Goal: Task Accomplishment & Management: Use online tool/utility

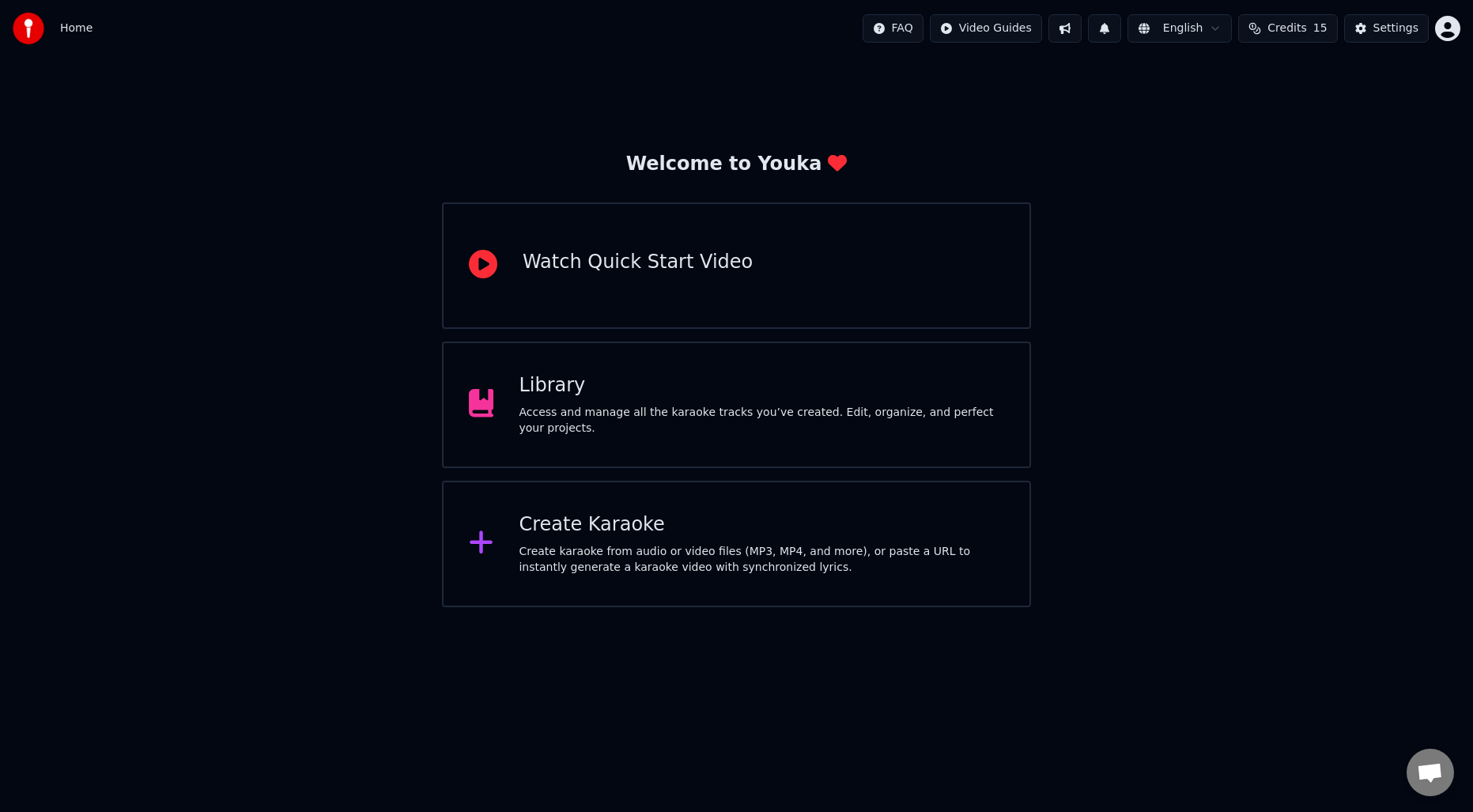
click at [664, 538] on div "Create Karaoke Create karaoke from audio or video files (MP3, MP4, and more), o…" at bounding box center [762, 544] width 486 height 63
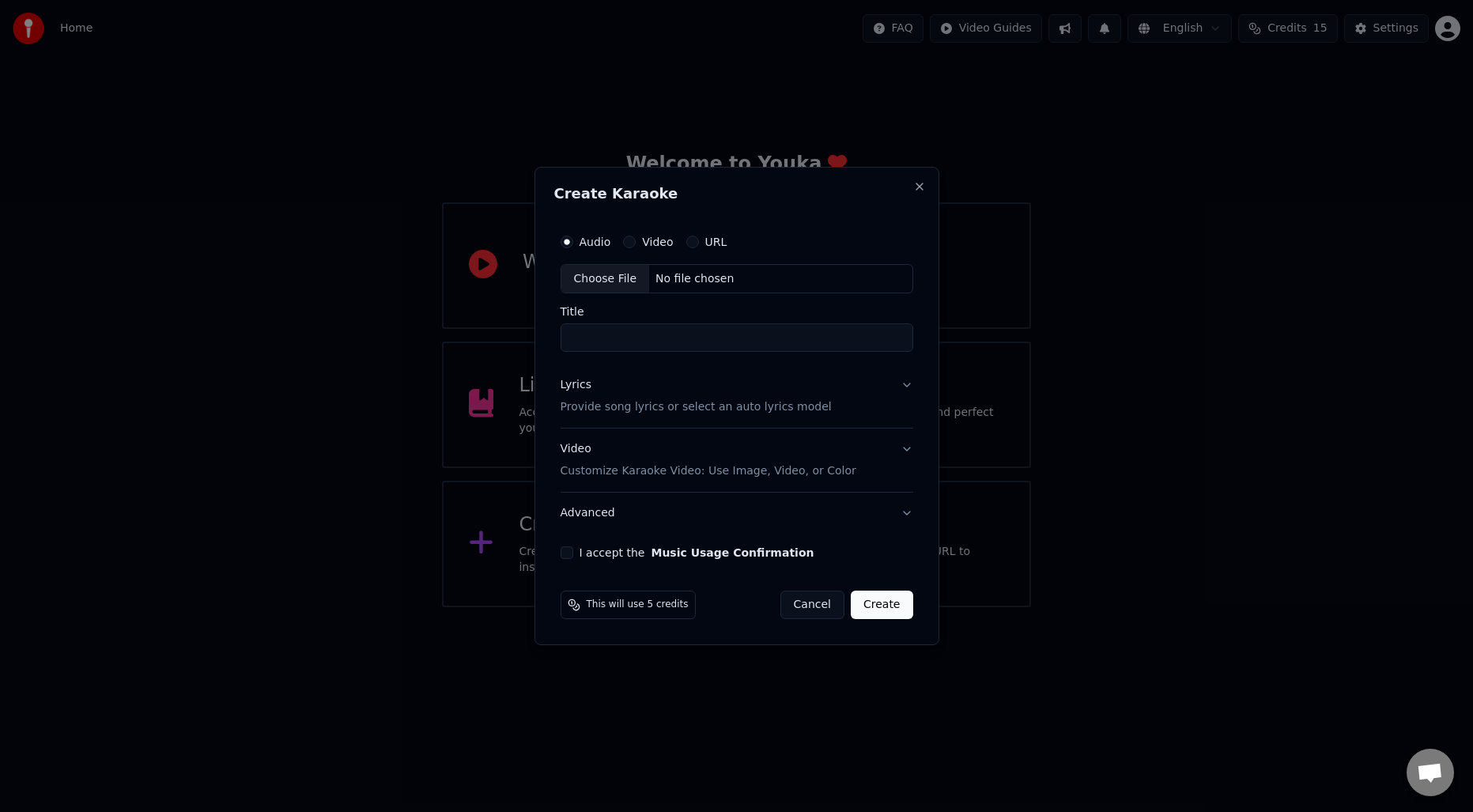
click at [612, 270] on div "Choose File" at bounding box center [606, 279] width 89 height 28
type input "**********"
click at [693, 400] on p "Provide song lyrics or select an auto lyrics model" at bounding box center [693, 408] width 271 height 16
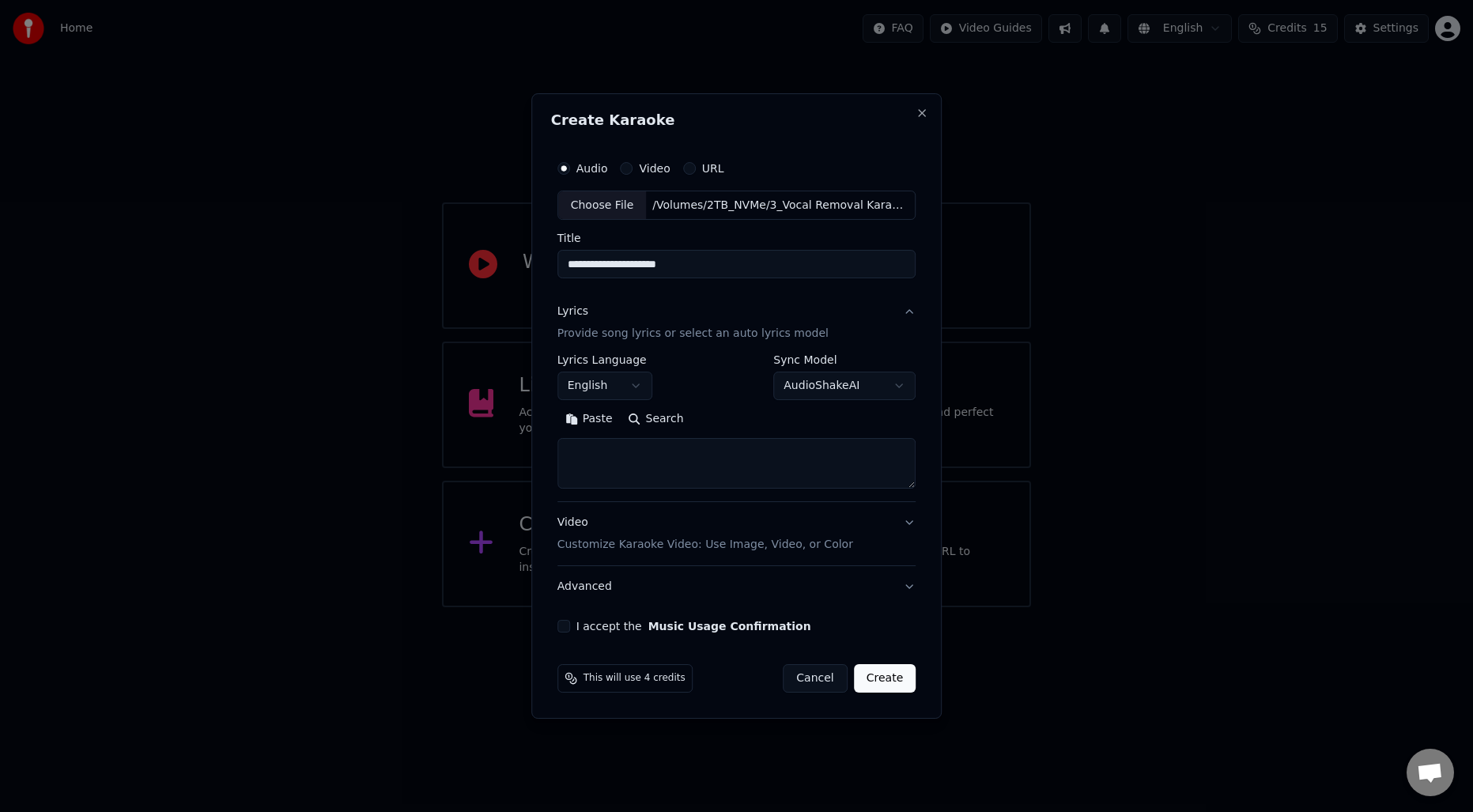
click at [651, 425] on button "Search" at bounding box center [657, 420] width 71 height 25
type textarea "**********"
click at [733, 423] on button "Expand" at bounding box center [728, 420] width 74 height 25
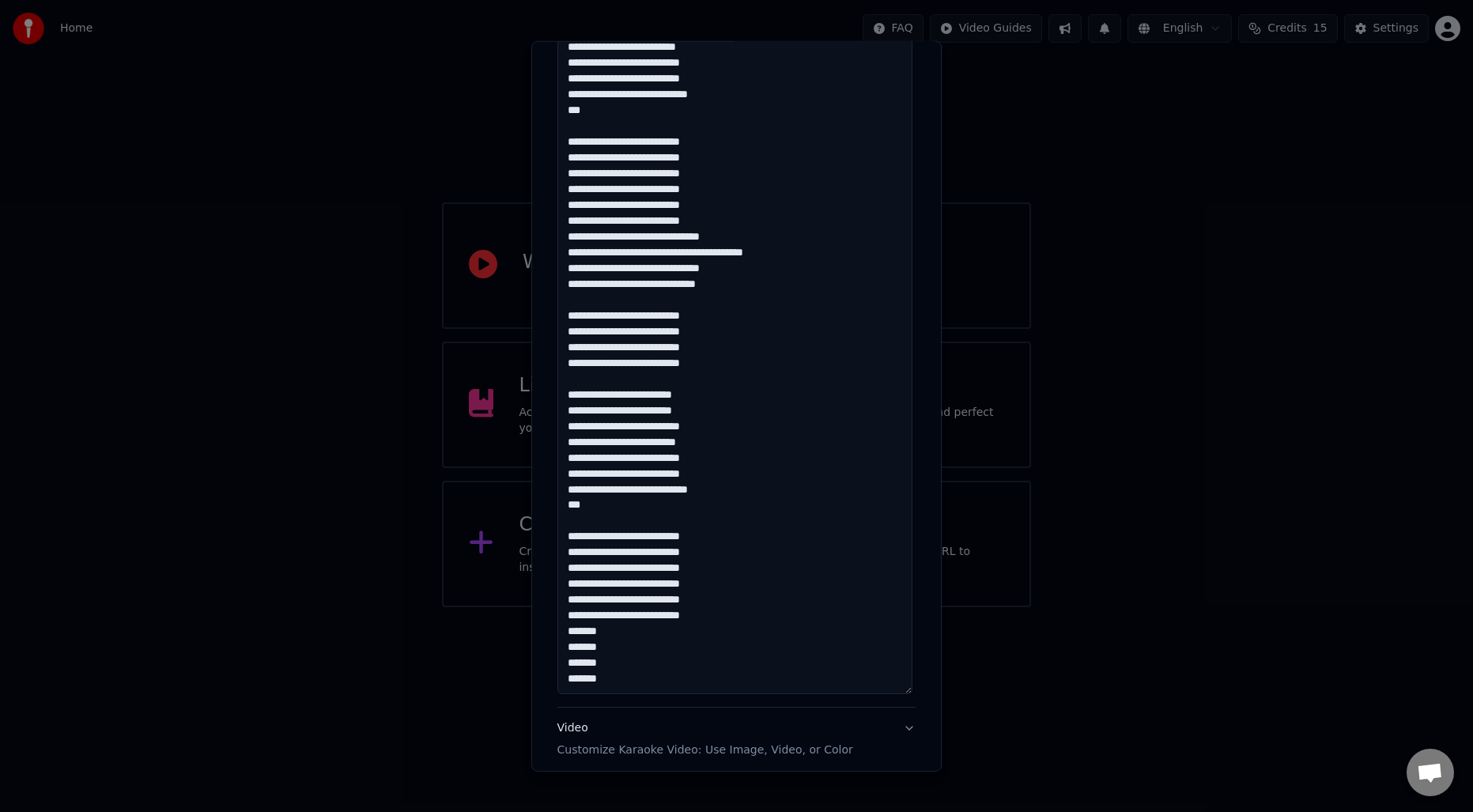
scroll to position [888, 0]
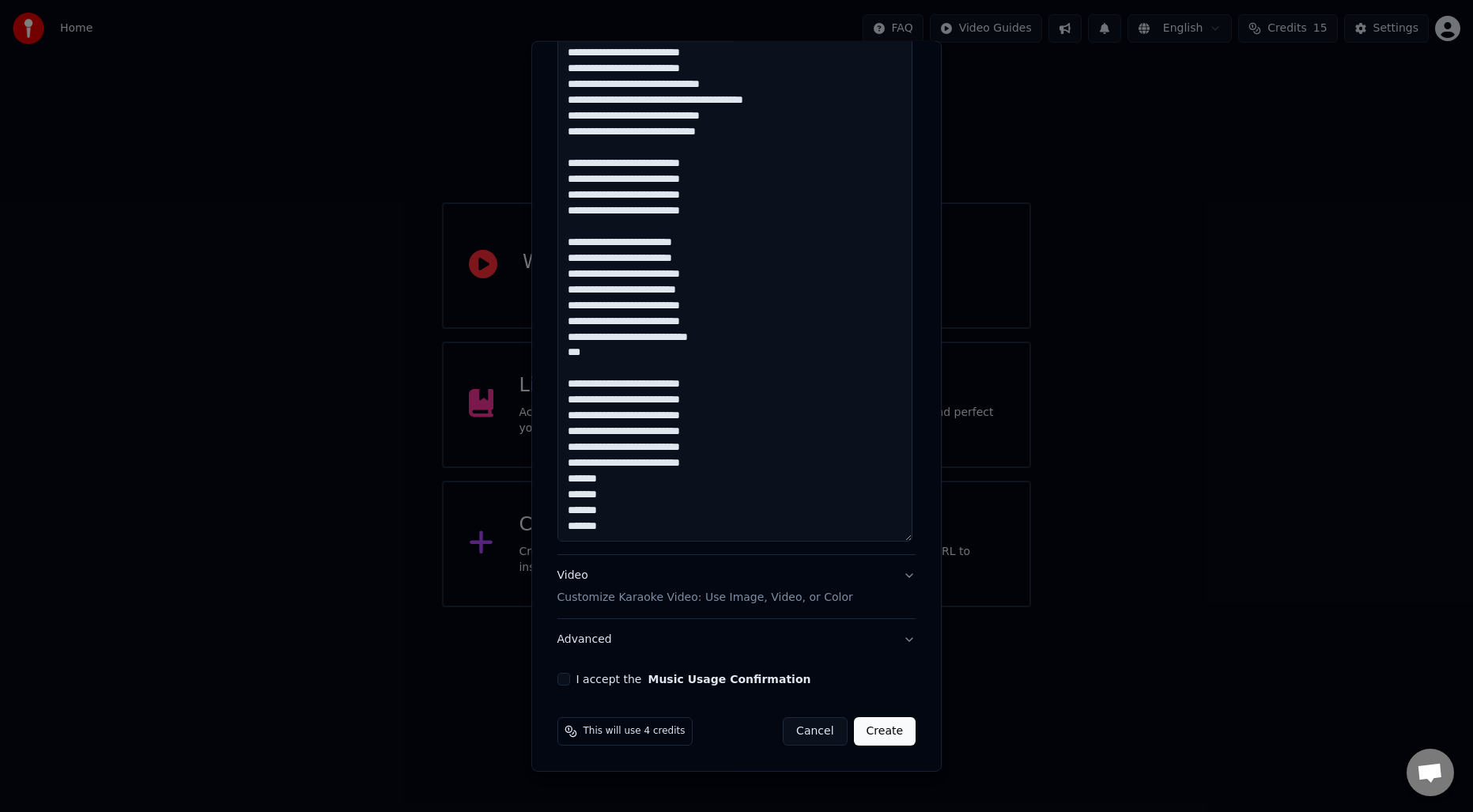
click at [626, 595] on p "Customize Karaoke Video: Use Image, Video, or Color" at bounding box center [706, 598] width 296 height 16
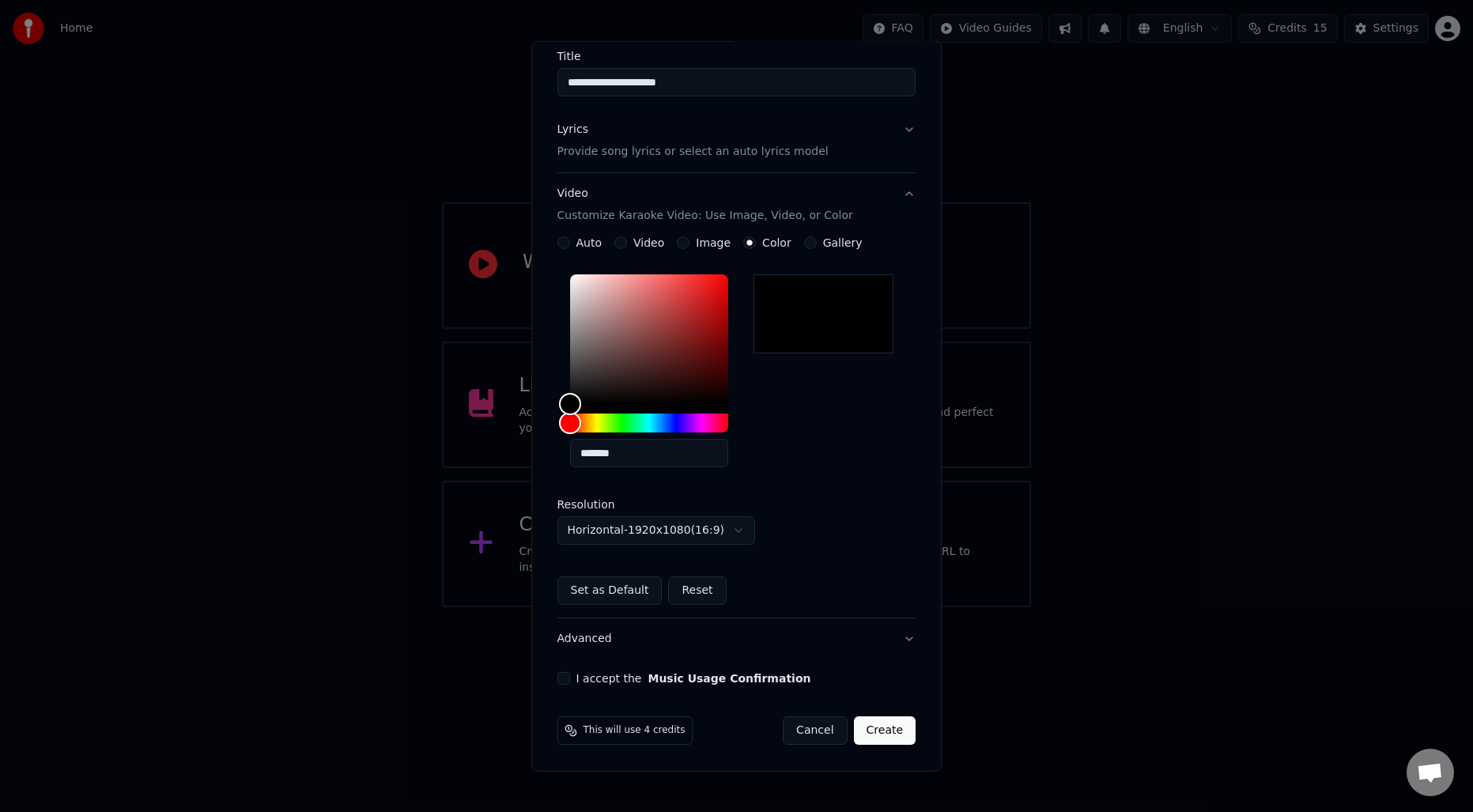
scroll to position [129, 0]
click at [560, 675] on button "I accept the Music Usage Confirmation" at bounding box center [564, 679] width 13 height 13
click at [865, 733] on button "Create" at bounding box center [885, 731] width 62 height 28
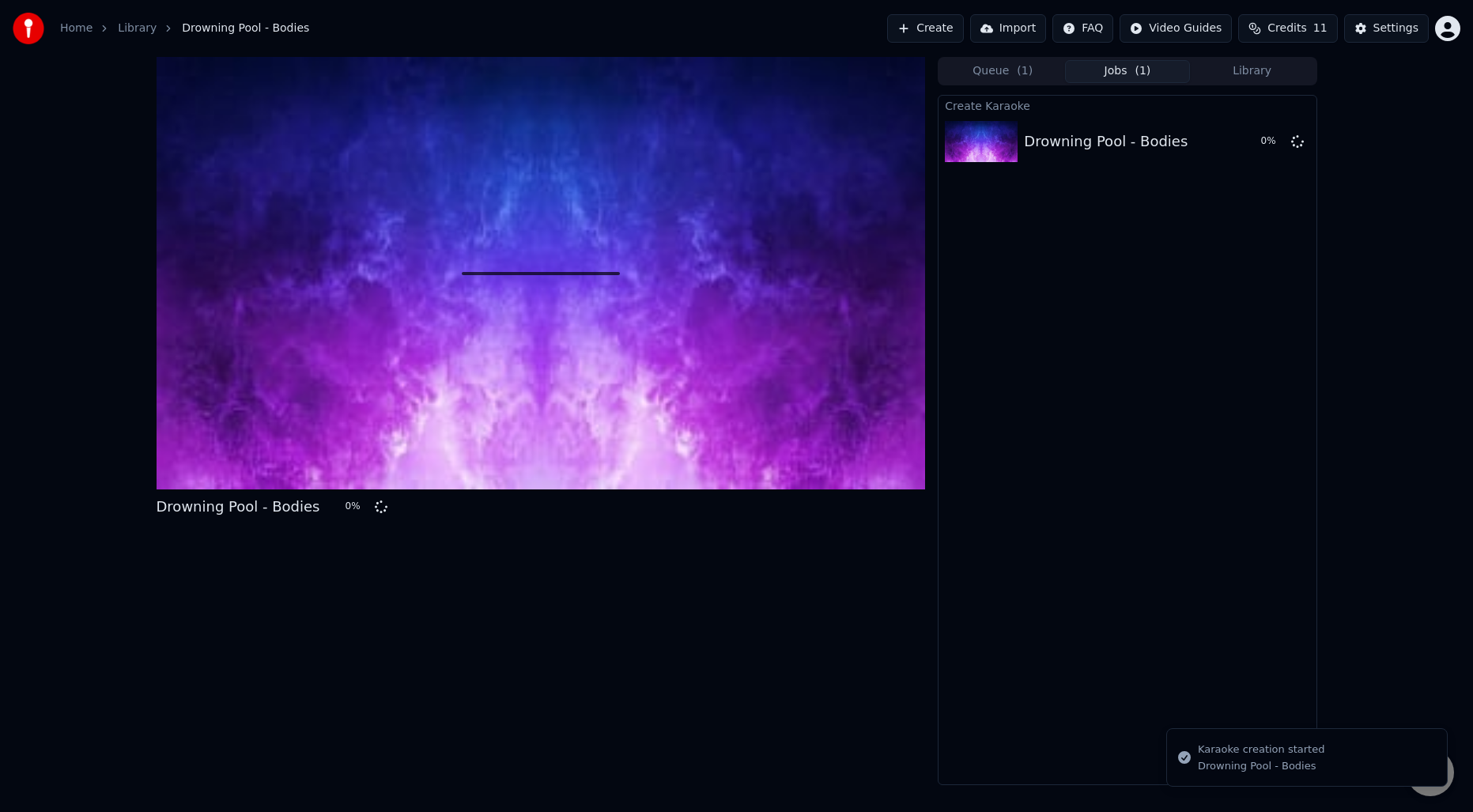
click at [793, 765] on div "Drowning Pool - Bodies 0 %" at bounding box center [541, 421] width 770 height 728
click at [1246, 70] on button "Library" at bounding box center [1252, 71] width 125 height 23
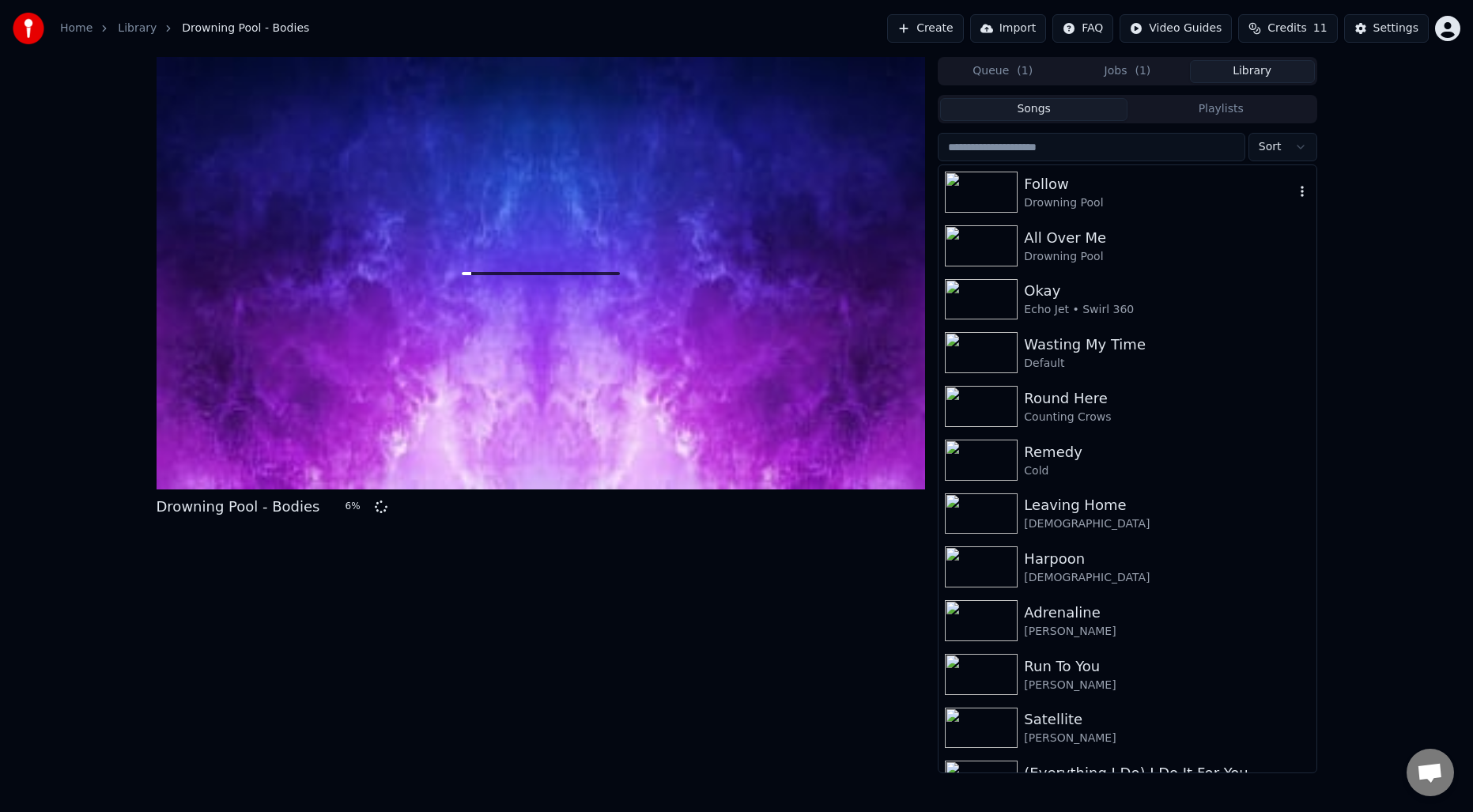
click at [1076, 188] on div "Follow" at bounding box center [1158, 184] width 270 height 22
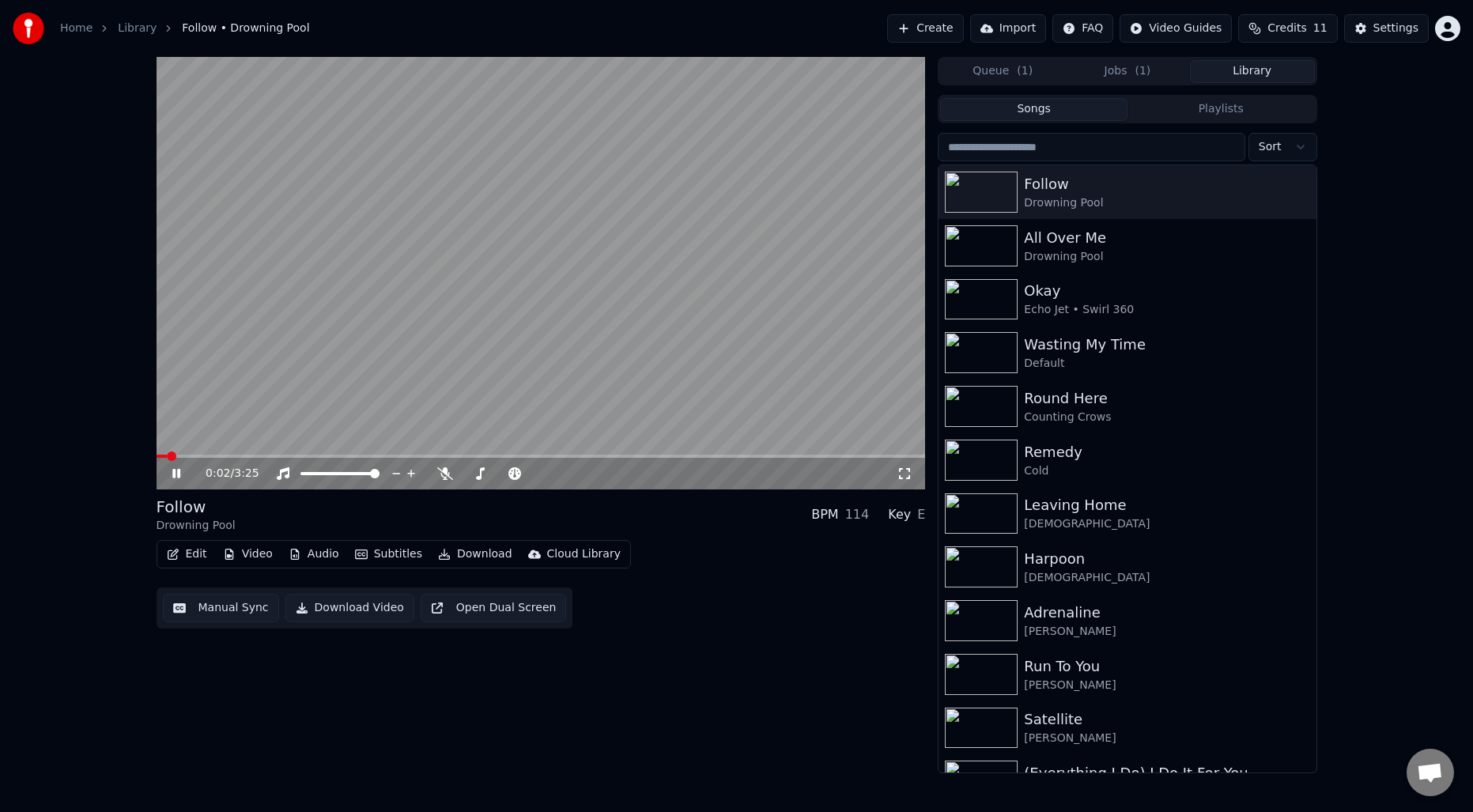
click at [252, 609] on button "Manual Sync" at bounding box center [221, 608] width 116 height 28
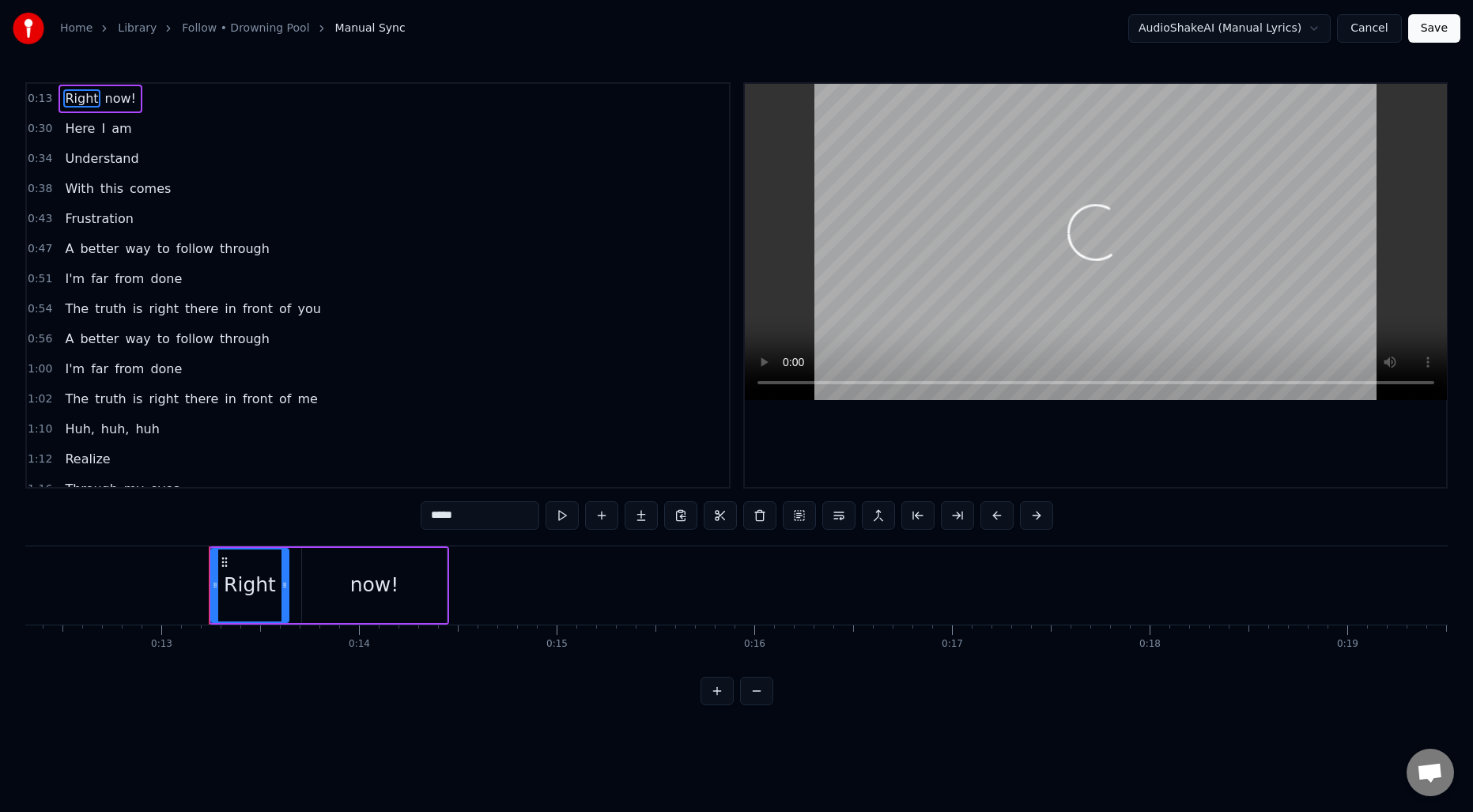
scroll to position [0, 2539]
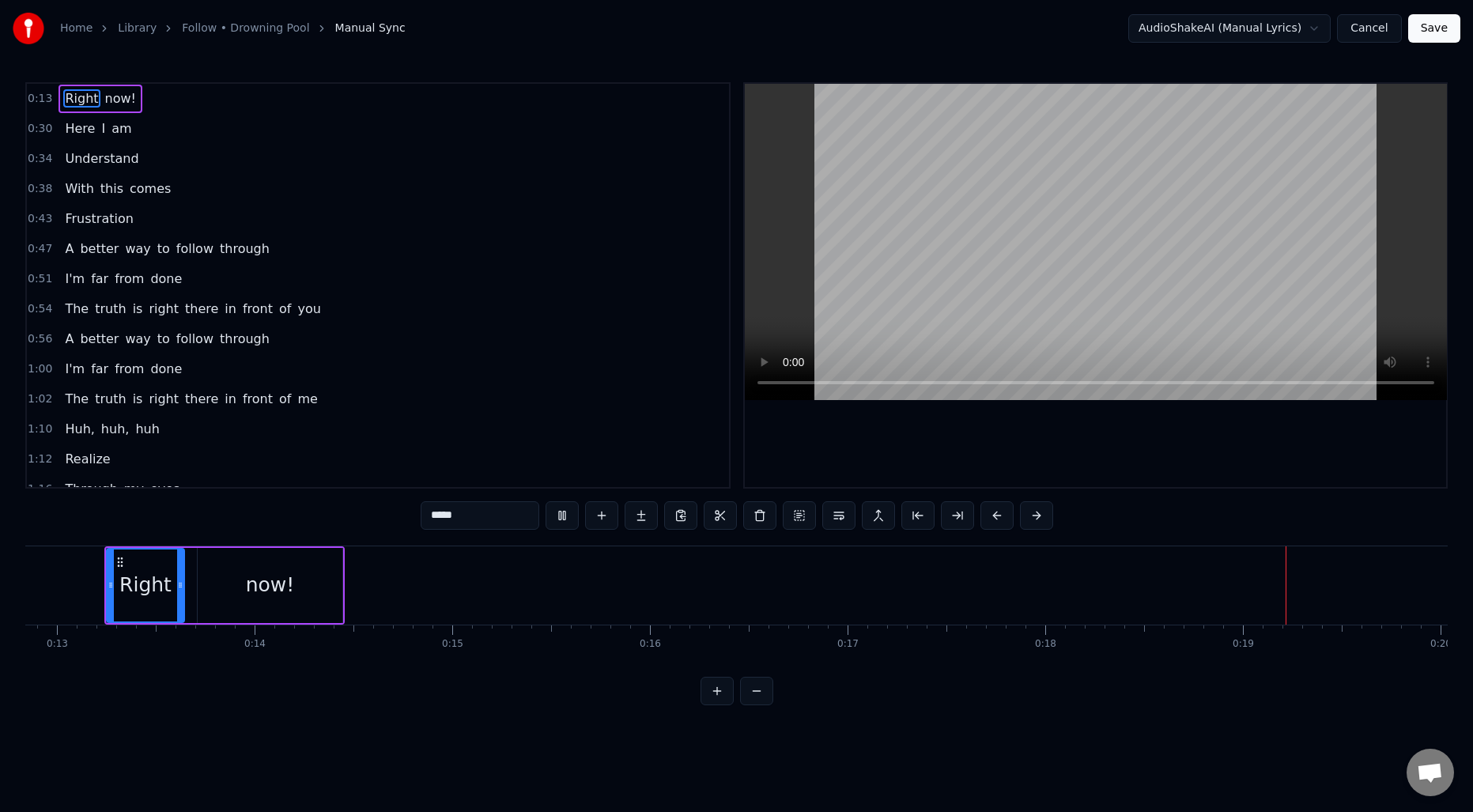
click at [87, 127] on span "Here" at bounding box center [80, 128] width 33 height 18
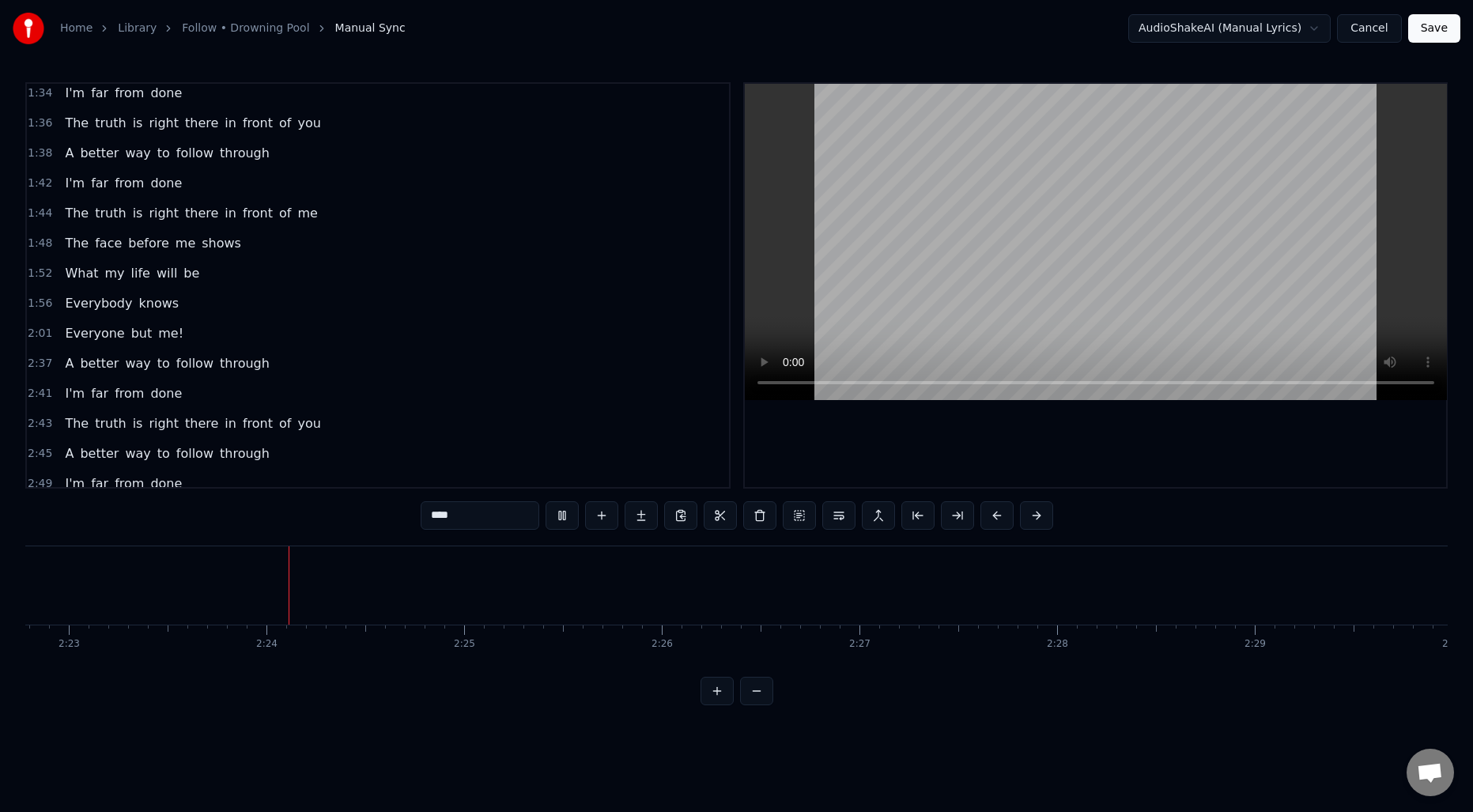
scroll to position [0, 28262]
click at [67, 365] on span "A" at bounding box center [69, 363] width 12 height 18
type input "*"
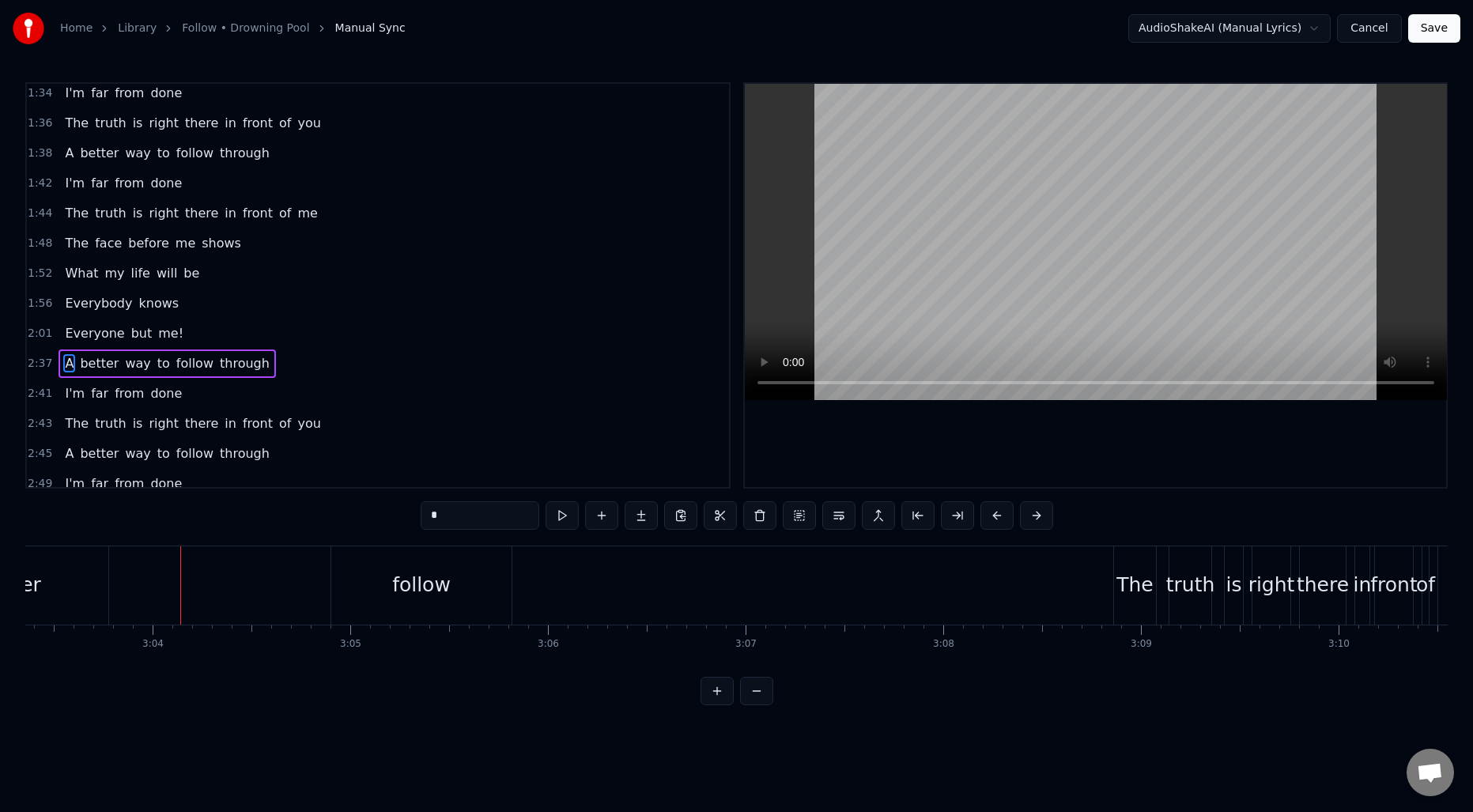
scroll to position [0, 0]
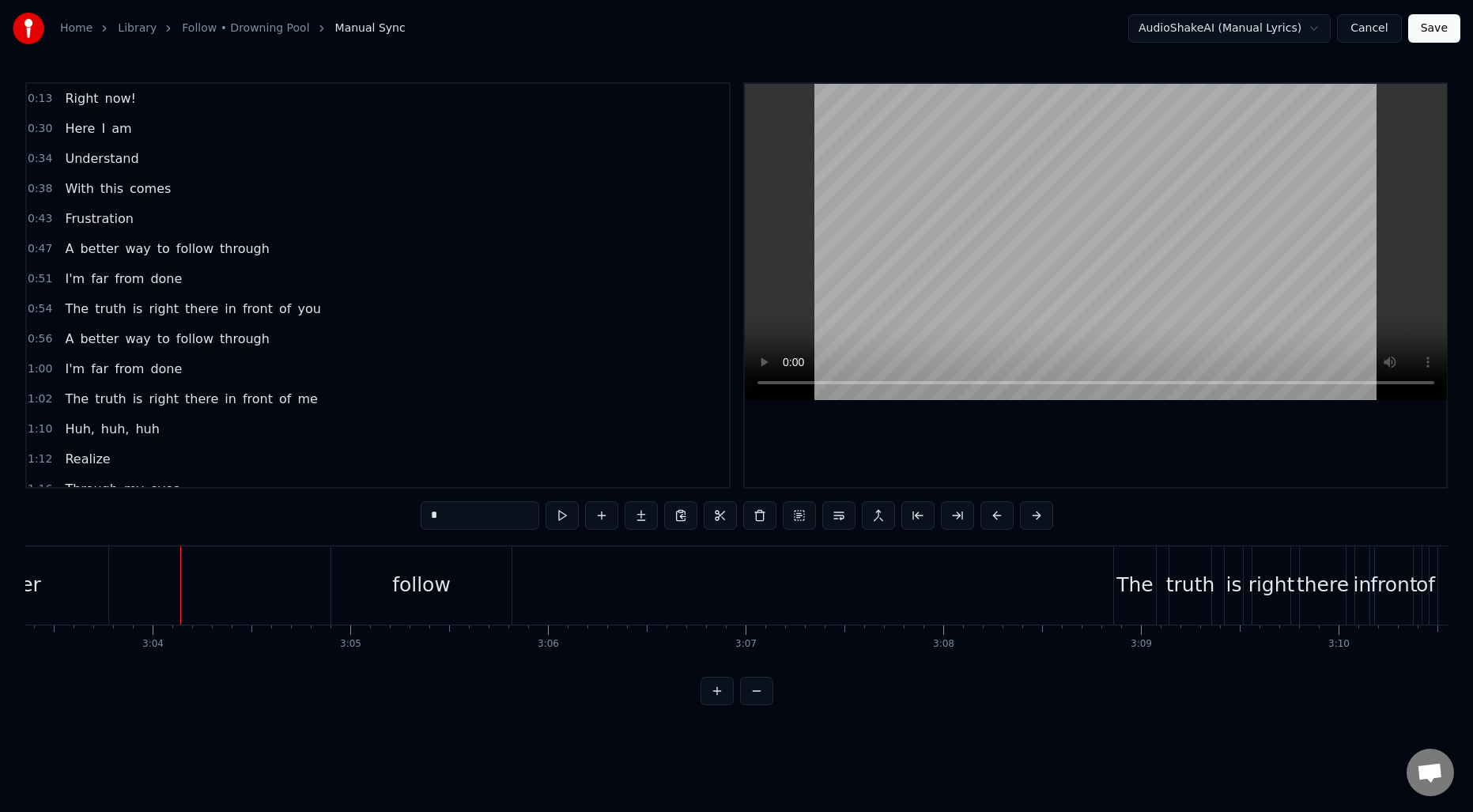
click at [45, 247] on span "0:47" at bounding box center [40, 249] width 25 height 16
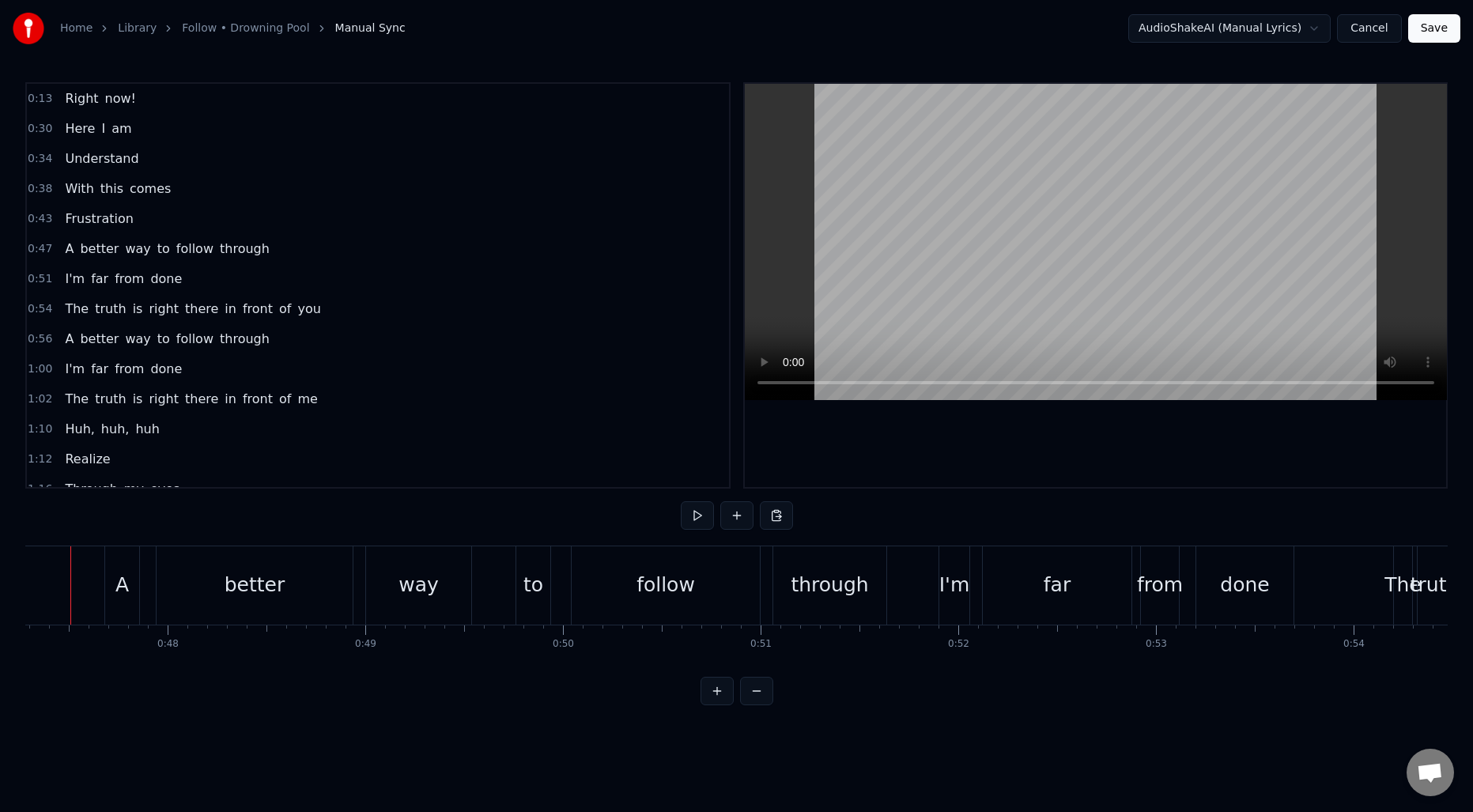
scroll to position [0, 9313]
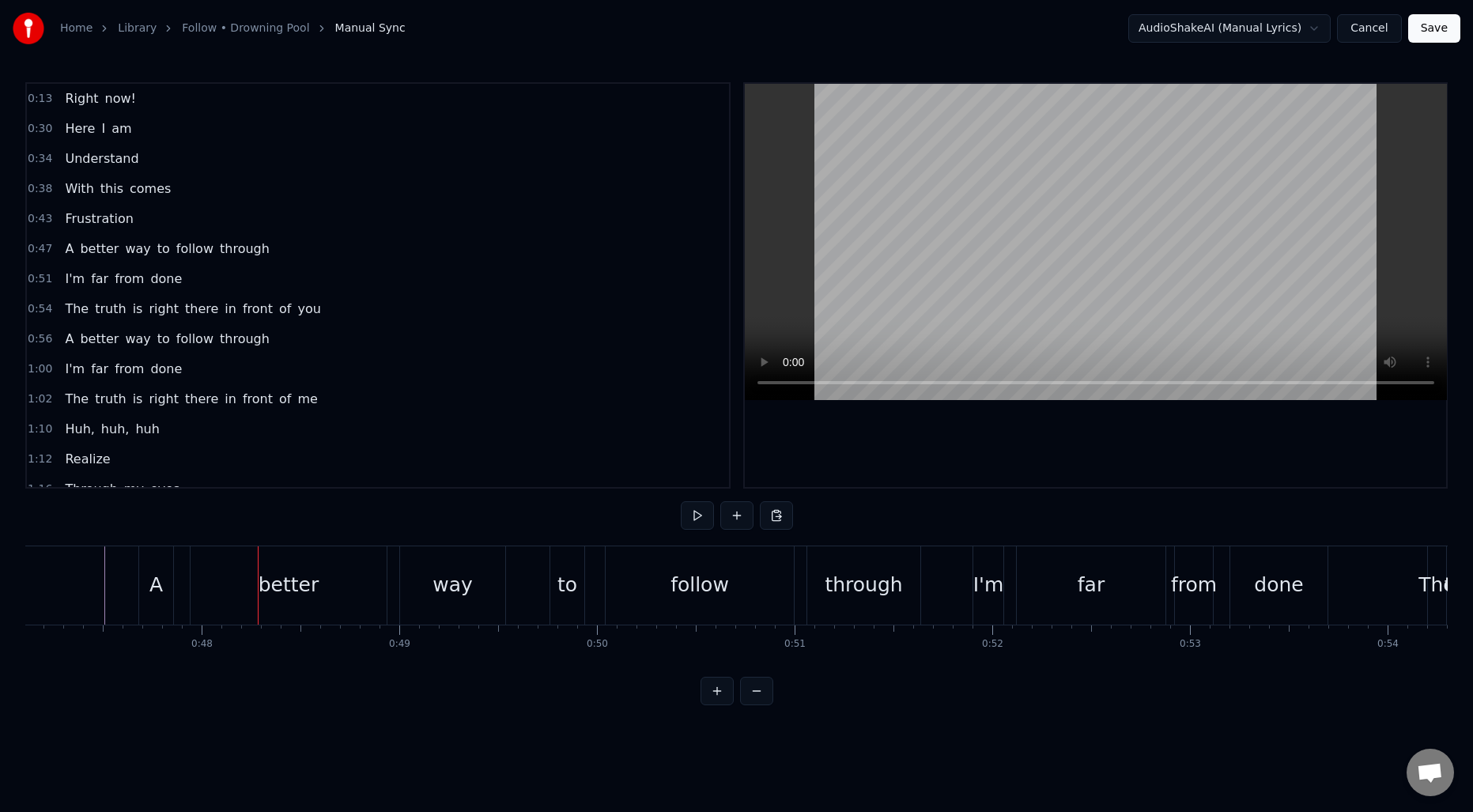
click at [39, 217] on span "0:43" at bounding box center [40, 219] width 25 height 16
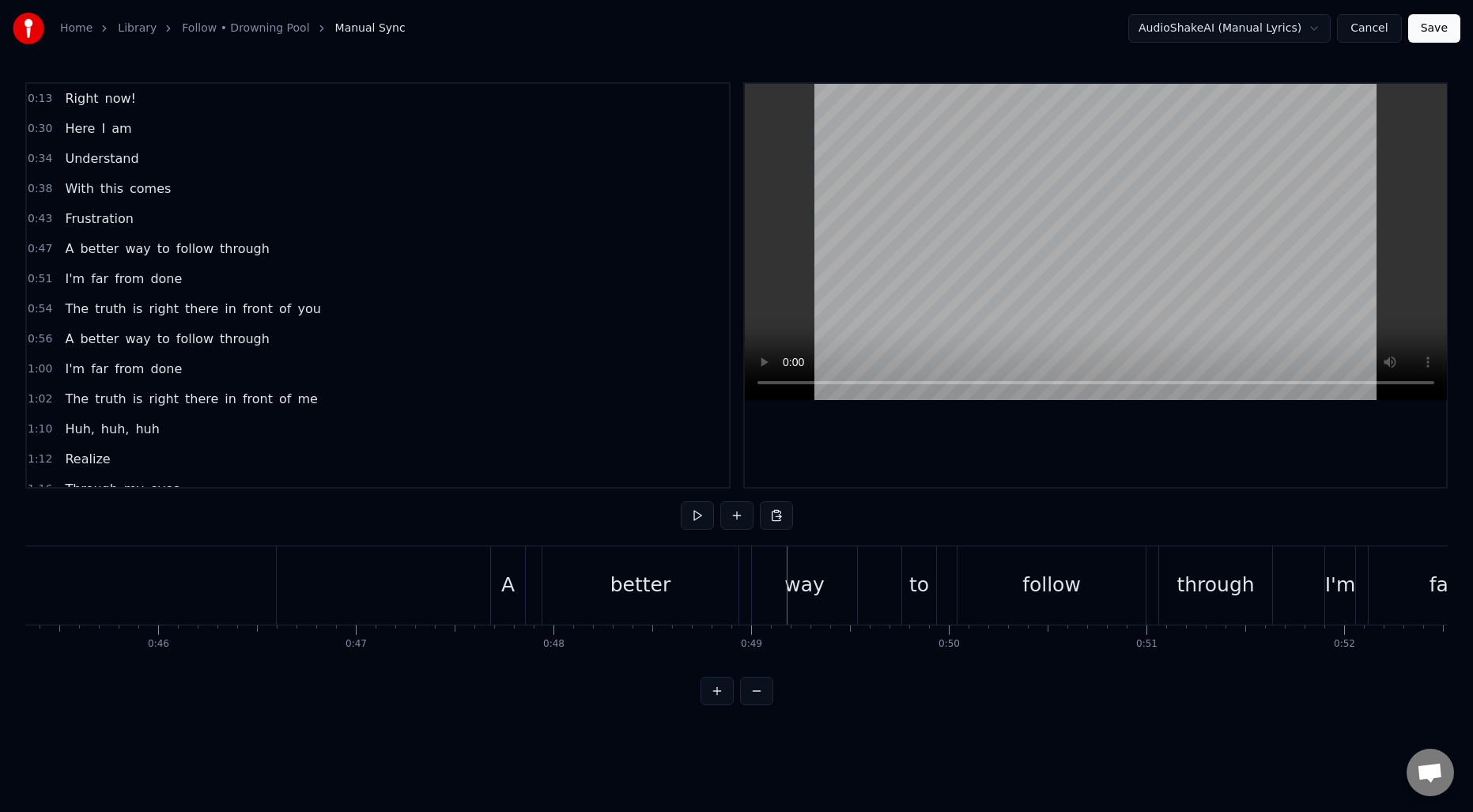
scroll to position [0, 8973]
click at [631, 579] on div "better" at bounding box center [628, 585] width 61 height 30
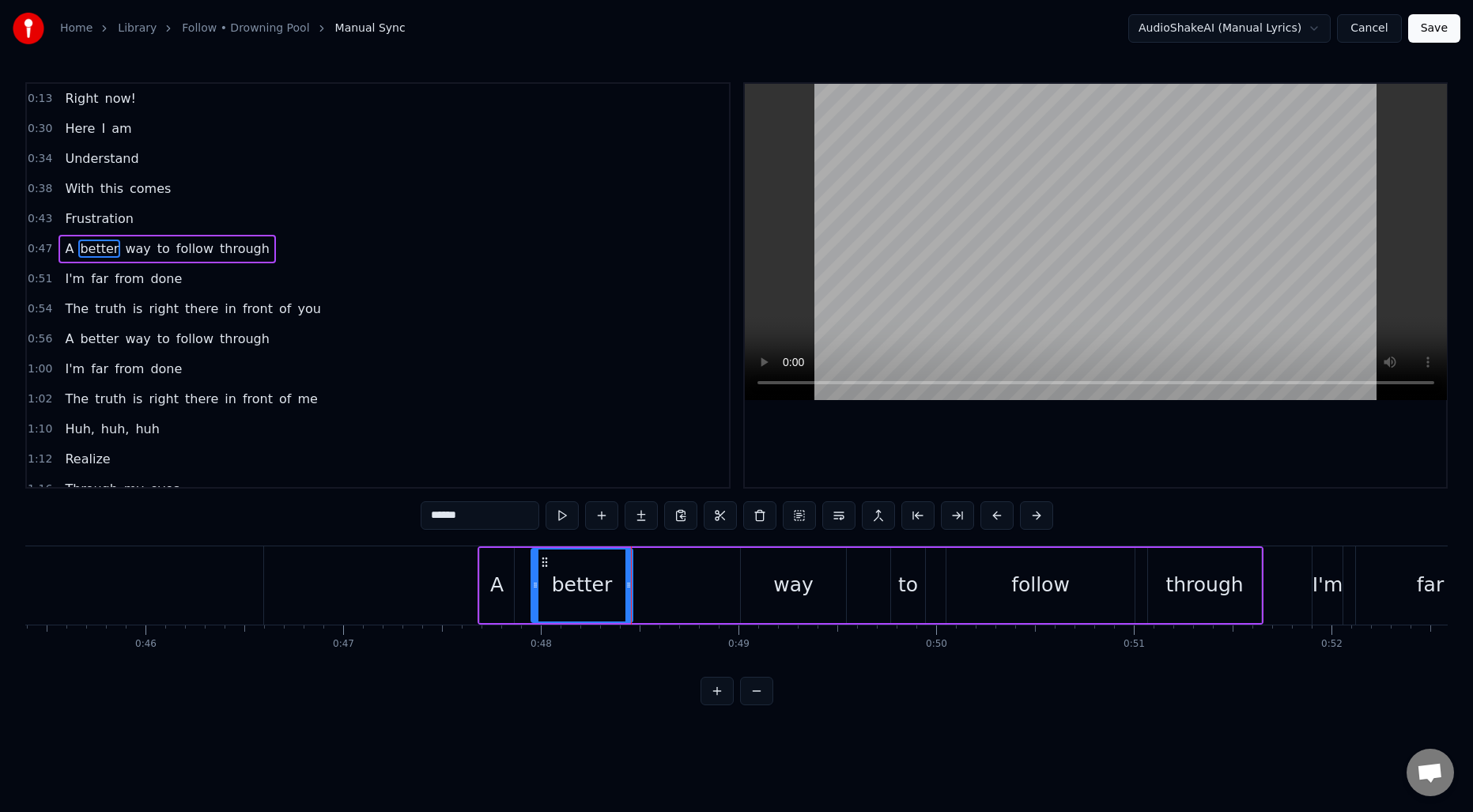
drag, startPoint x: 725, startPoint y: 578, endPoint x: 630, endPoint y: 576, distance: 95.0
click at [630, 576] on div at bounding box center [629, 585] width 6 height 72
click at [621, 515] on button at bounding box center [622, 516] width 33 height 28
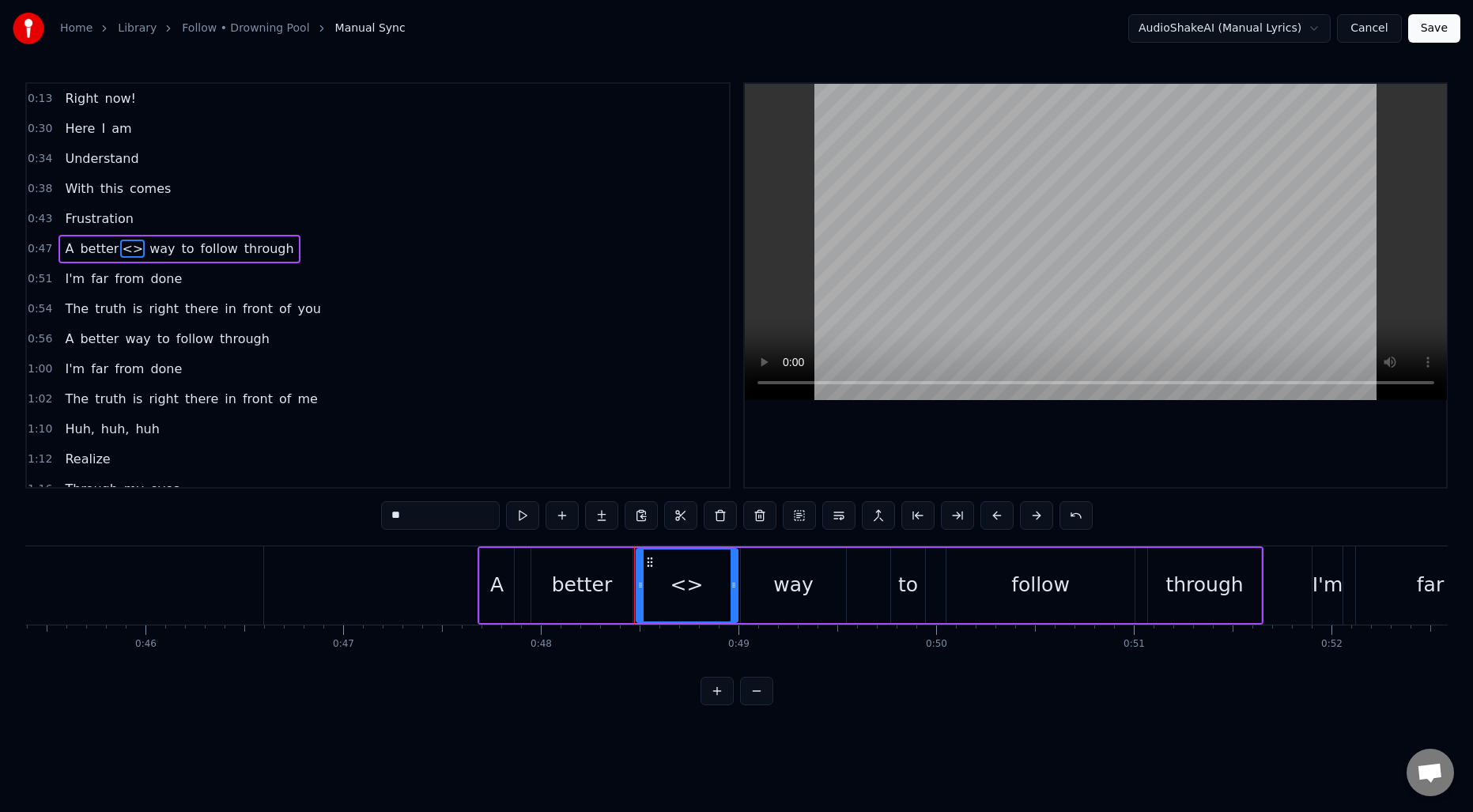
click at [584, 590] on div "better" at bounding box center [582, 585] width 61 height 30
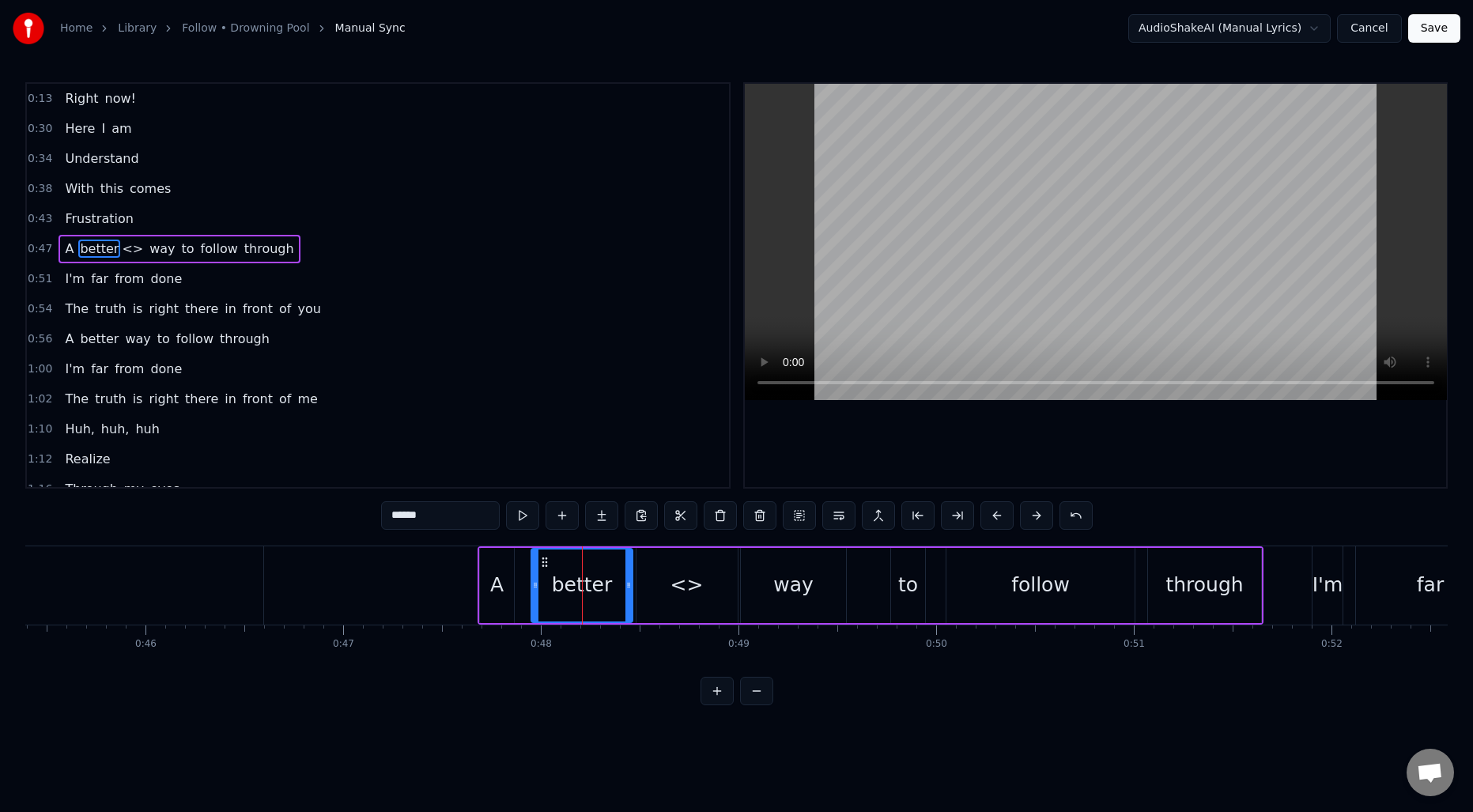
click at [430, 523] on input "******" at bounding box center [441, 516] width 119 height 28
click at [673, 576] on div "<>" at bounding box center [687, 585] width 101 height 75
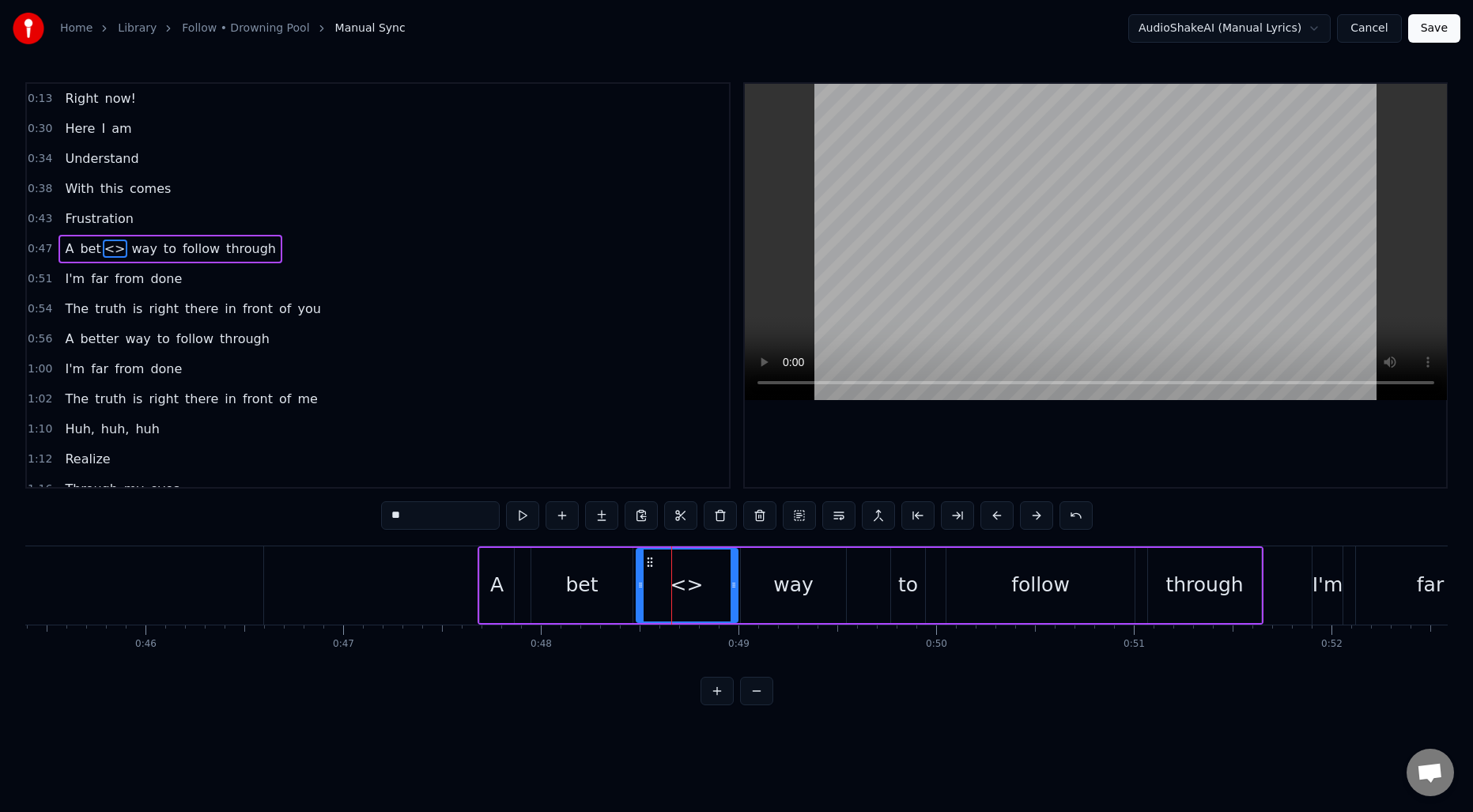
click at [460, 521] on input "**" at bounding box center [441, 516] width 119 height 28
type input "***"
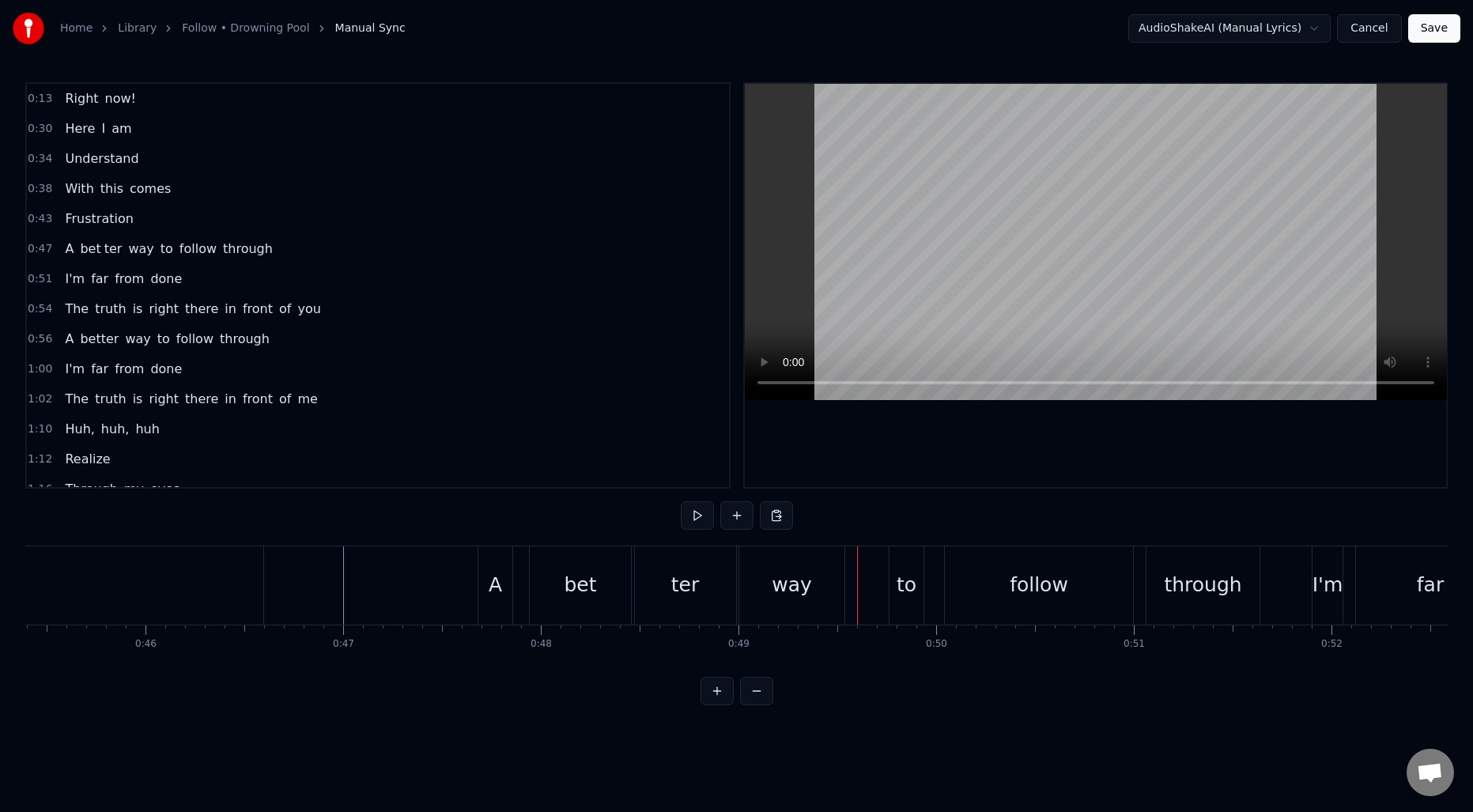
click at [569, 590] on div "bet" at bounding box center [580, 585] width 32 height 30
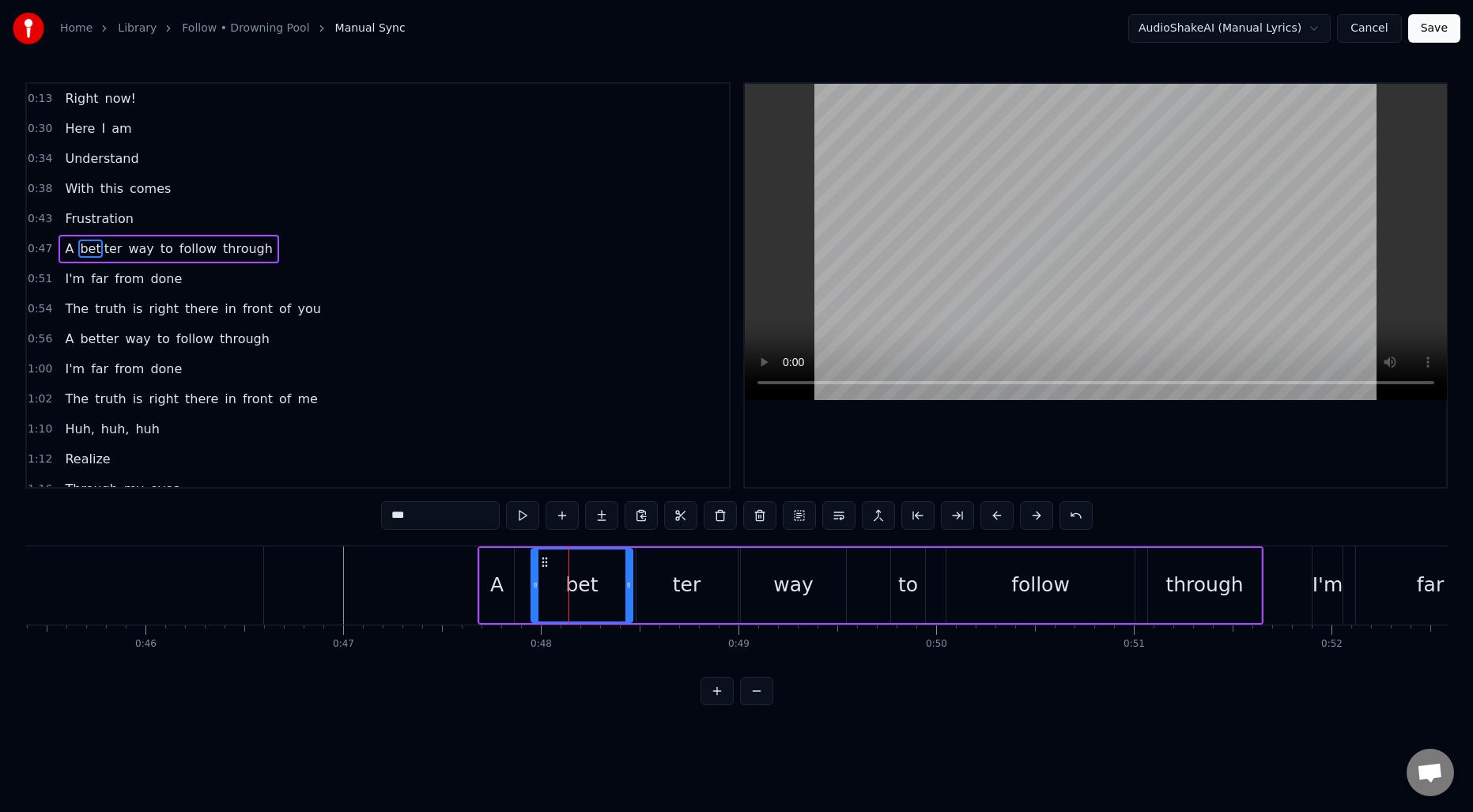
click at [658, 577] on div "ter" at bounding box center [687, 585] width 101 height 75
drag, startPoint x: 642, startPoint y: 579, endPoint x: 701, endPoint y: 580, distance: 59.0
click at [701, 580] on icon at bounding box center [700, 585] width 6 height 13
click at [587, 584] on div "bet" at bounding box center [581, 585] width 32 height 30
type input "***"
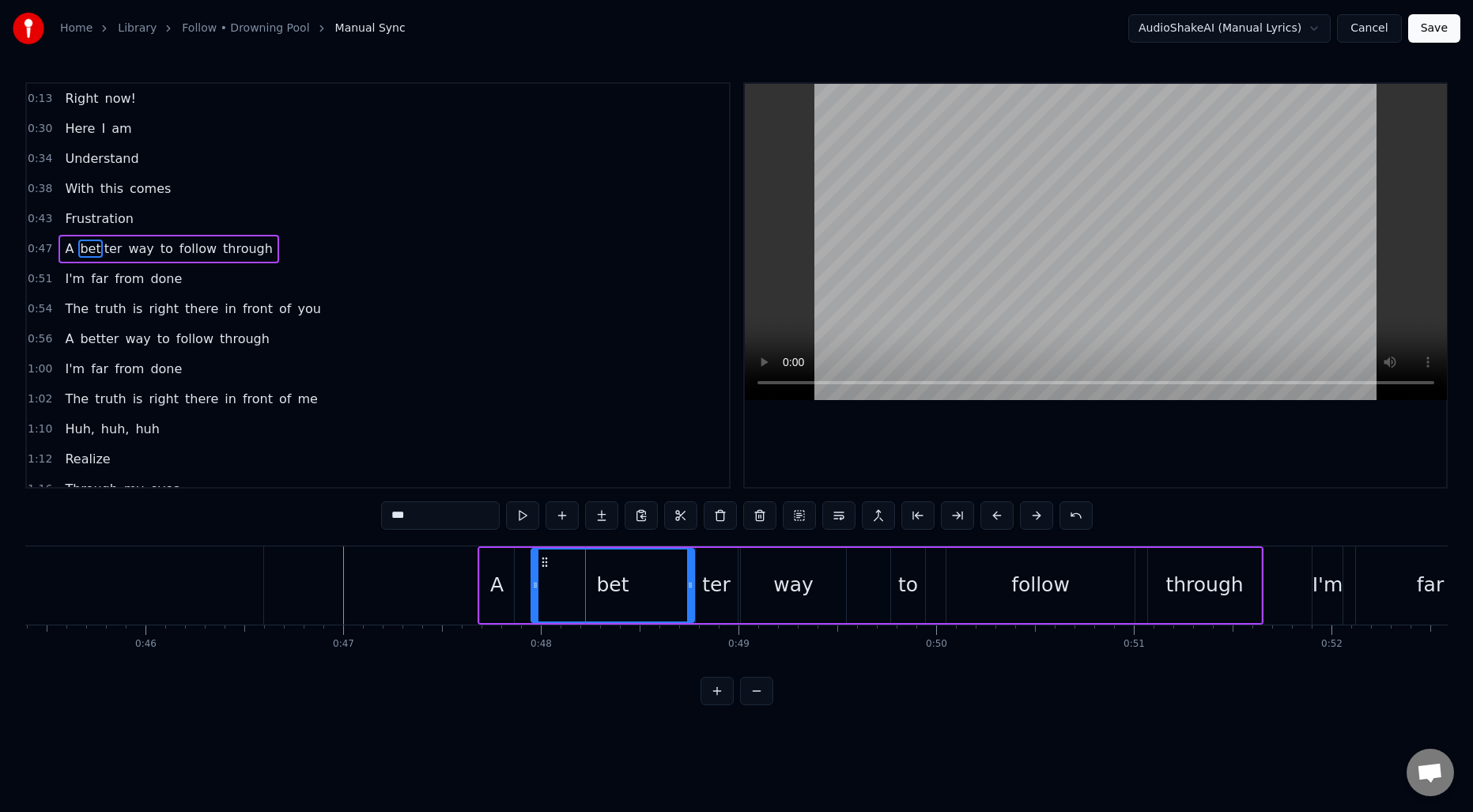
drag, startPoint x: 630, startPoint y: 580, endPoint x: 691, endPoint y: 583, distance: 61.1
click at [691, 583] on icon at bounding box center [691, 585] width 6 height 13
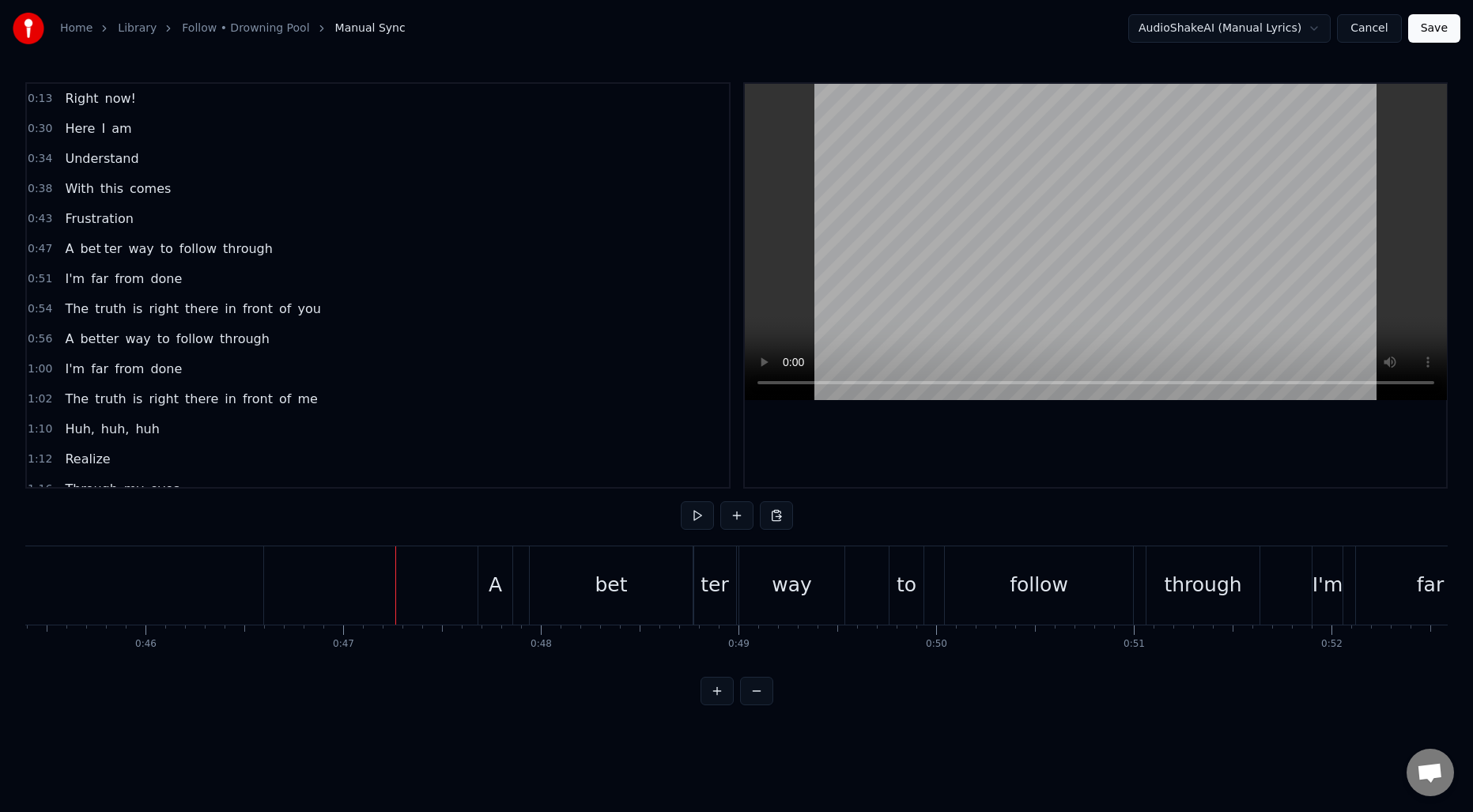
click at [1039, 591] on div "follow" at bounding box center [1039, 585] width 59 height 30
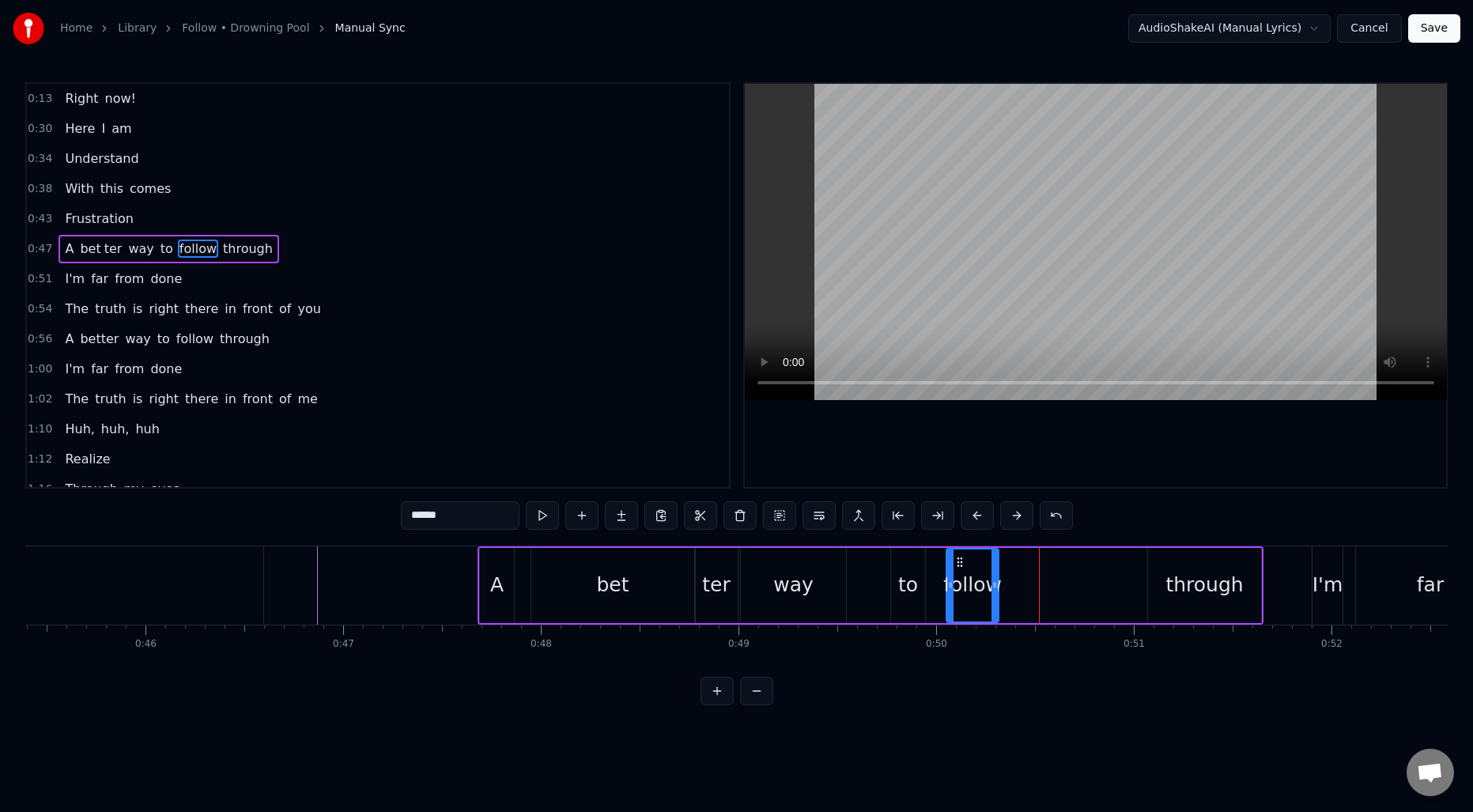
drag, startPoint x: 1130, startPoint y: 576, endPoint x: 994, endPoint y: 575, distance: 136.0
click at [994, 575] on div at bounding box center [994, 585] width 6 height 72
click at [623, 516] on button at bounding box center [622, 516] width 33 height 28
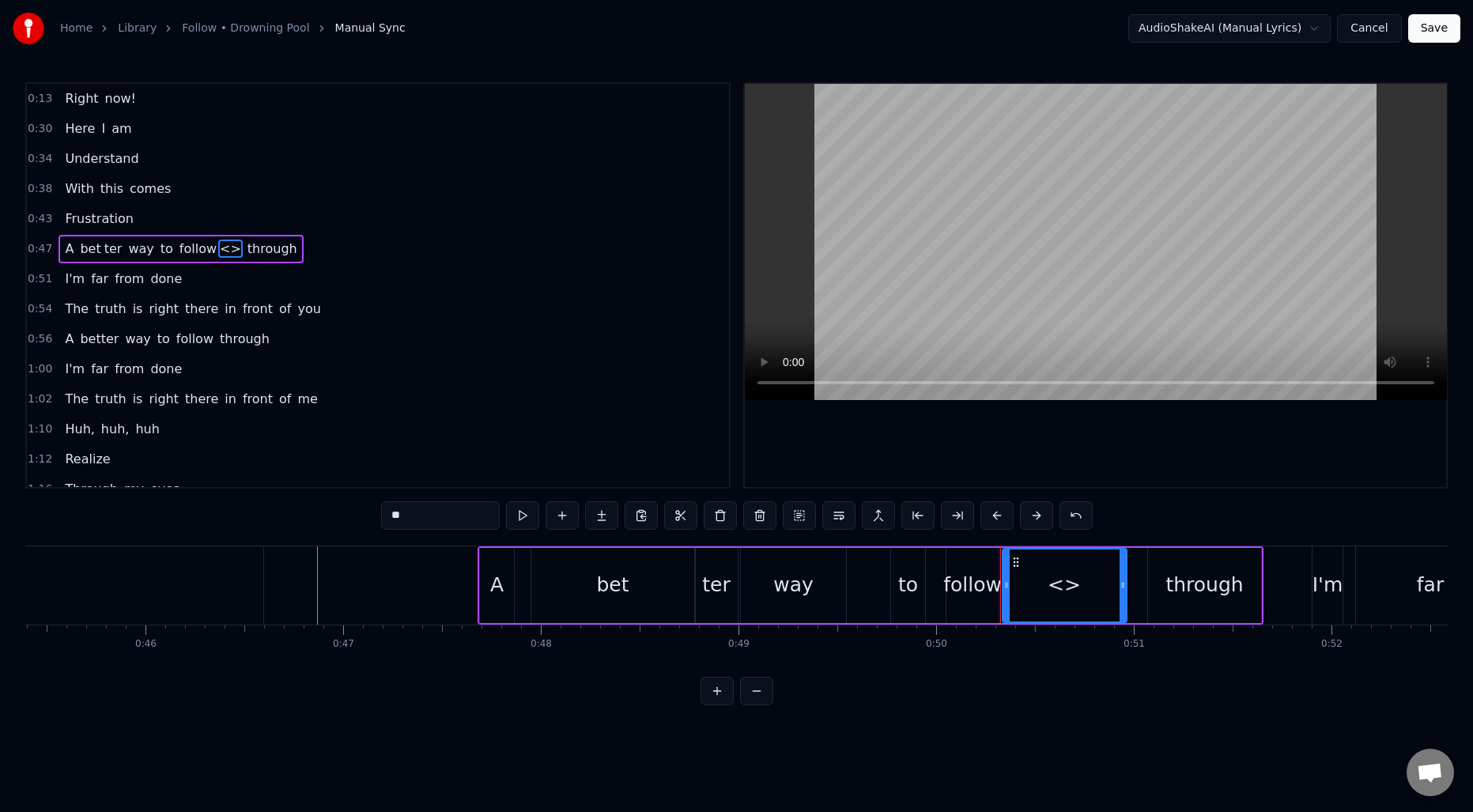
drag, startPoint x: 1052, startPoint y: 575, endPoint x: 1124, endPoint y: 578, distance: 72.1
click at [1124, 578] on div at bounding box center [1123, 585] width 6 height 72
click at [1040, 577] on div "<>" at bounding box center [1064, 585] width 123 height 72
drag, startPoint x: 1030, startPoint y: 577, endPoint x: 1085, endPoint y: 579, distance: 55.0
click at [1085, 579] on icon at bounding box center [1088, 585] width 6 height 13
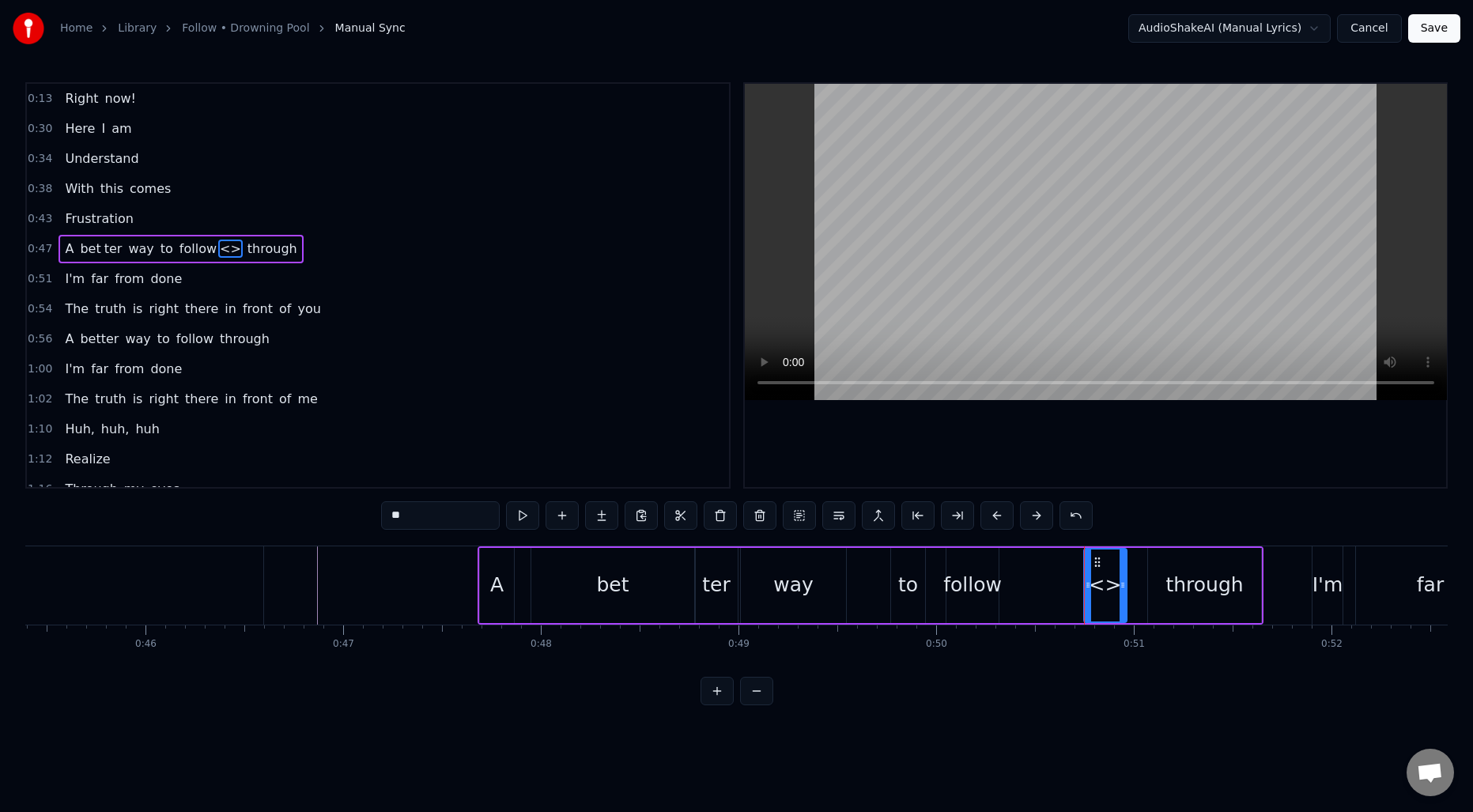
click at [984, 586] on div "follow" at bounding box center [972, 585] width 59 height 30
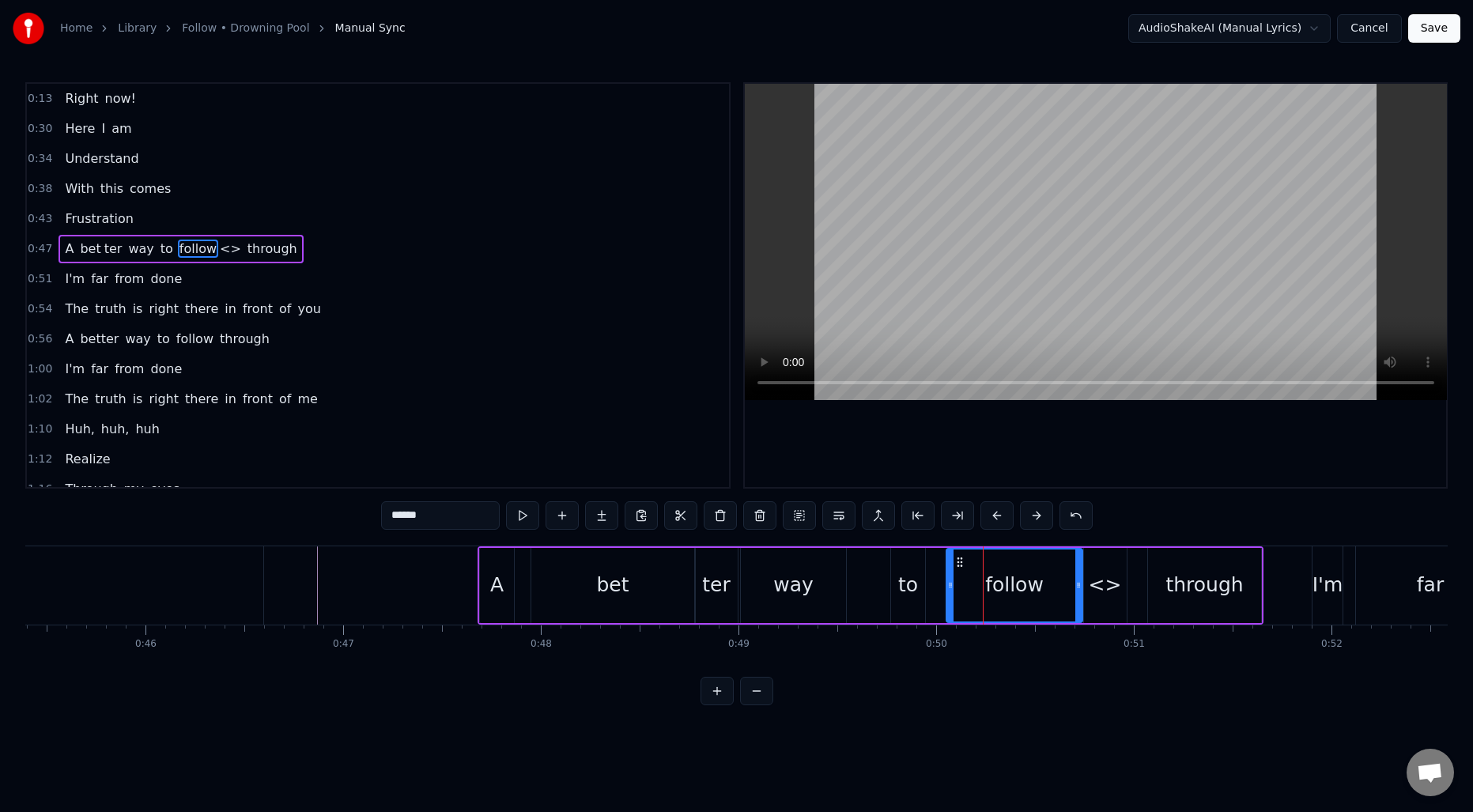
drag, startPoint x: 994, startPoint y: 584, endPoint x: 1078, endPoint y: 583, distance: 84.0
click at [1078, 583] on icon at bounding box center [1078, 585] width 6 height 13
click at [1023, 590] on div "follow" at bounding box center [1014, 585] width 59 height 30
click at [486, 510] on input "******" at bounding box center [441, 516] width 119 height 28
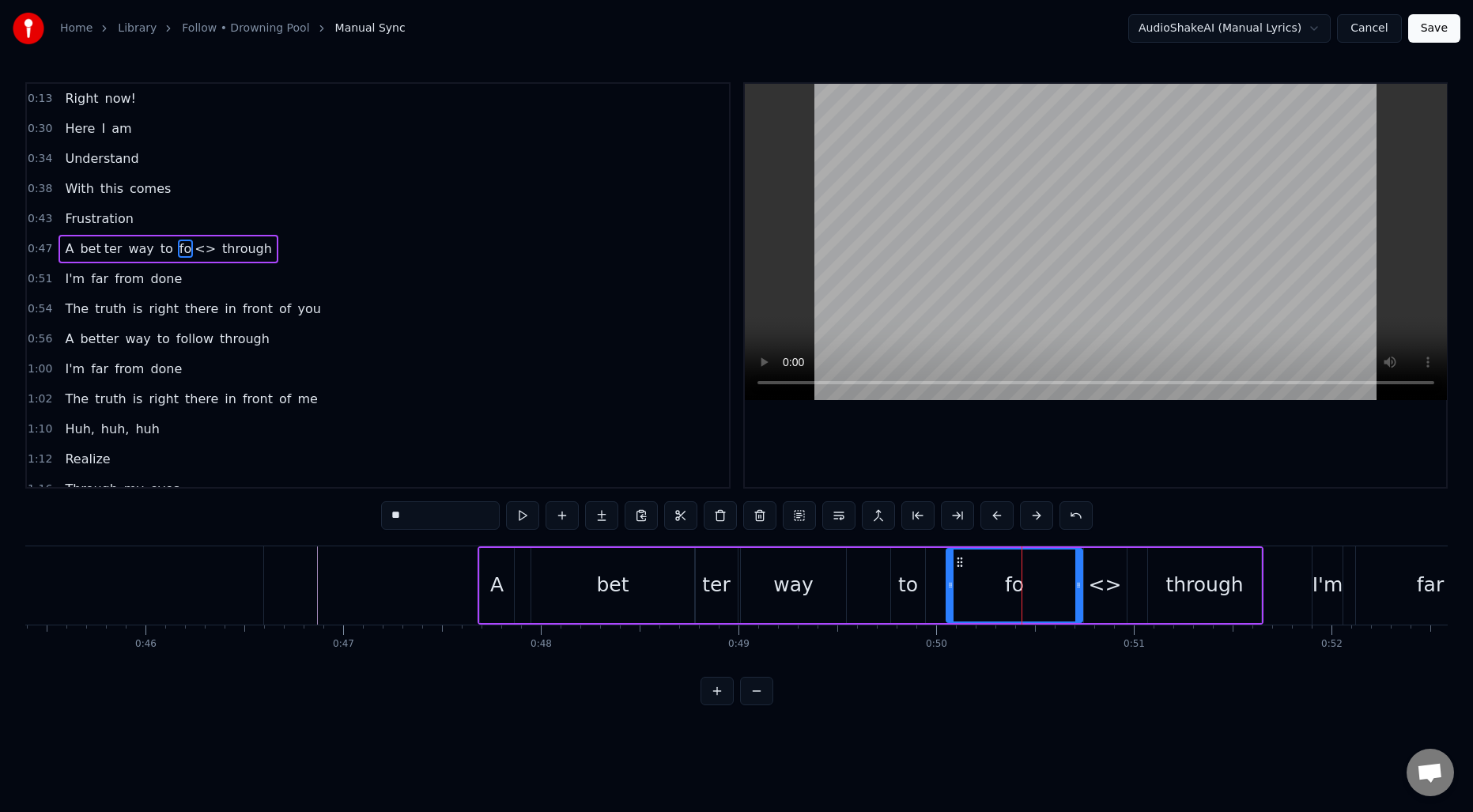
click at [1092, 576] on div "<>" at bounding box center [1105, 585] width 33 height 30
click at [424, 506] on input "**" at bounding box center [441, 516] width 119 height 28
type input "****"
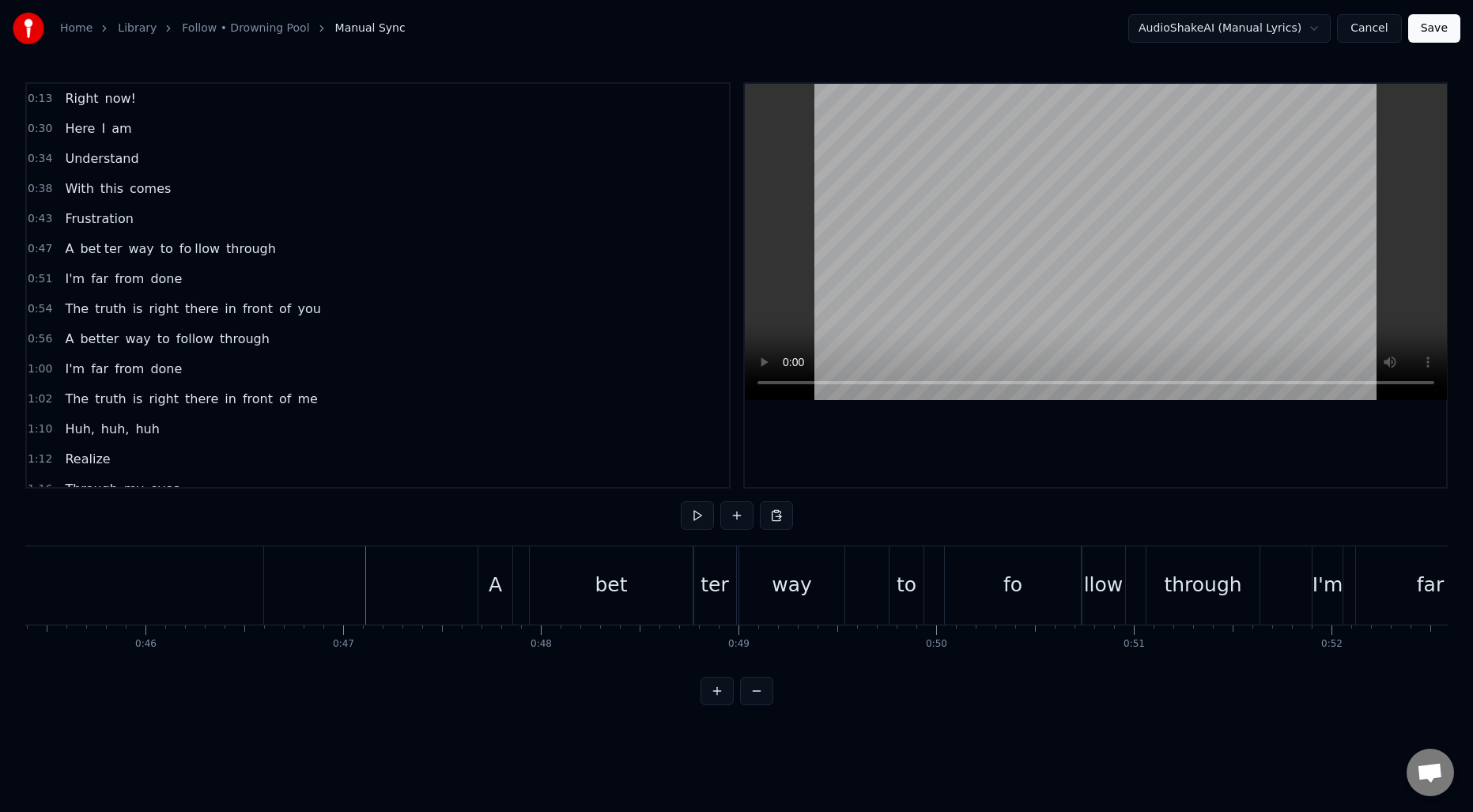
click at [609, 586] on div "bet" at bounding box center [611, 585] width 32 height 30
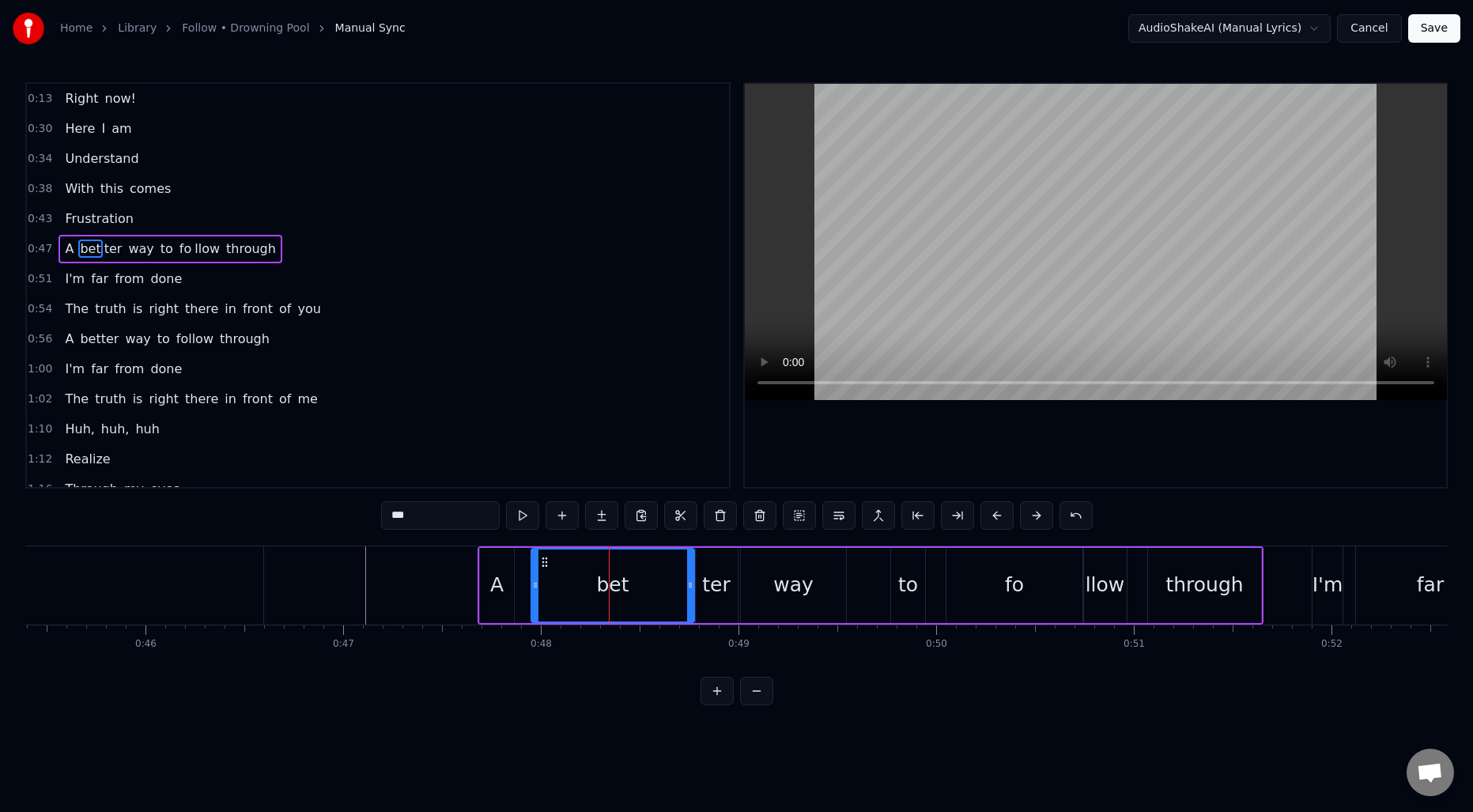
click at [452, 517] on input "***" at bounding box center [441, 516] width 119 height 28
click at [712, 580] on div "ter" at bounding box center [716, 585] width 28 height 30
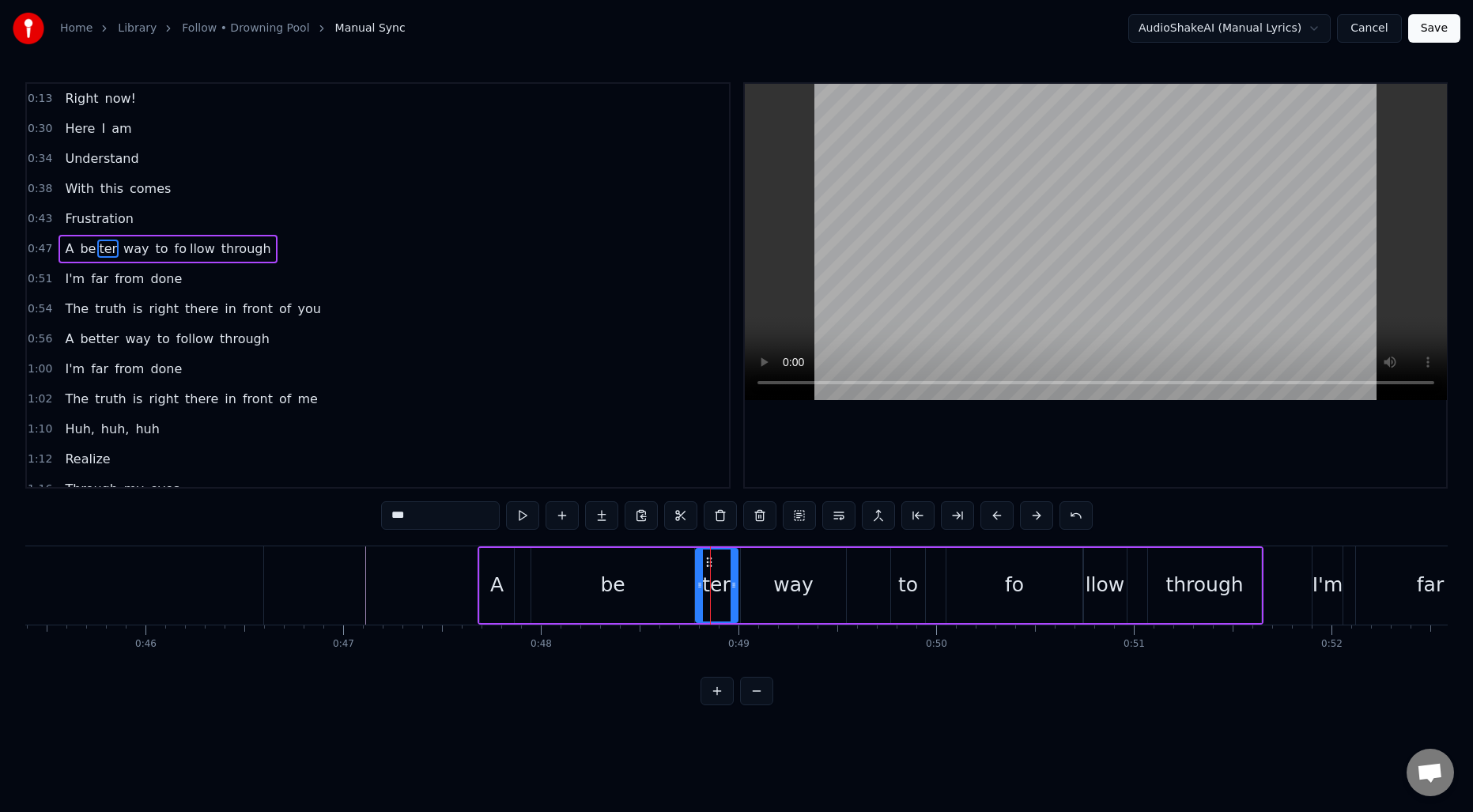
click at [433, 517] on input "***" at bounding box center [441, 516] width 119 height 28
type input "*"
click at [599, 575] on div "be" at bounding box center [613, 585] width 163 height 75
click at [532, 580] on icon at bounding box center [532, 585] width 6 height 13
click at [717, 570] on div "tter" at bounding box center [716, 585] width 36 height 30
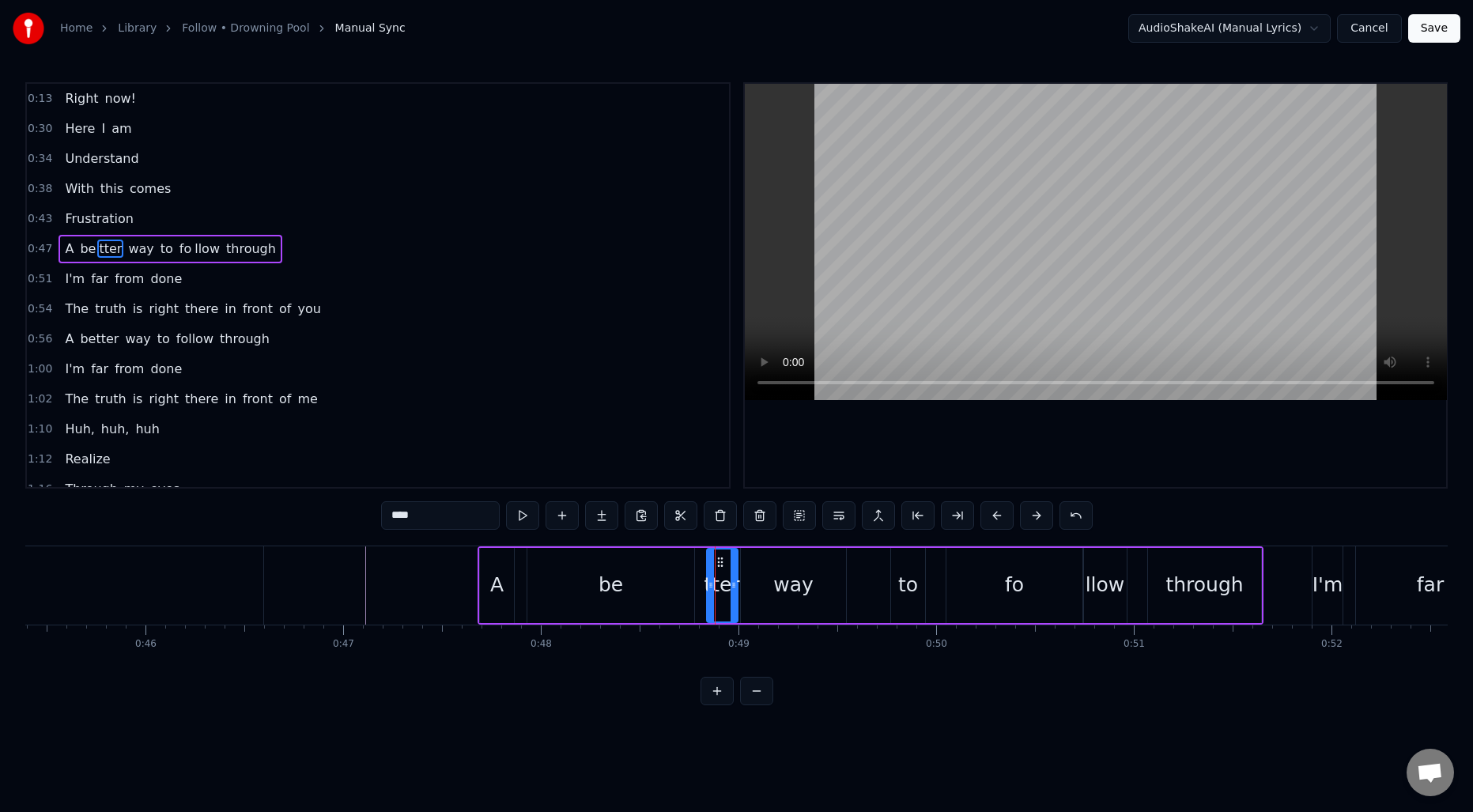
drag, startPoint x: 697, startPoint y: 576, endPoint x: 708, endPoint y: 576, distance: 11.0
click at [708, 576] on div at bounding box center [711, 585] width 6 height 72
click at [657, 575] on div "be" at bounding box center [611, 585] width 167 height 75
type input "**"
drag, startPoint x: 689, startPoint y: 576, endPoint x: 699, endPoint y: 576, distance: 10.0
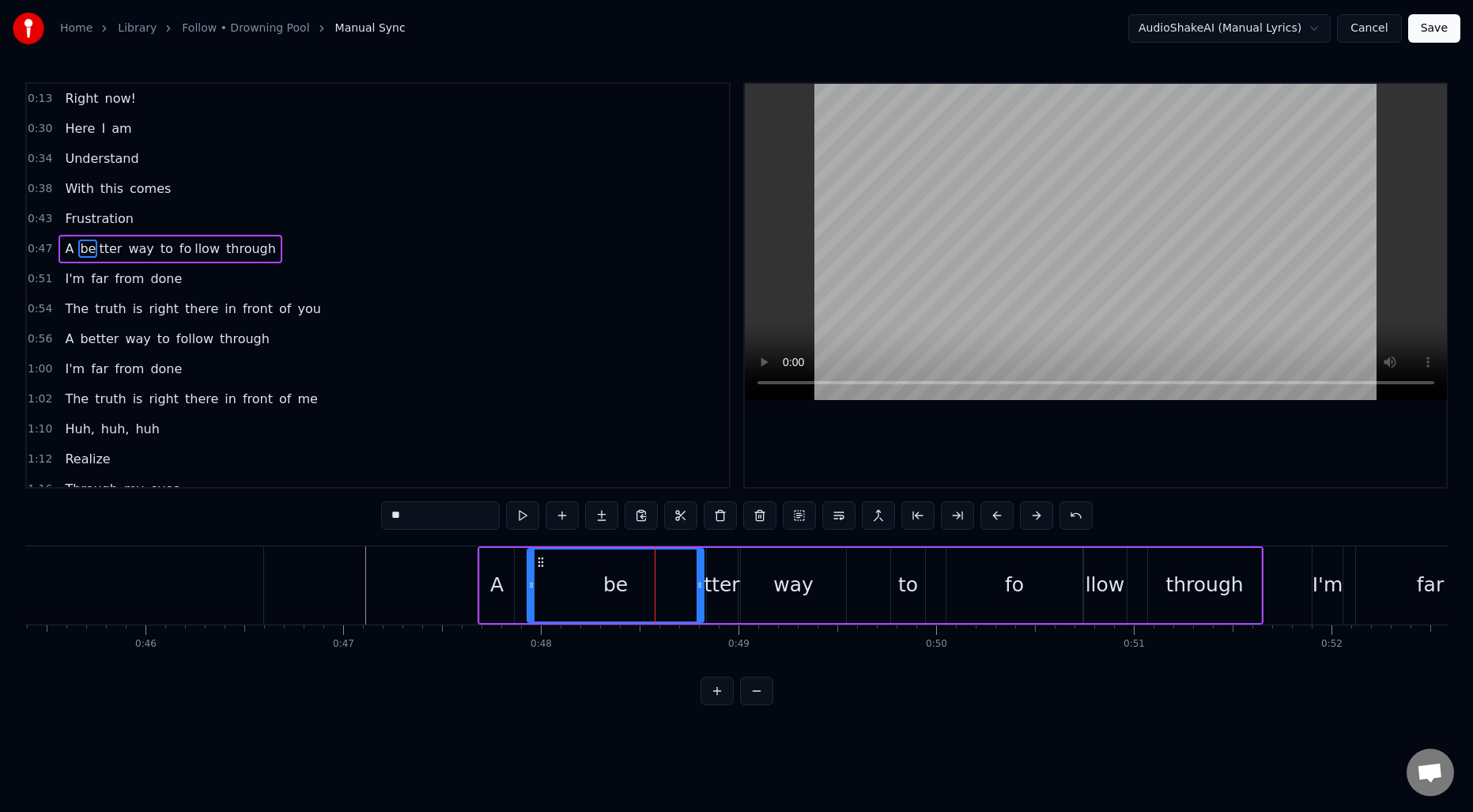
click at [699, 576] on div at bounding box center [700, 585] width 6 height 72
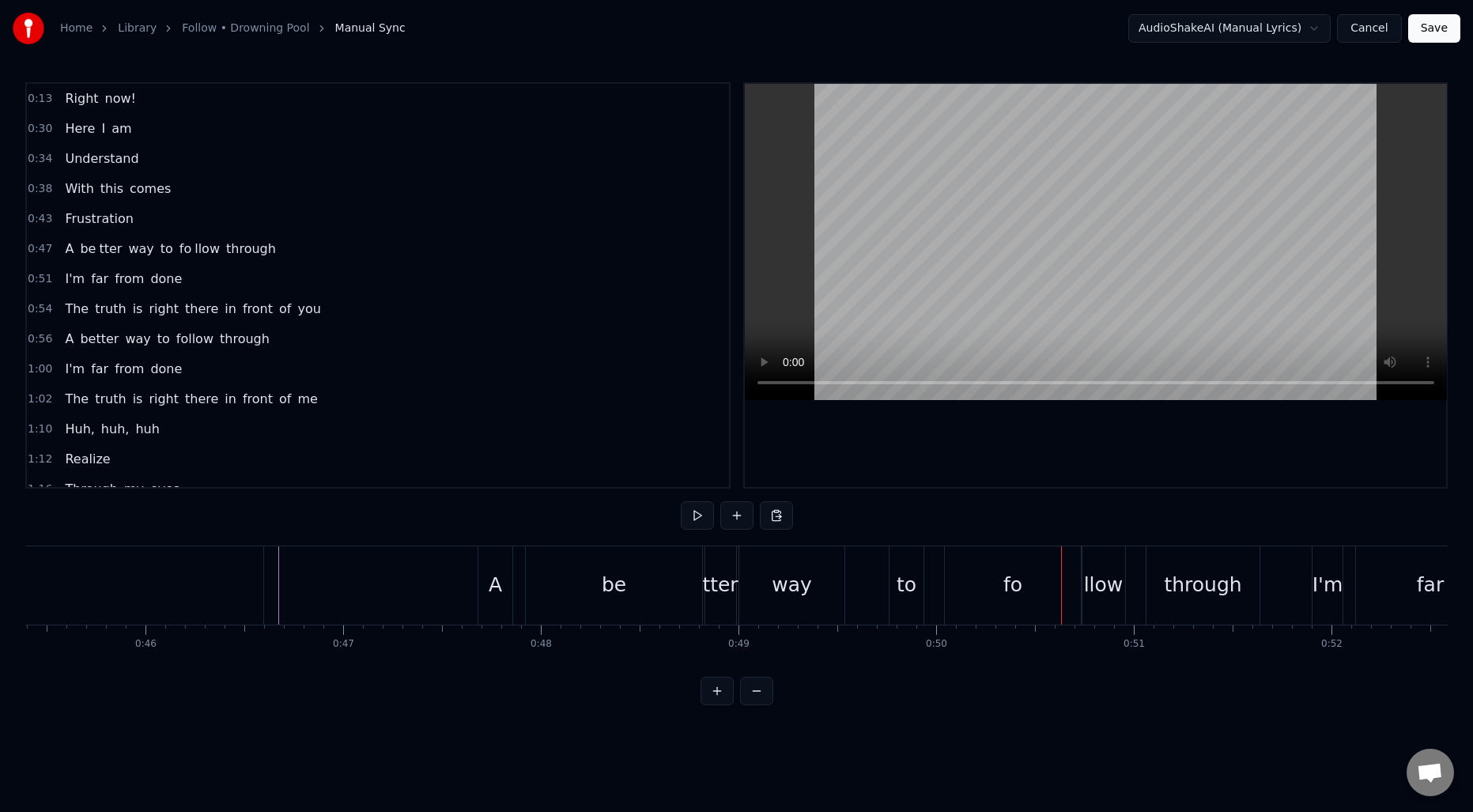
click at [634, 582] on div "be" at bounding box center [614, 585] width 176 height 78
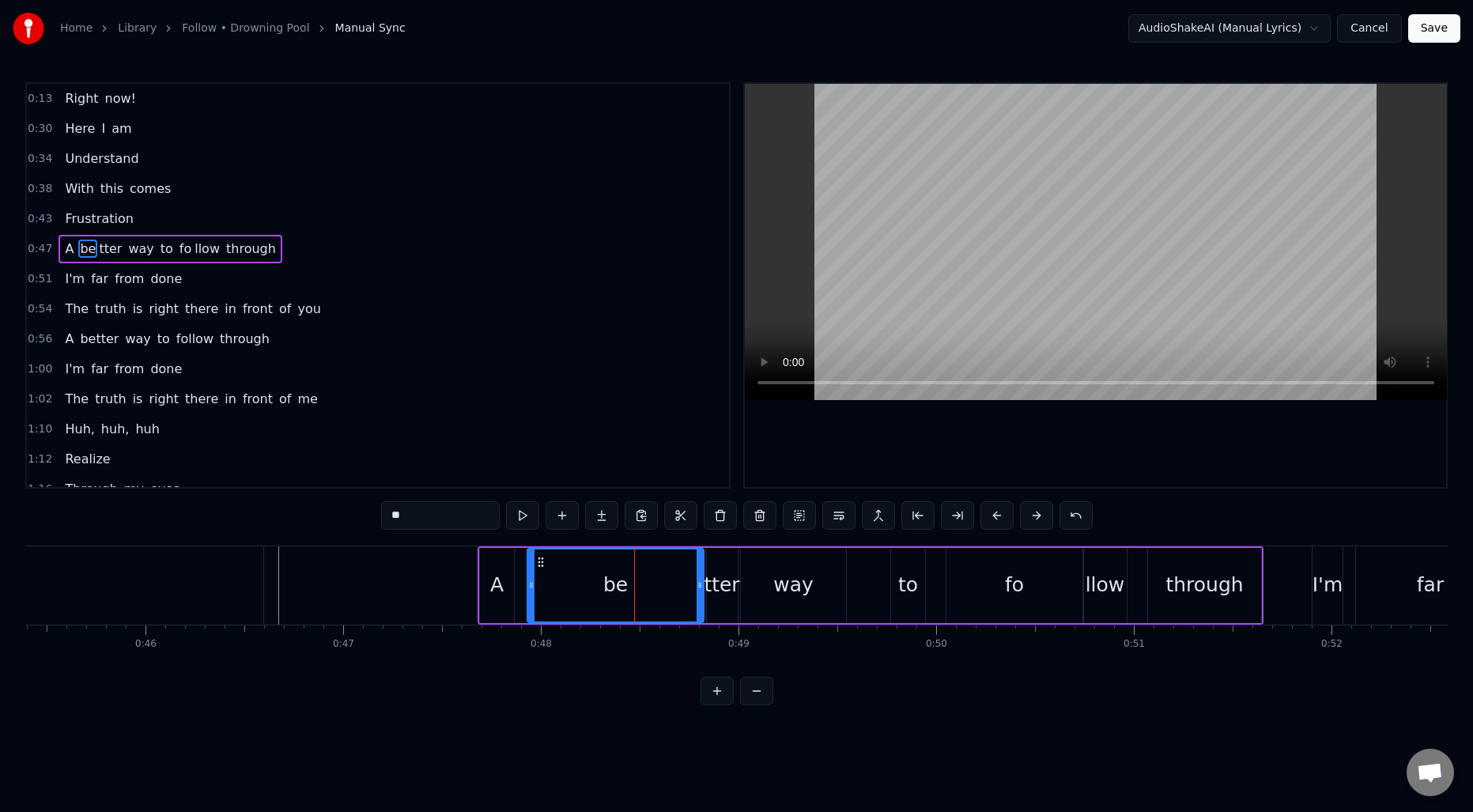
click at [724, 584] on div "tter" at bounding box center [721, 585] width 36 height 30
drag, startPoint x: 400, startPoint y: 512, endPoint x: 379, endPoint y: 511, distance: 21.0
click at [379, 511] on div "0:13 Right now! 0:30 Here I am 0:34 Understand 0:38 With this comes 0:43 Frustr…" at bounding box center [736, 394] width 1422 height 623
click at [583, 568] on div "be" at bounding box center [615, 585] width 176 height 75
click at [460, 517] on input "**" at bounding box center [441, 516] width 119 height 28
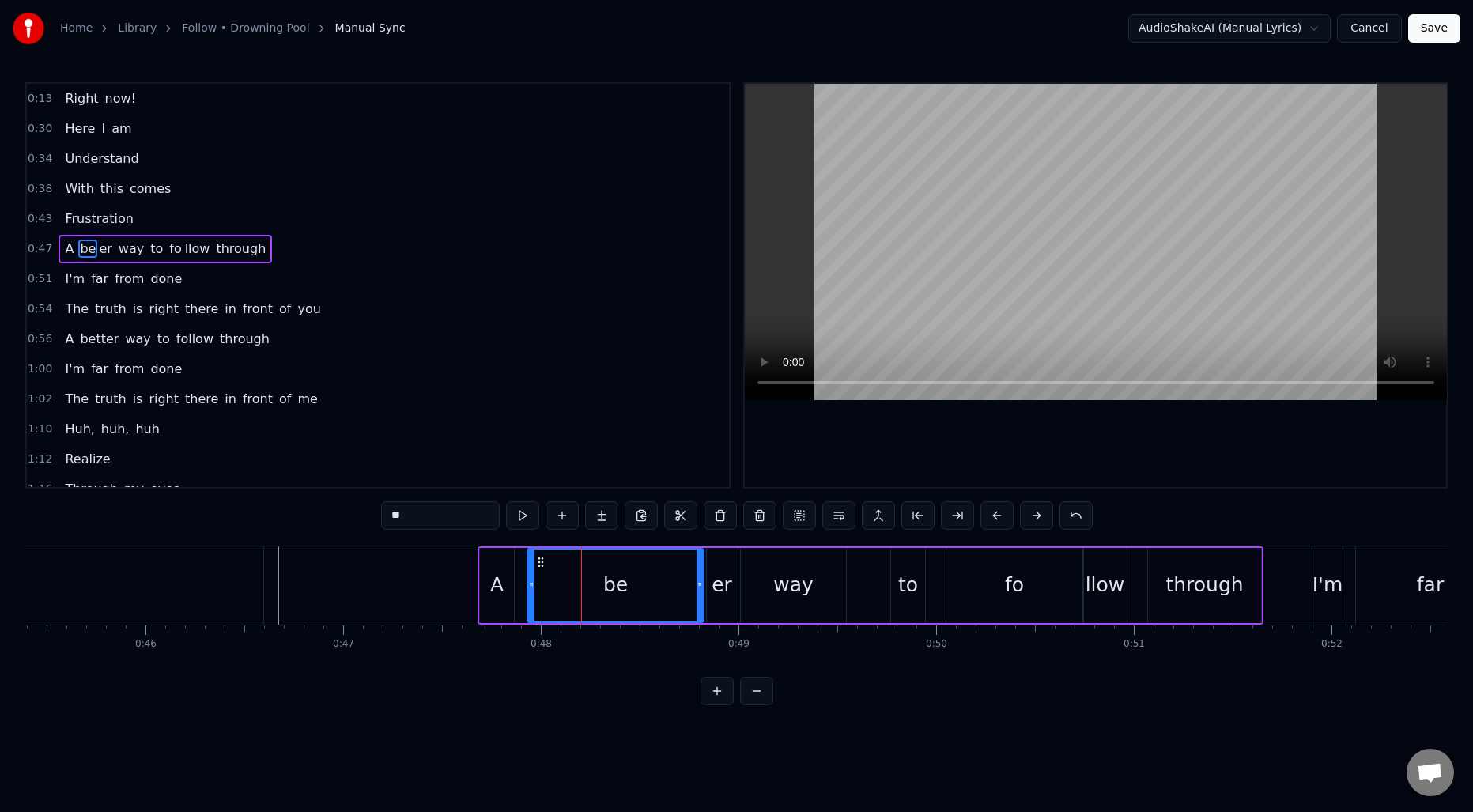
paste input "**"
type input "****"
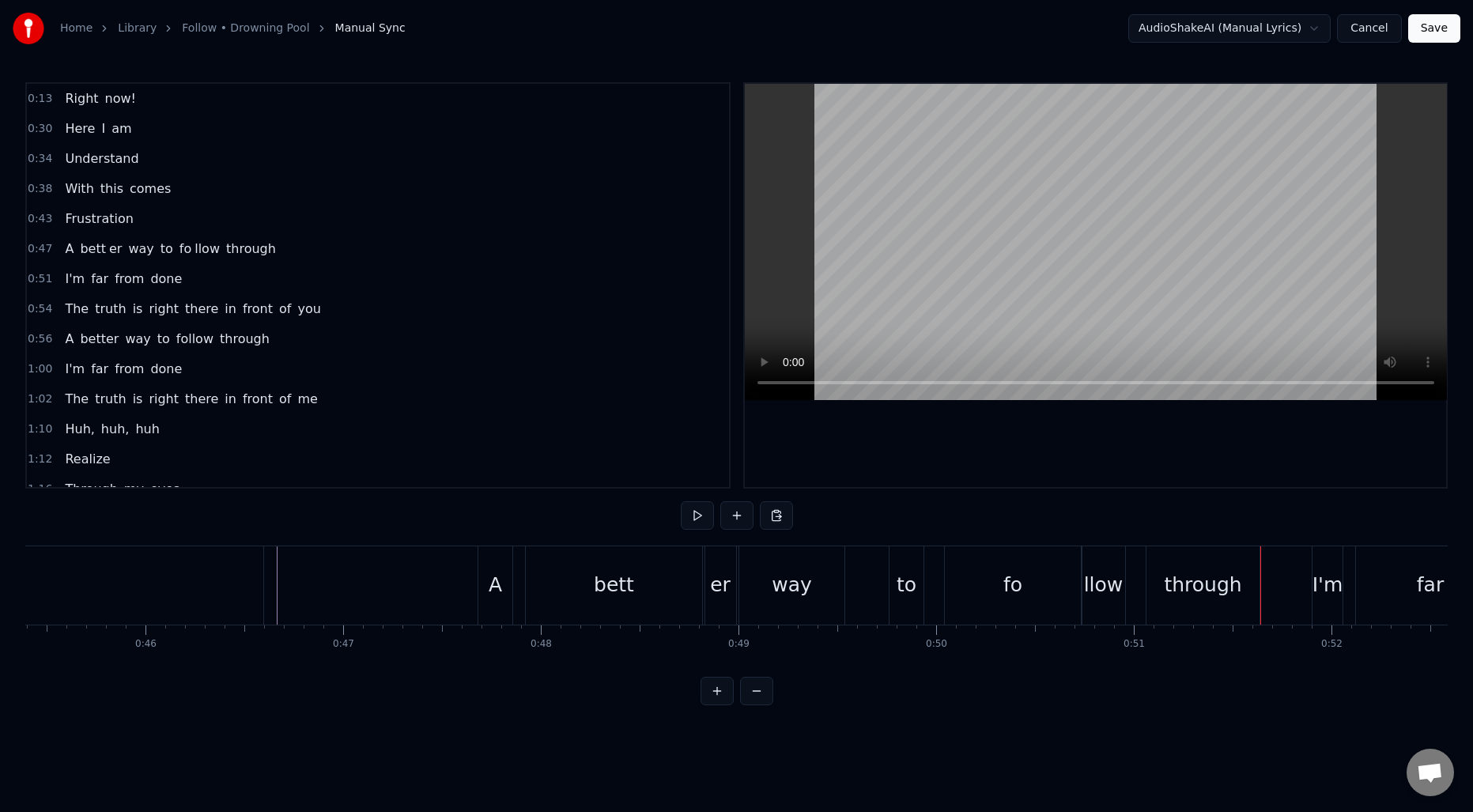
click at [1100, 589] on div "llow" at bounding box center [1104, 585] width 40 height 30
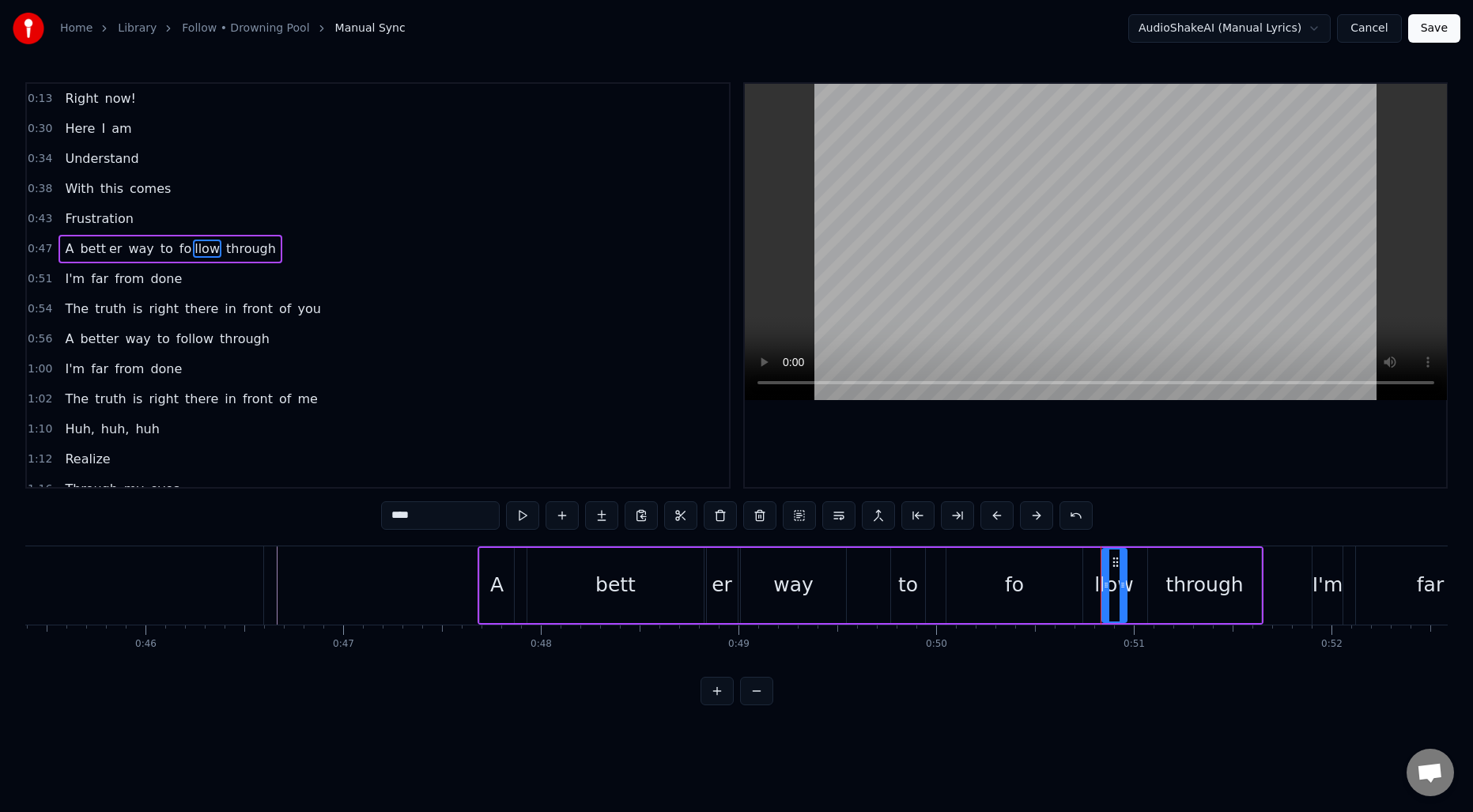
drag, startPoint x: 1088, startPoint y: 578, endPoint x: 1106, endPoint y: 579, distance: 18.0
click at [1106, 579] on icon at bounding box center [1106, 585] width 6 height 13
click at [1042, 577] on div "fo" at bounding box center [1014, 585] width 136 height 75
type input "**"
drag, startPoint x: 1077, startPoint y: 578, endPoint x: 1092, endPoint y: 578, distance: 15.0
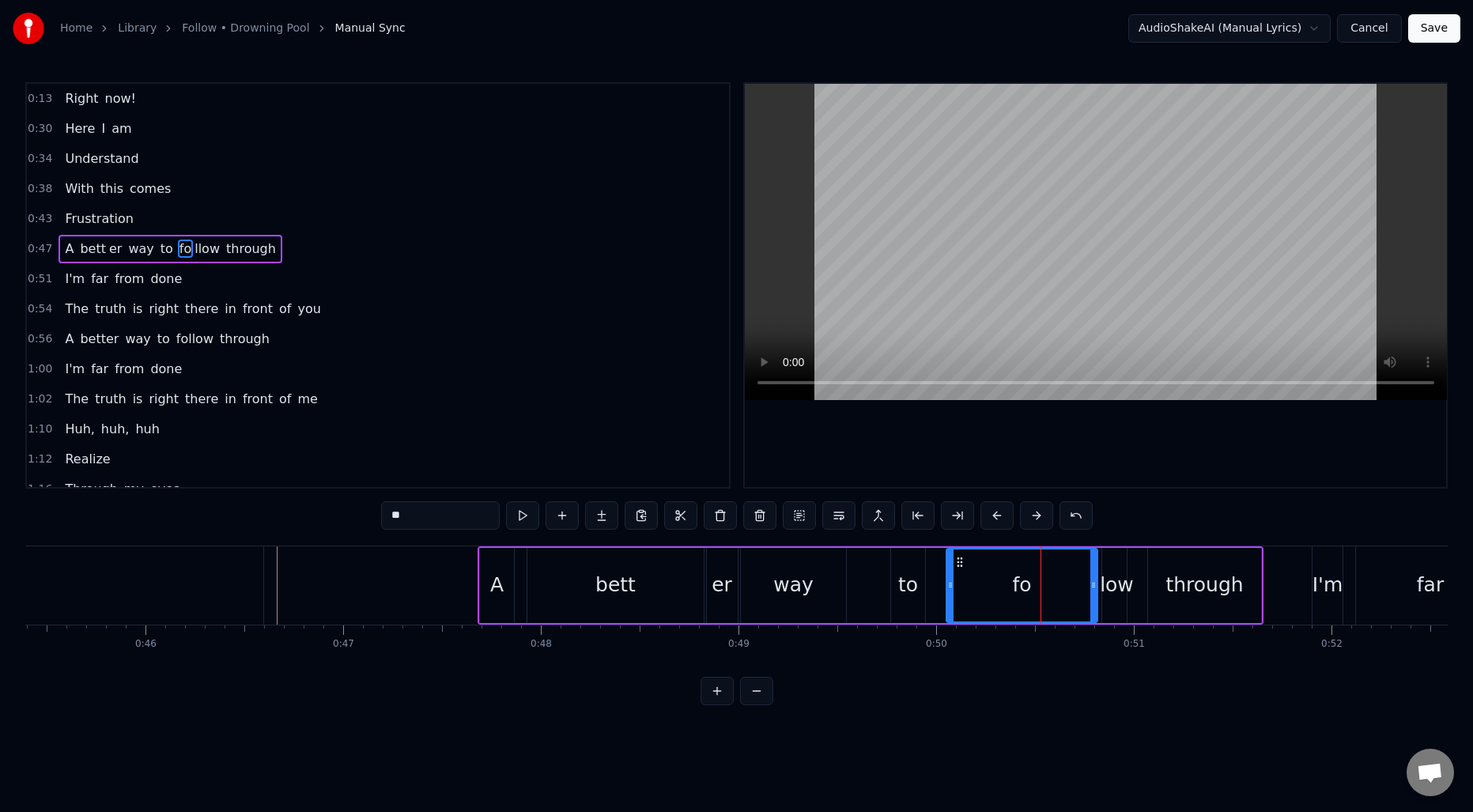
click at [1092, 579] on icon at bounding box center [1093, 585] width 6 height 13
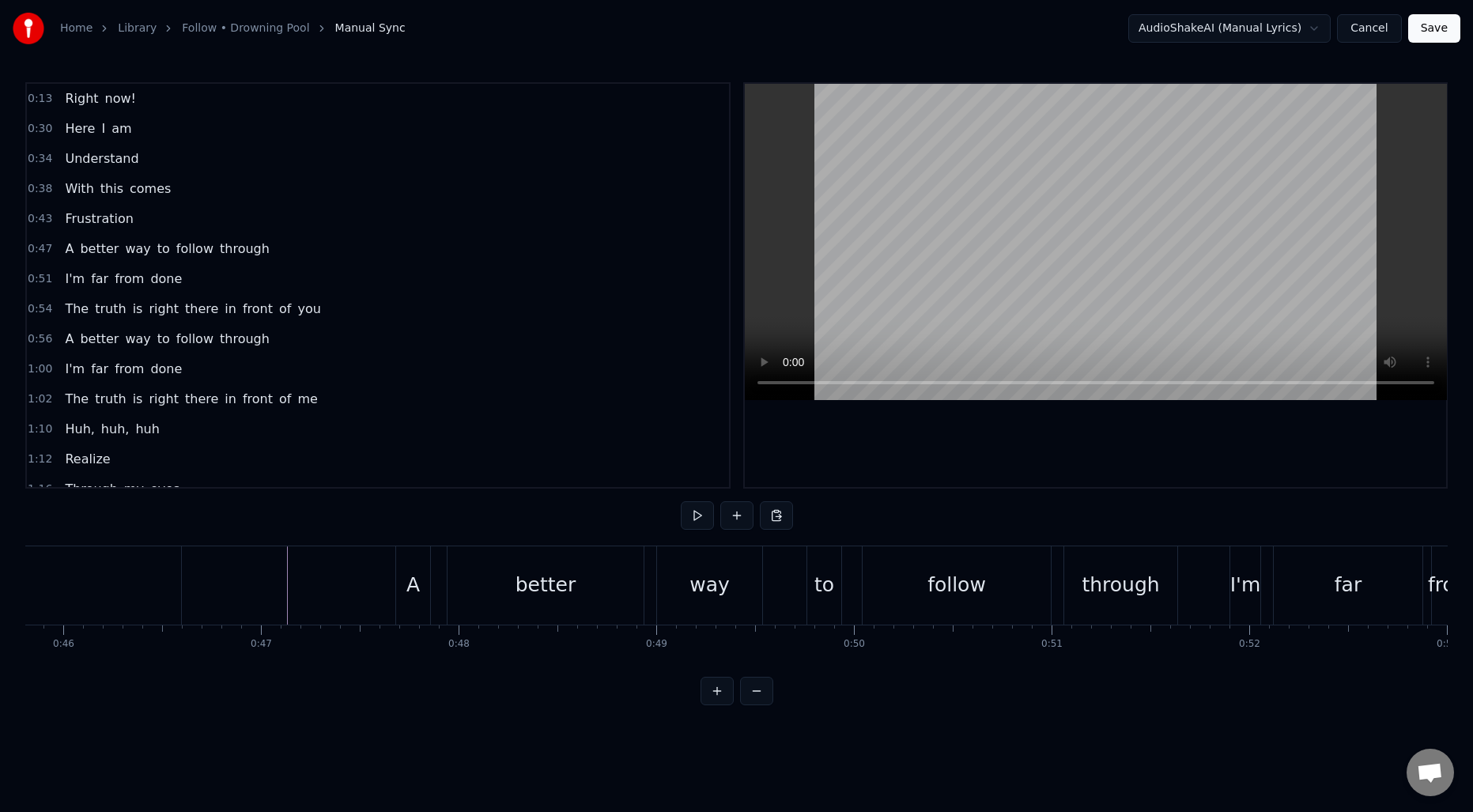
scroll to position [0, 9052]
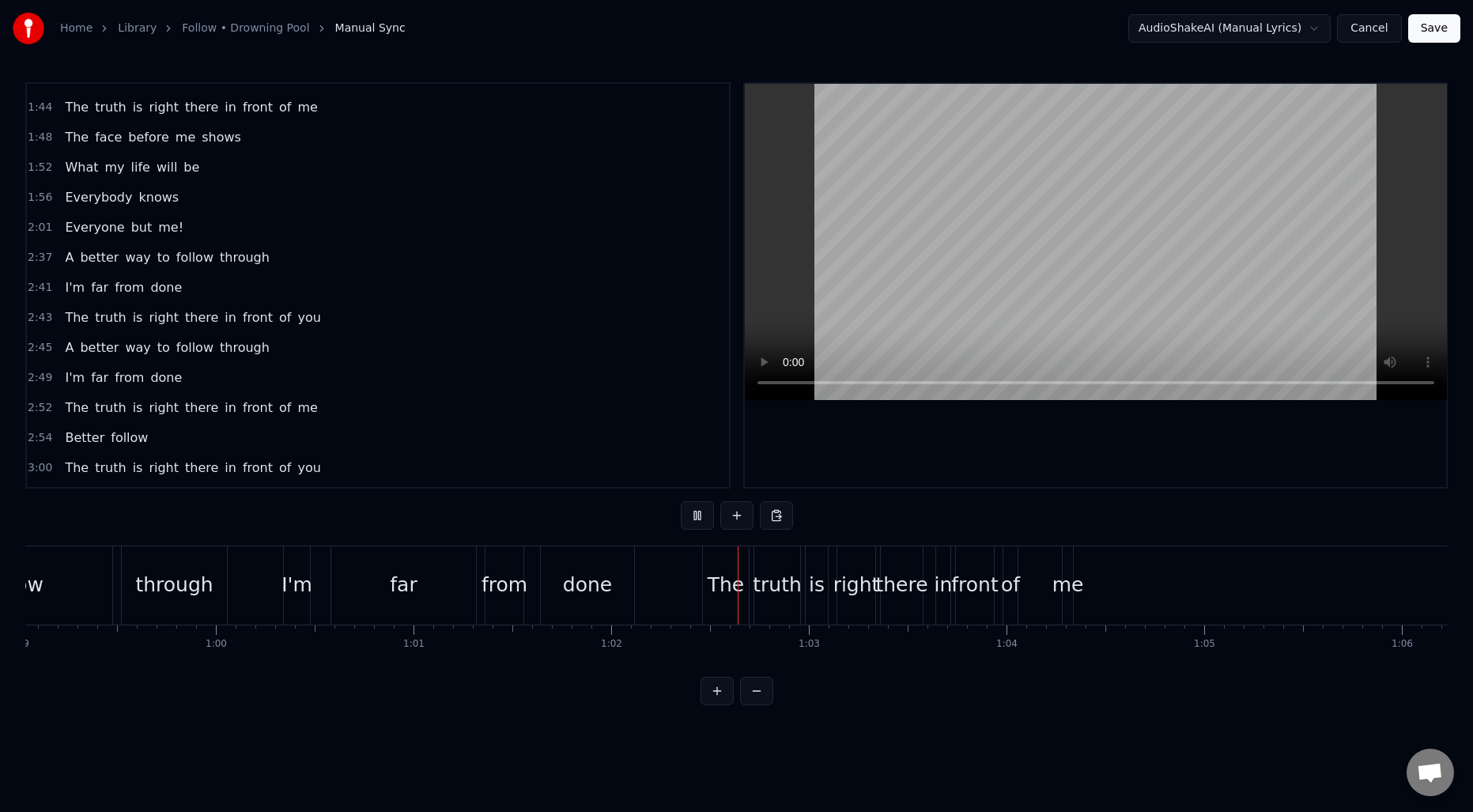
scroll to position [621, 0]
click at [35, 229] on span "2:01" at bounding box center [40, 228] width 25 height 16
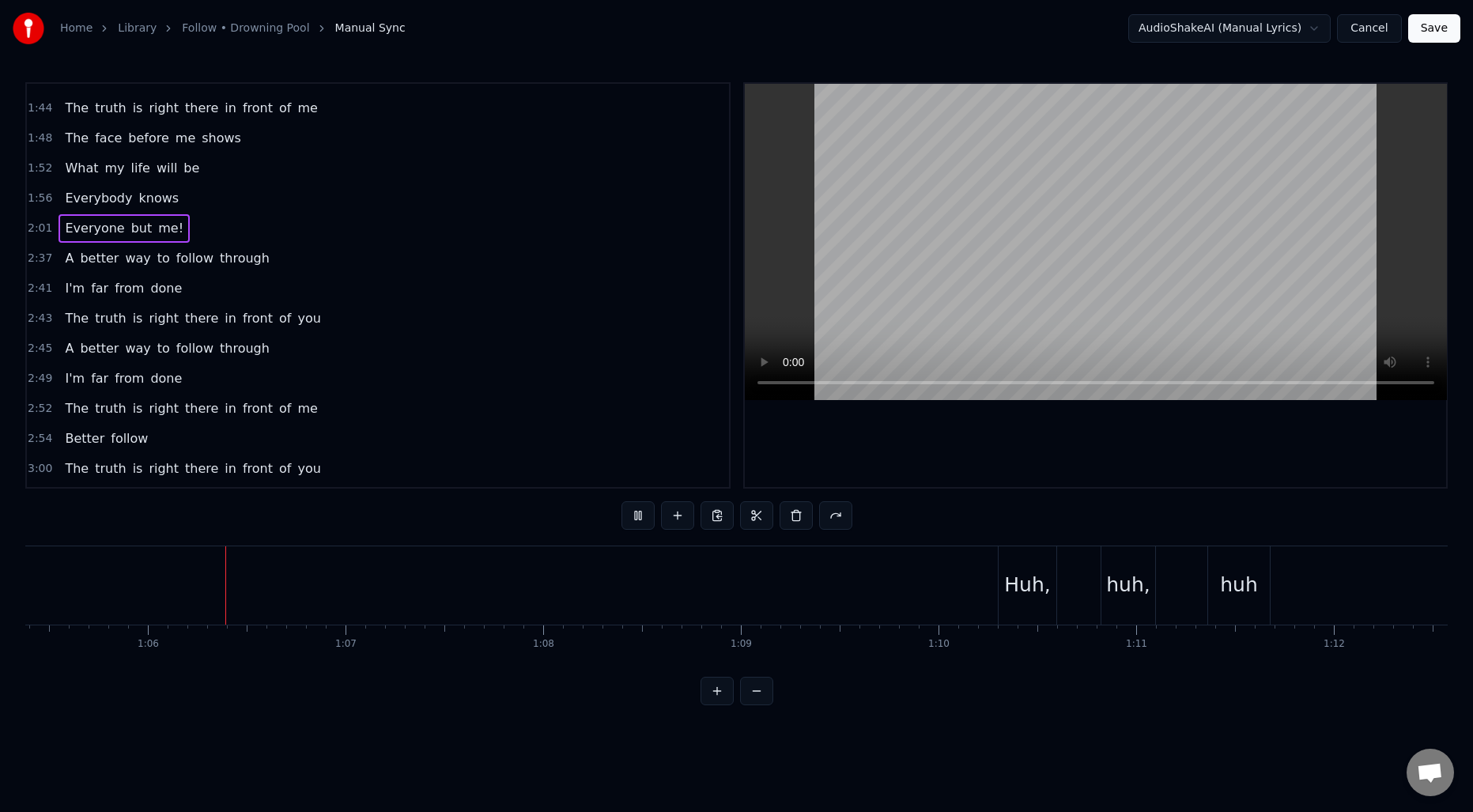
scroll to position [0, 12937]
click at [84, 229] on span "Everyone" at bounding box center [94, 228] width 62 height 18
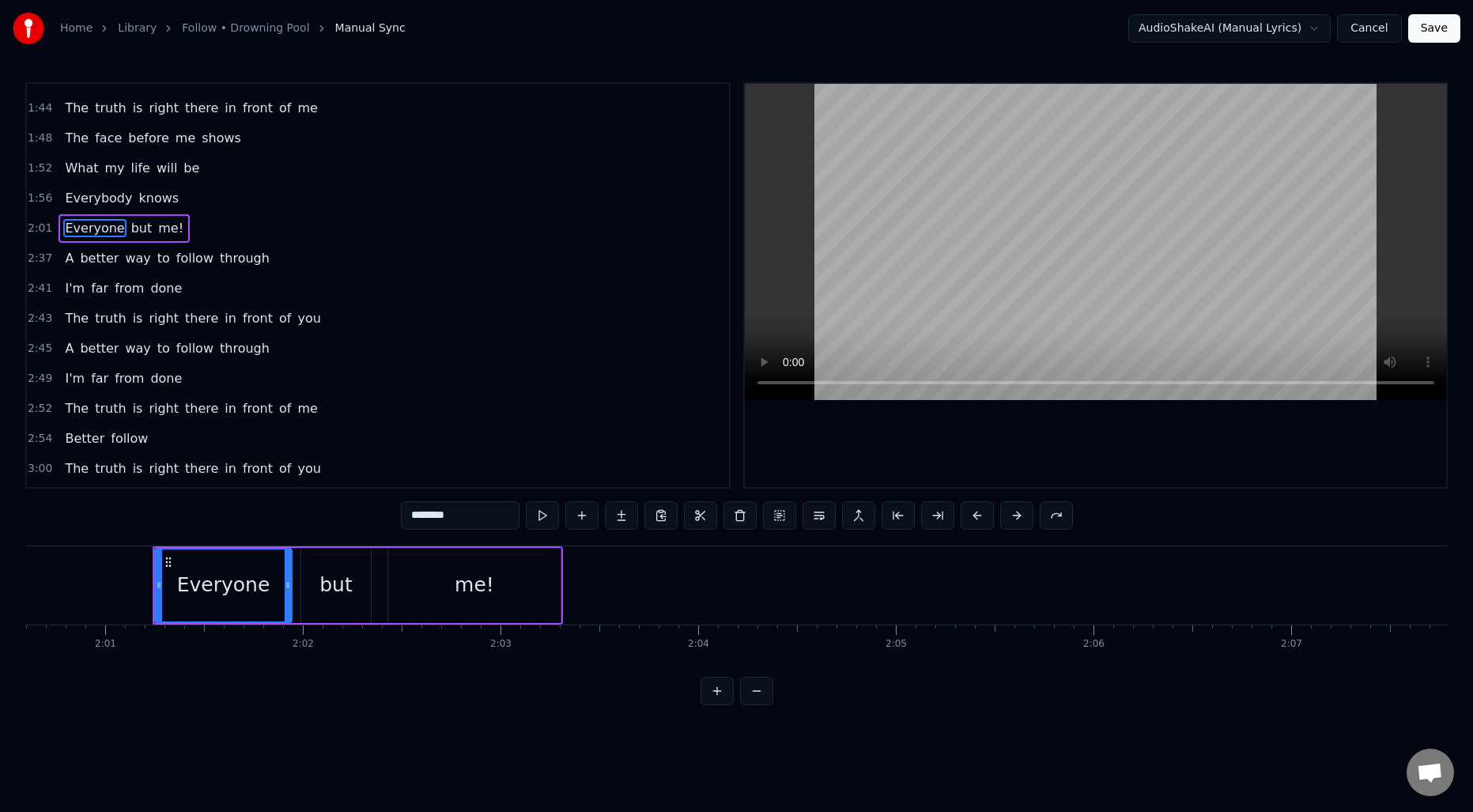
scroll to position [0, 23888]
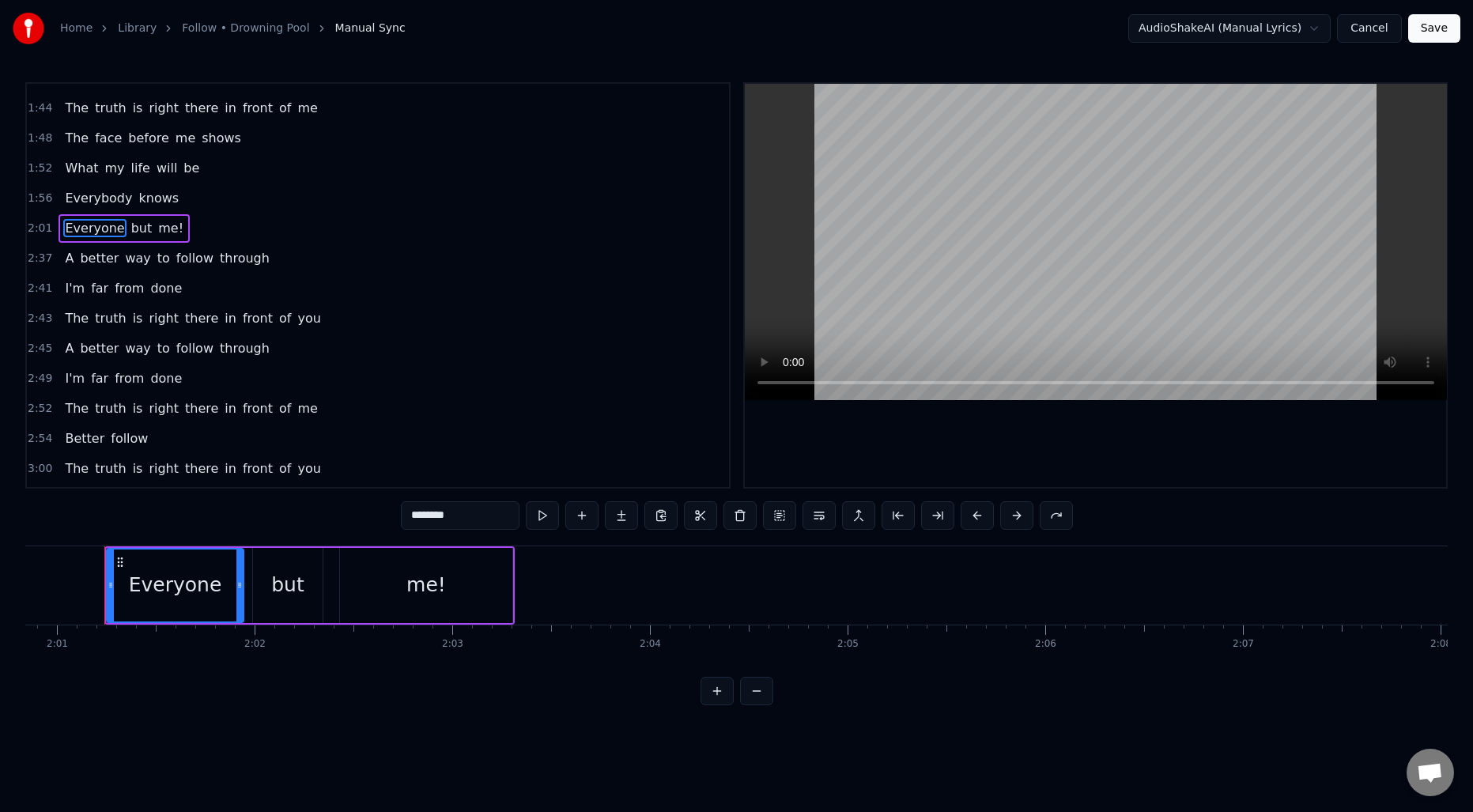
click at [66, 256] on span "A" at bounding box center [69, 258] width 12 height 18
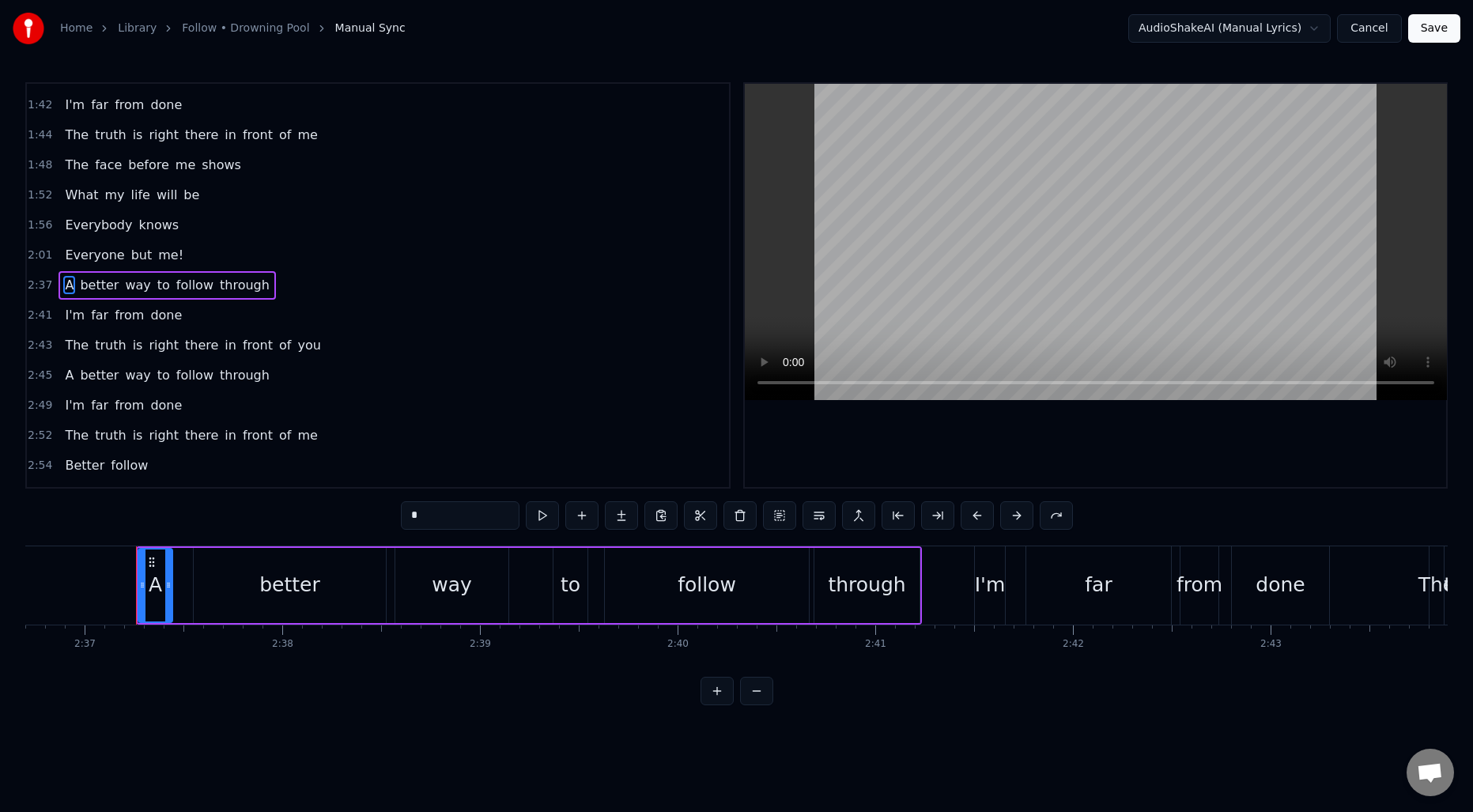
scroll to position [0, 31009]
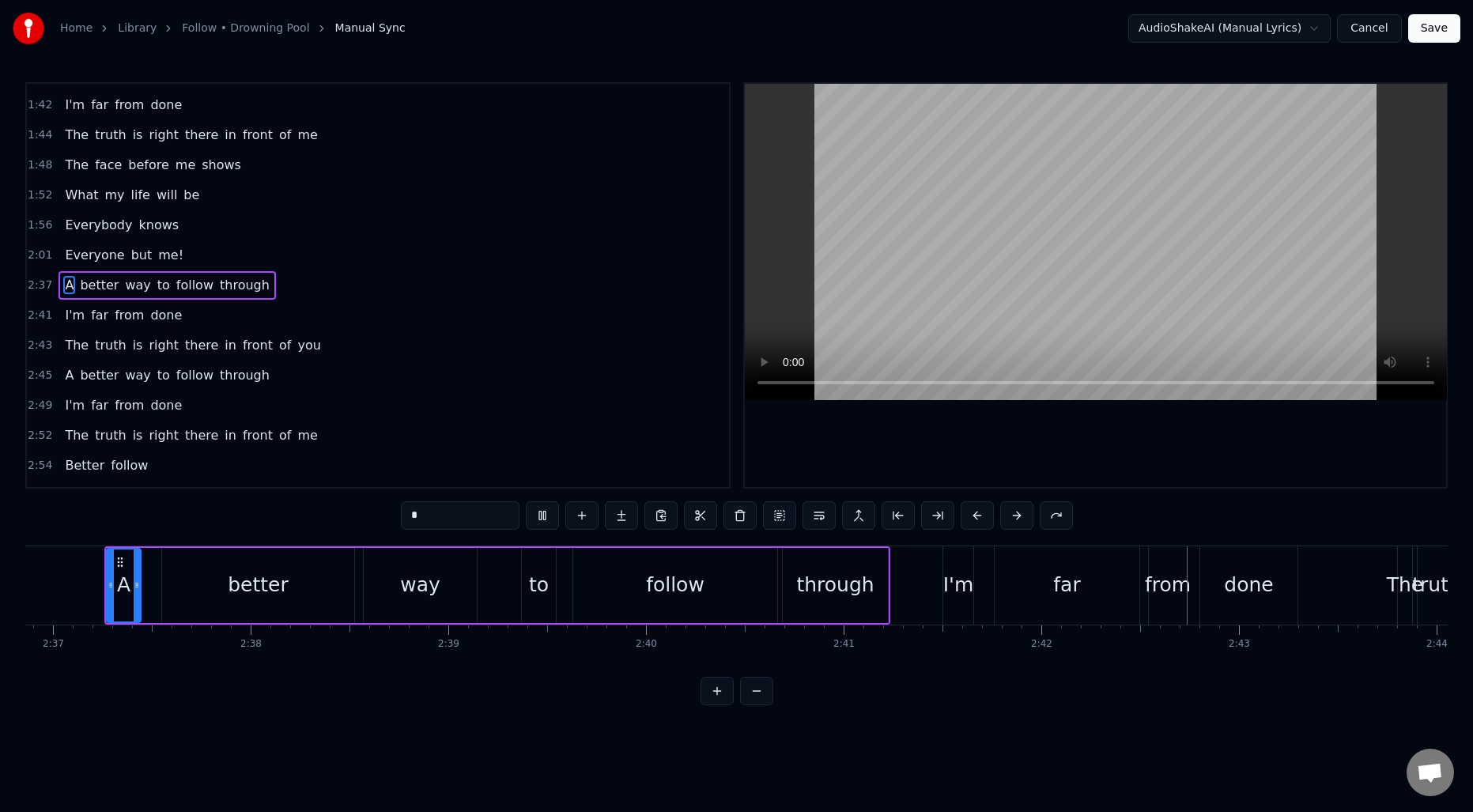
click at [484, 731] on html "Home Library Follow • Drowning Pool Manual Sync AudioShakeAI (Manual Lyrics) Ca…" at bounding box center [736, 365] width 1473 height 731
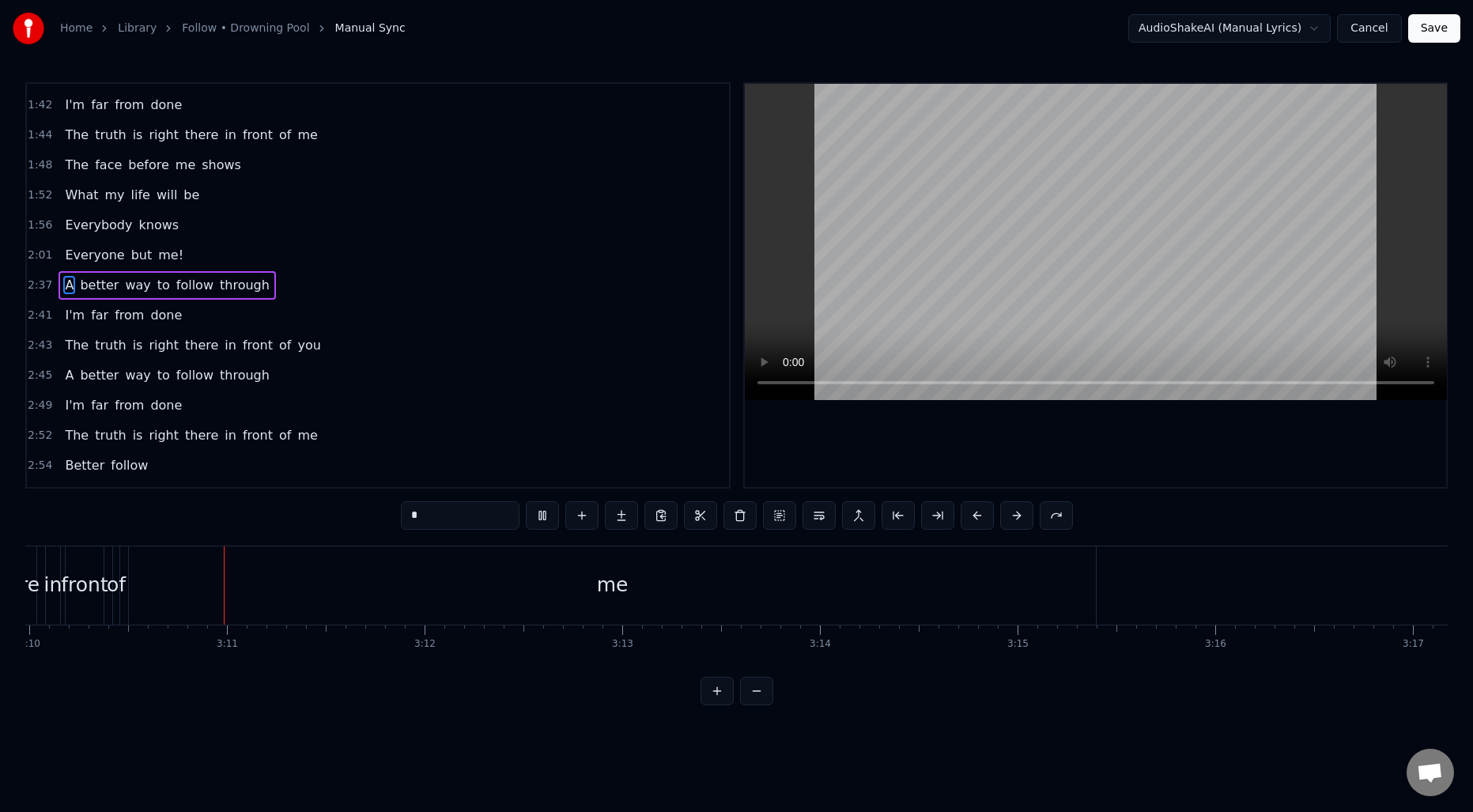
scroll to position [0, 37558]
click at [475, 597] on div "me" at bounding box center [611, 585] width 967 height 78
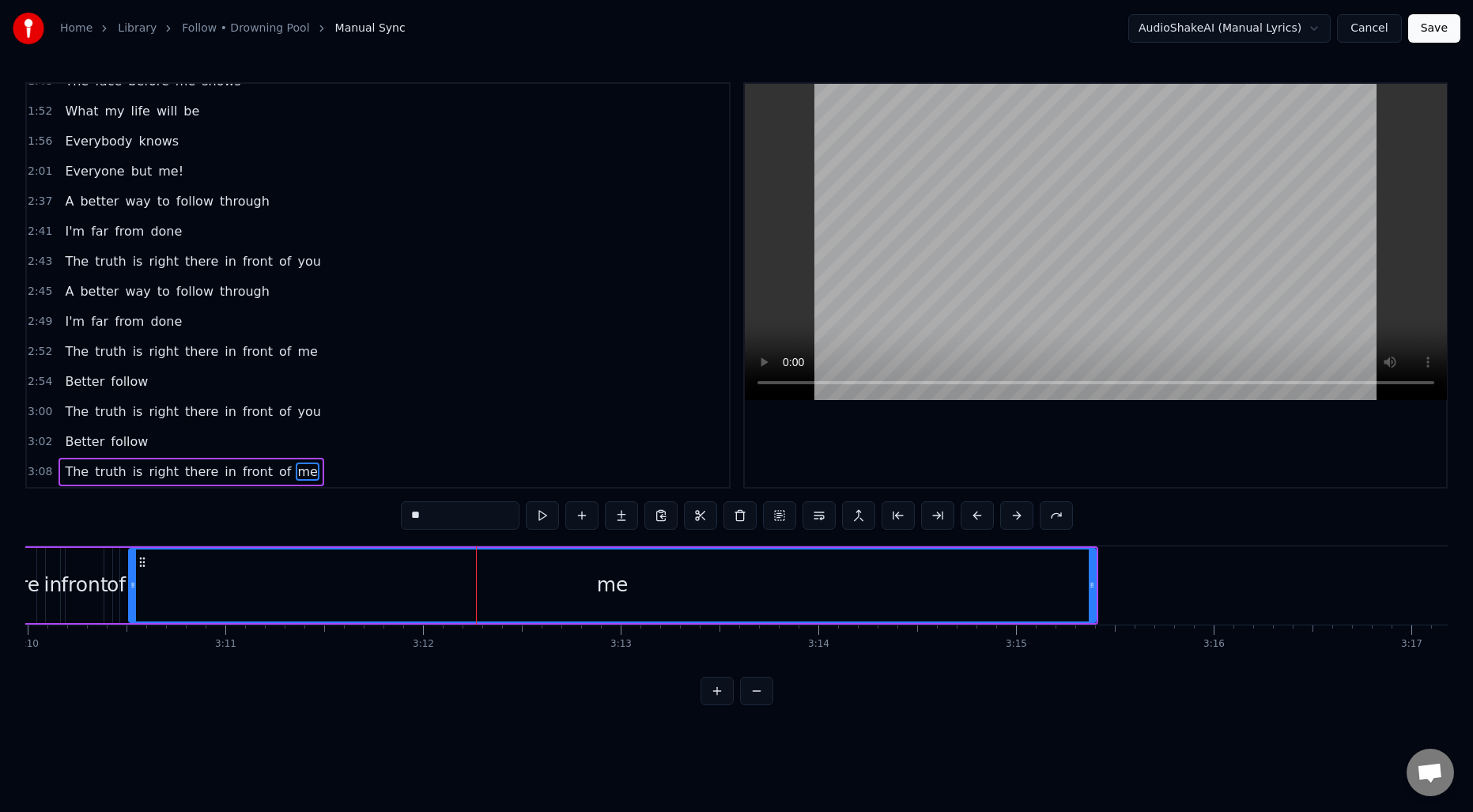
scroll to position [678, 0]
click at [458, 524] on input "**" at bounding box center [460, 516] width 119 height 28
type input "*****"
click at [440, 584] on div "me..." at bounding box center [612, 585] width 965 height 72
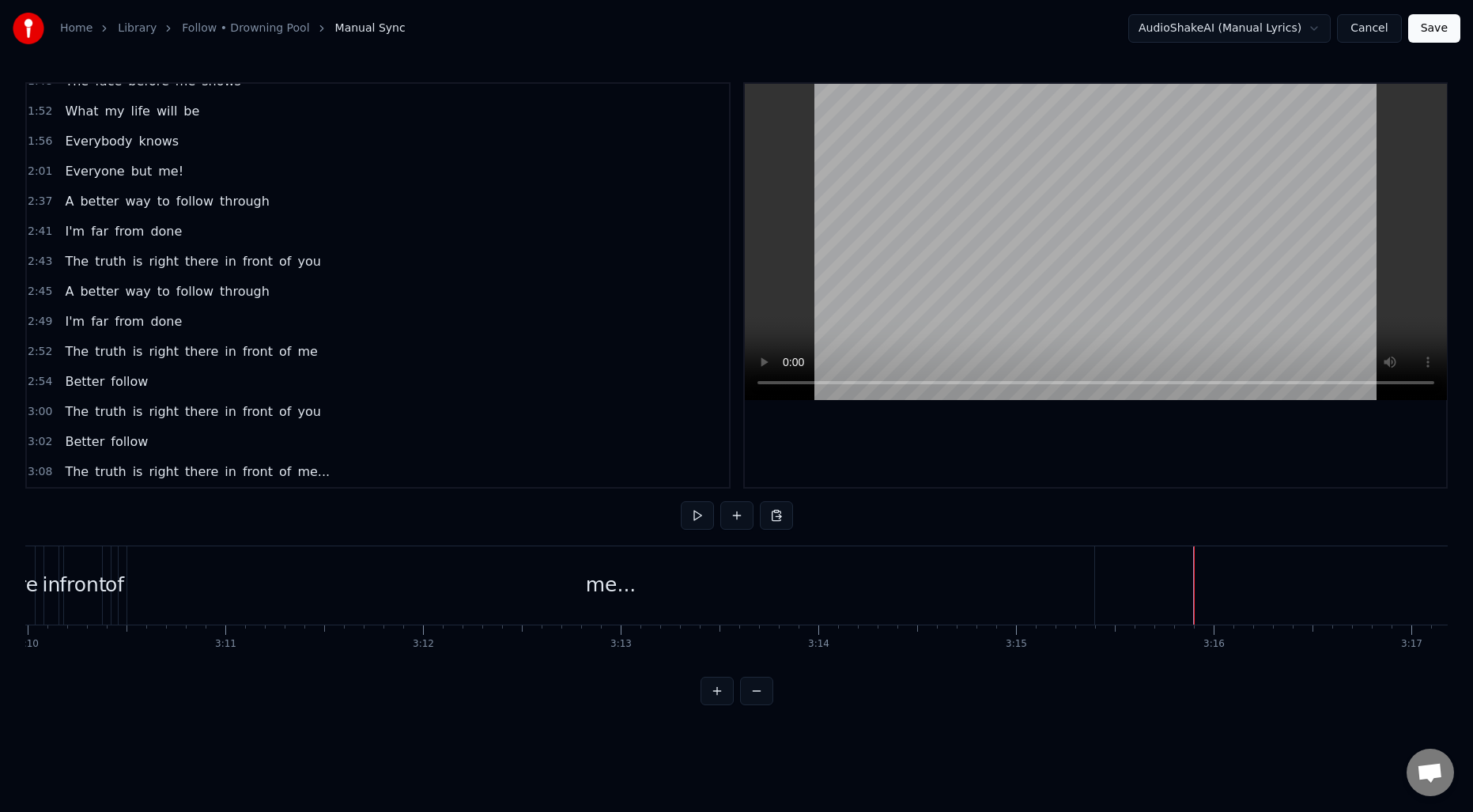
click at [1440, 34] on button "Save" at bounding box center [1434, 28] width 52 height 28
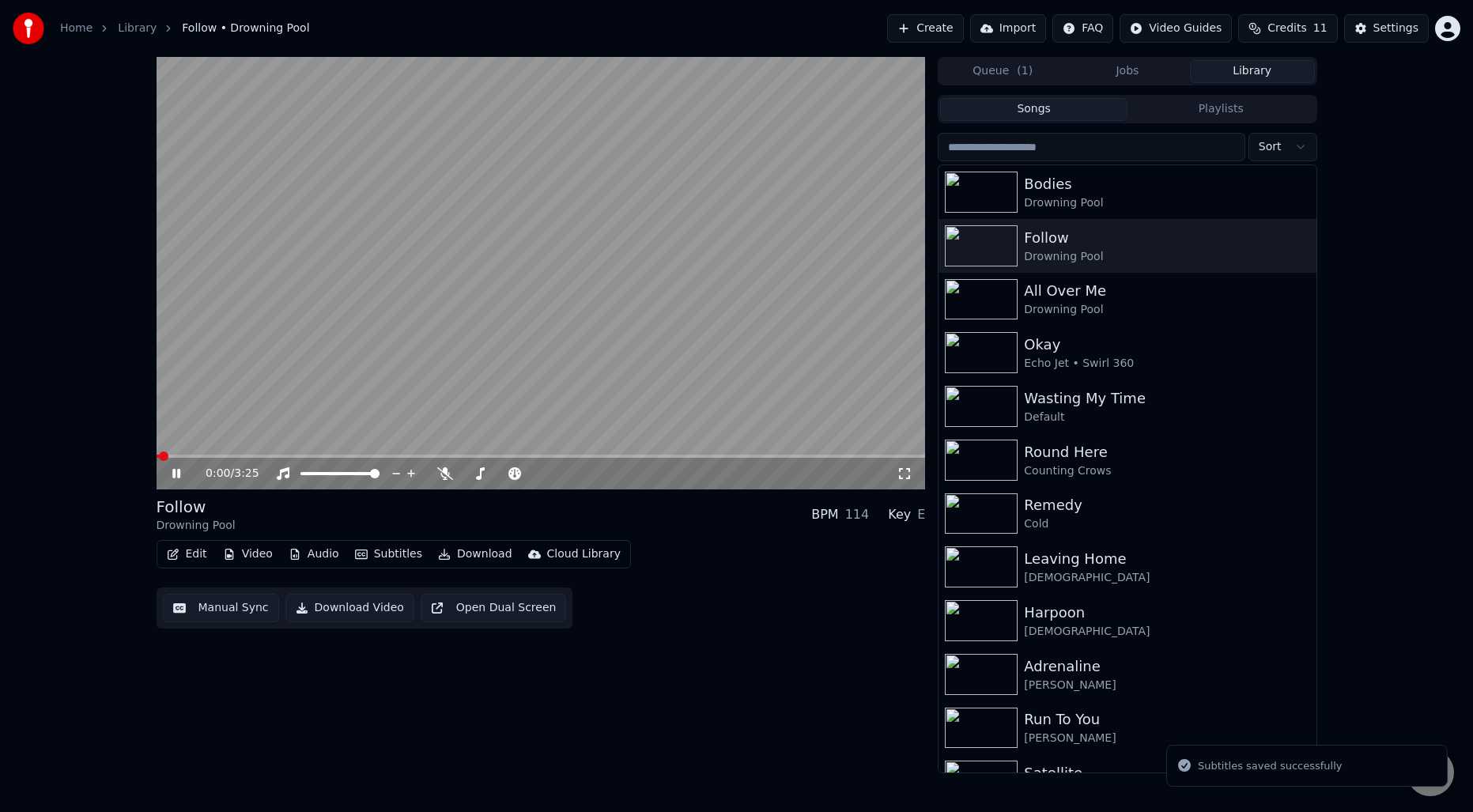
click at [655, 689] on div "0:00 / 3:25 Follow Drowning Pool BPM 114 Key E Edit Video Audio Subtitles Downl…" at bounding box center [541, 415] width 770 height 716
click at [596, 348] on video at bounding box center [541, 273] width 770 height 432
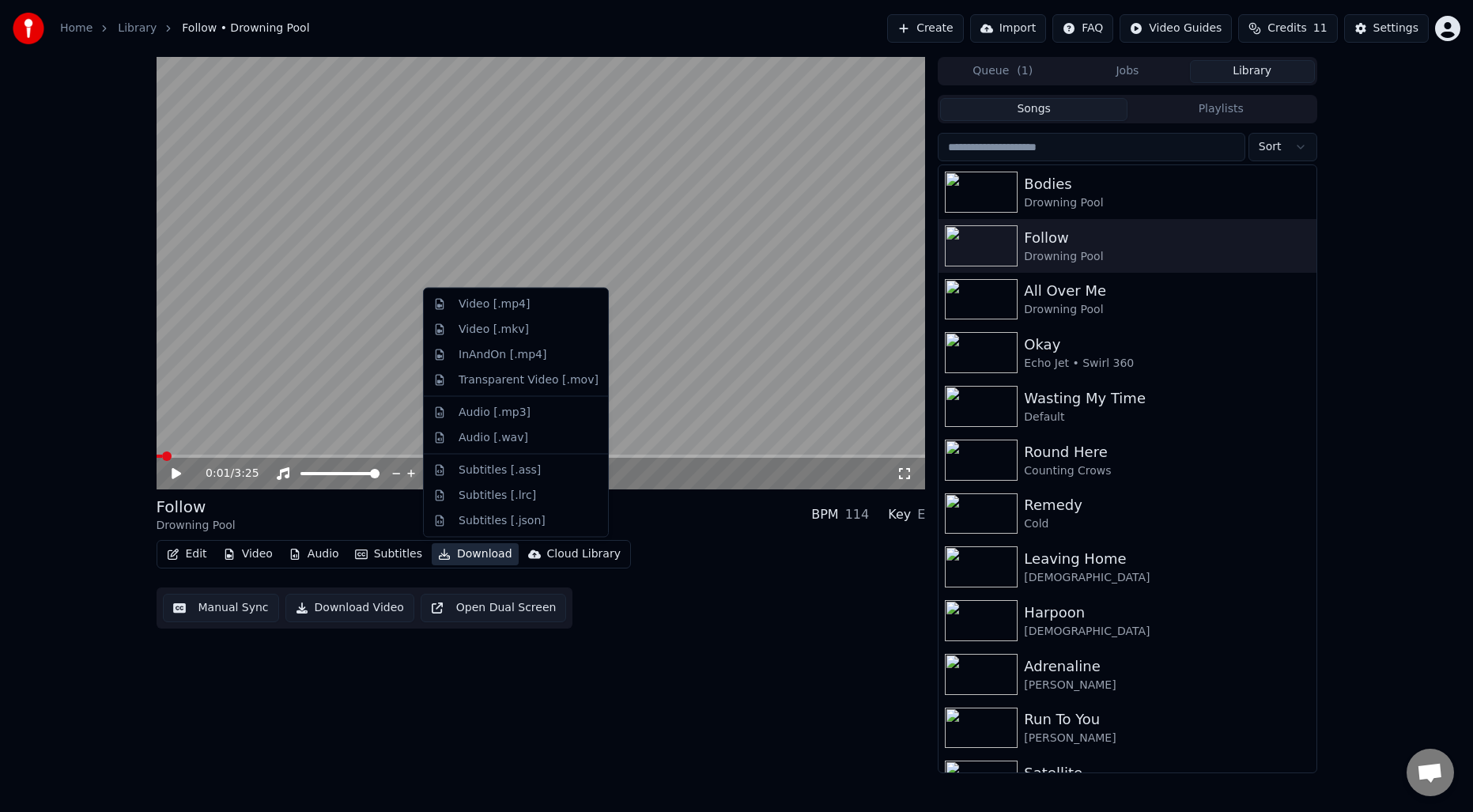
click at [464, 557] on button "Download" at bounding box center [475, 554] width 87 height 22
click at [505, 306] on div "Video [.mp4]" at bounding box center [494, 304] width 71 height 16
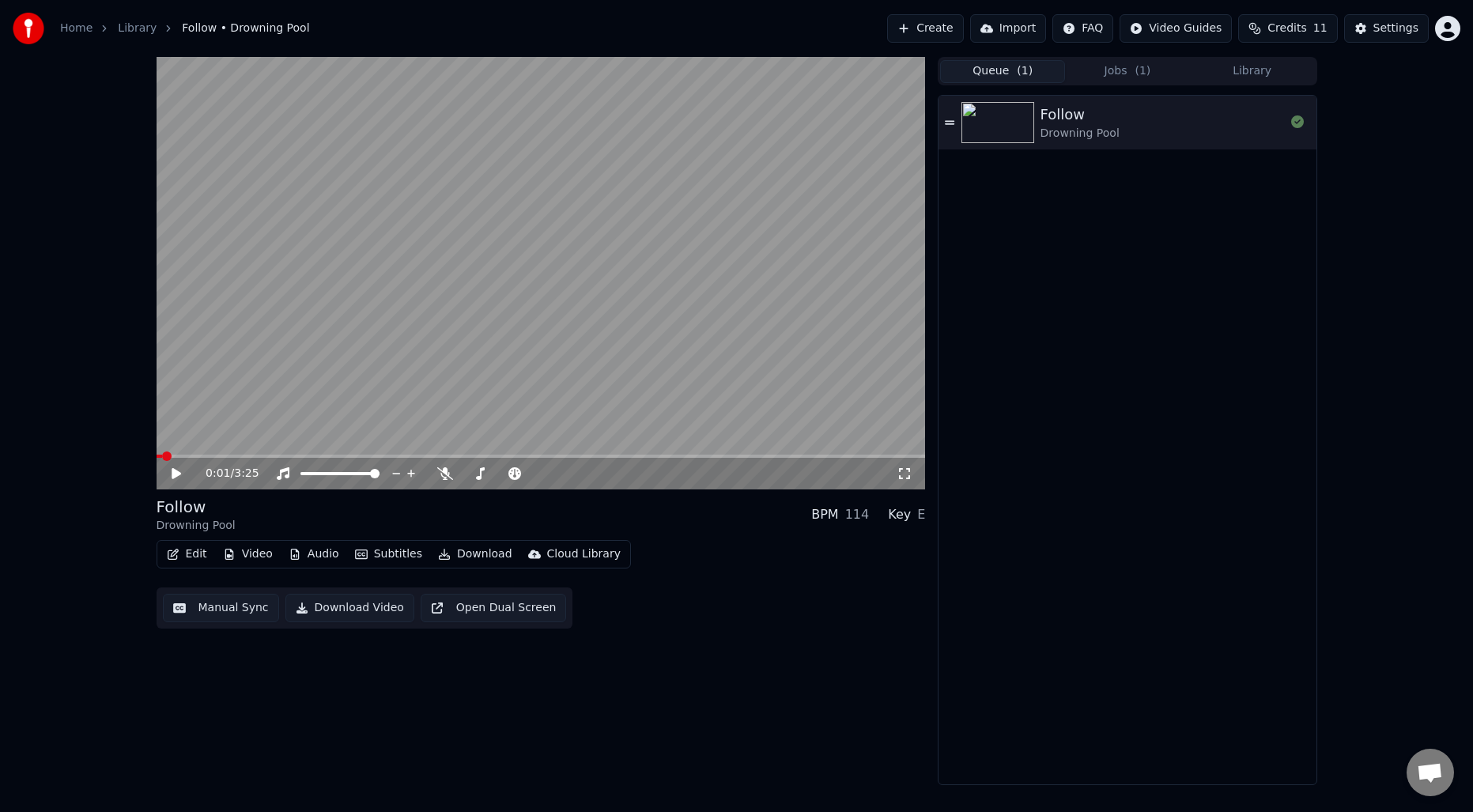
click at [1014, 71] on button "Queue ( 1 )" at bounding box center [1002, 71] width 125 height 23
click at [1142, 74] on span "( 1 )" at bounding box center [1142, 71] width 16 height 16
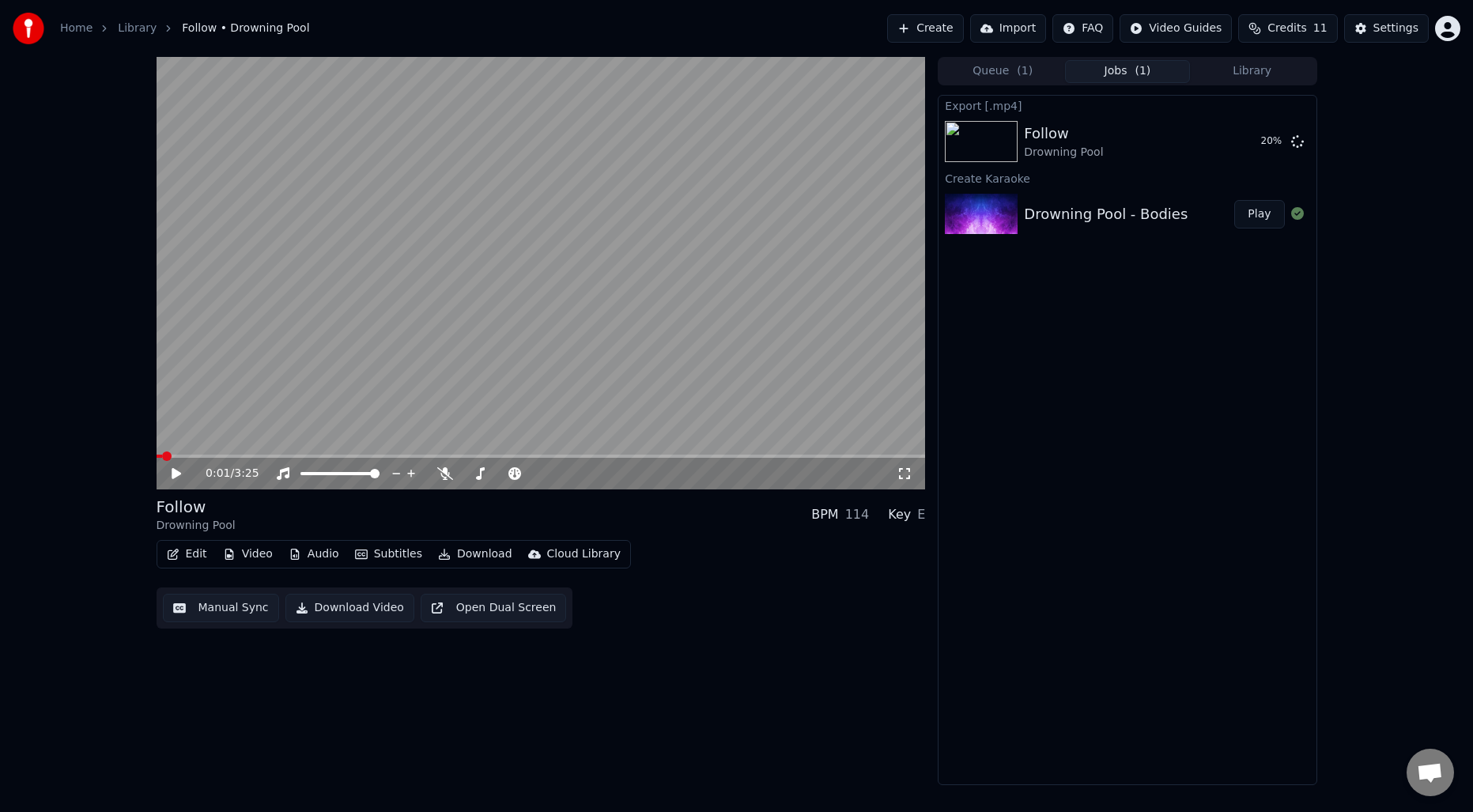
click at [1119, 213] on div "Drowning Pool - Bodies" at bounding box center [1105, 214] width 164 height 22
click at [1252, 215] on button "Play" at bounding box center [1259, 214] width 50 height 28
click at [240, 614] on button "Manual Sync" at bounding box center [221, 608] width 116 height 28
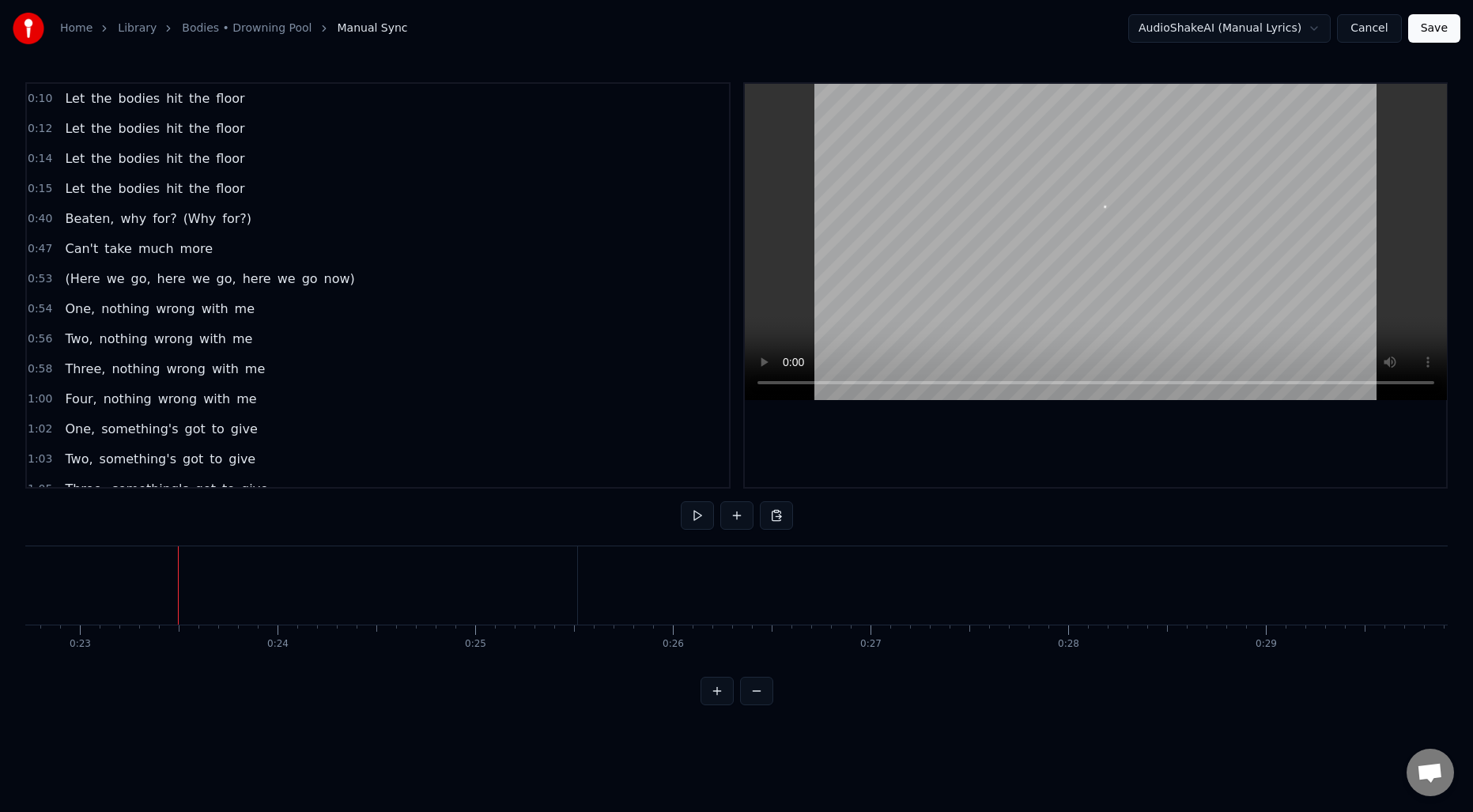
scroll to position [0, 4565]
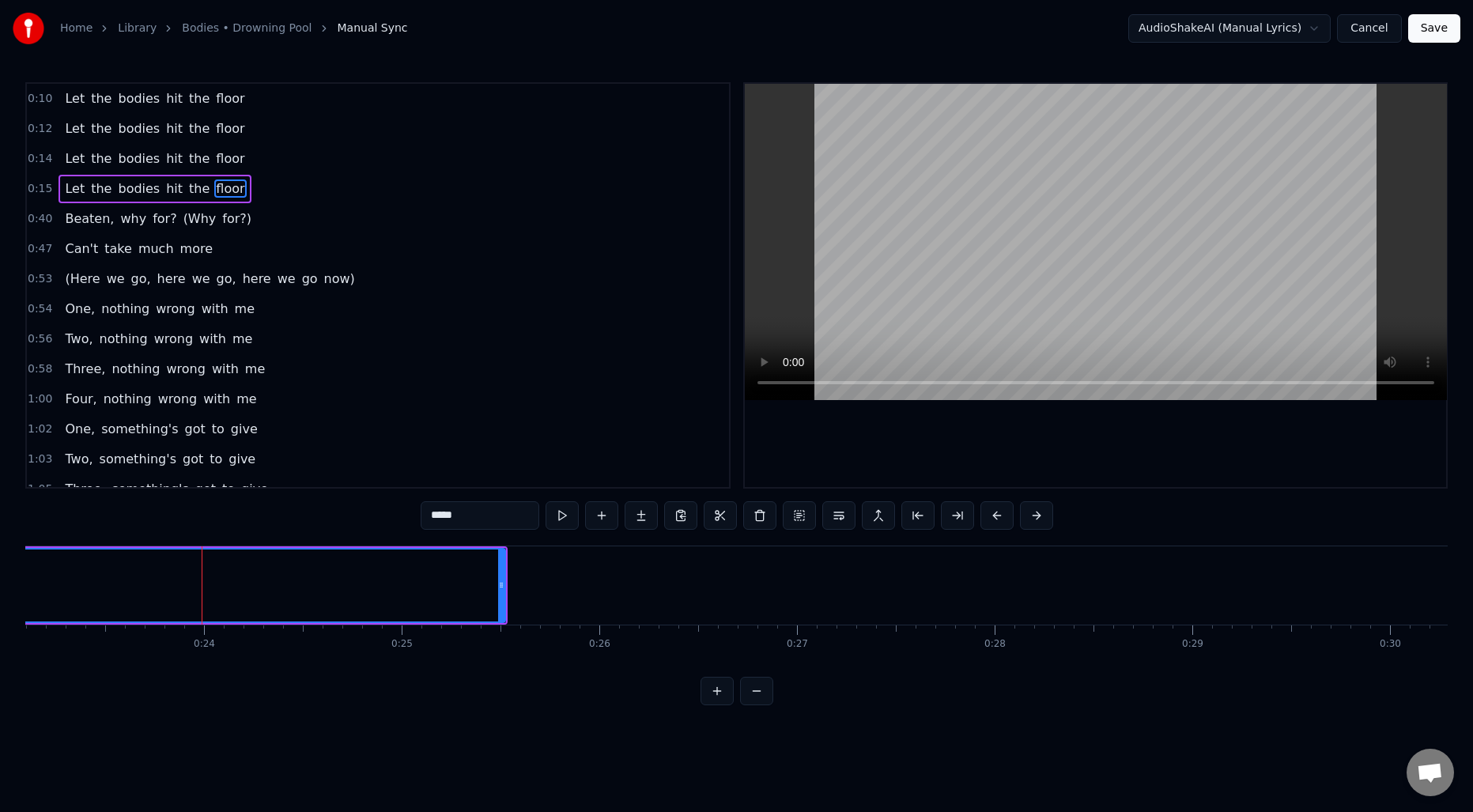
click at [513, 509] on input "*****" at bounding box center [480, 516] width 119 height 28
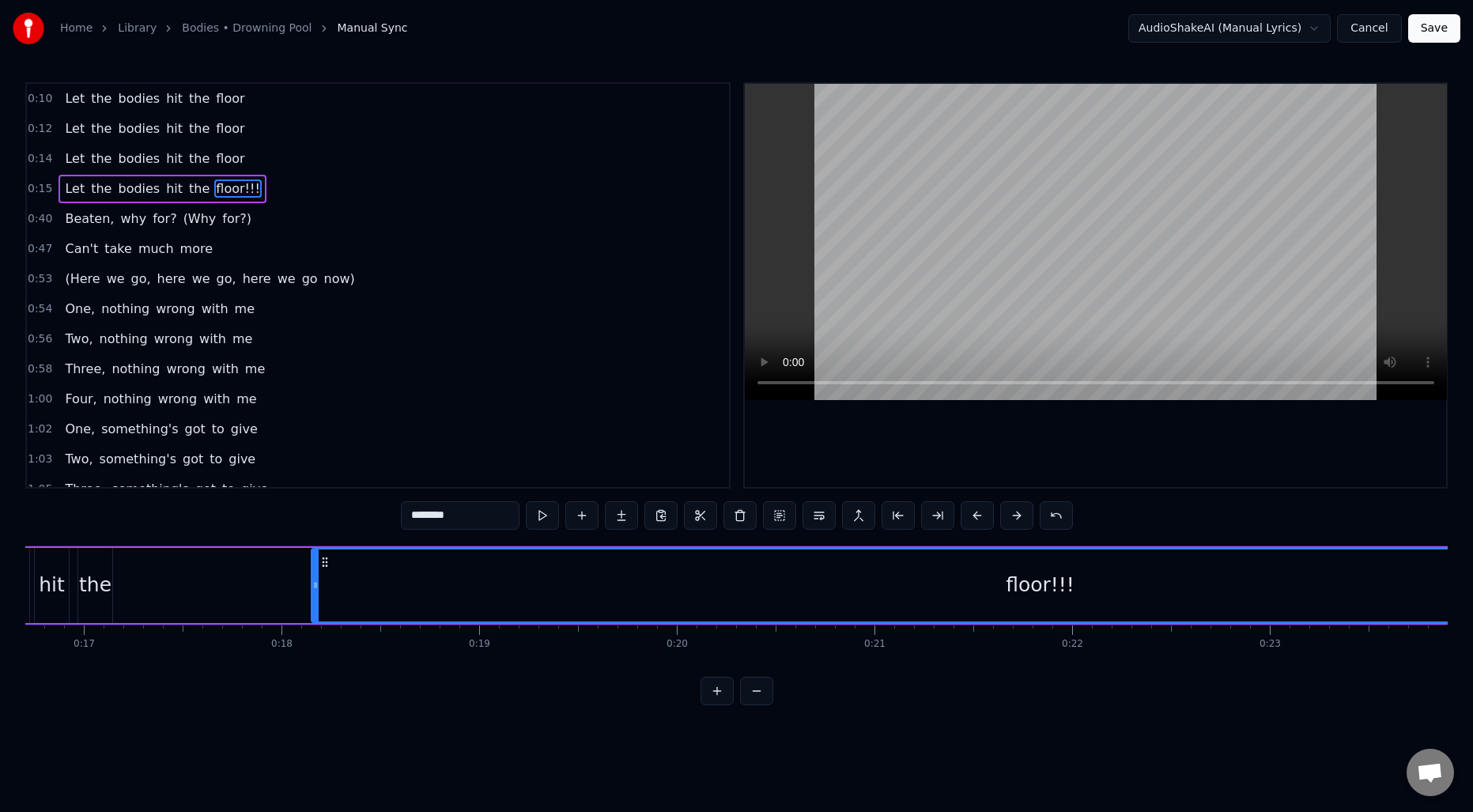
scroll to position [0, 3298]
type input "********"
click at [191, 584] on div "Let the bodies hit the floor!!!" at bounding box center [820, 585] width 1909 height 78
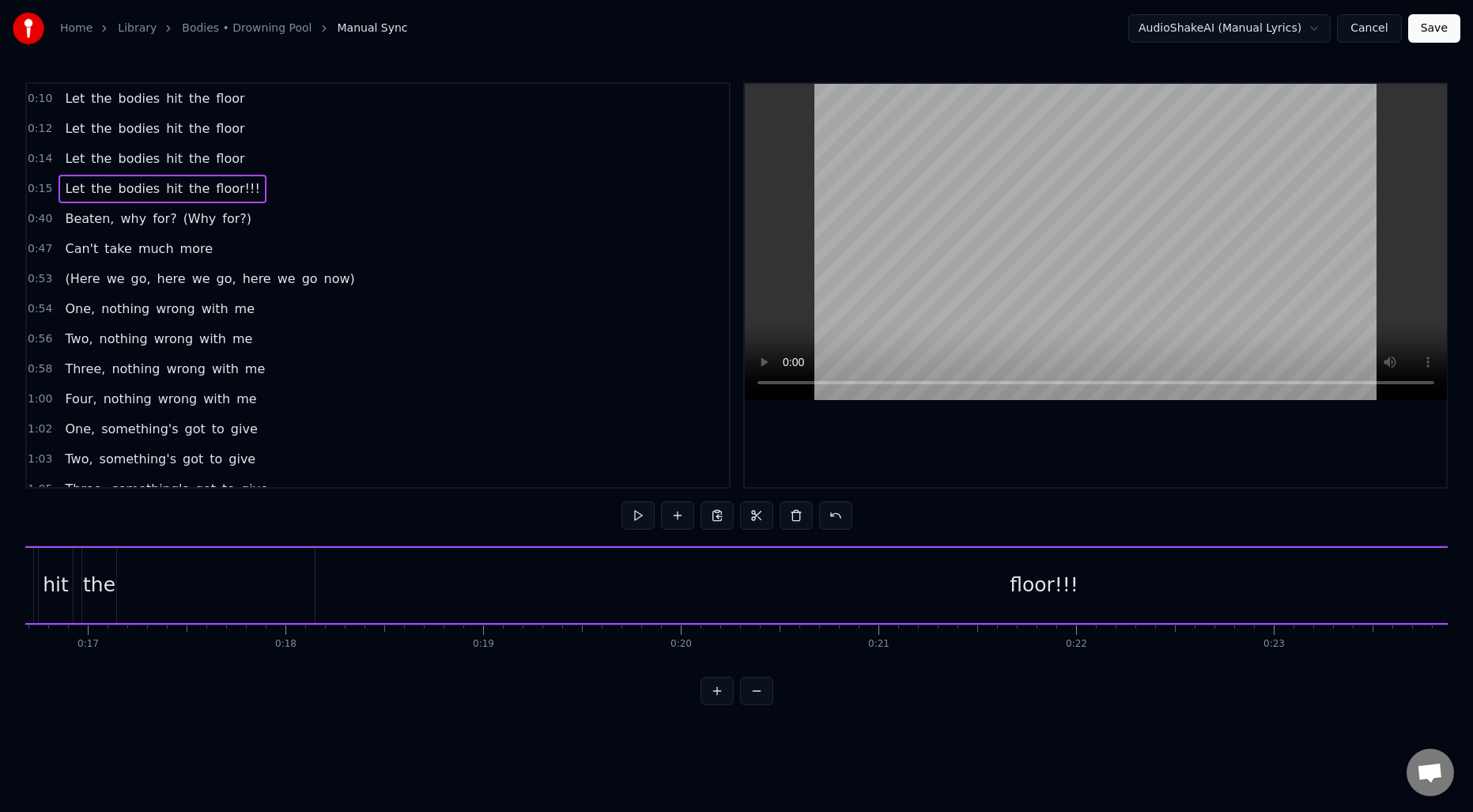
click at [191, 584] on div "Let the bodies hit the floor!!!" at bounding box center [820, 585] width 1909 height 78
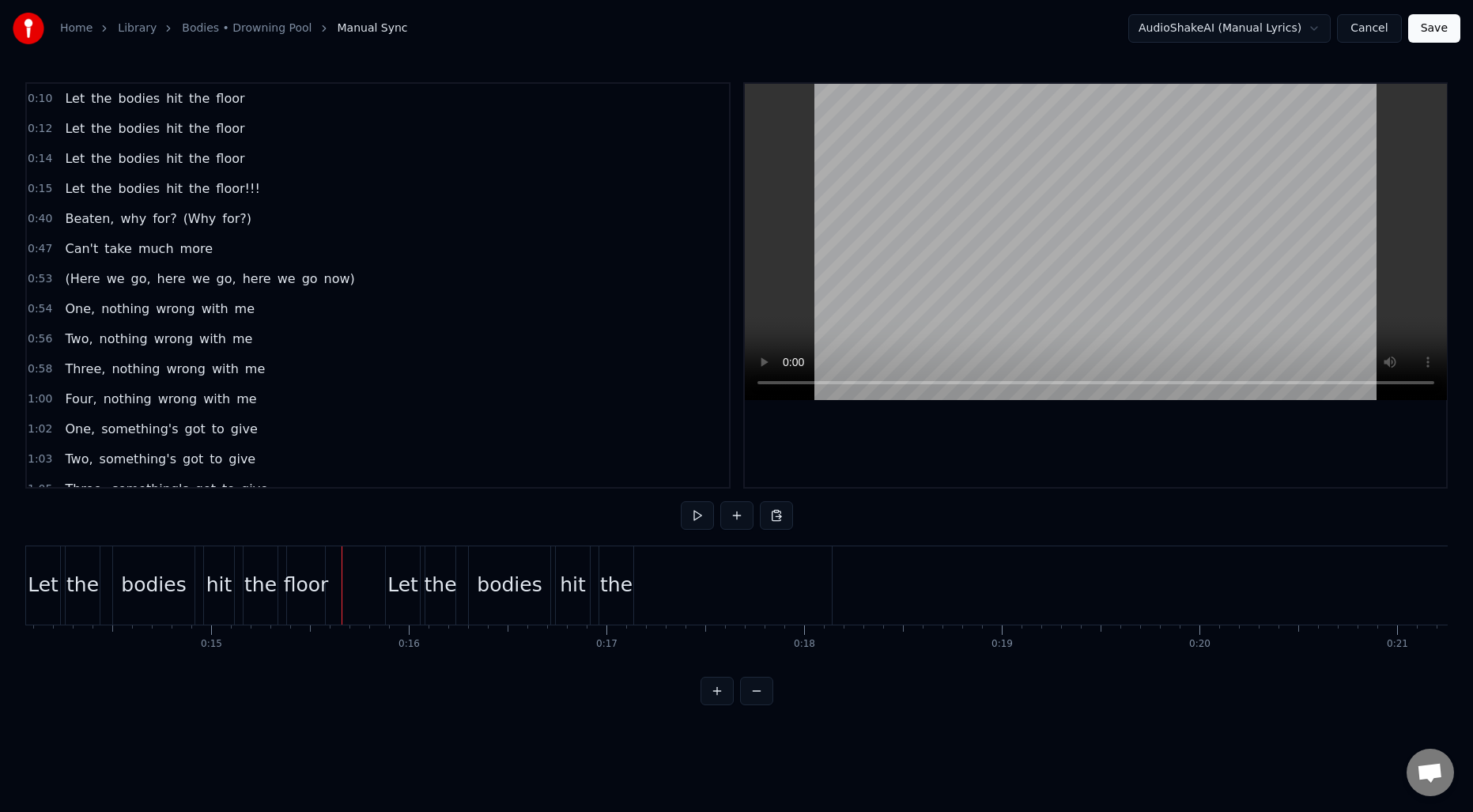
scroll to position [0, 2799]
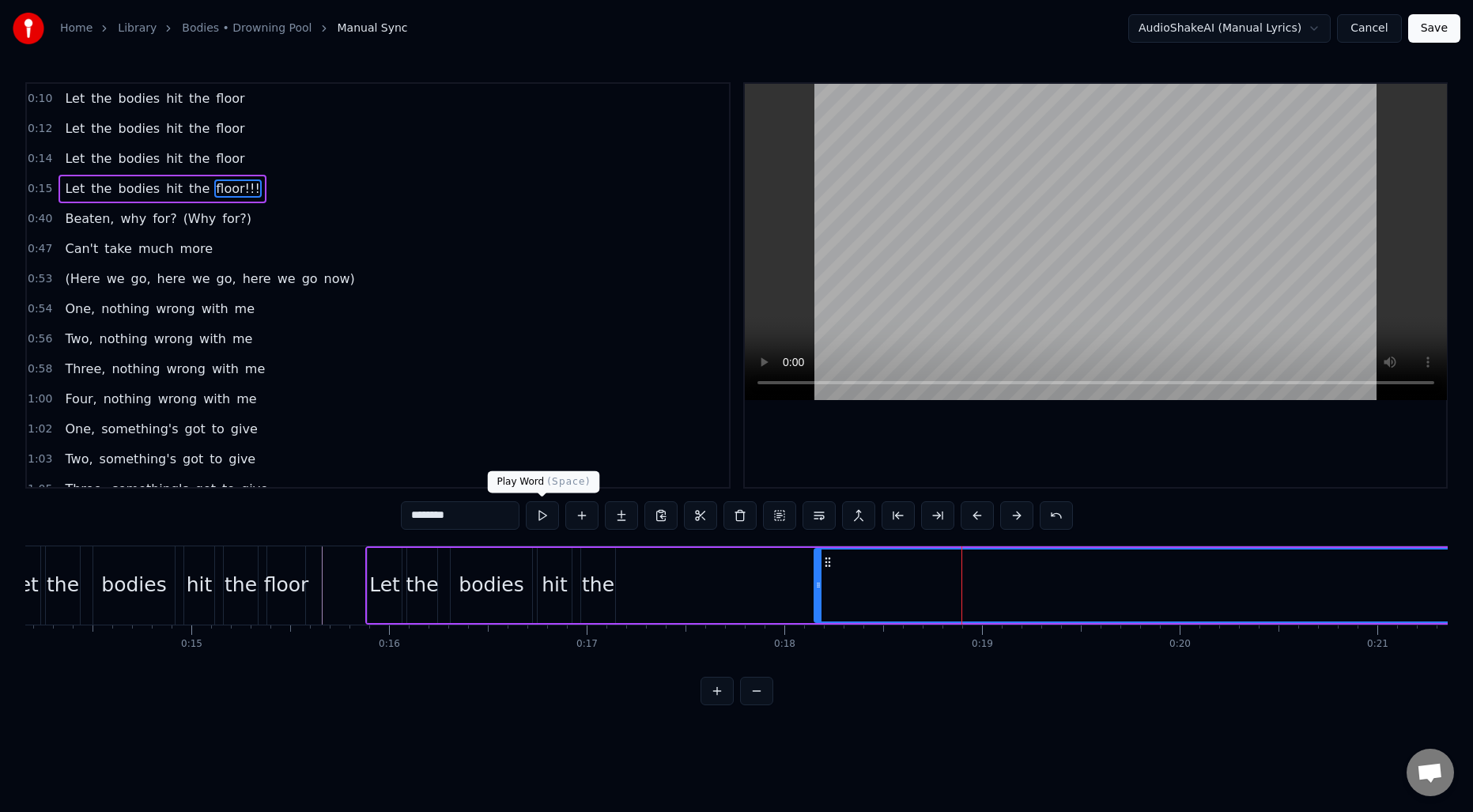
click at [464, 501] on input "********" at bounding box center [460, 516] width 119 height 28
click at [475, 514] on input "********" at bounding box center [460, 516] width 119 height 28
type input "*******"
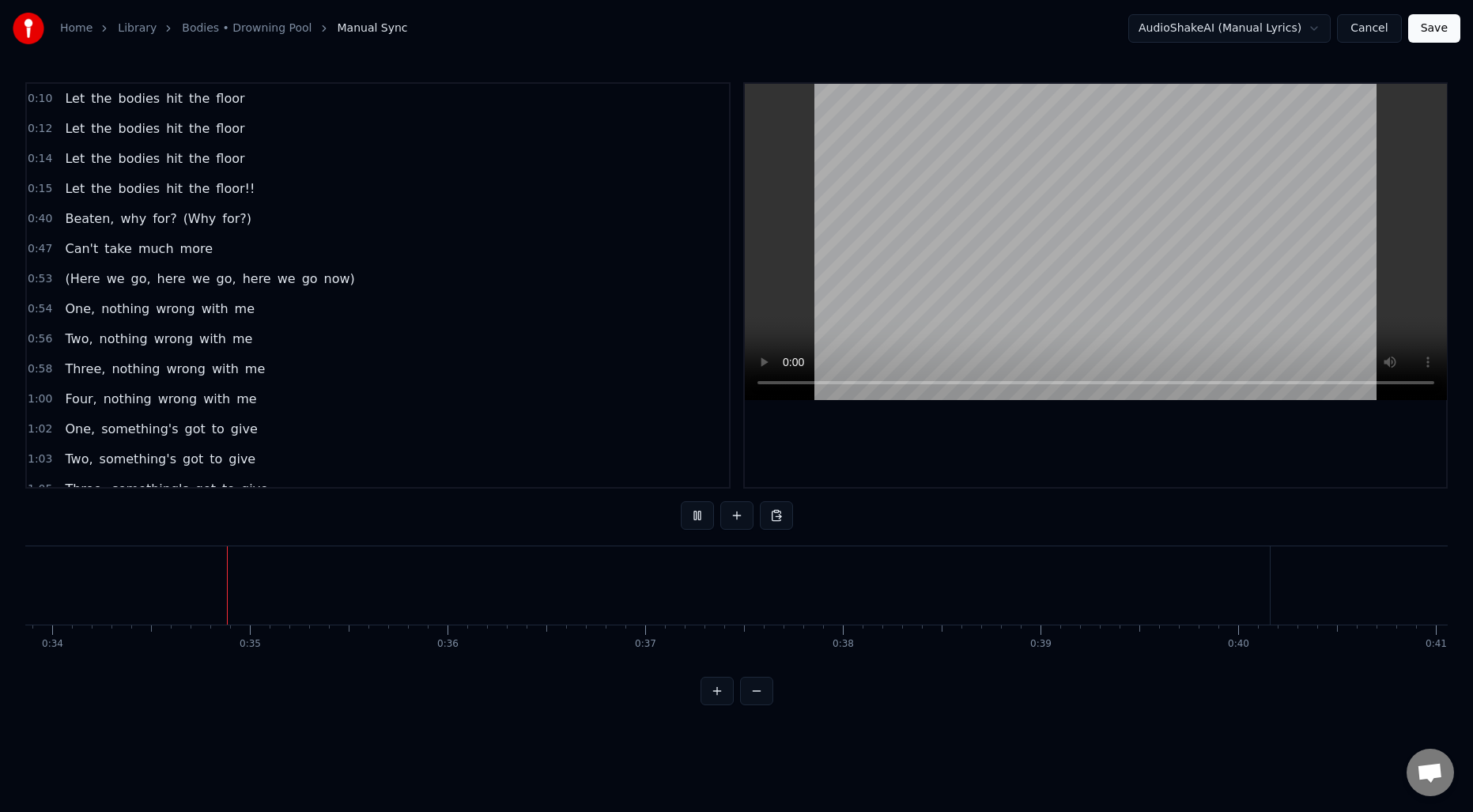
scroll to position [0, 6696]
click at [81, 221] on span "Beaten," at bounding box center [89, 218] width 52 height 18
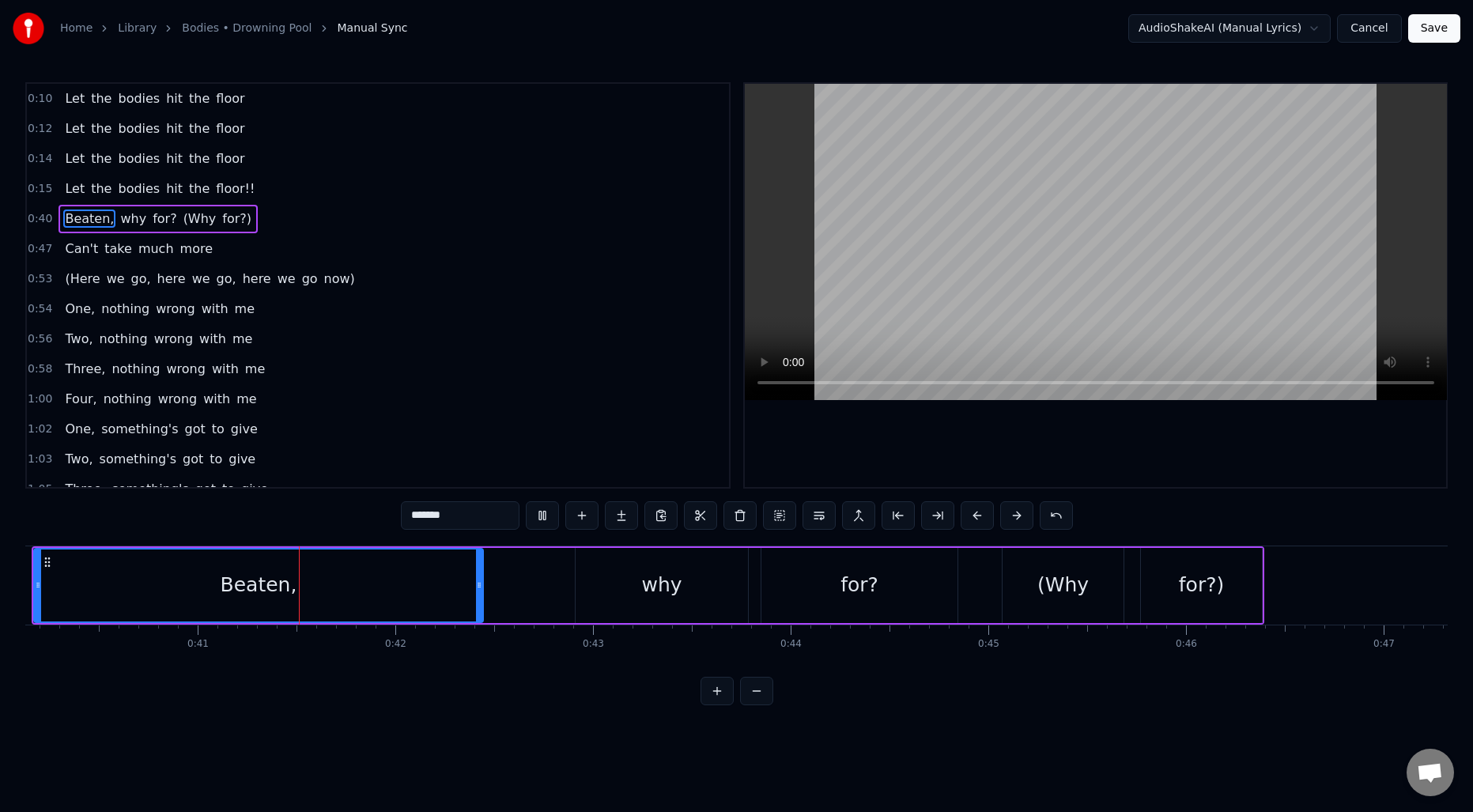
scroll to position [0, 8007]
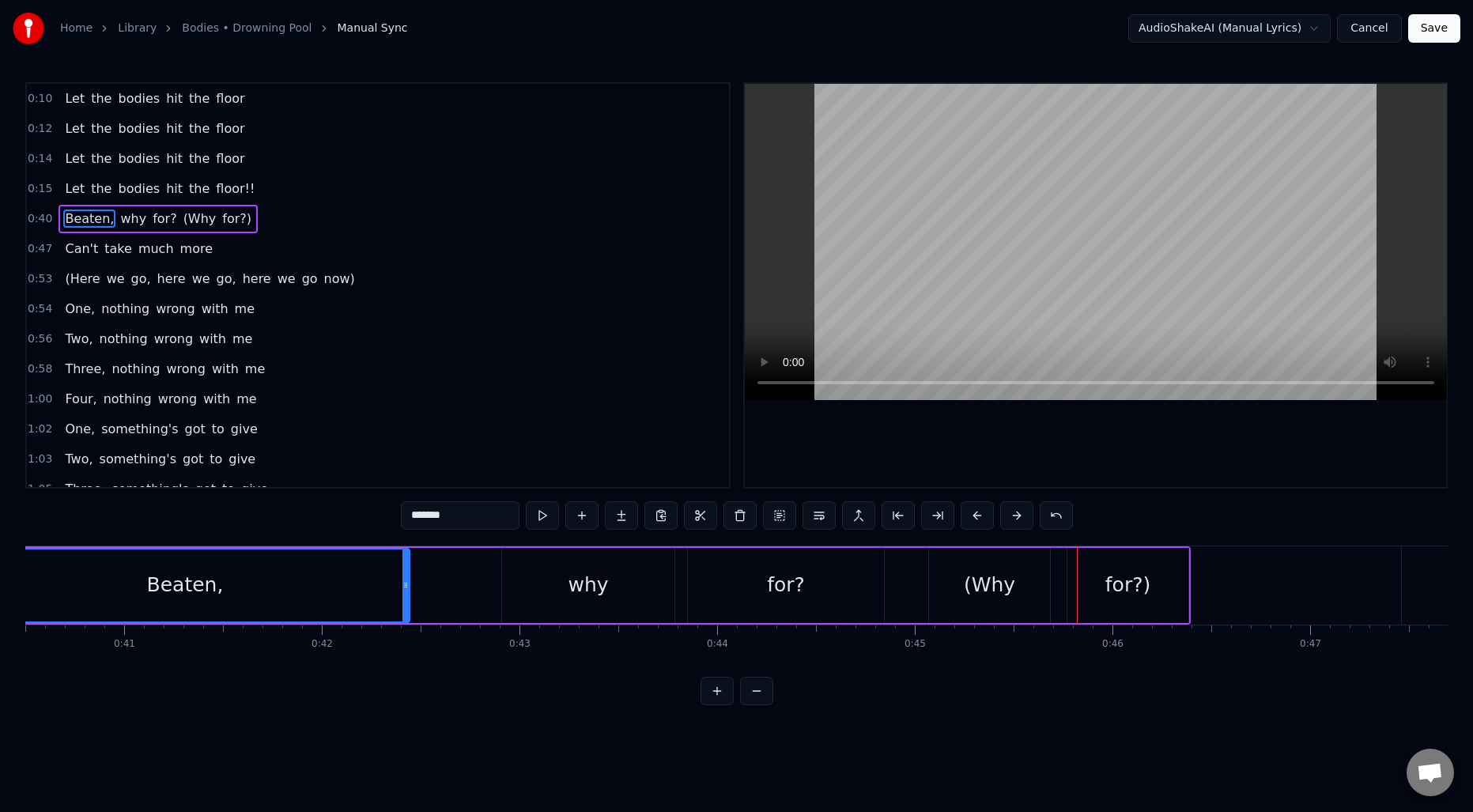
click at [197, 225] on span "(Why" at bounding box center [200, 218] width 36 height 18
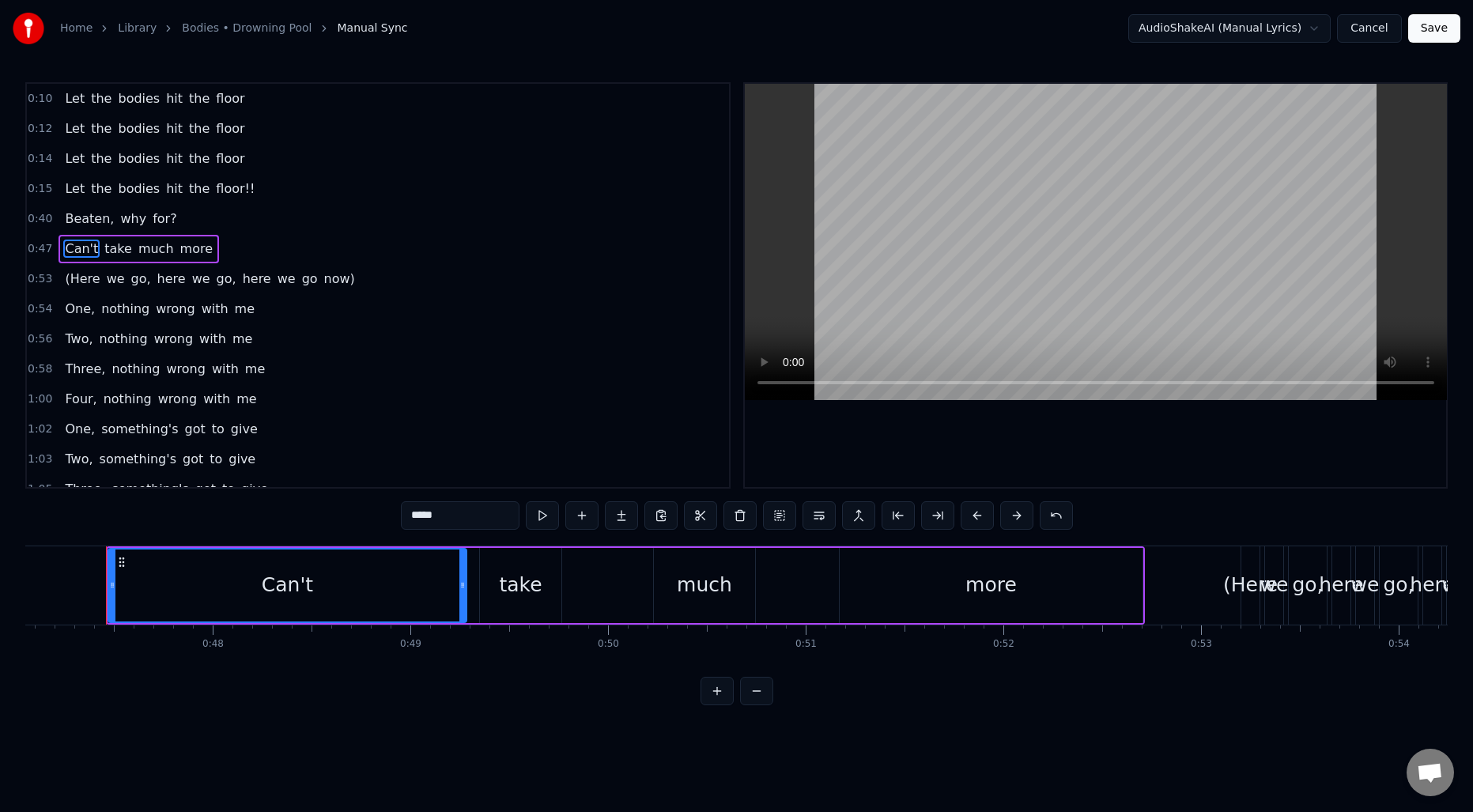
scroll to position [0, 9303]
click at [82, 277] on span "(Here" at bounding box center [82, 278] width 38 height 18
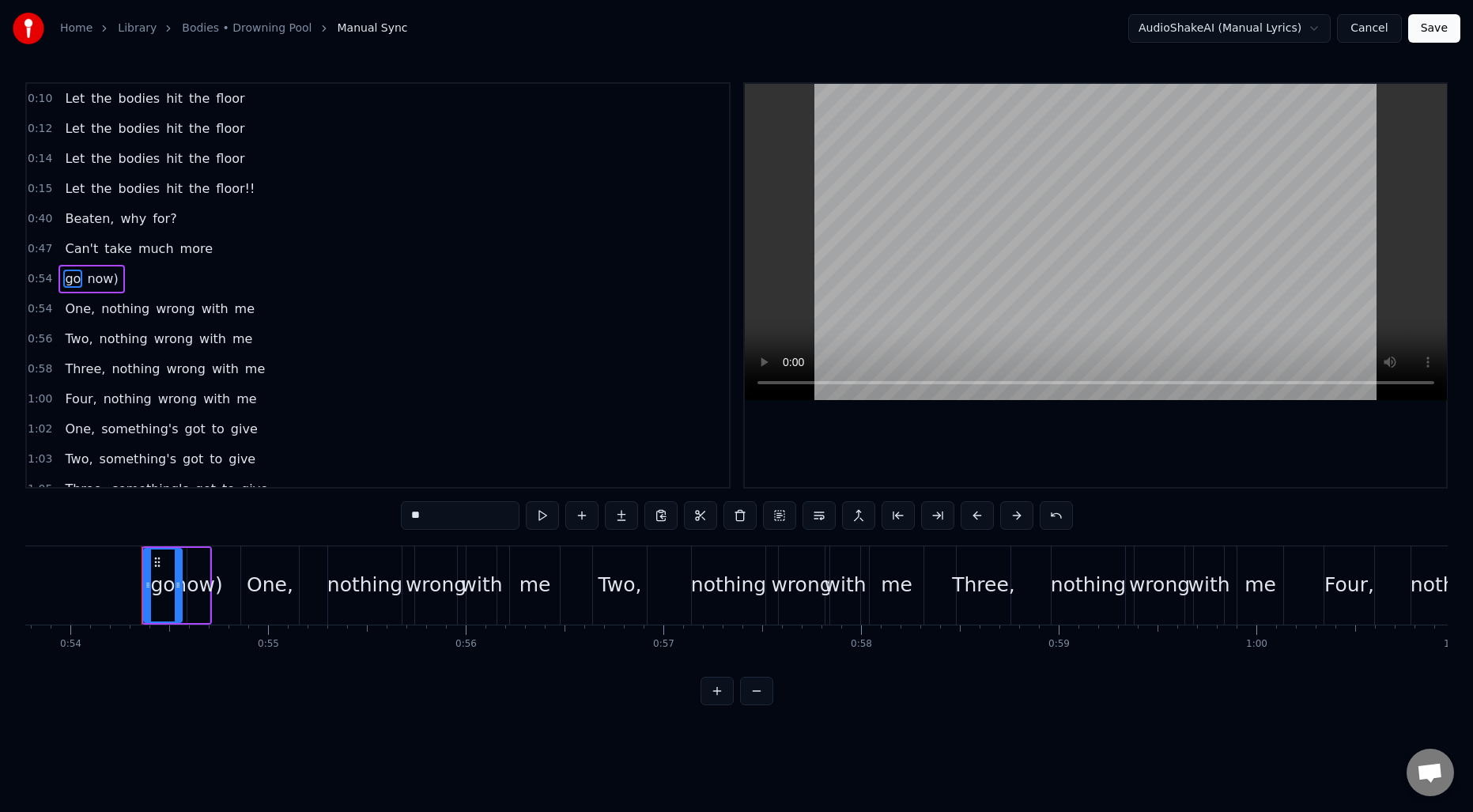
scroll to position [0, 10643]
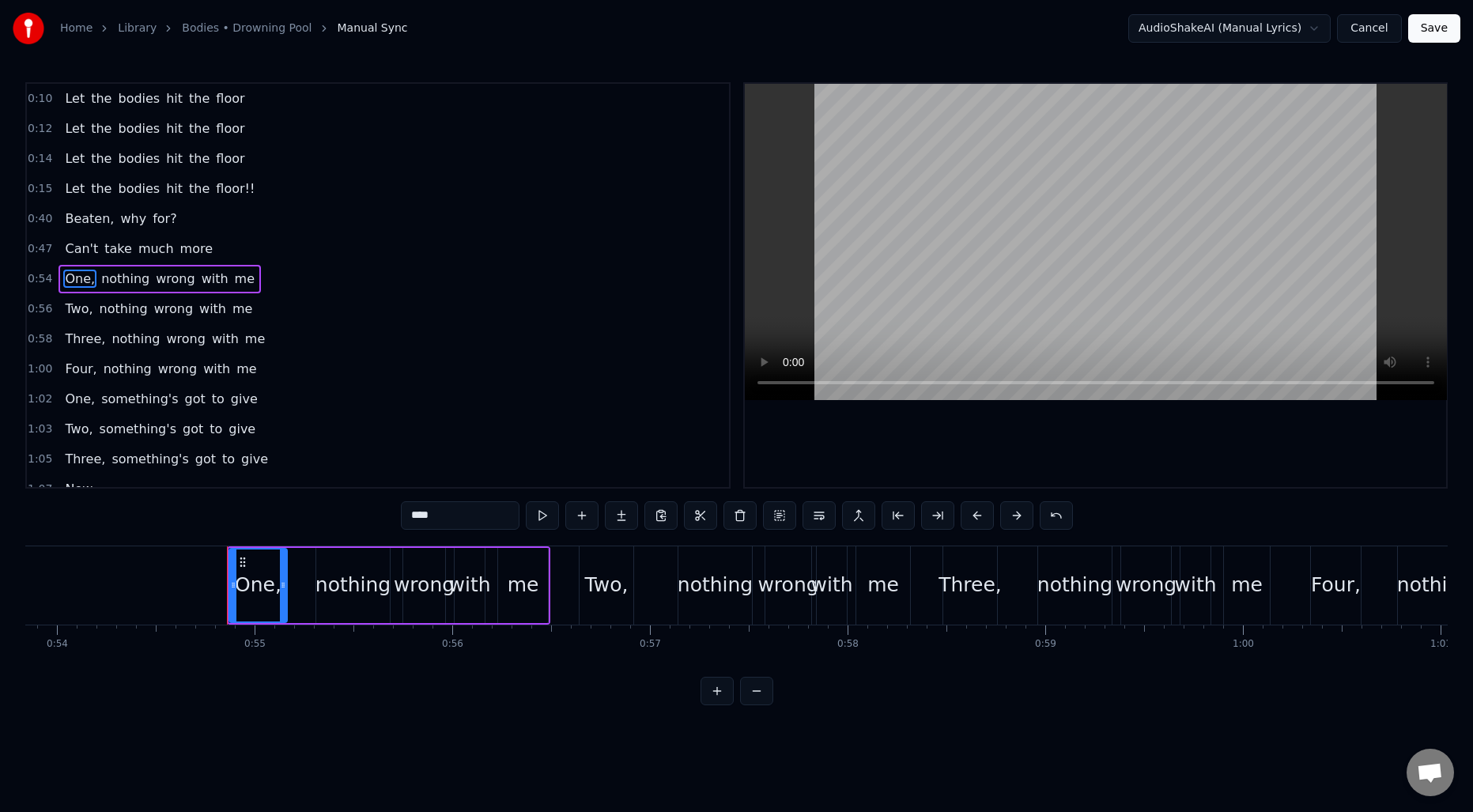
click at [81, 282] on span "One," at bounding box center [80, 278] width 33 height 18
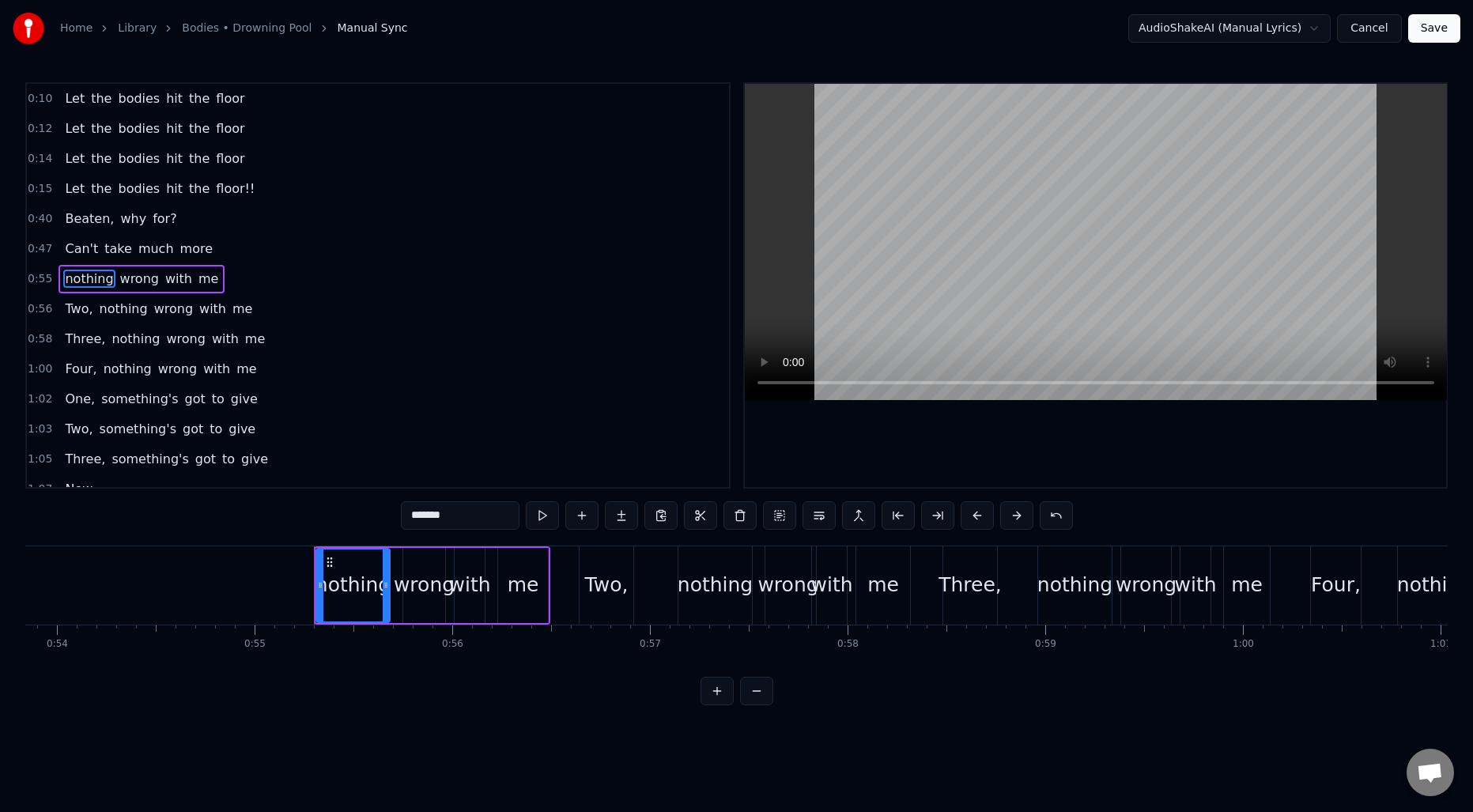
click at [78, 308] on span "Two," at bounding box center [78, 308] width 31 height 18
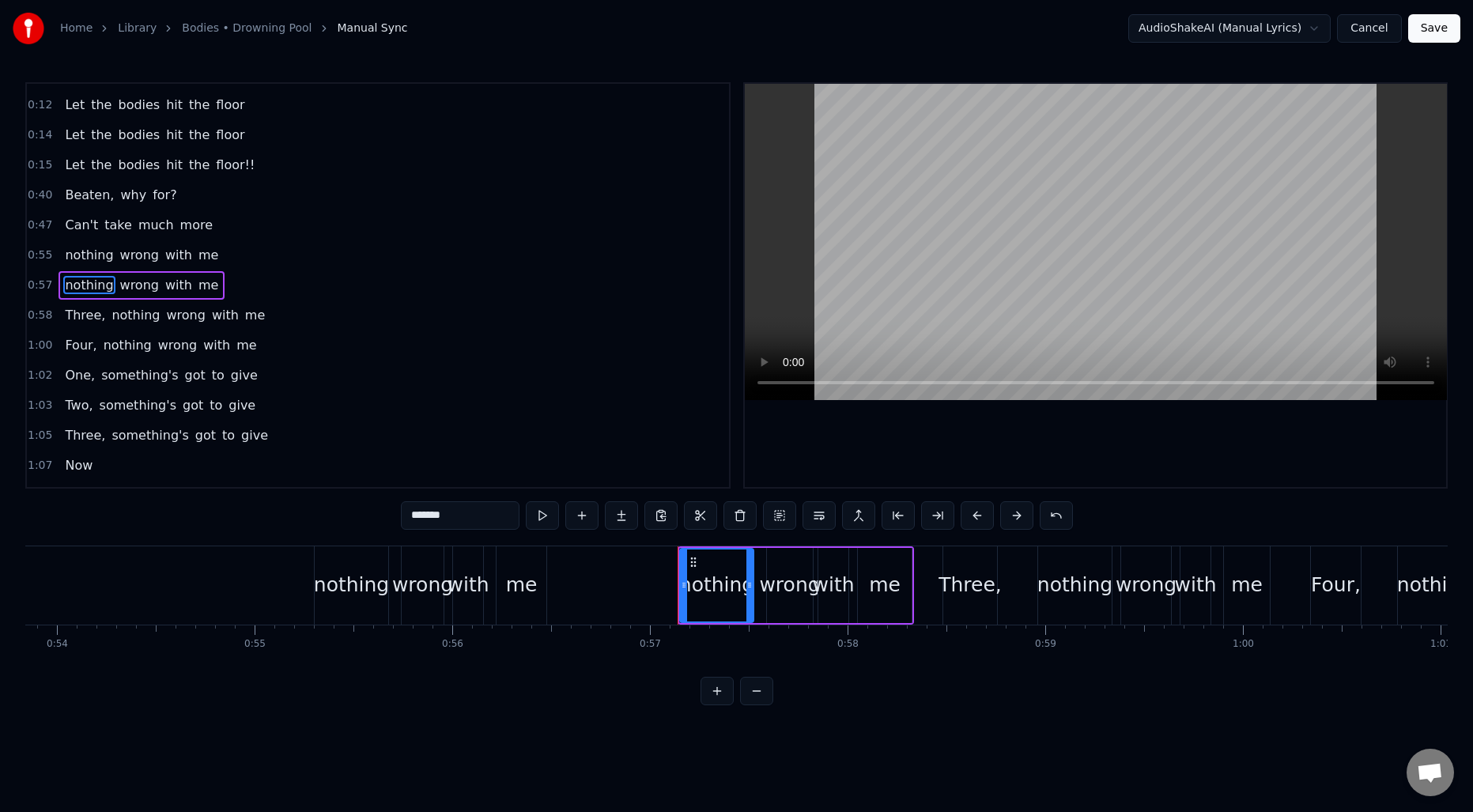
click at [78, 314] on span "Three," at bounding box center [85, 315] width 44 height 18
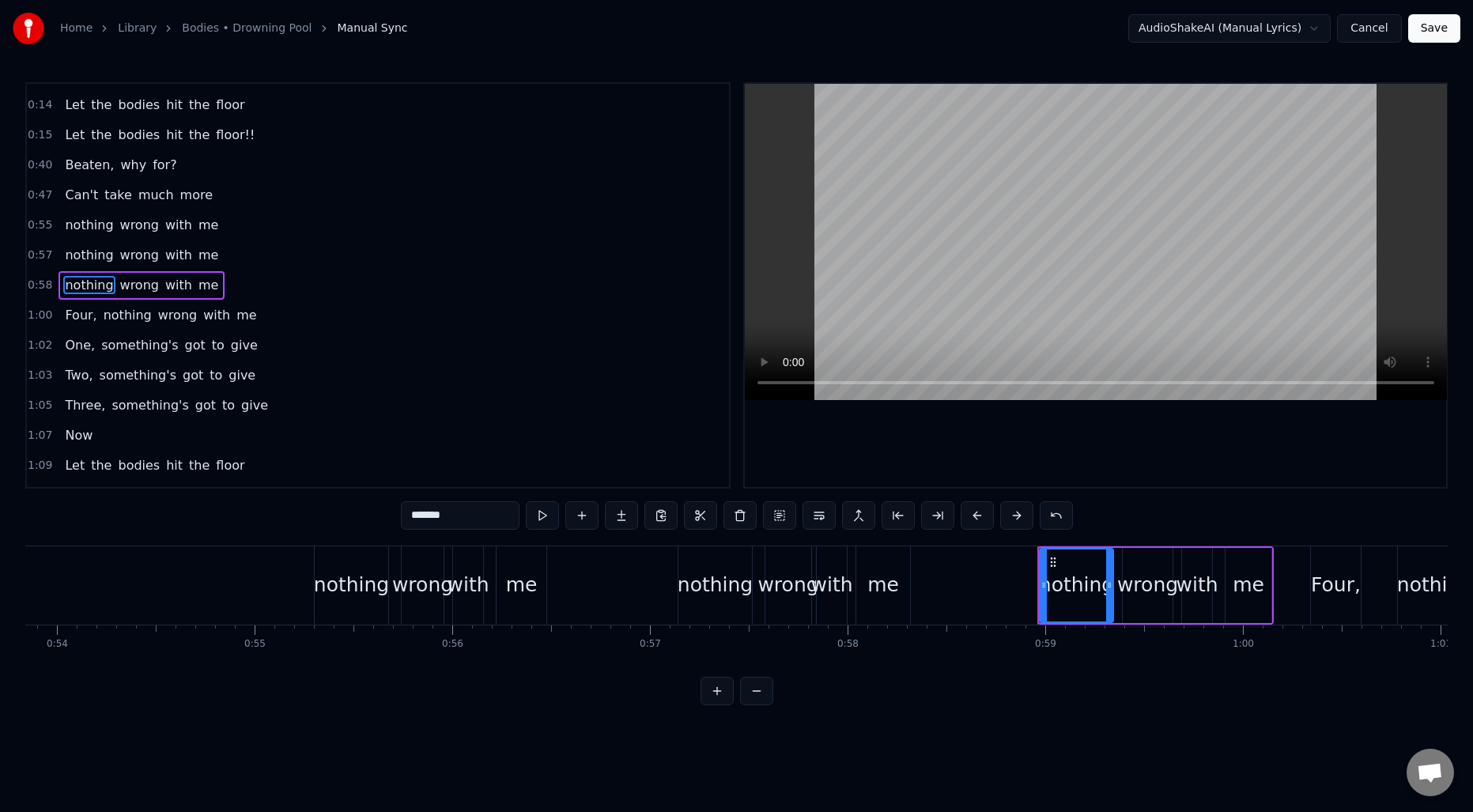
click at [78, 316] on span "Four," at bounding box center [81, 315] width 35 height 18
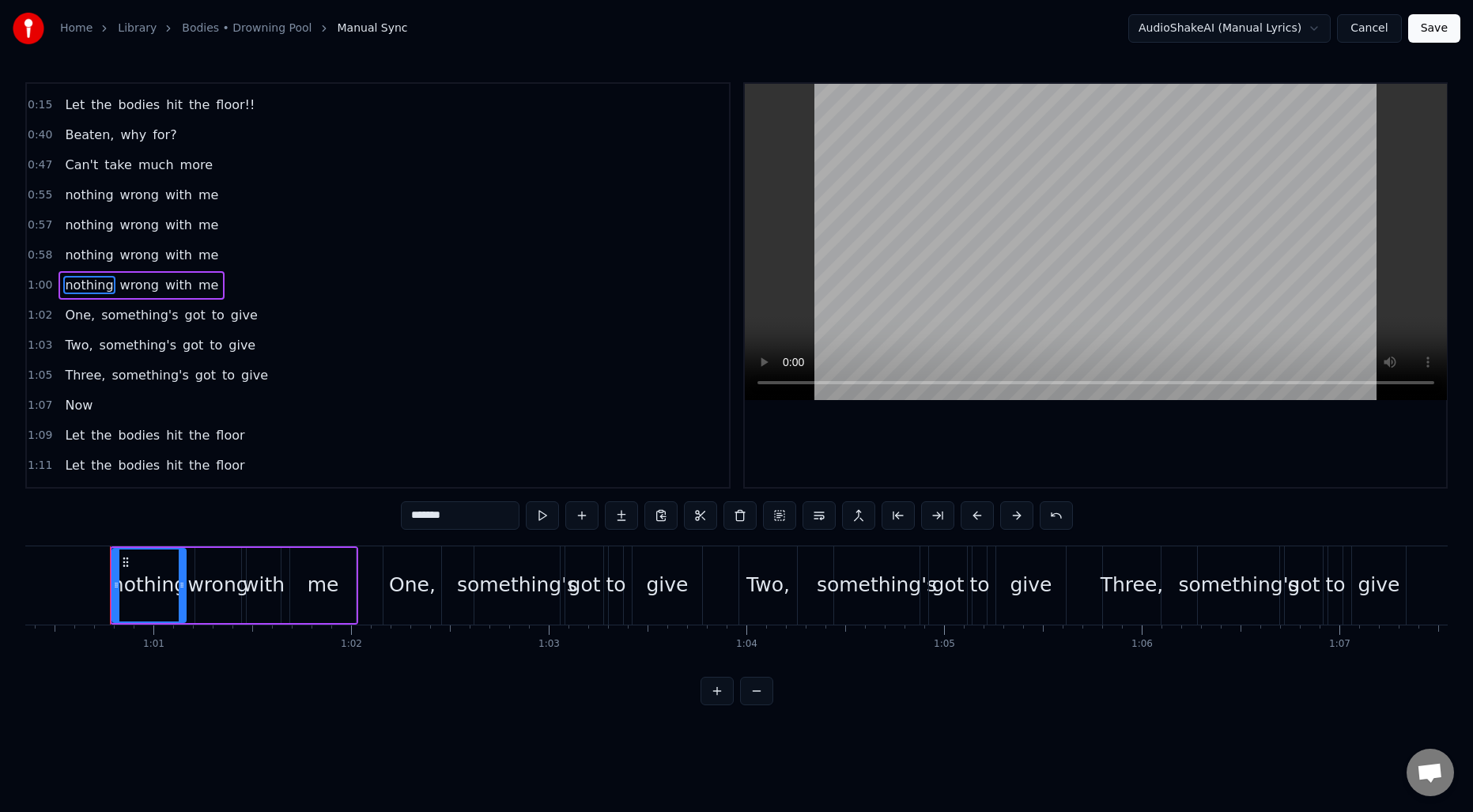
scroll to position [0, 11936]
click at [76, 317] on span "One," at bounding box center [80, 315] width 33 height 18
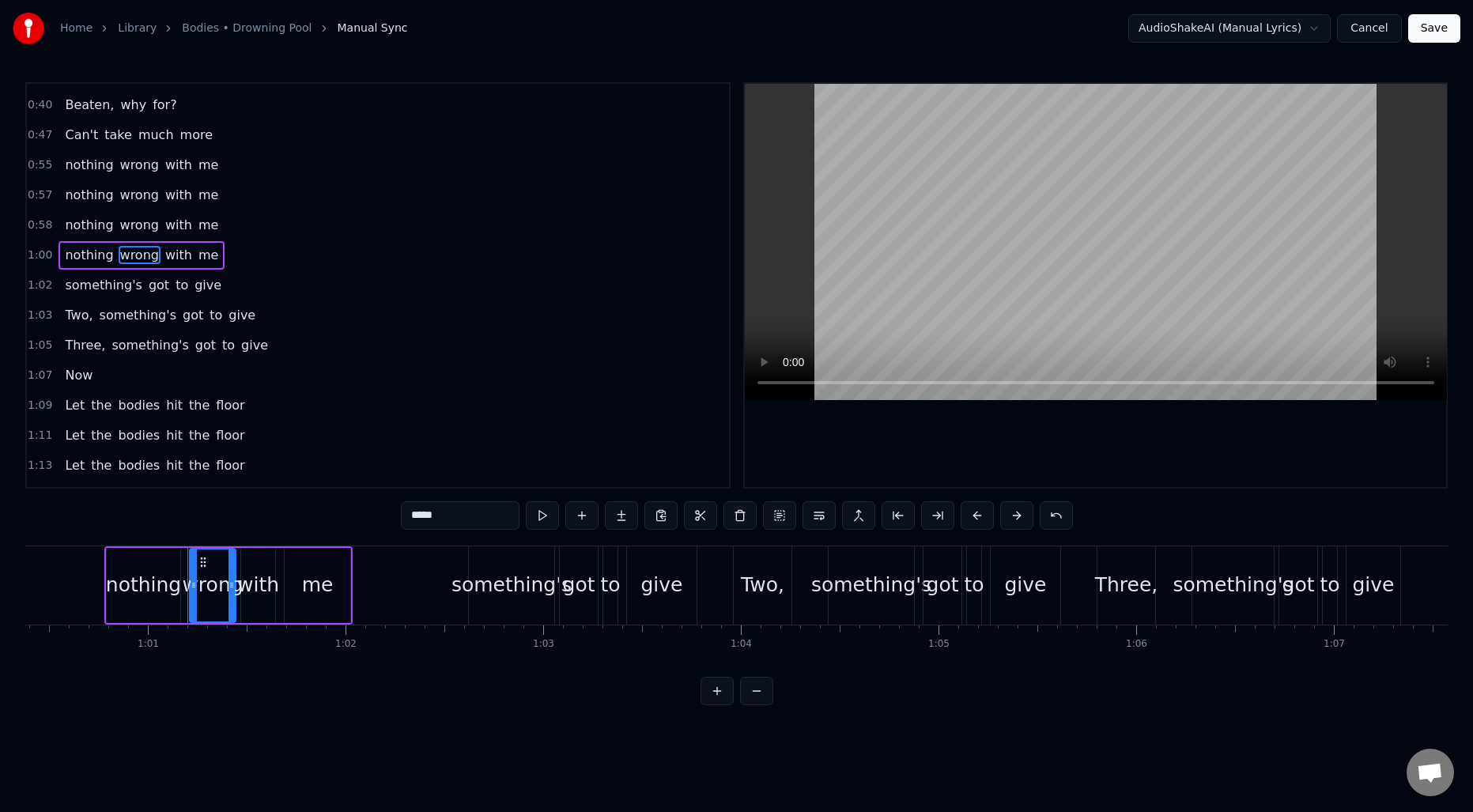
scroll to position [84, 0]
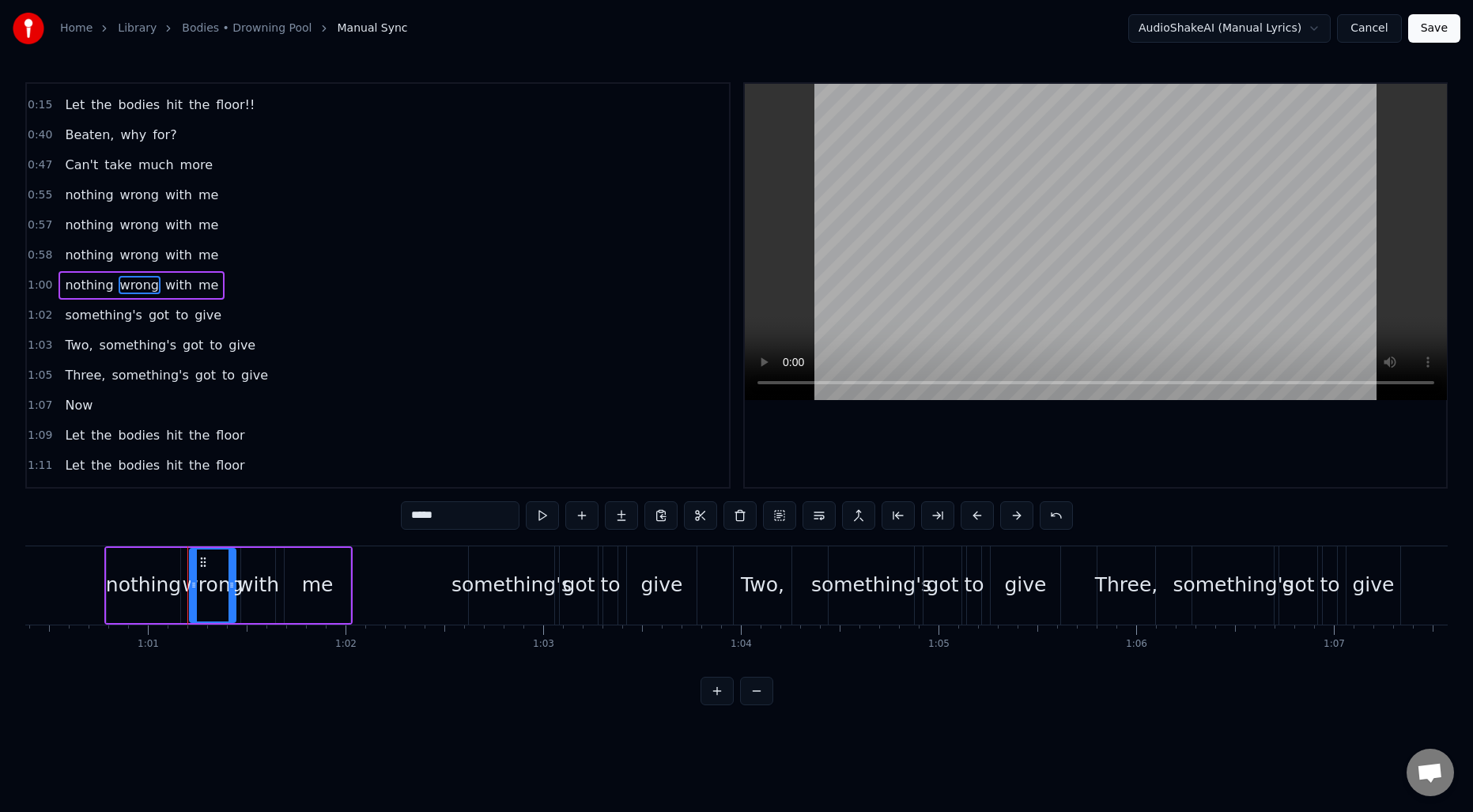
click at [71, 349] on span "Two," at bounding box center [78, 345] width 31 height 18
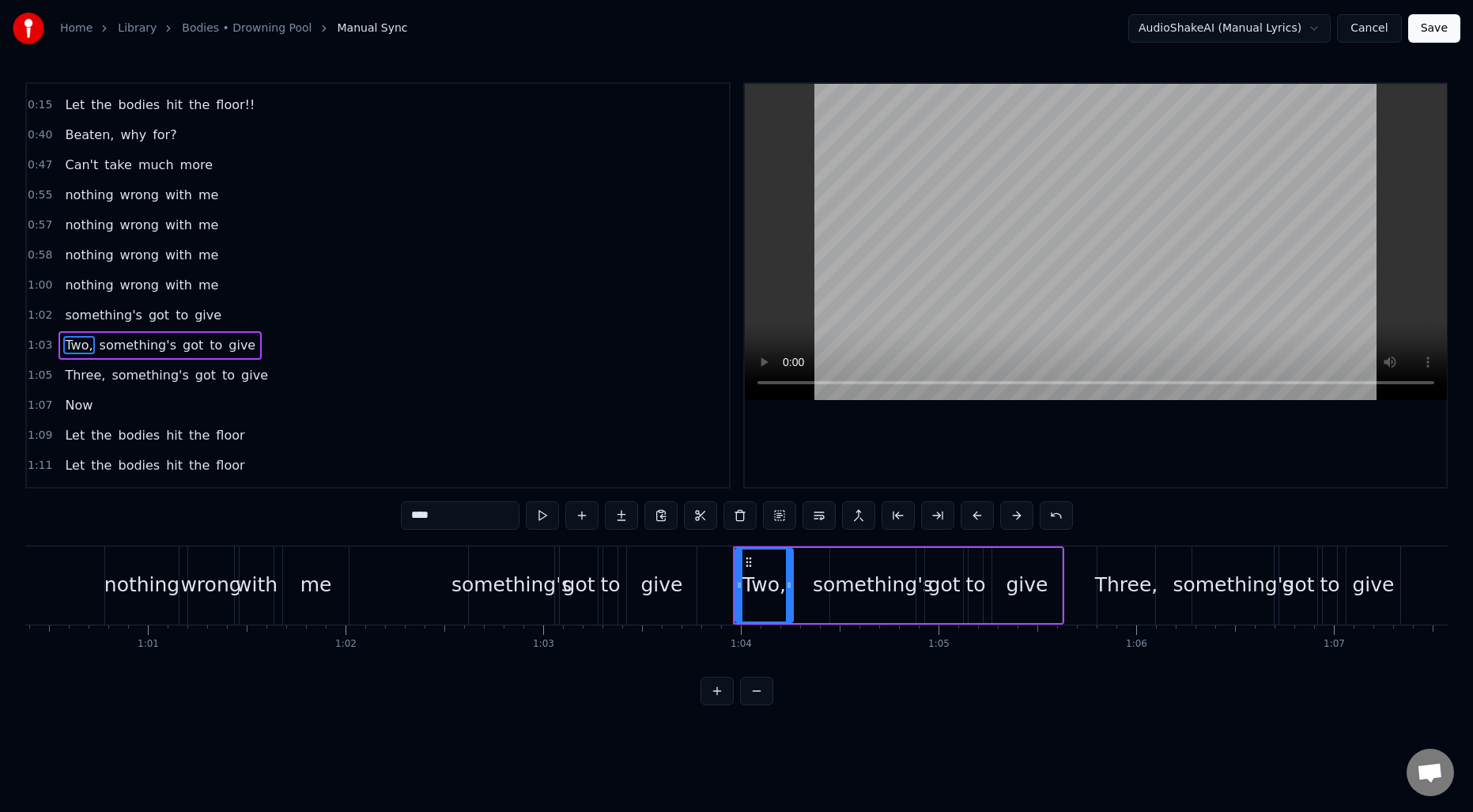
scroll to position [144, 0]
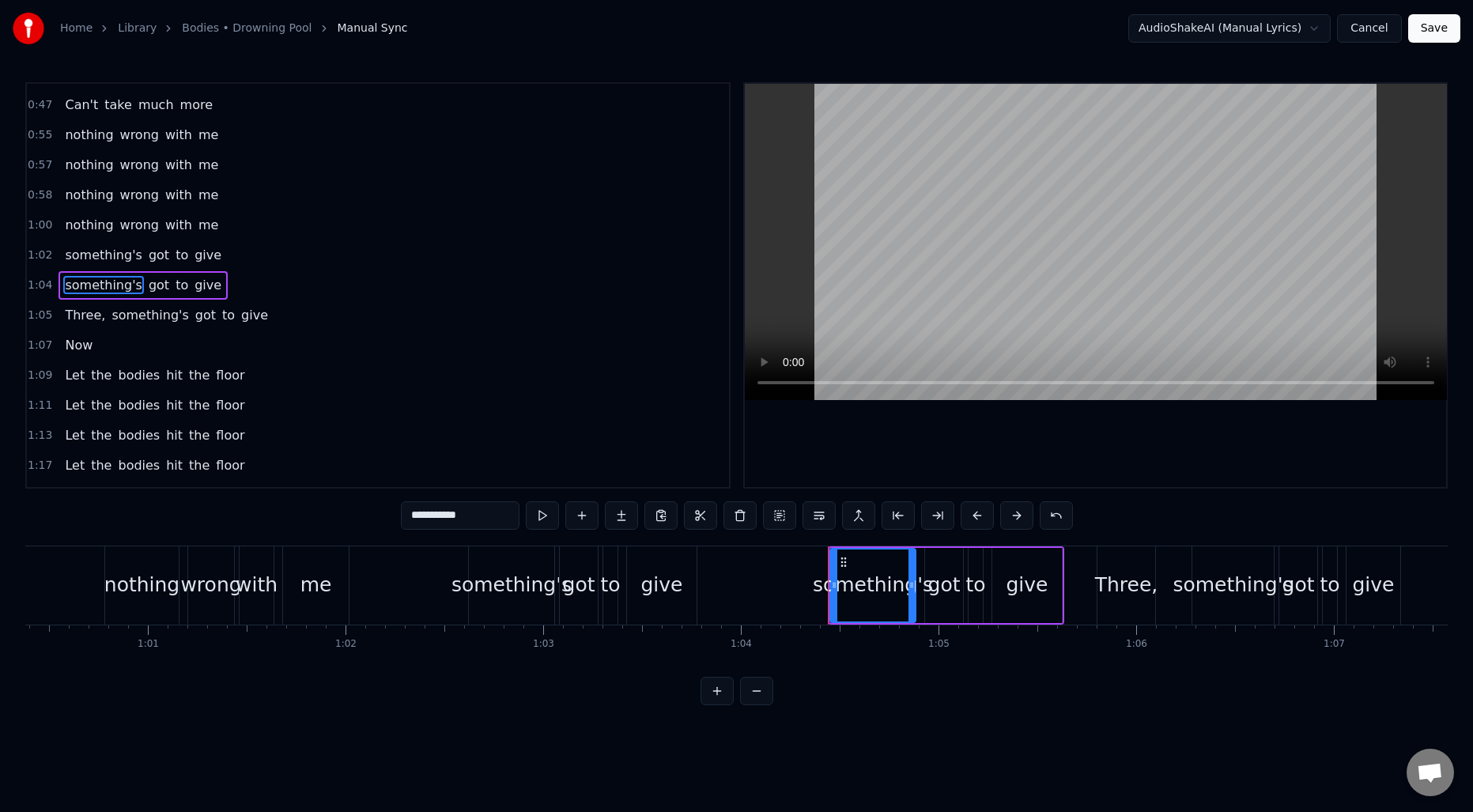
click at [76, 318] on span "Three," at bounding box center [85, 315] width 44 height 18
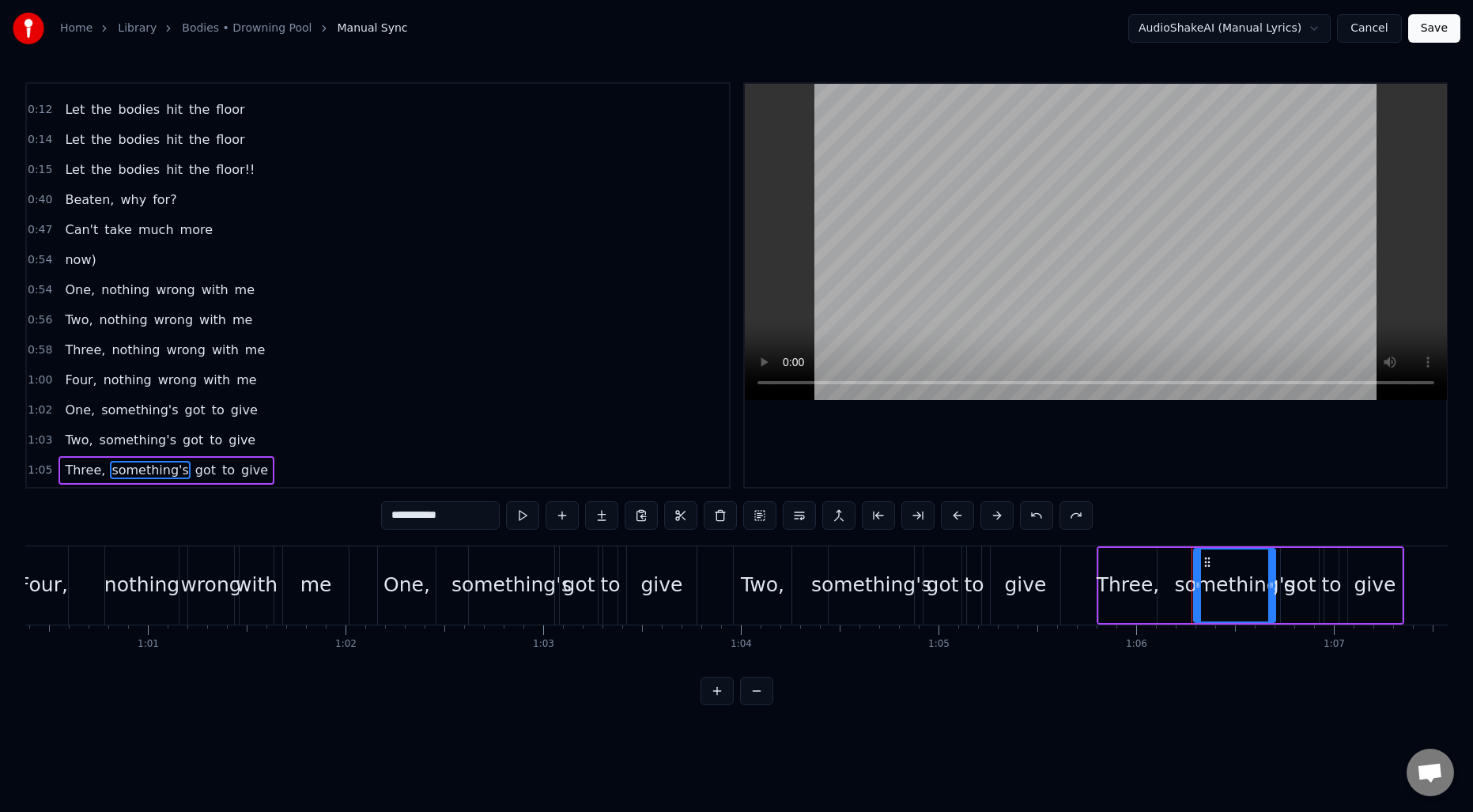
scroll to position [9, 0]
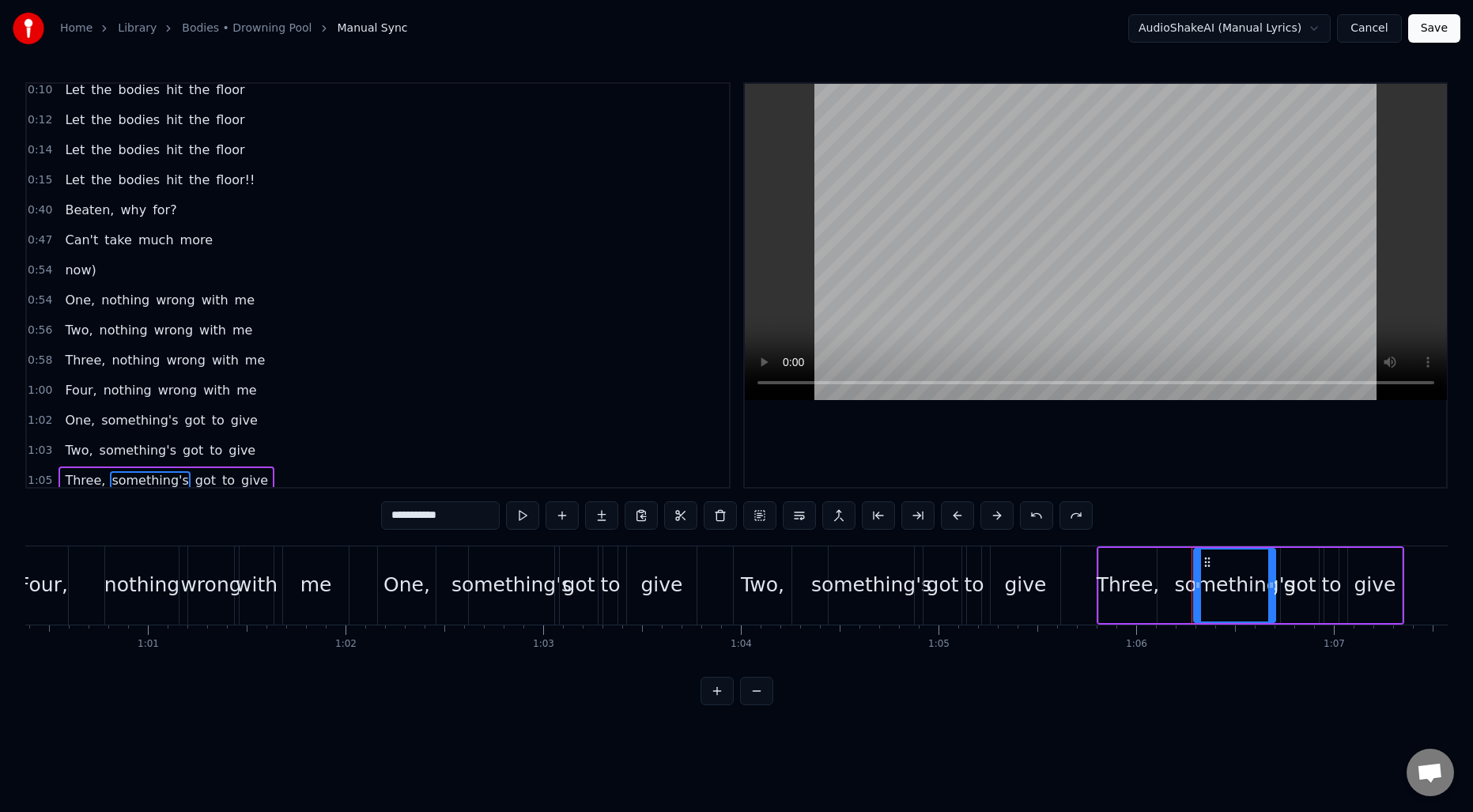
click at [74, 272] on span "now)" at bounding box center [80, 270] width 34 height 18
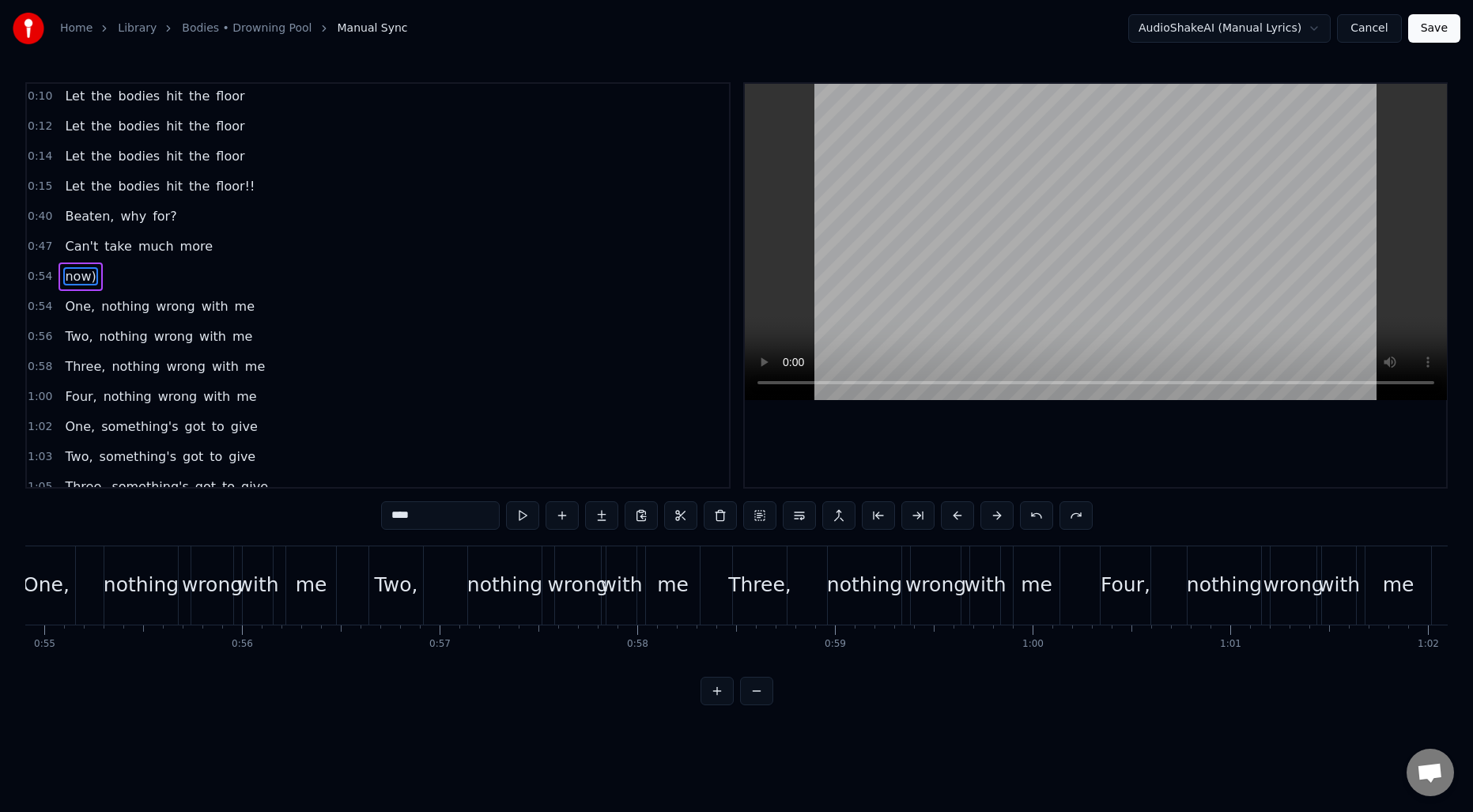
scroll to position [0, 10710]
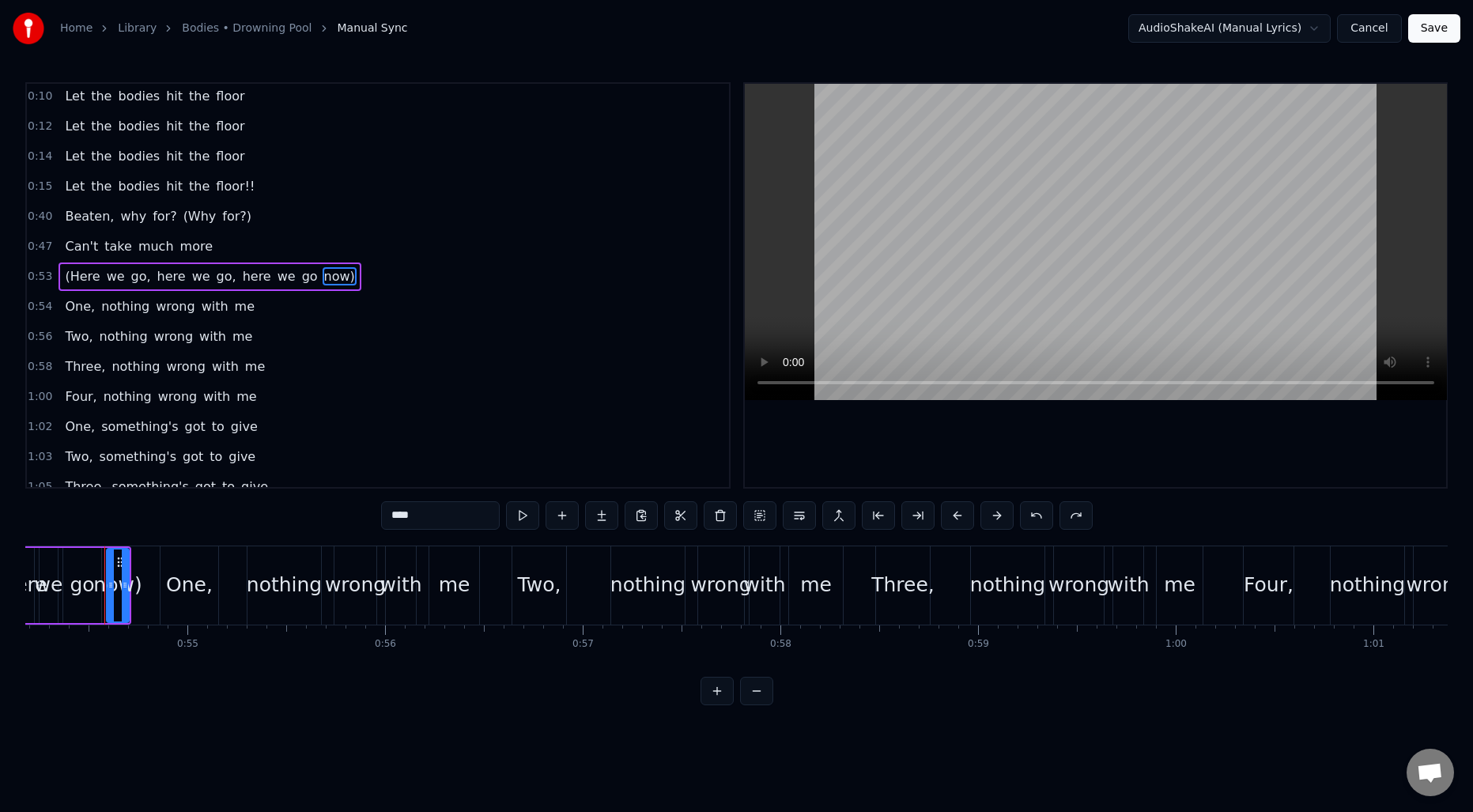
click at [191, 214] on span "(Why" at bounding box center [200, 216] width 36 height 18
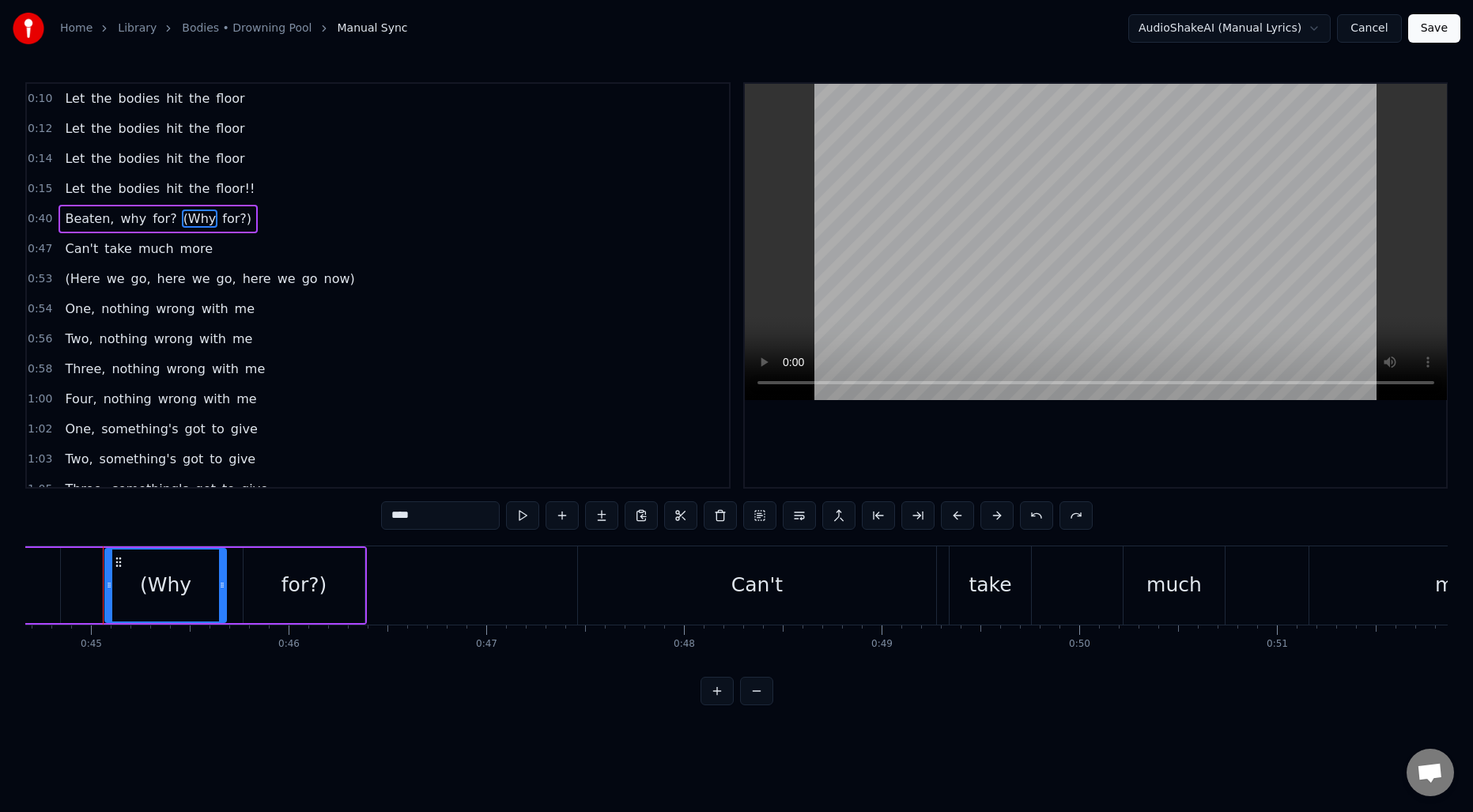
scroll to position [0, 8829]
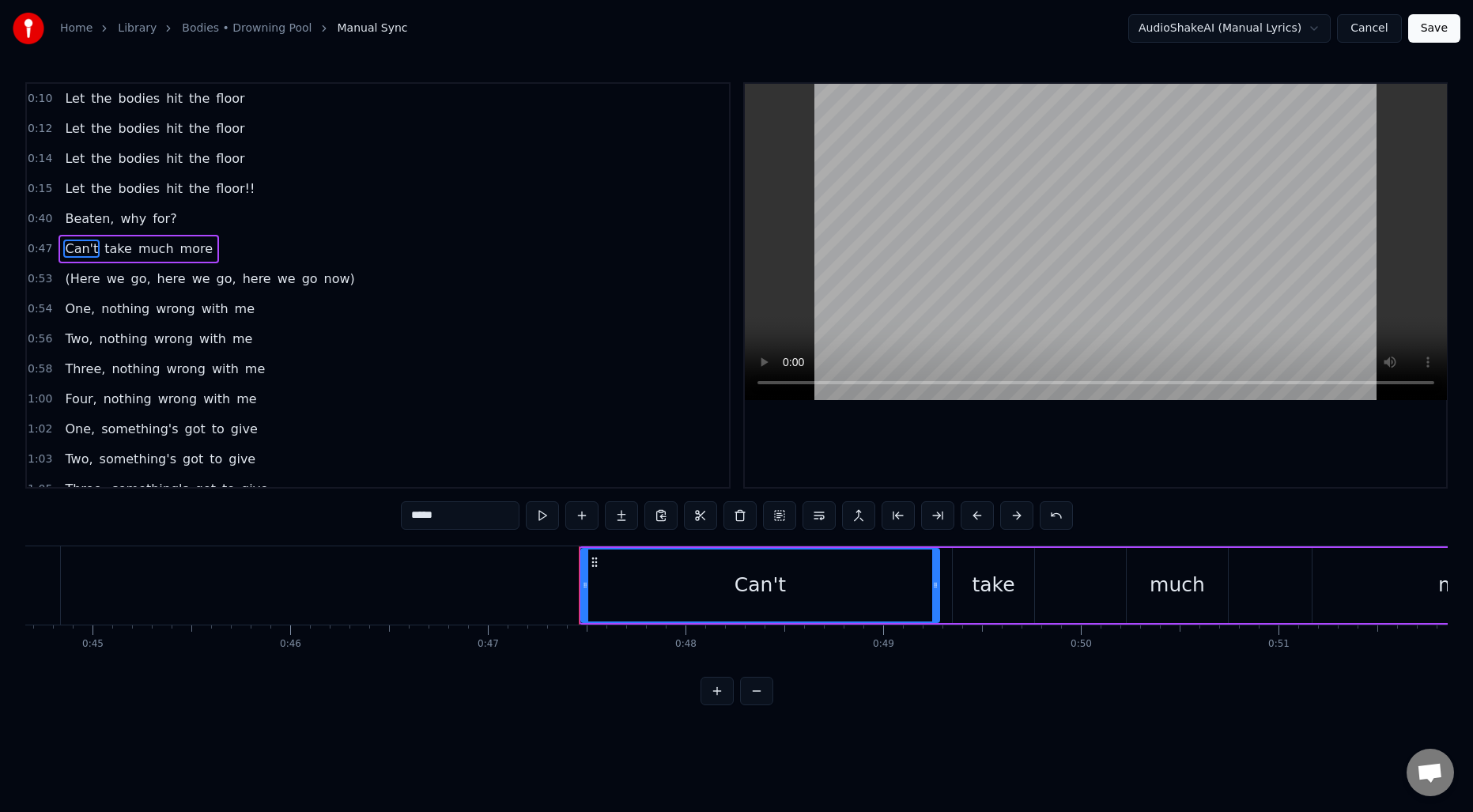
click at [75, 215] on span "Beaten," at bounding box center [89, 218] width 52 height 18
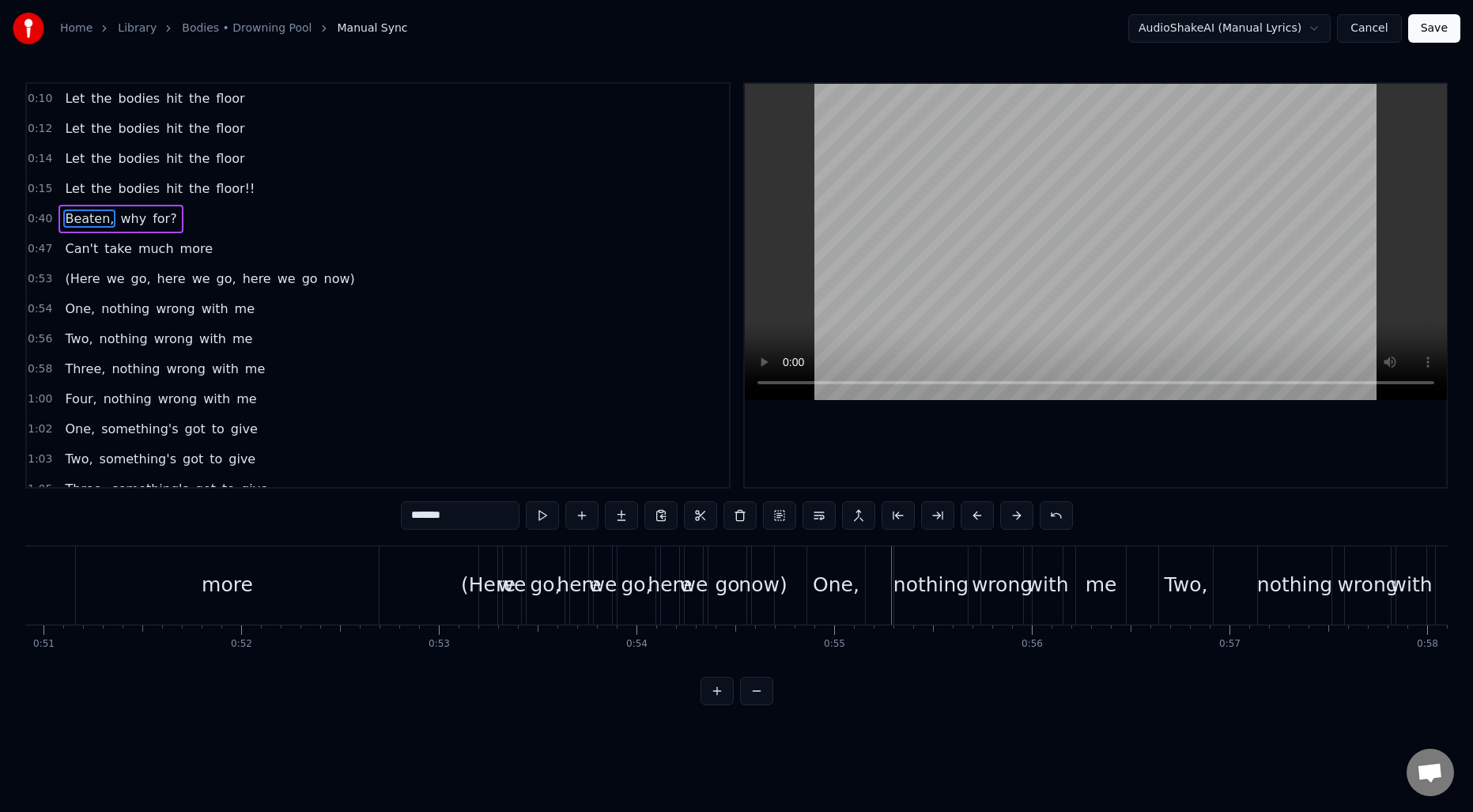
scroll to position [0, 10052]
click at [81, 286] on span "(Here" at bounding box center [82, 278] width 38 height 18
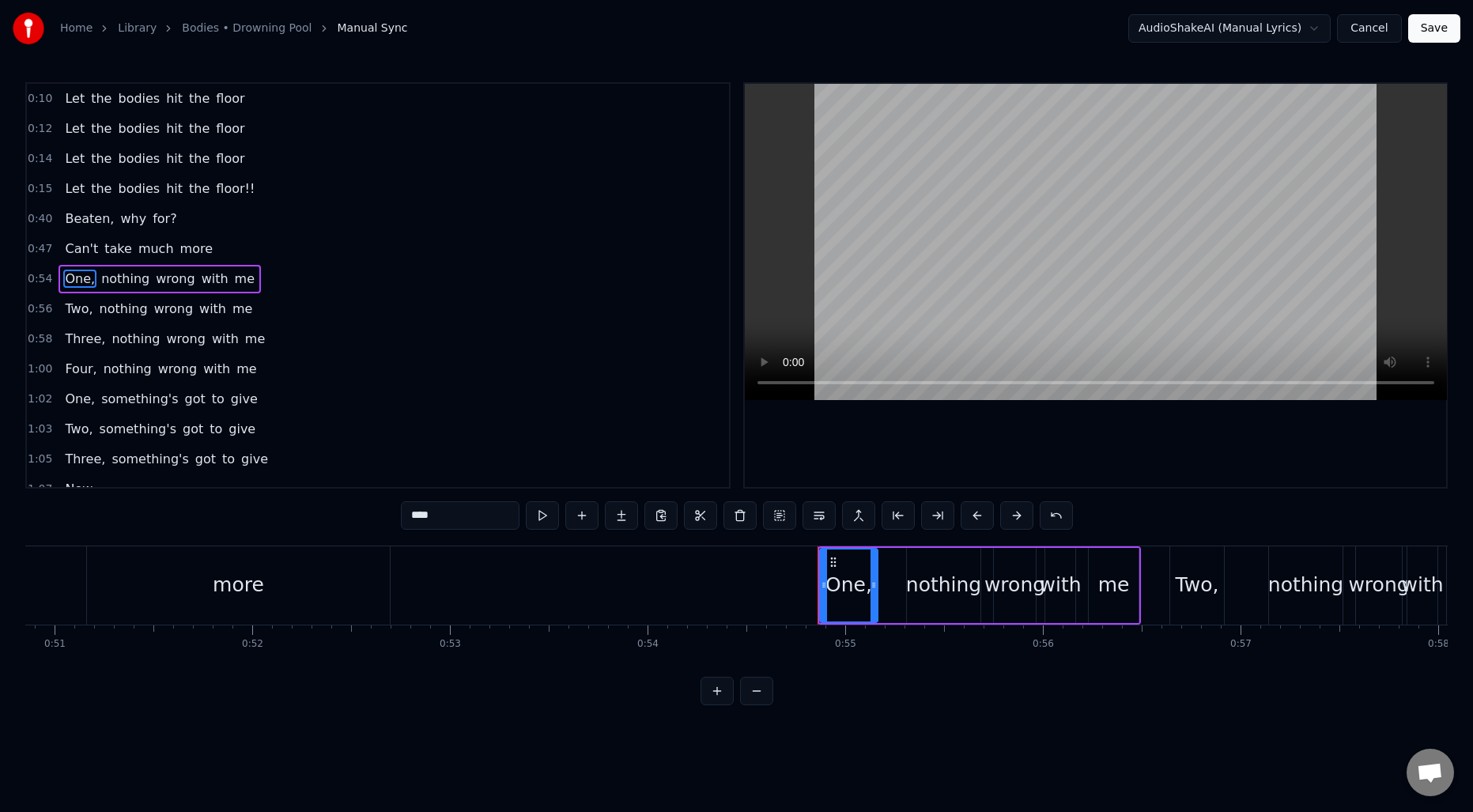
click at [70, 247] on span "Can't" at bounding box center [81, 248] width 36 height 18
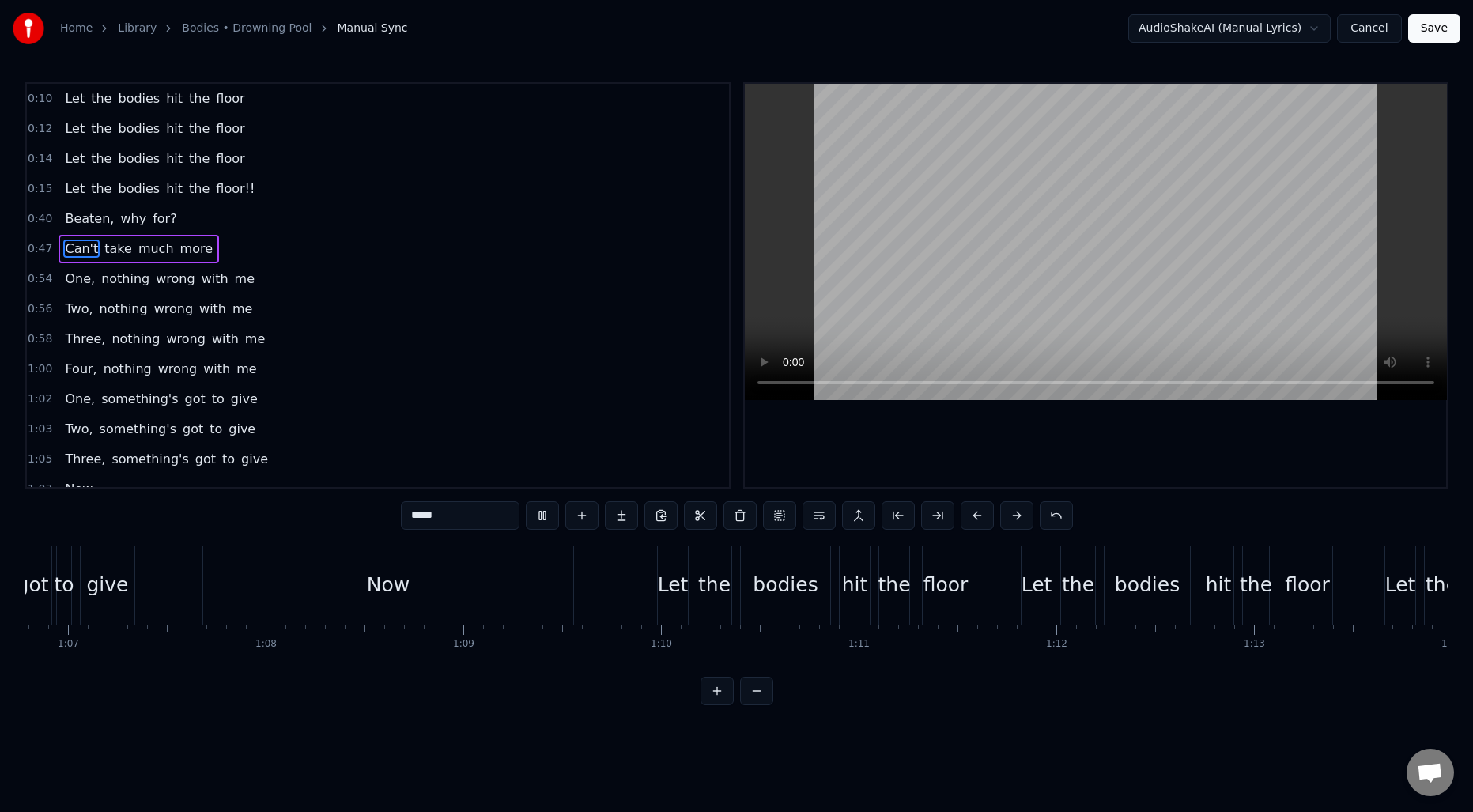
scroll to position [0, 13225]
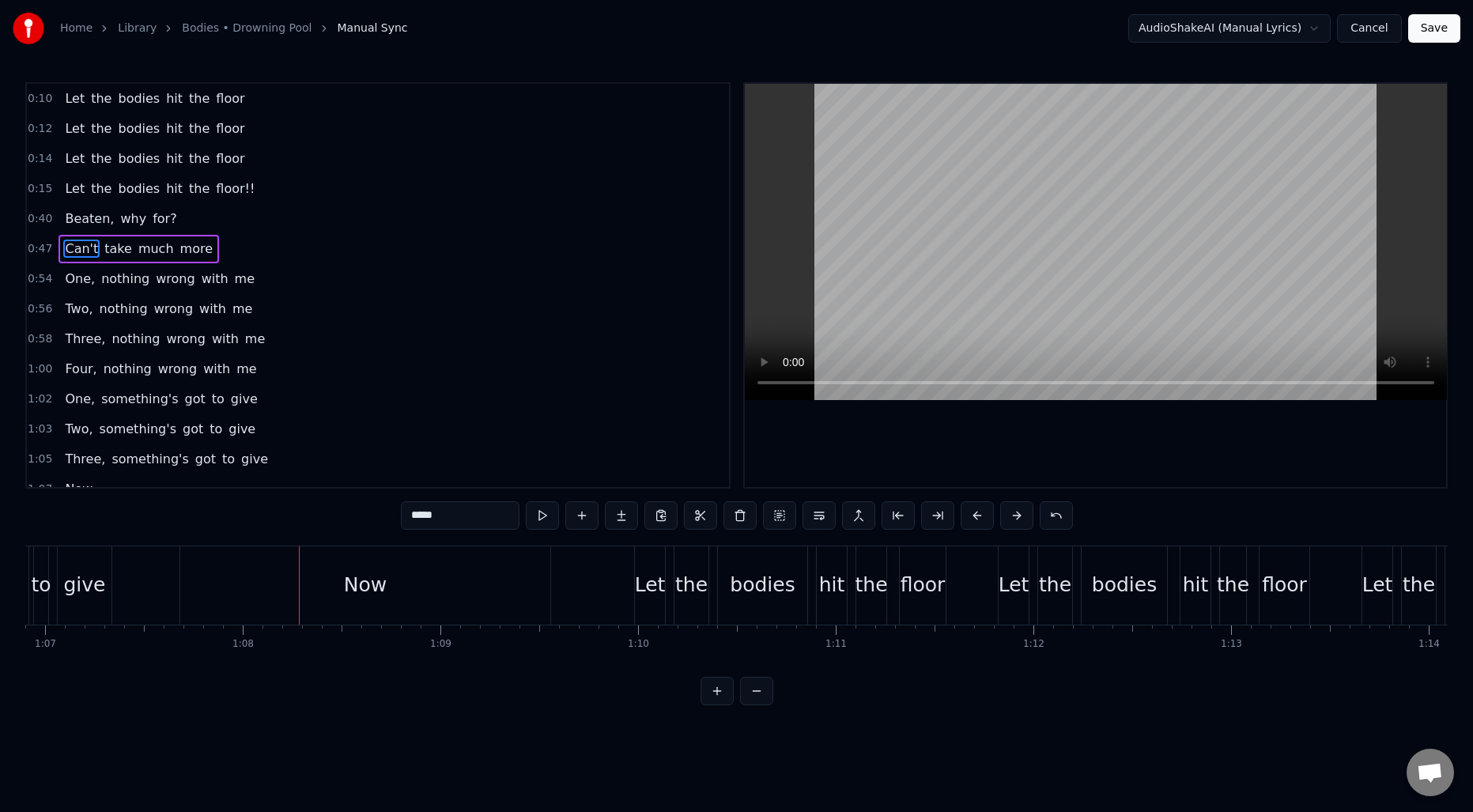
click at [127, 278] on span "nothing" at bounding box center [125, 278] width 51 height 18
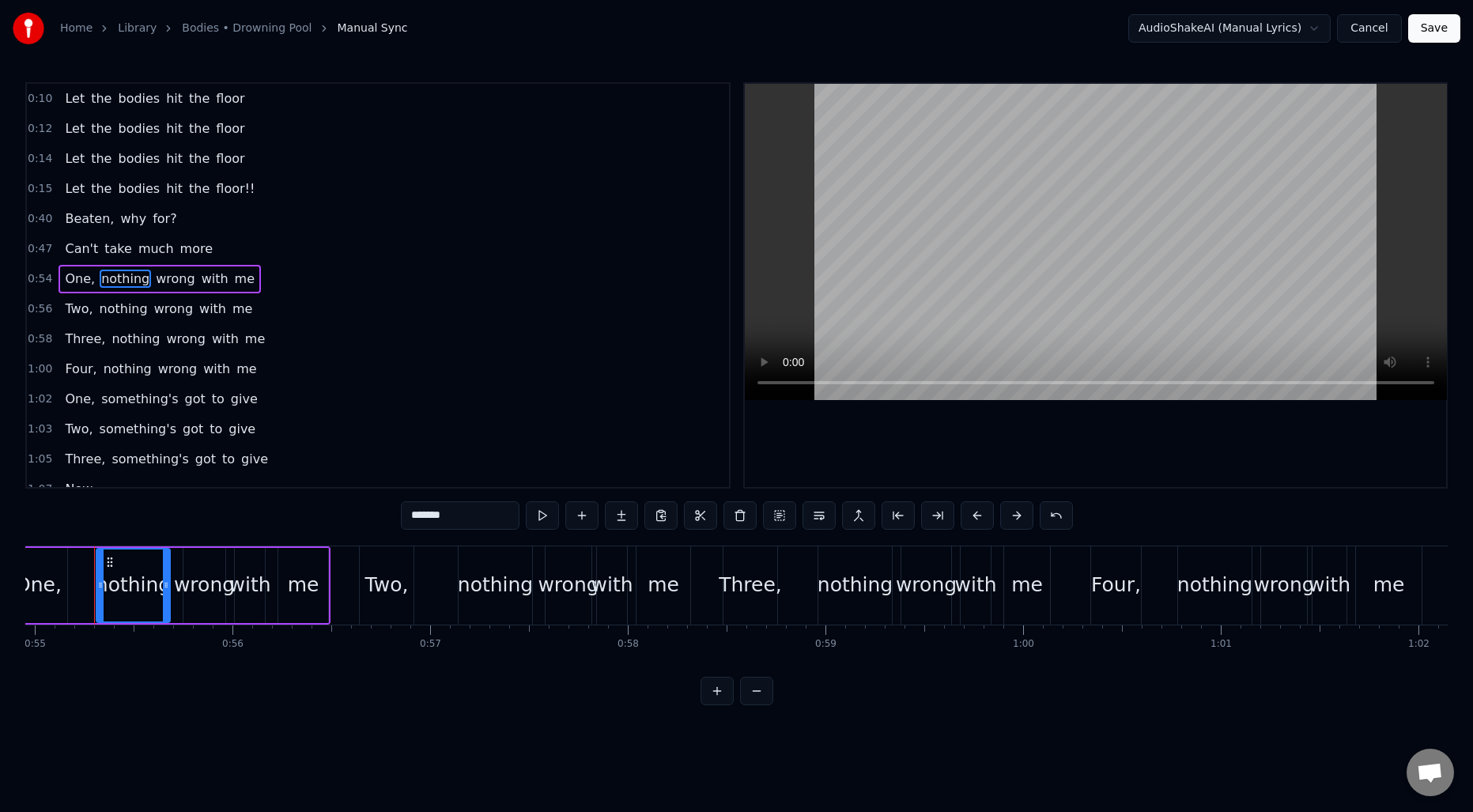
scroll to position [0, 10853]
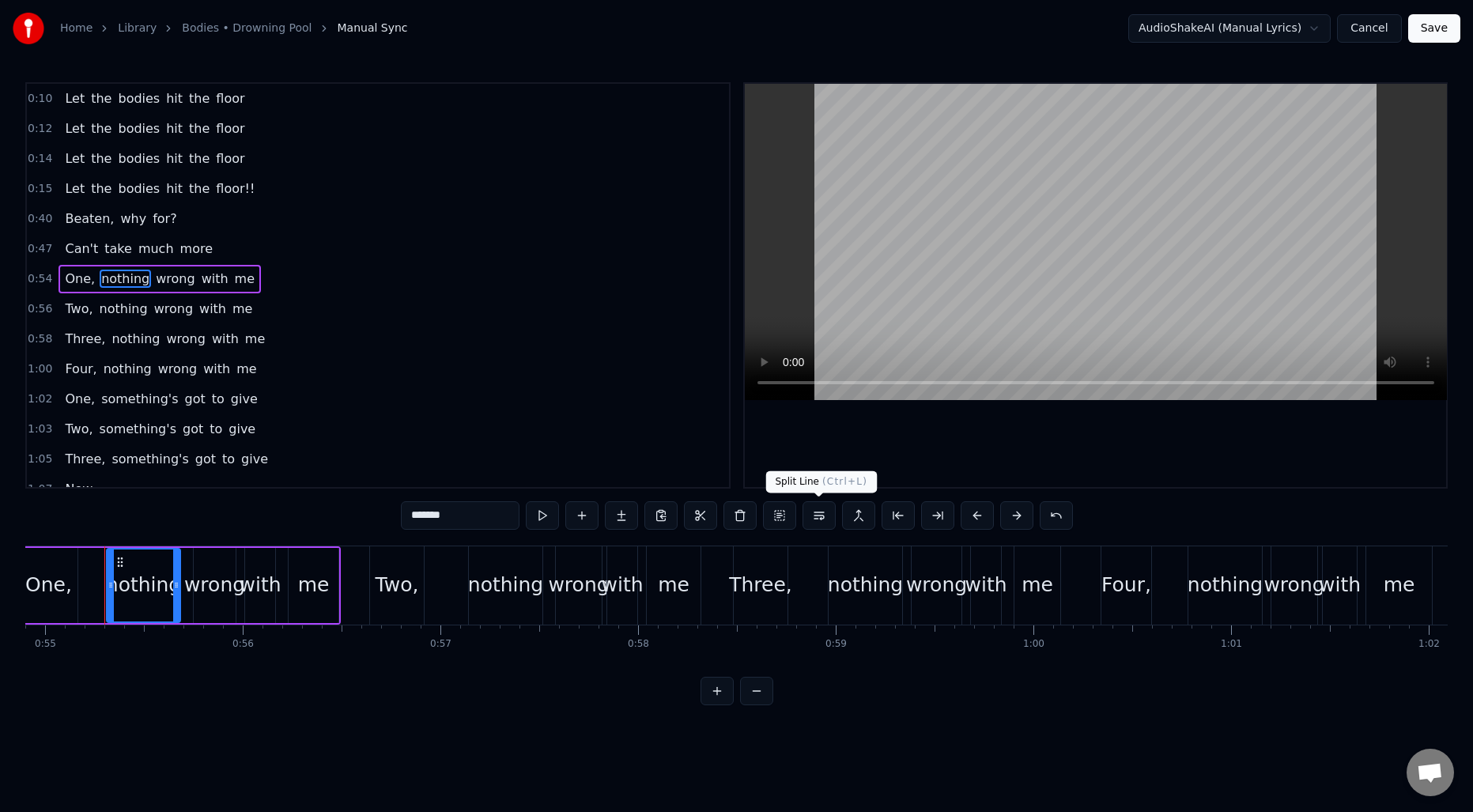
click at [823, 519] on button at bounding box center [820, 516] width 33 height 28
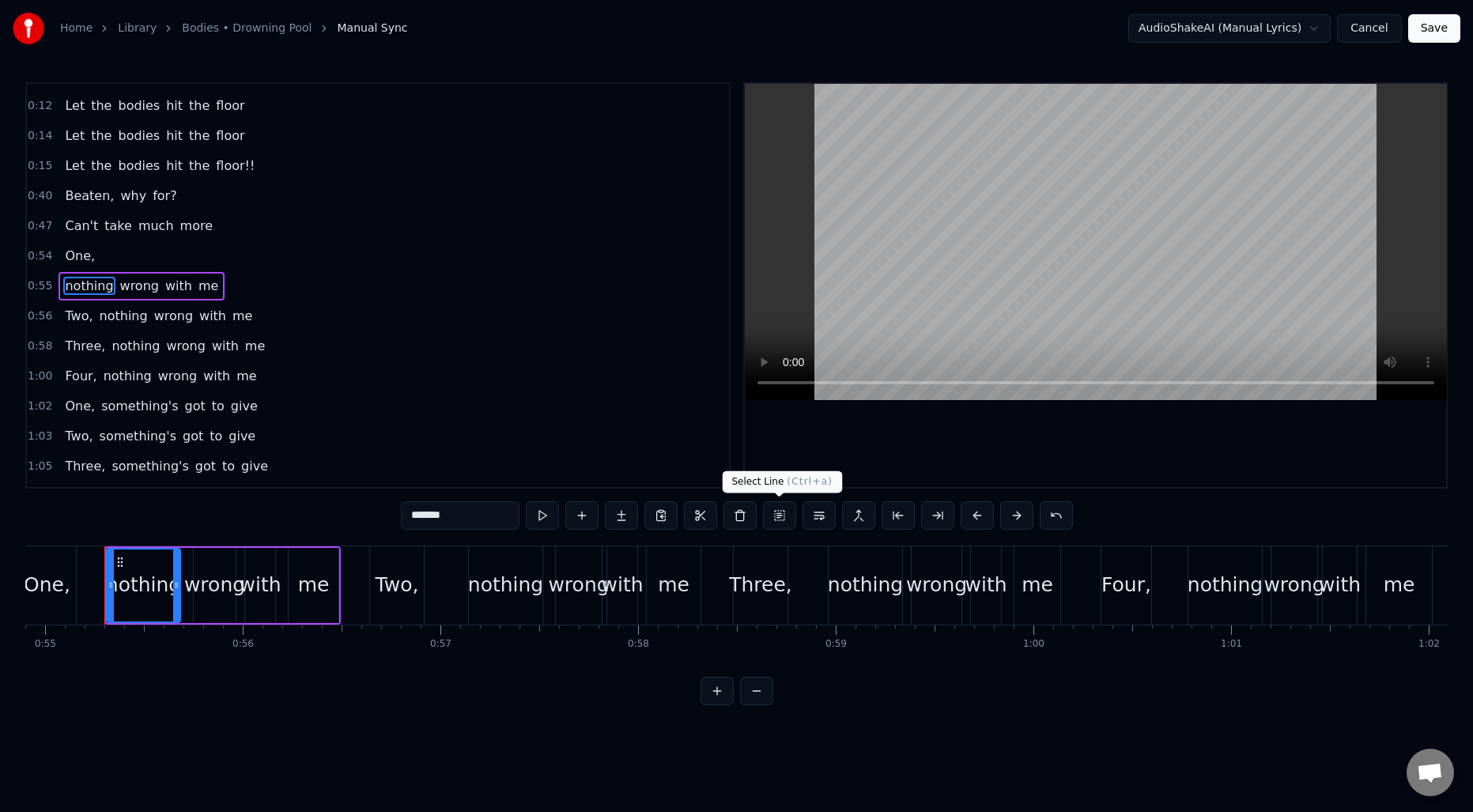
scroll to position [24, 0]
click at [119, 315] on span "nothing" at bounding box center [123, 315] width 51 height 18
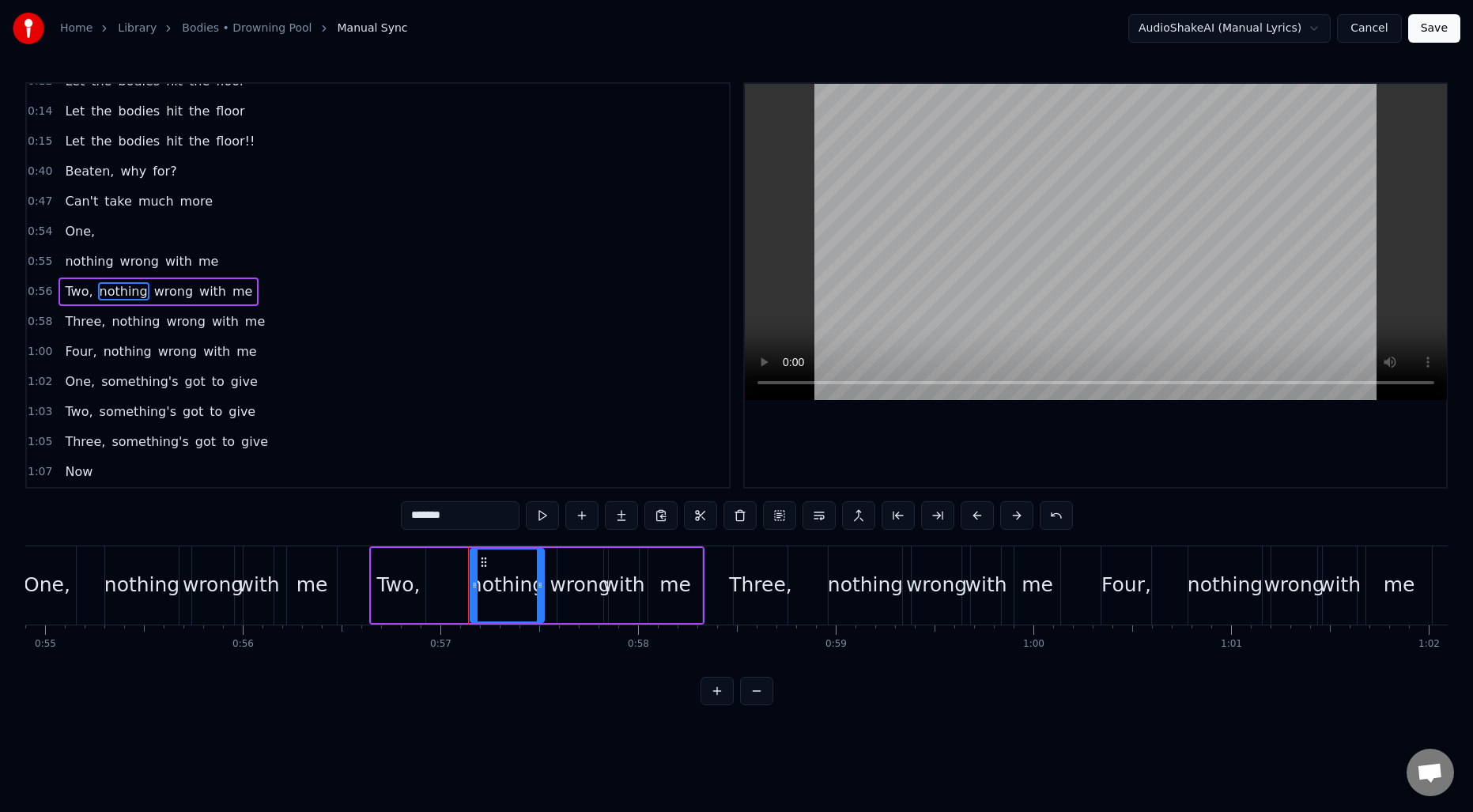
scroll to position [54, 0]
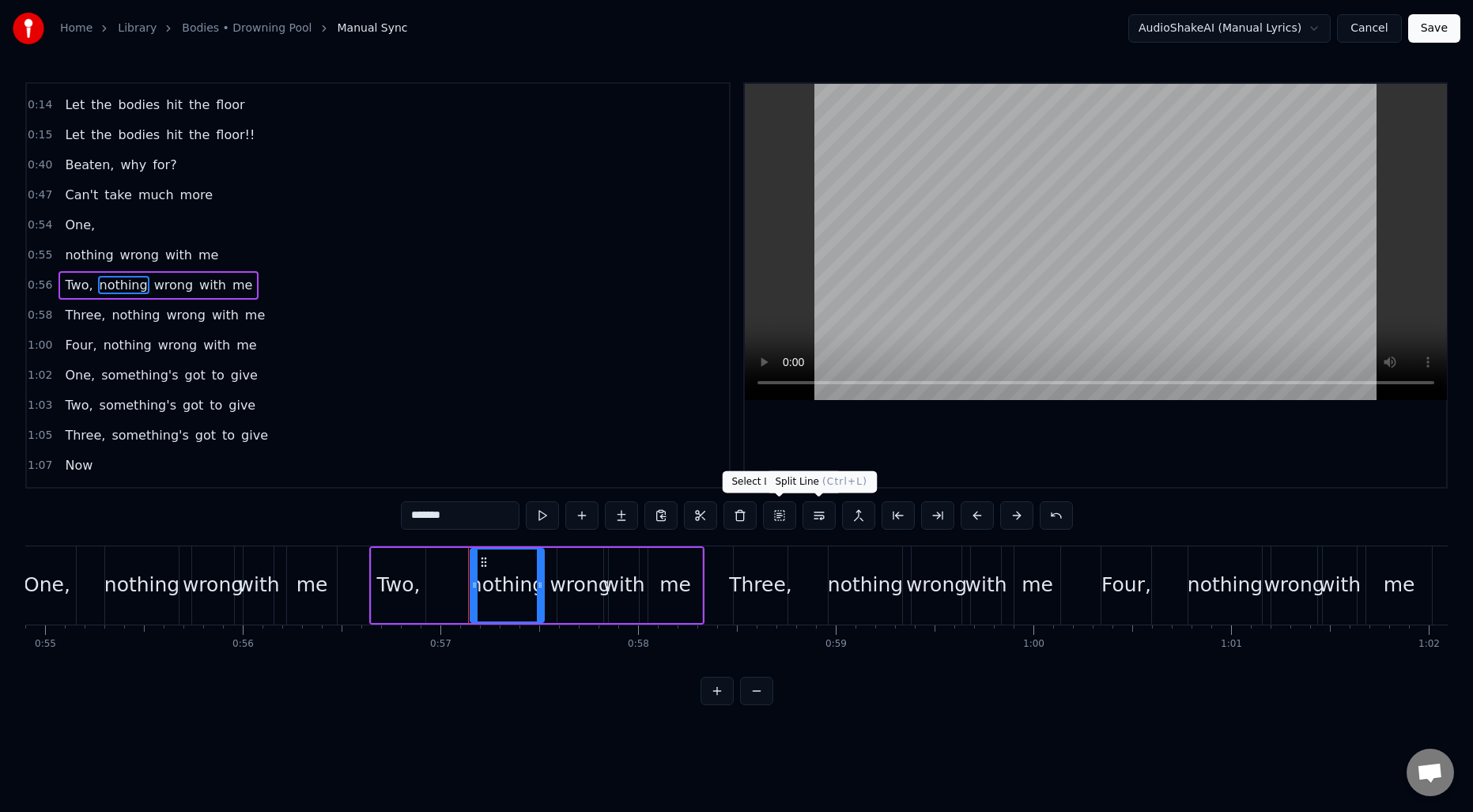
click at [820, 517] on button at bounding box center [820, 516] width 33 height 28
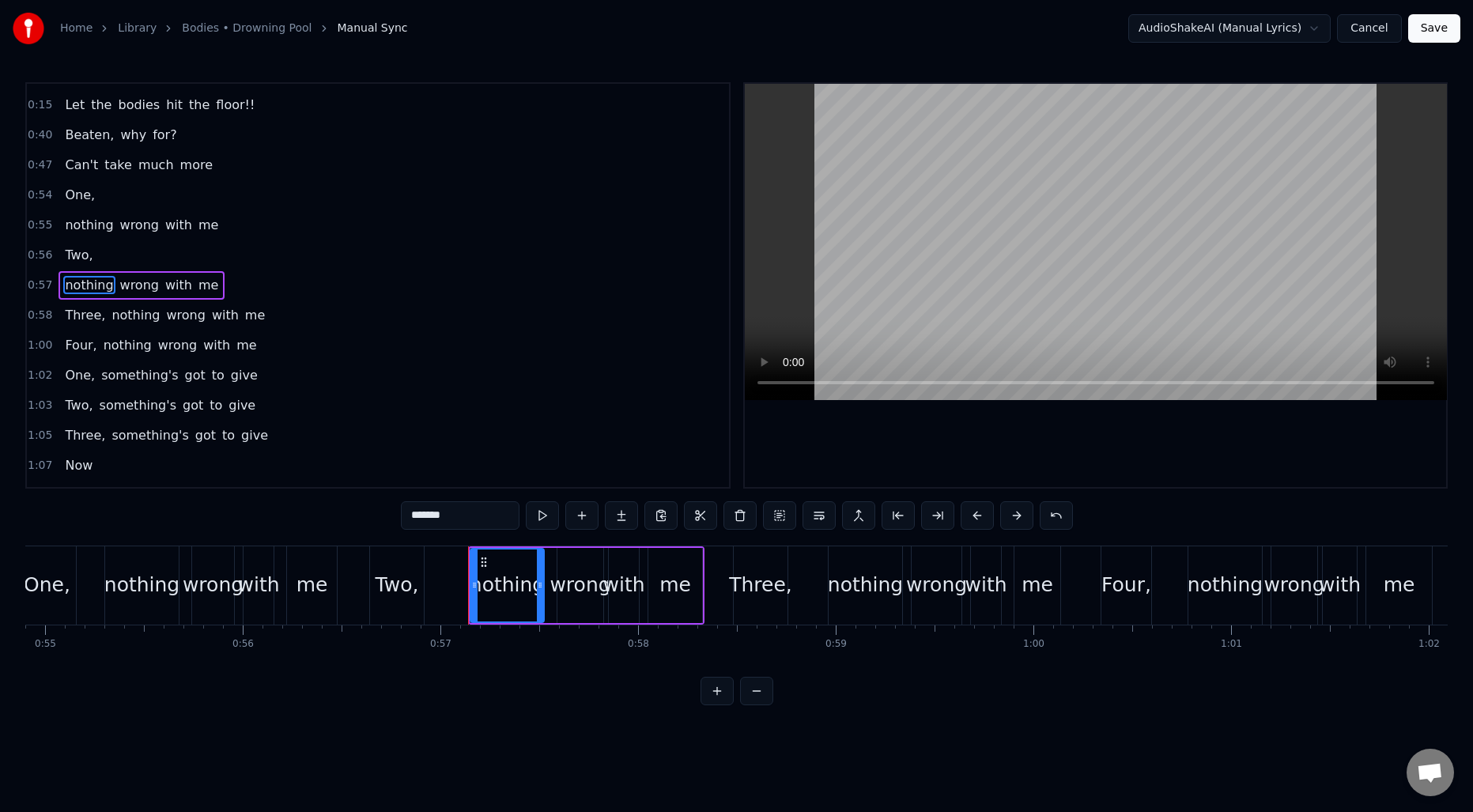
click at [113, 319] on span "nothing" at bounding box center [135, 315] width 51 height 18
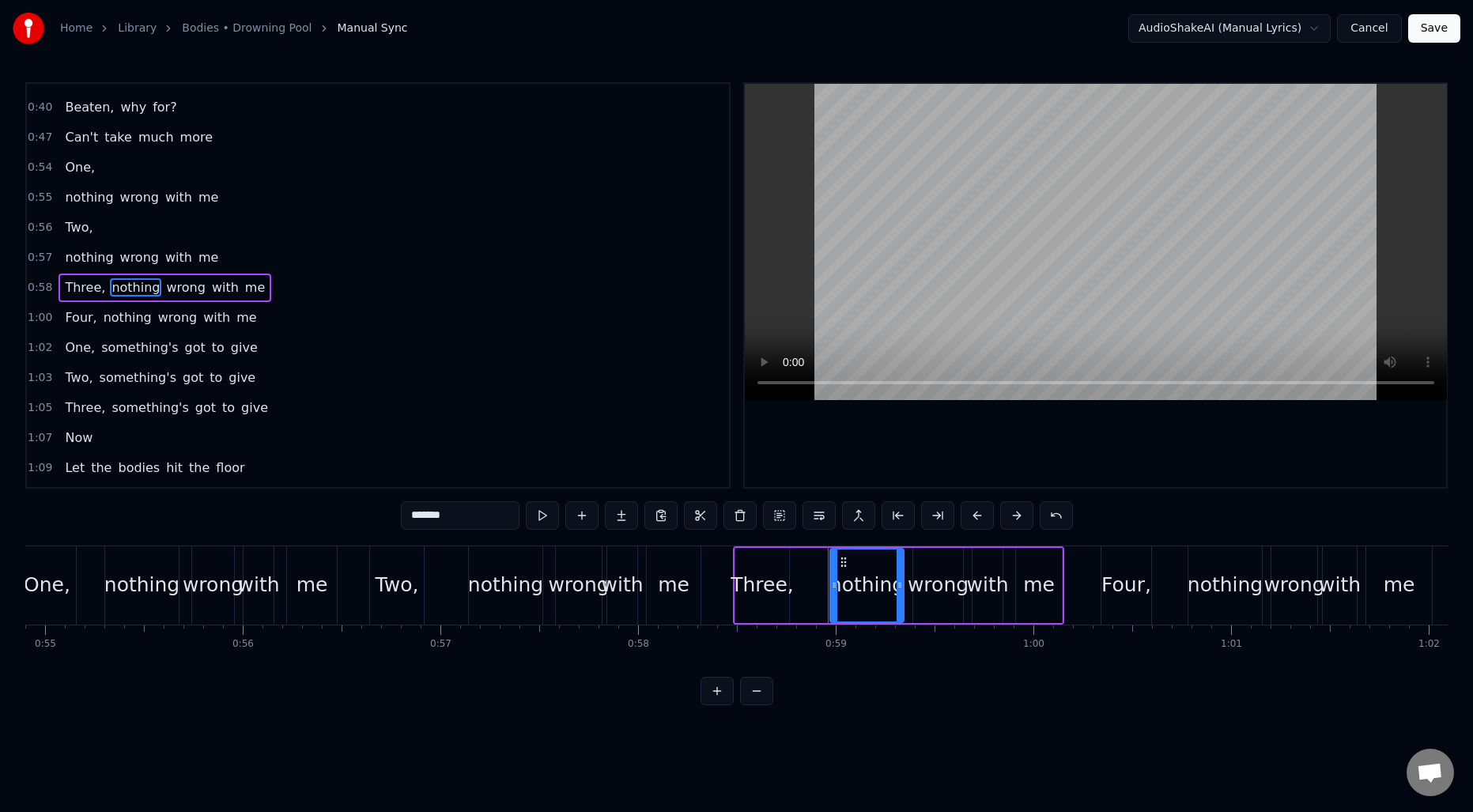
scroll to position [114, 0]
click at [810, 517] on button at bounding box center [820, 516] width 33 height 28
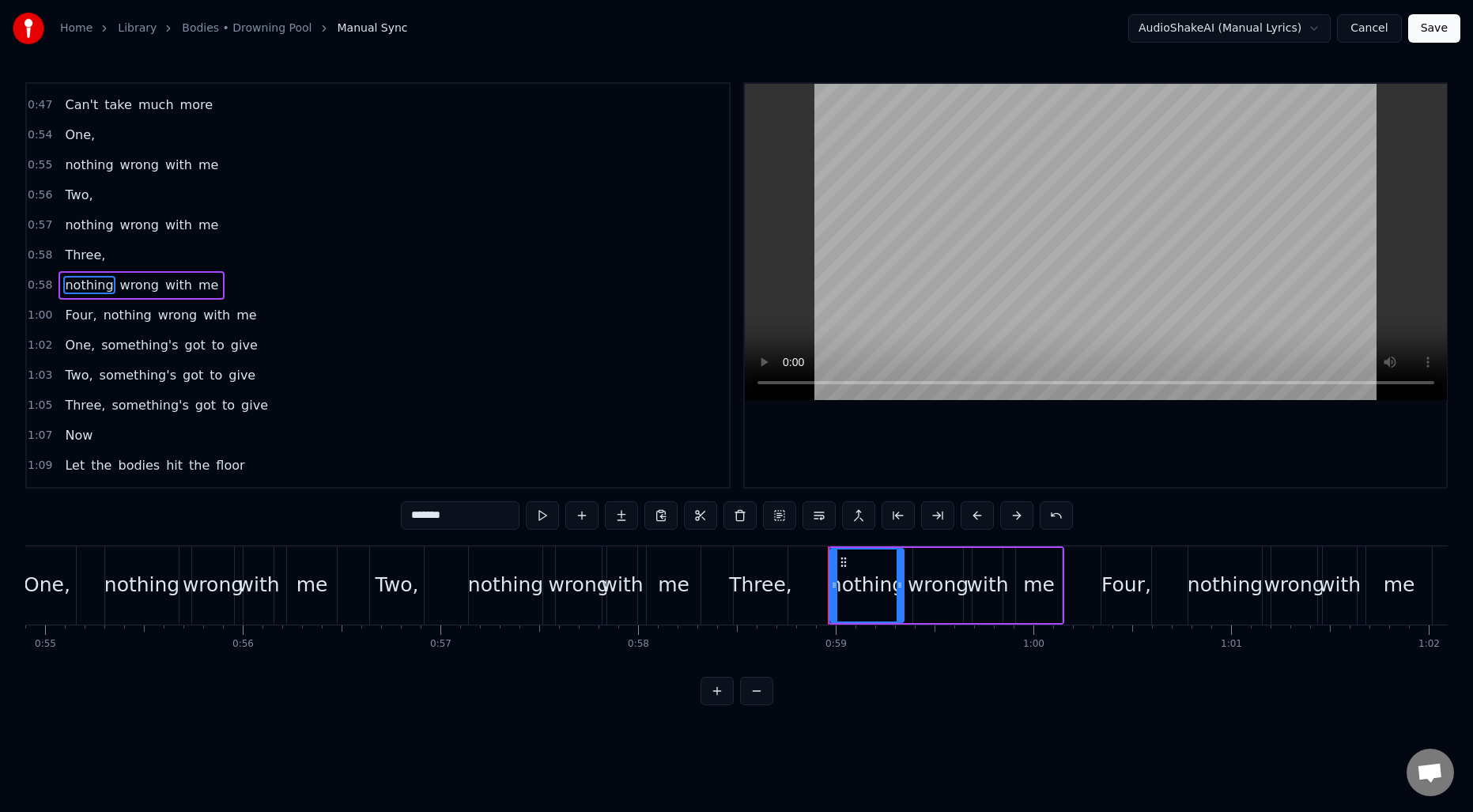
click at [119, 319] on span "nothing" at bounding box center [127, 315] width 51 height 18
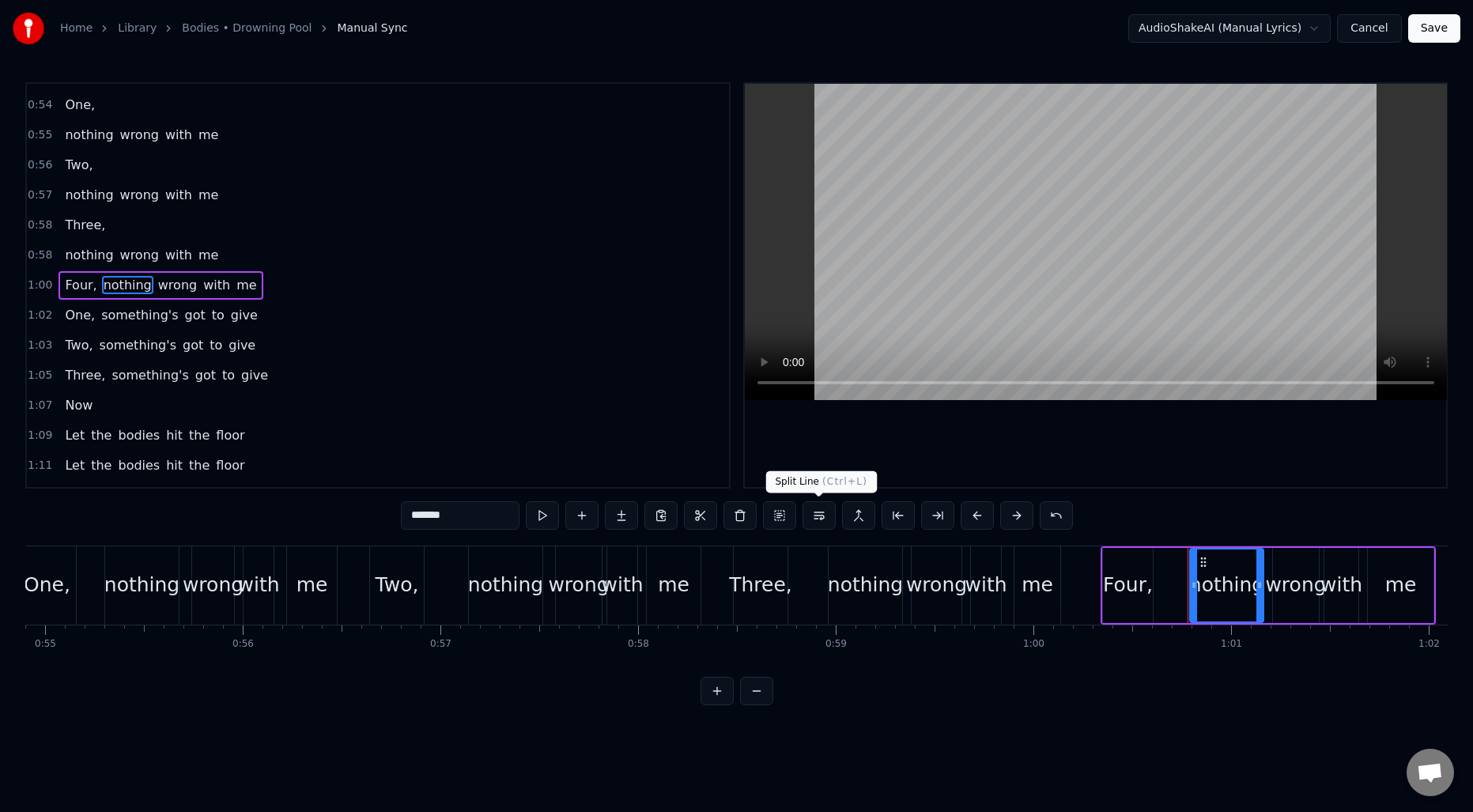
click at [822, 515] on button at bounding box center [820, 516] width 33 height 28
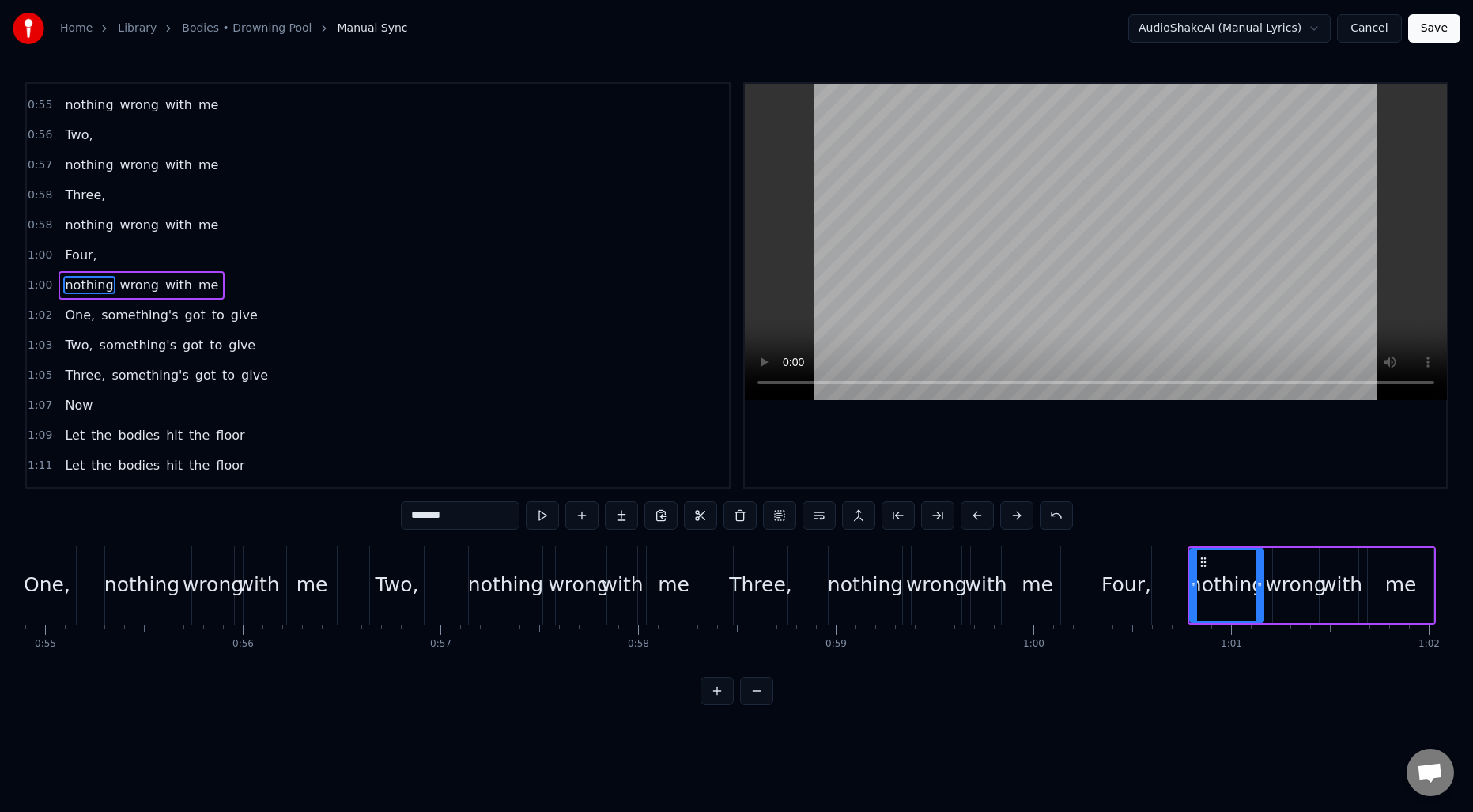
click at [127, 323] on span "something's" at bounding box center [139, 315] width 80 height 18
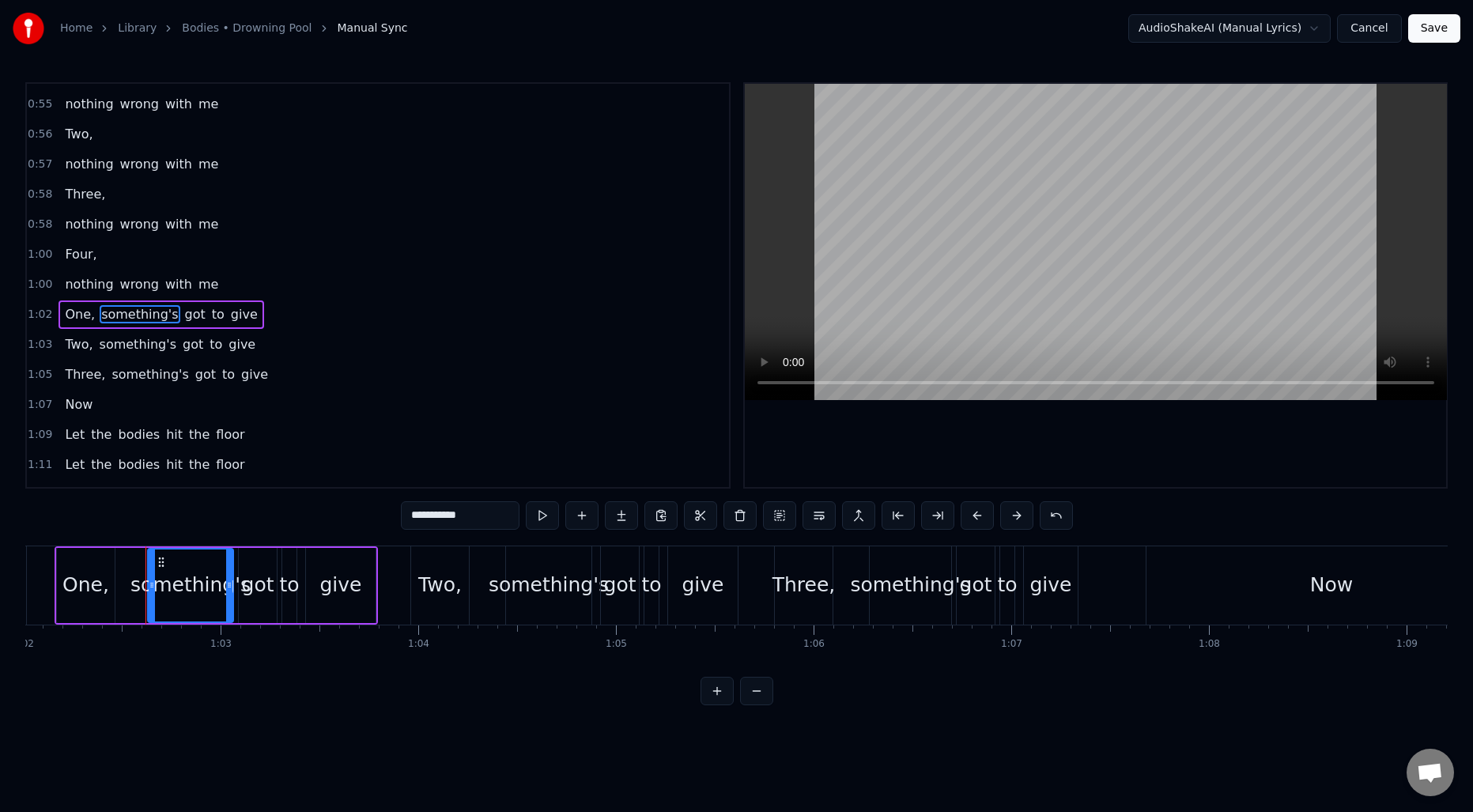
scroll to position [0, 12300]
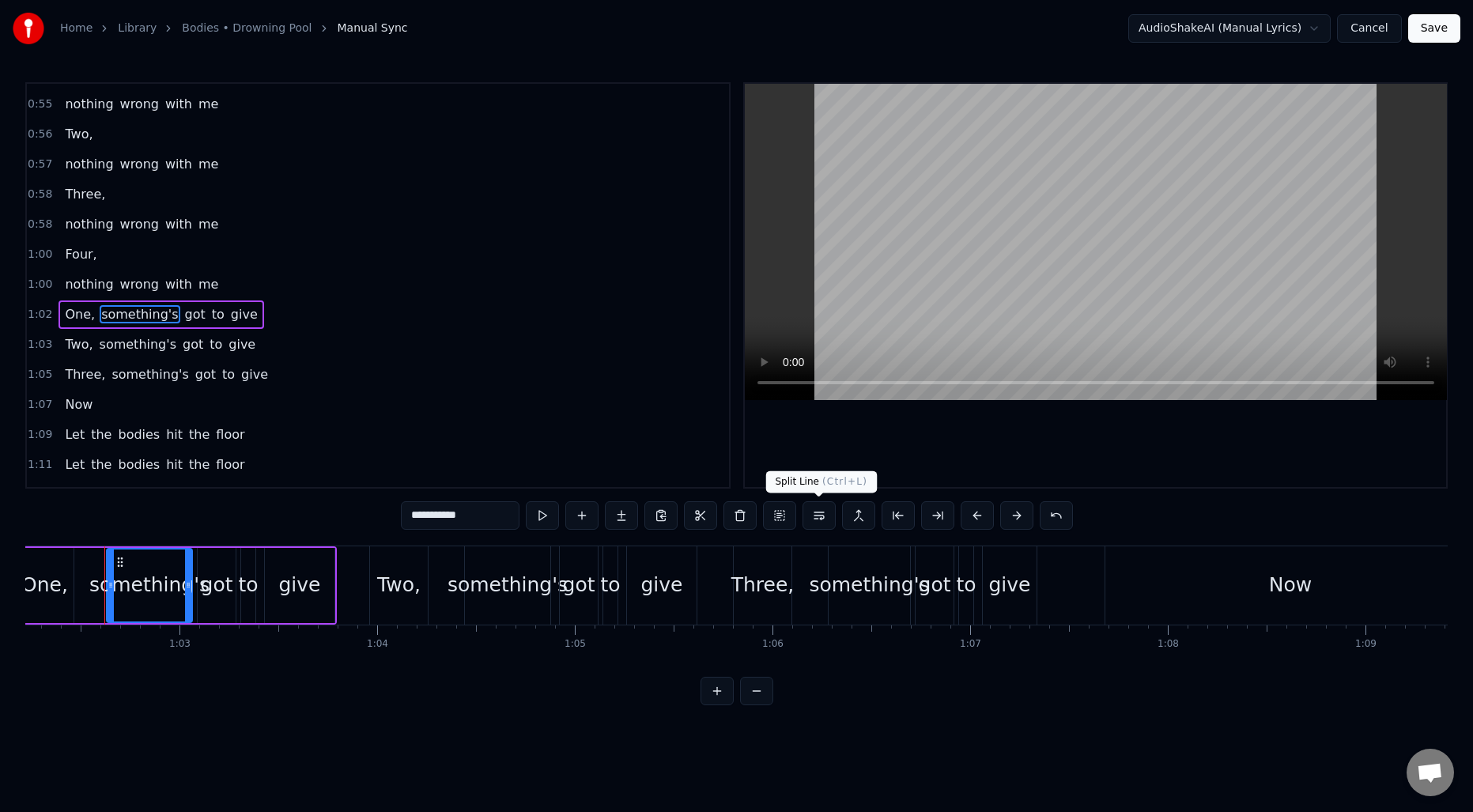
click at [812, 509] on button at bounding box center [820, 516] width 33 height 28
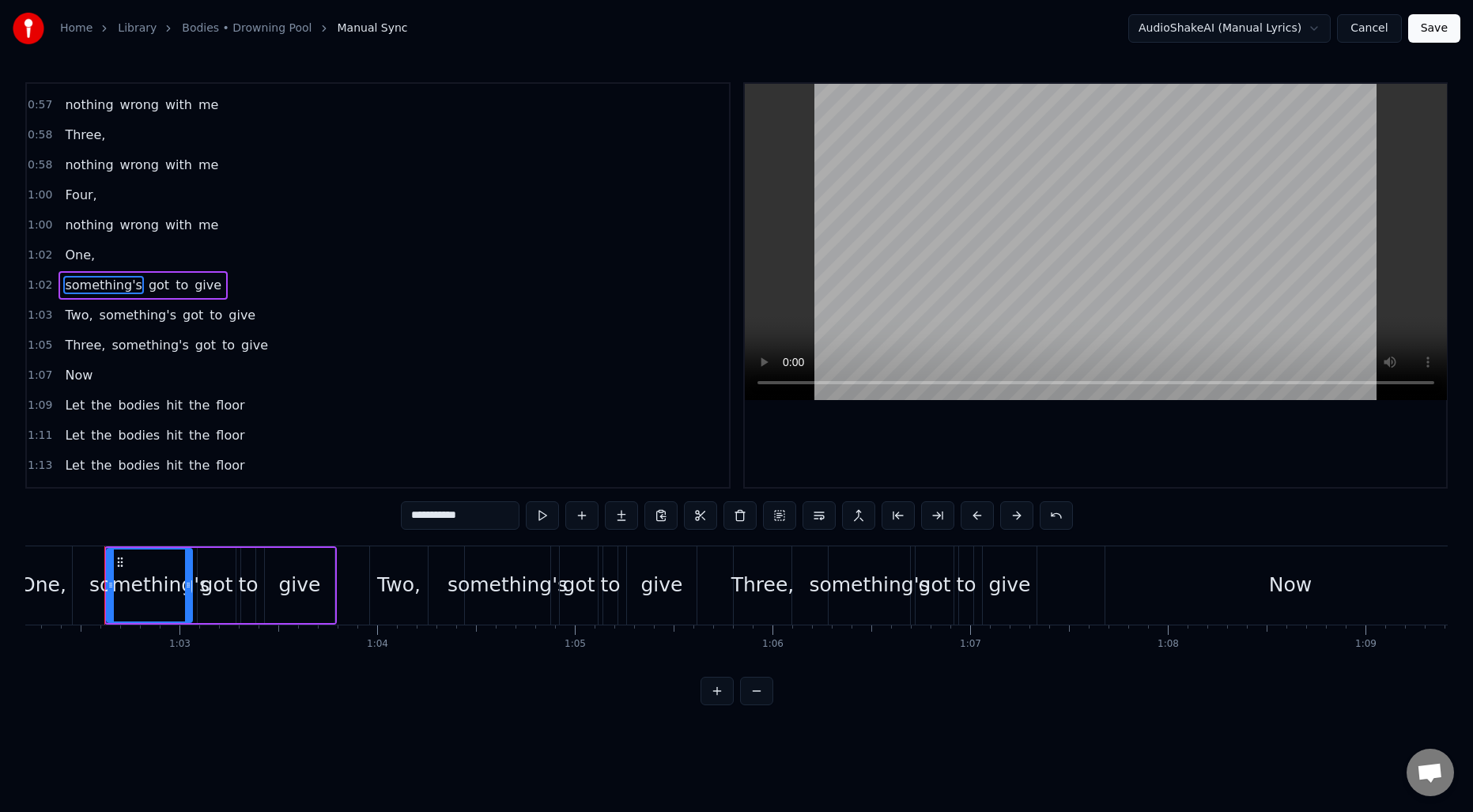
click at [103, 313] on span "something's" at bounding box center [138, 315] width 80 height 18
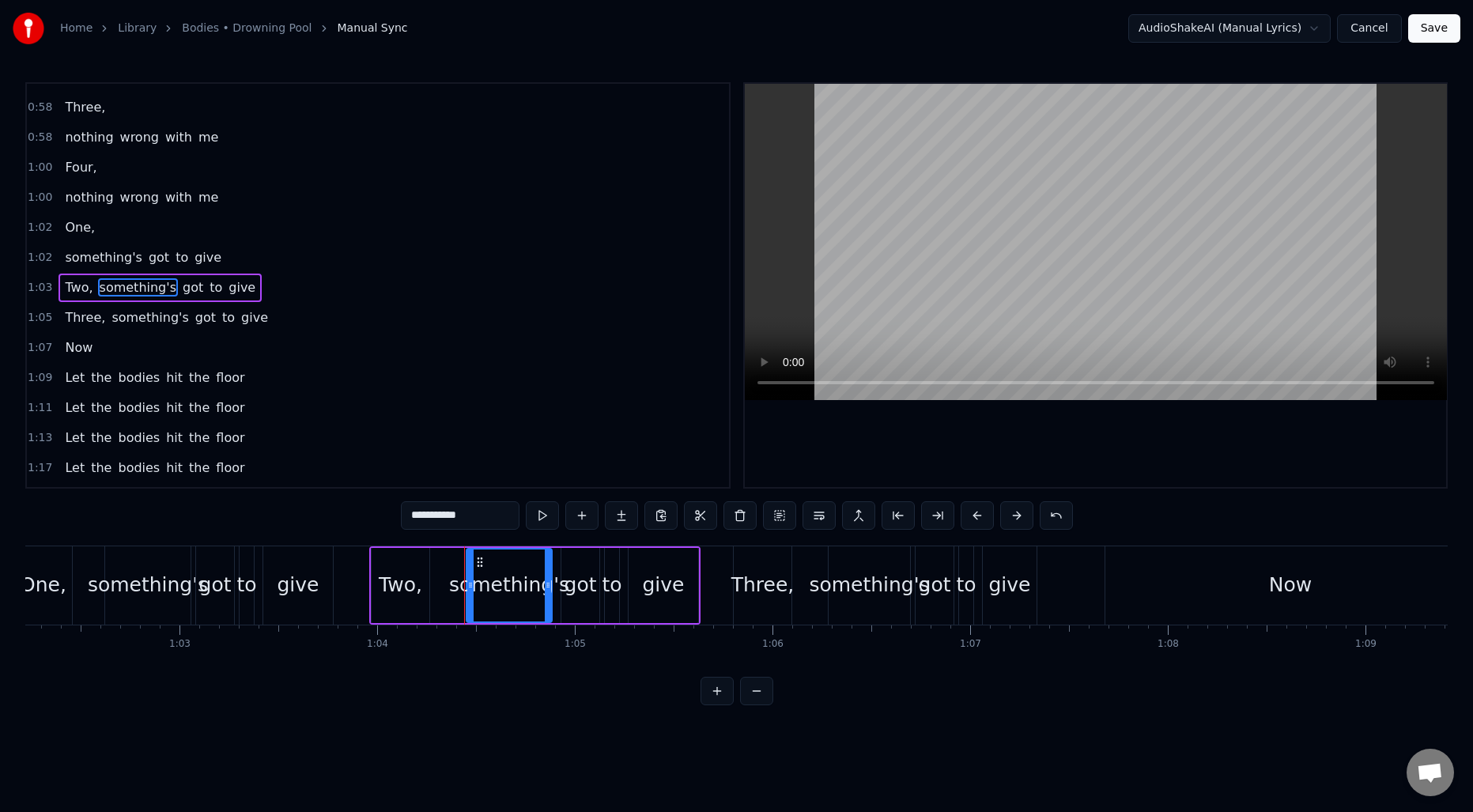
scroll to position [294, 0]
click at [822, 519] on button at bounding box center [820, 516] width 33 height 28
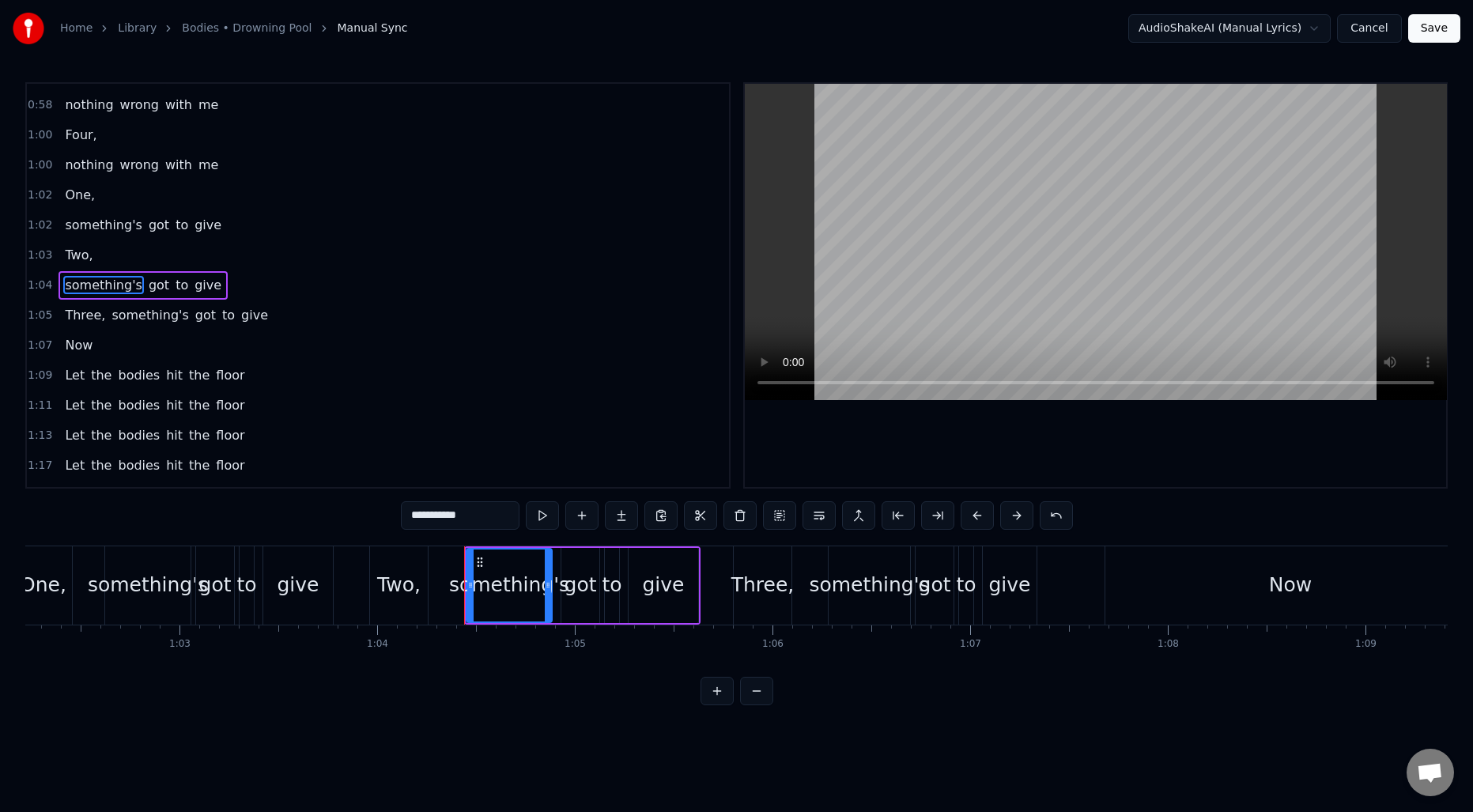
click at [132, 310] on span "something's" at bounding box center [150, 315] width 80 height 18
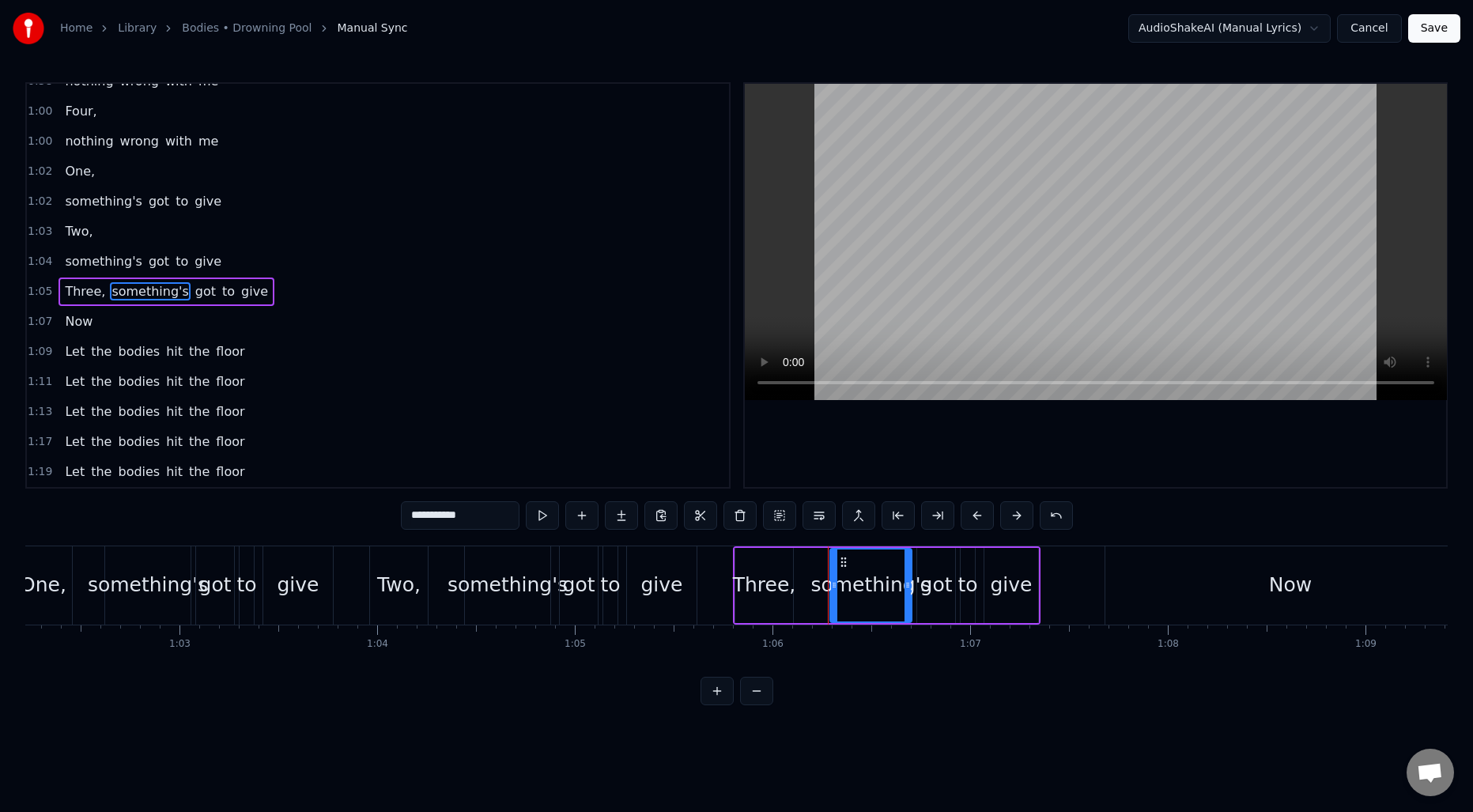
scroll to position [354, 0]
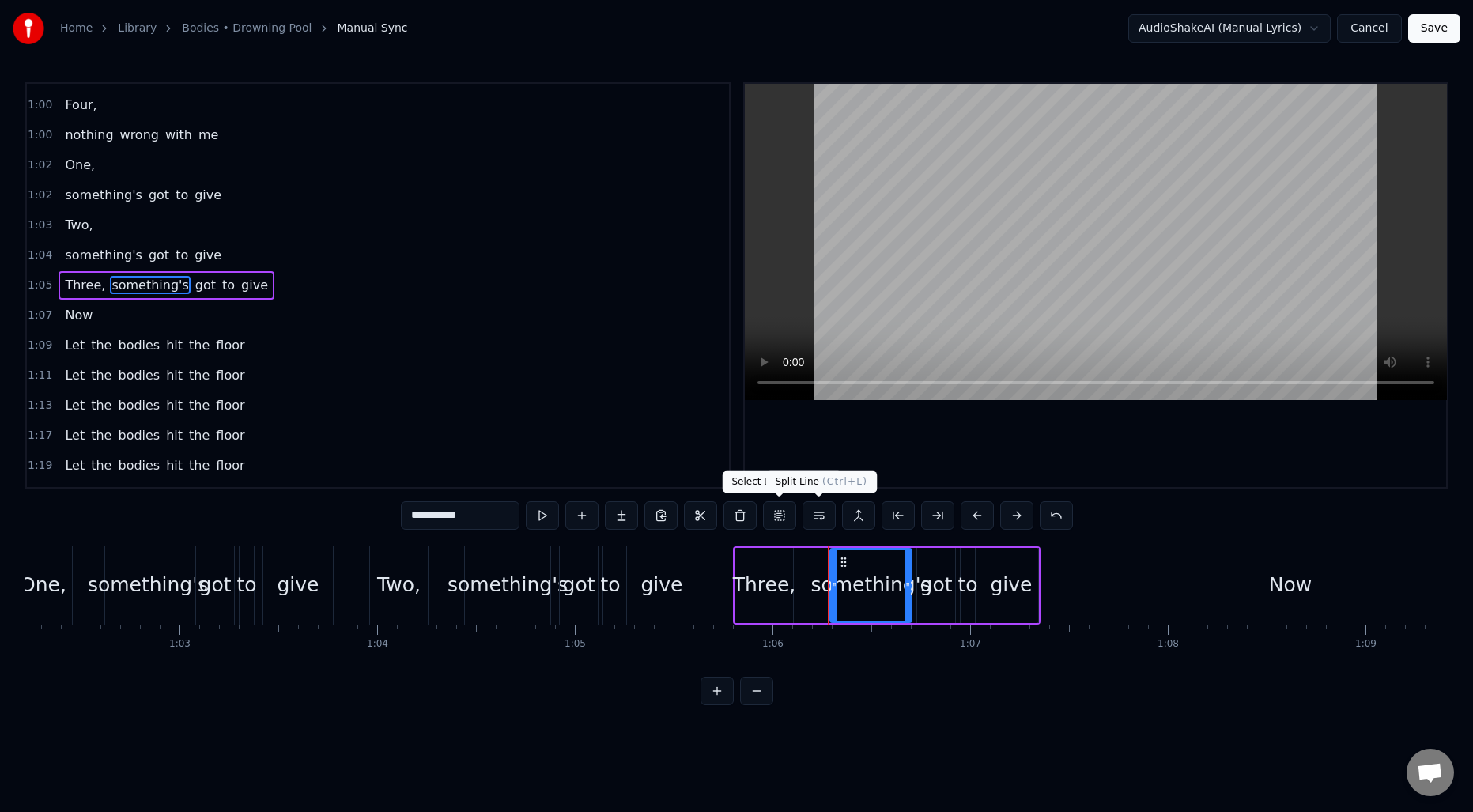
click at [813, 515] on button at bounding box center [820, 516] width 33 height 28
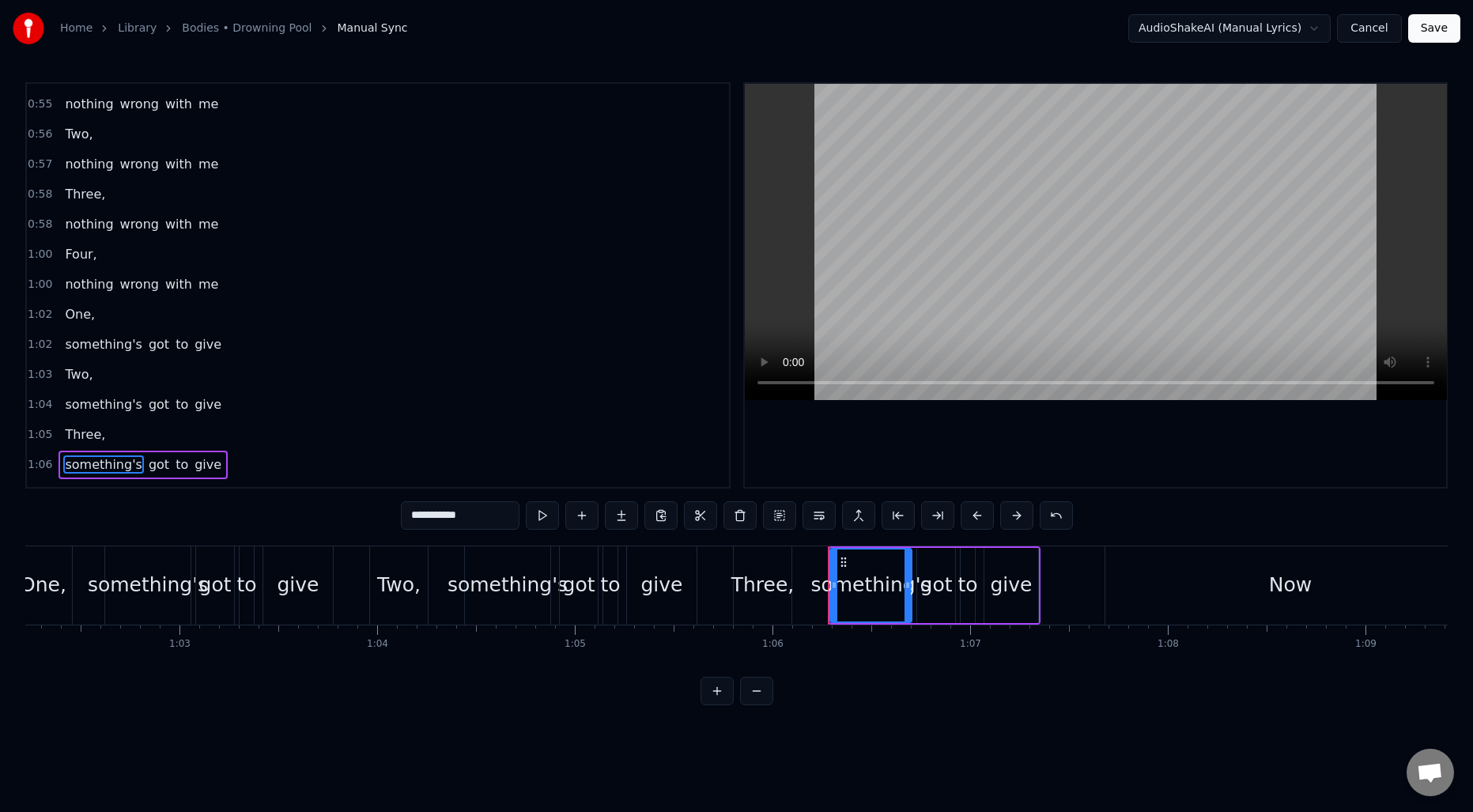
scroll to position [89, 0]
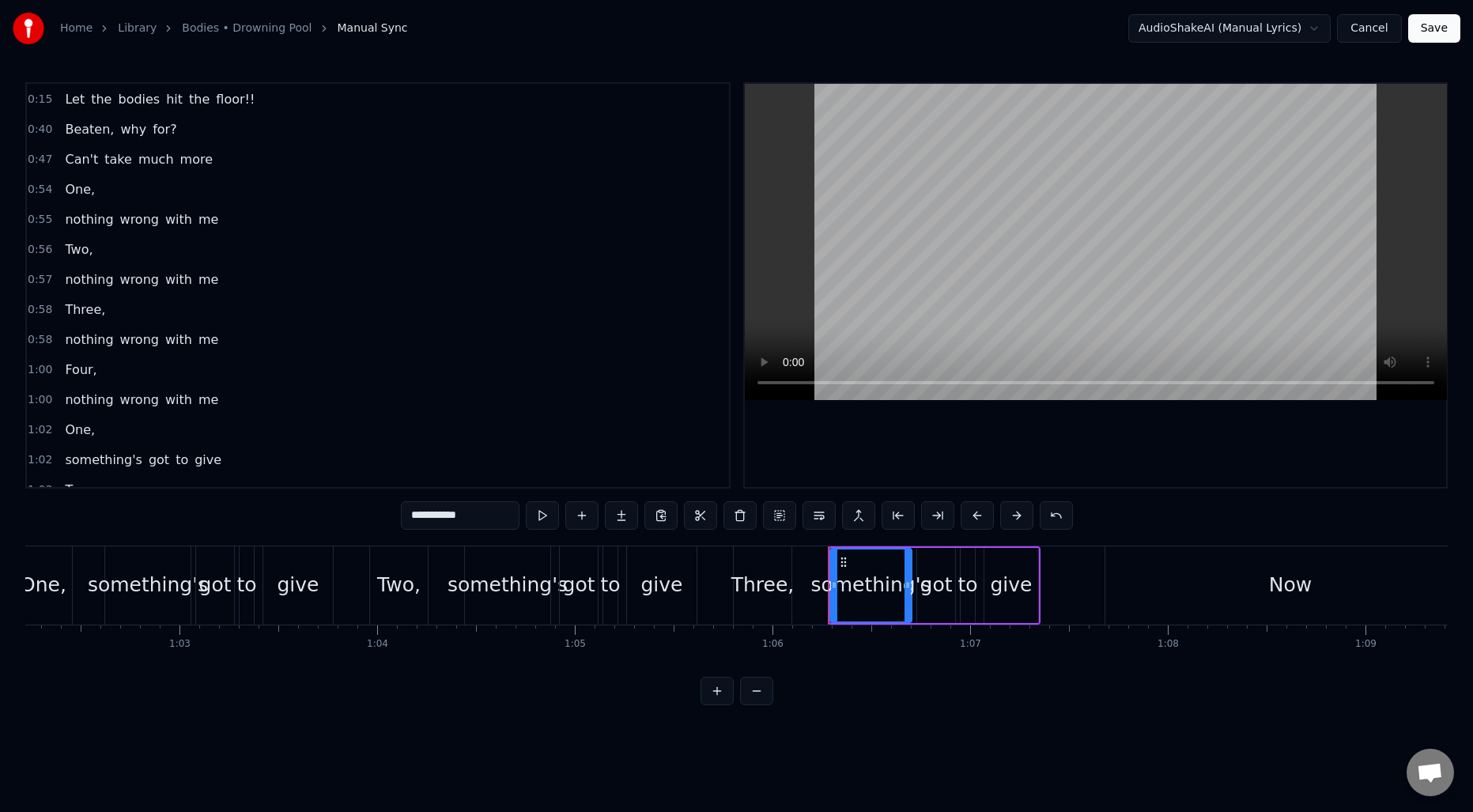
click at [67, 192] on span "One," at bounding box center [80, 189] width 33 height 18
type input "****"
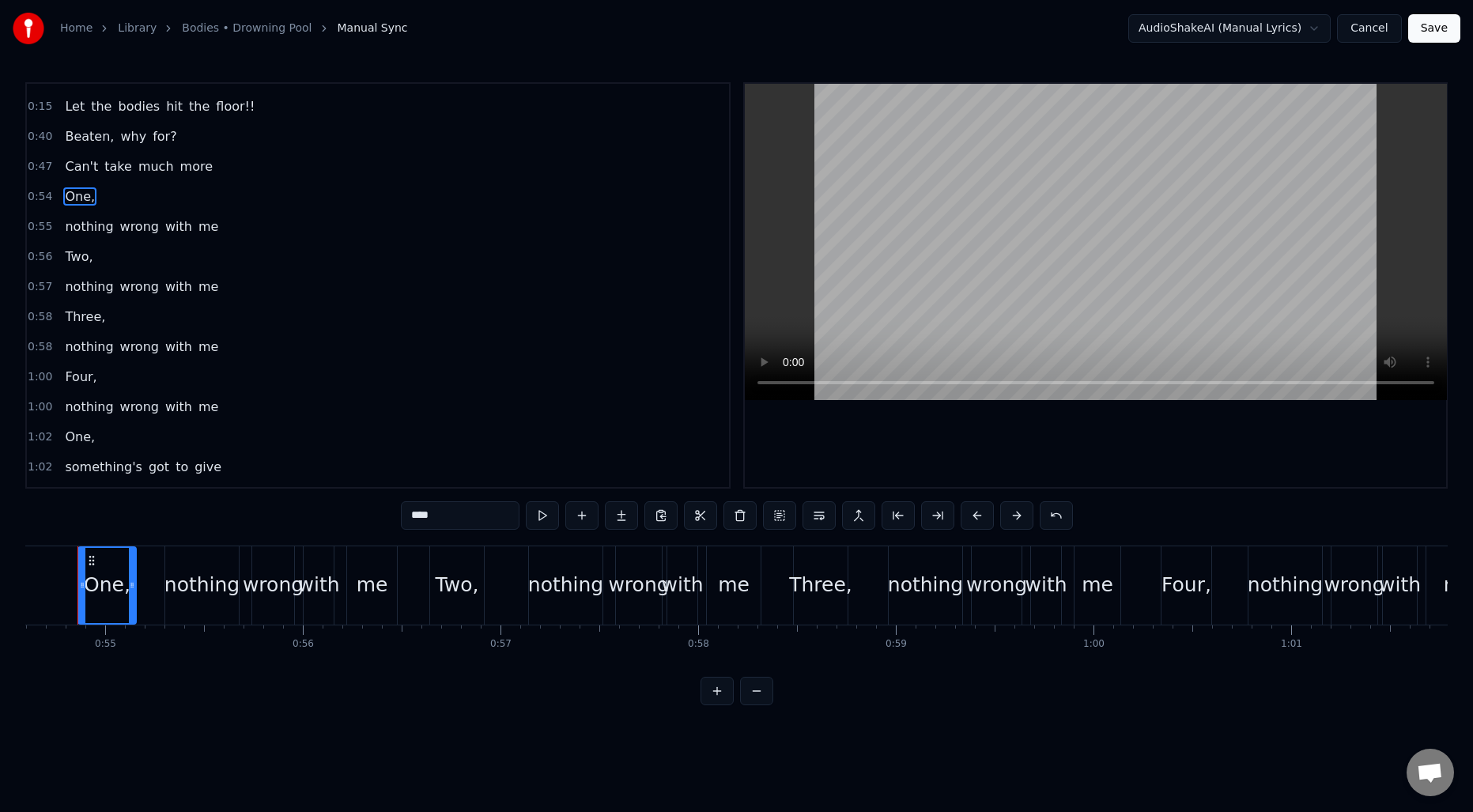
scroll to position [0, 10766]
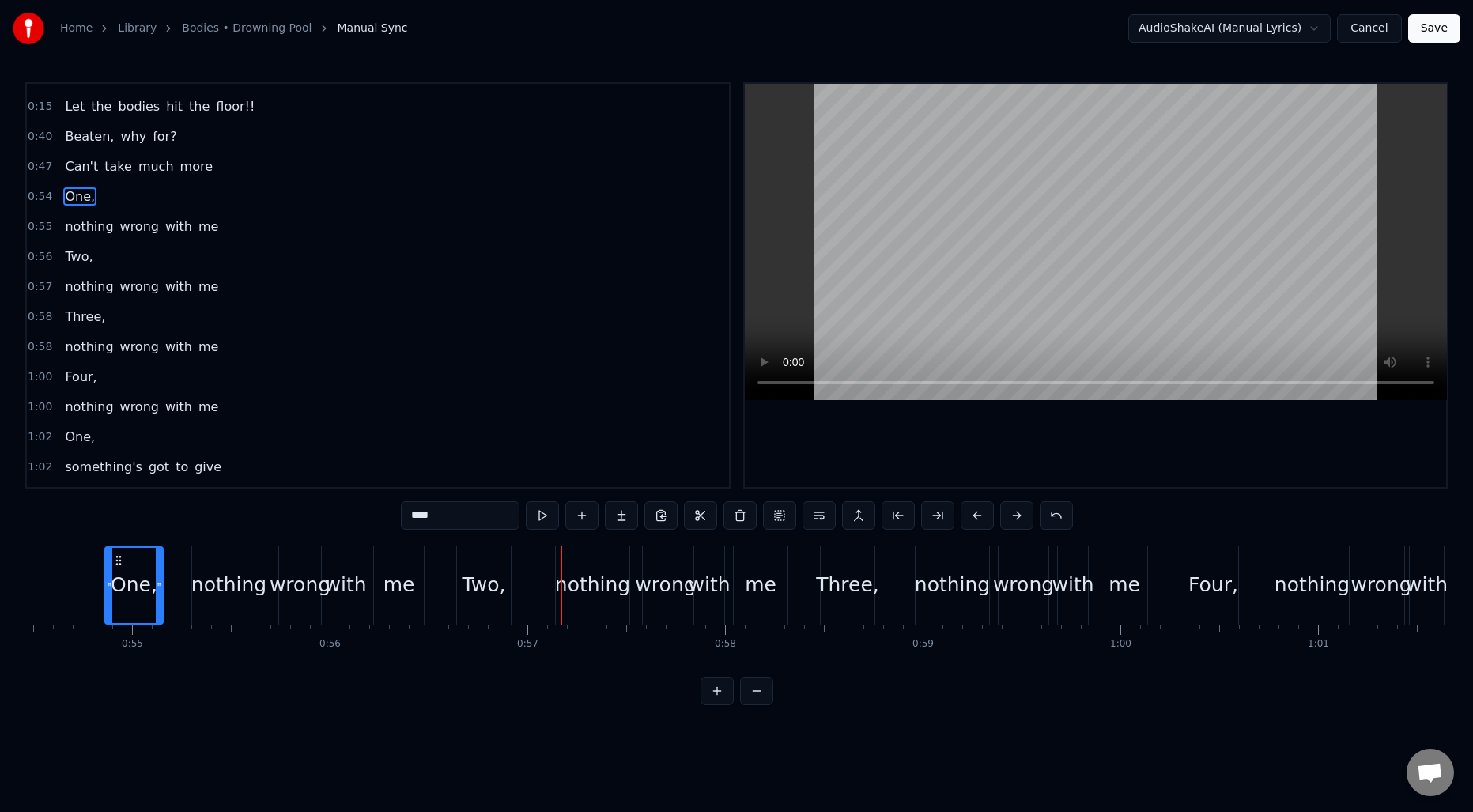
click at [428, 379] on div "1:00 Four," at bounding box center [378, 377] width 702 height 30
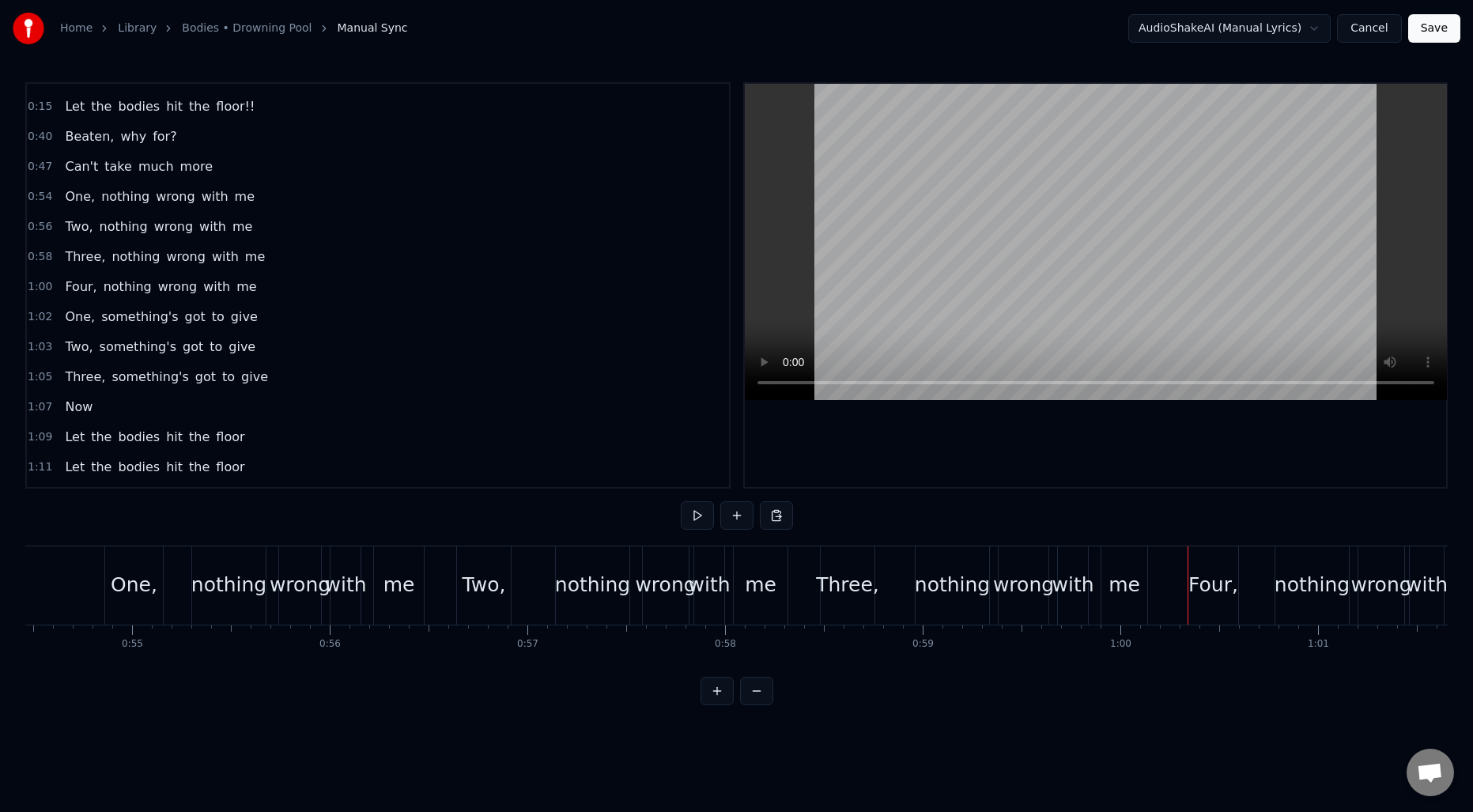
scroll to position [93, 0]
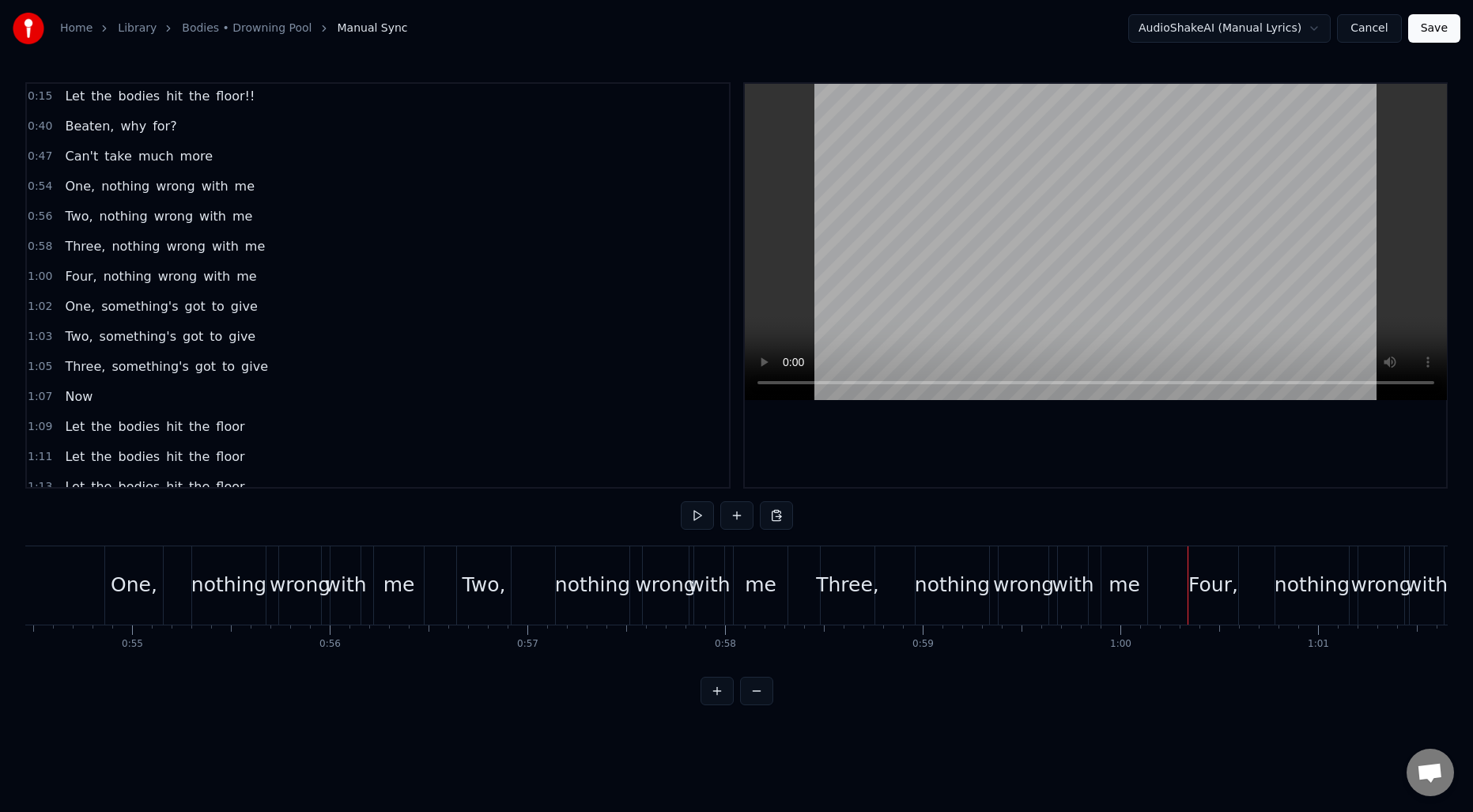
click at [115, 309] on span "something's" at bounding box center [139, 306] width 80 height 18
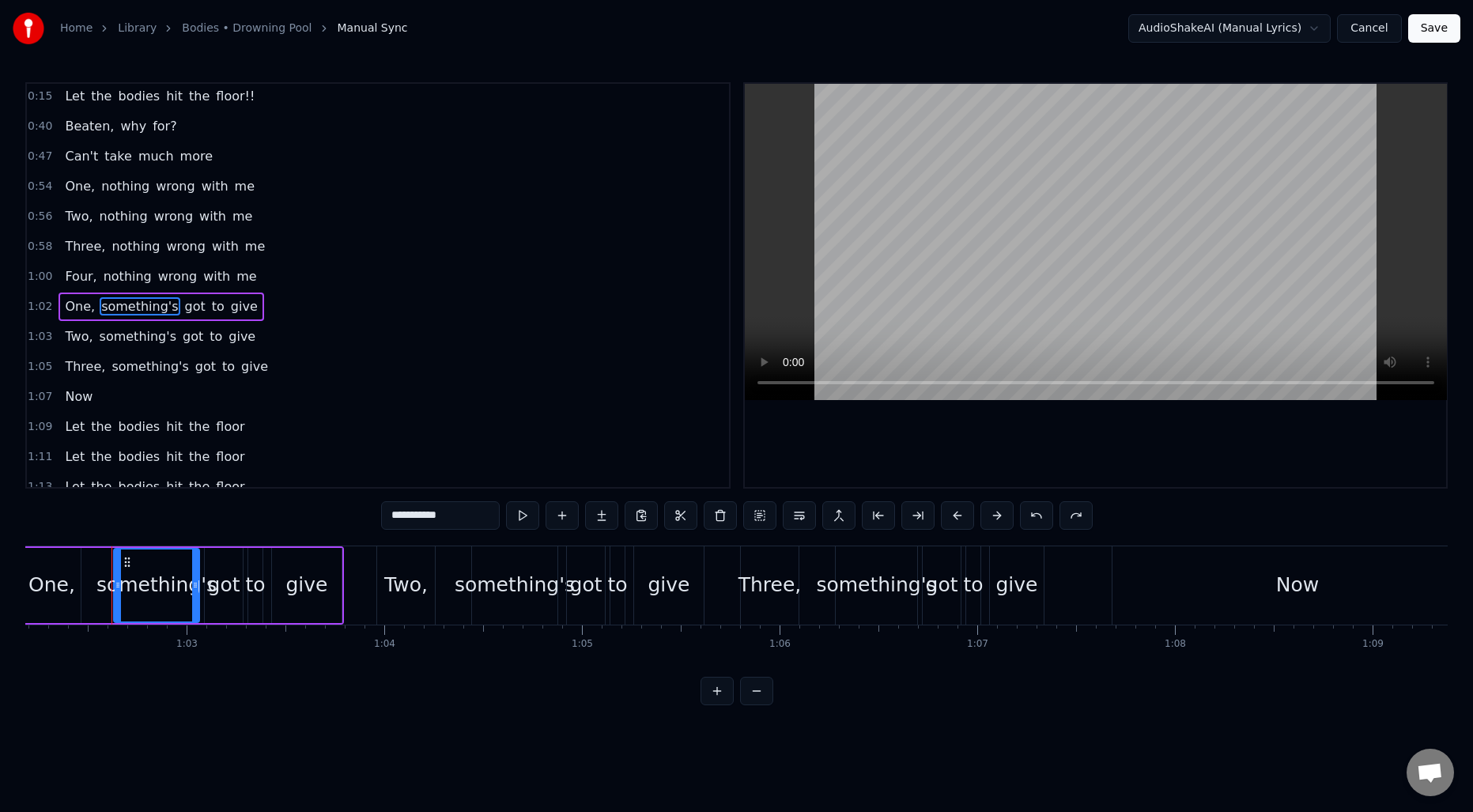
scroll to position [0, 12300]
click at [797, 515] on button at bounding box center [800, 516] width 33 height 28
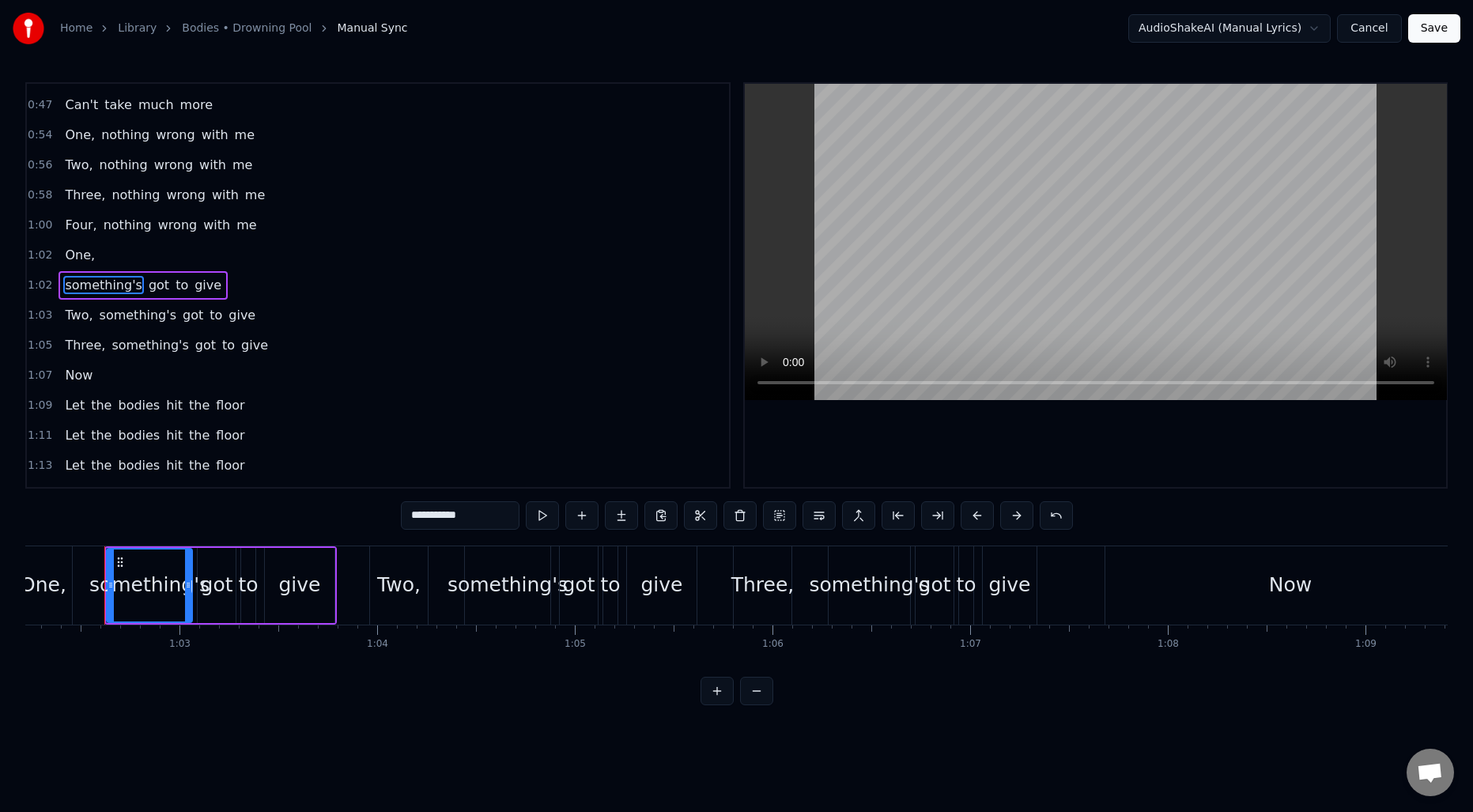
click at [104, 309] on span "something's" at bounding box center [138, 315] width 80 height 18
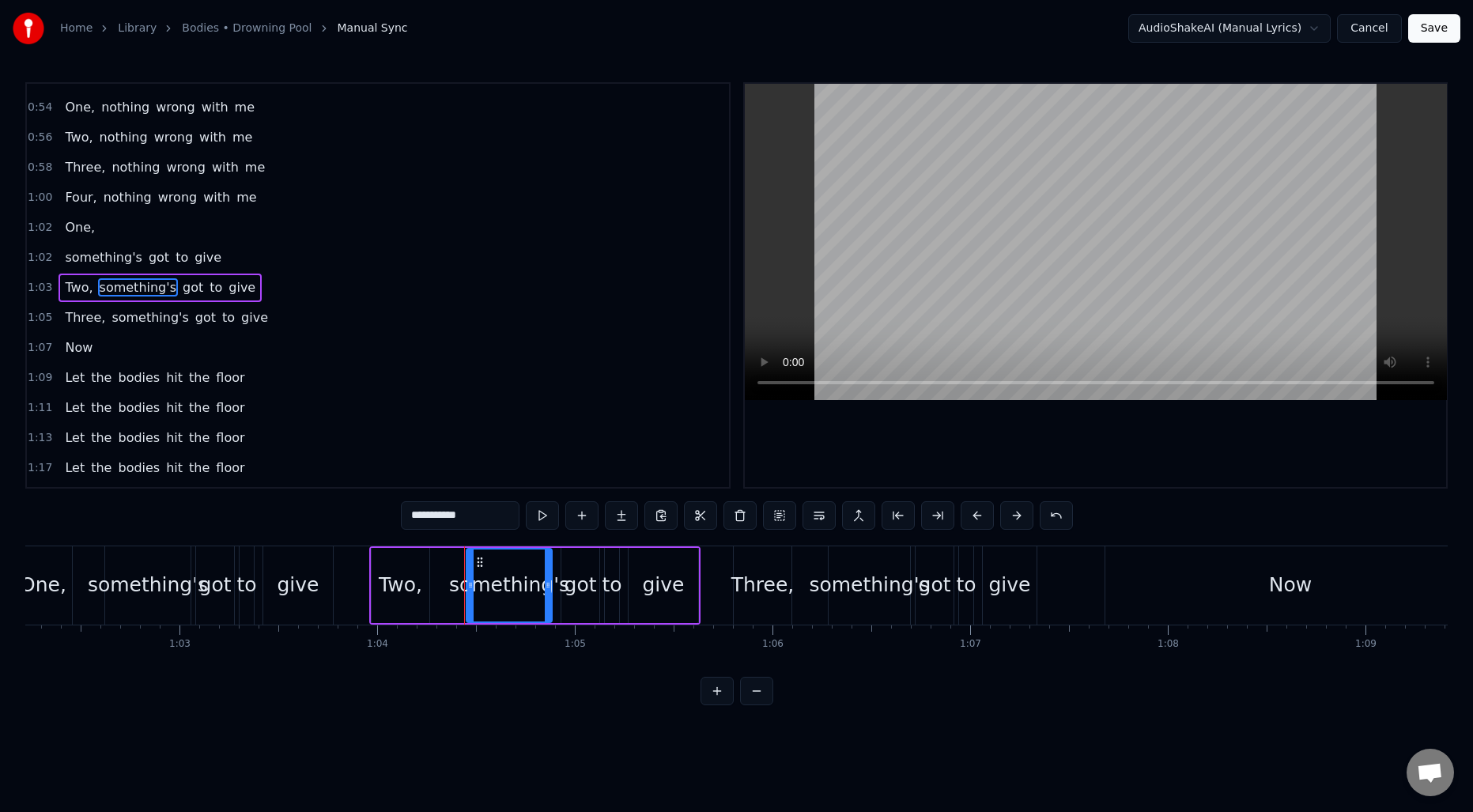
scroll to position [174, 0]
click at [824, 516] on button at bounding box center [820, 516] width 33 height 28
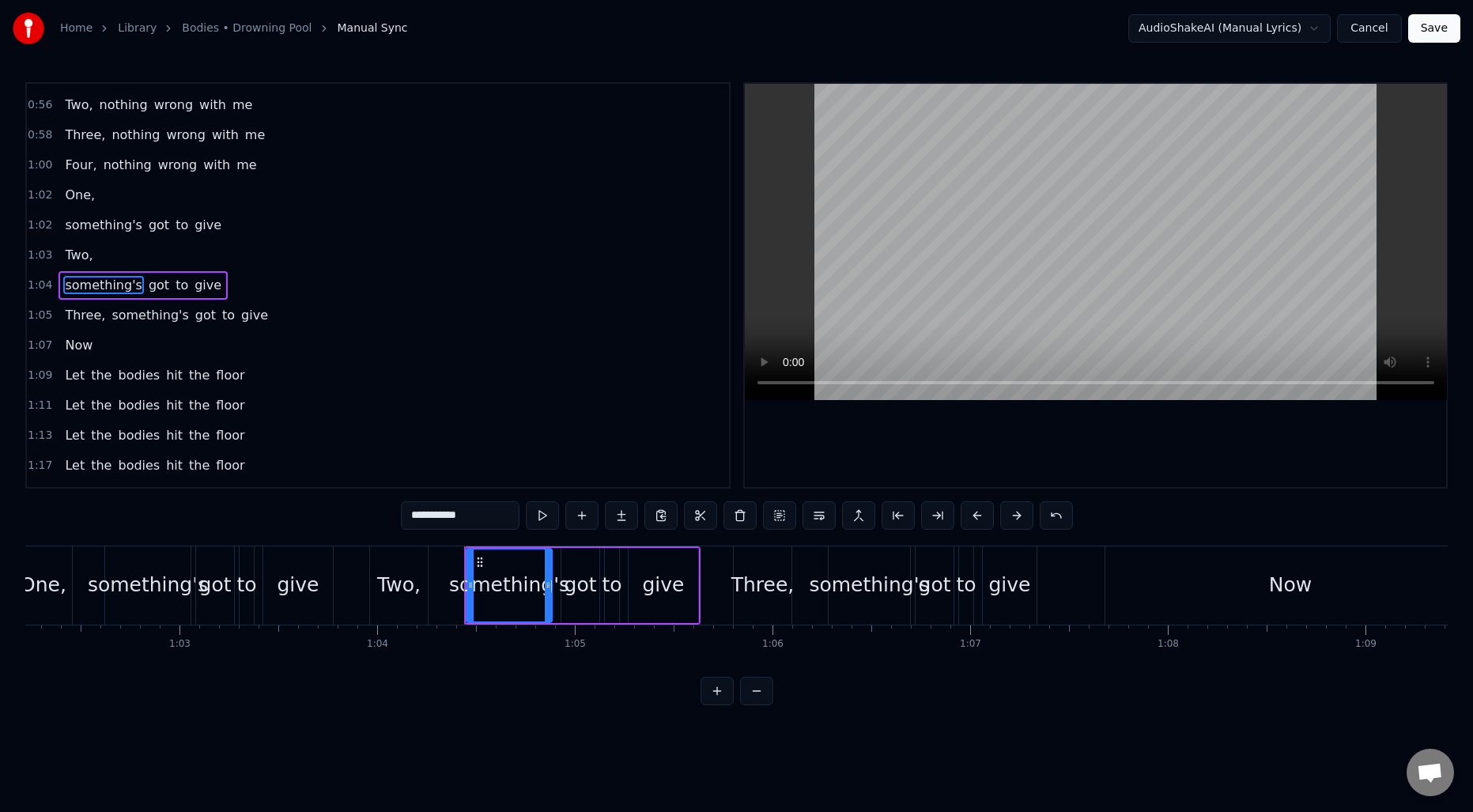
click at [129, 318] on span "something's" at bounding box center [150, 315] width 80 height 18
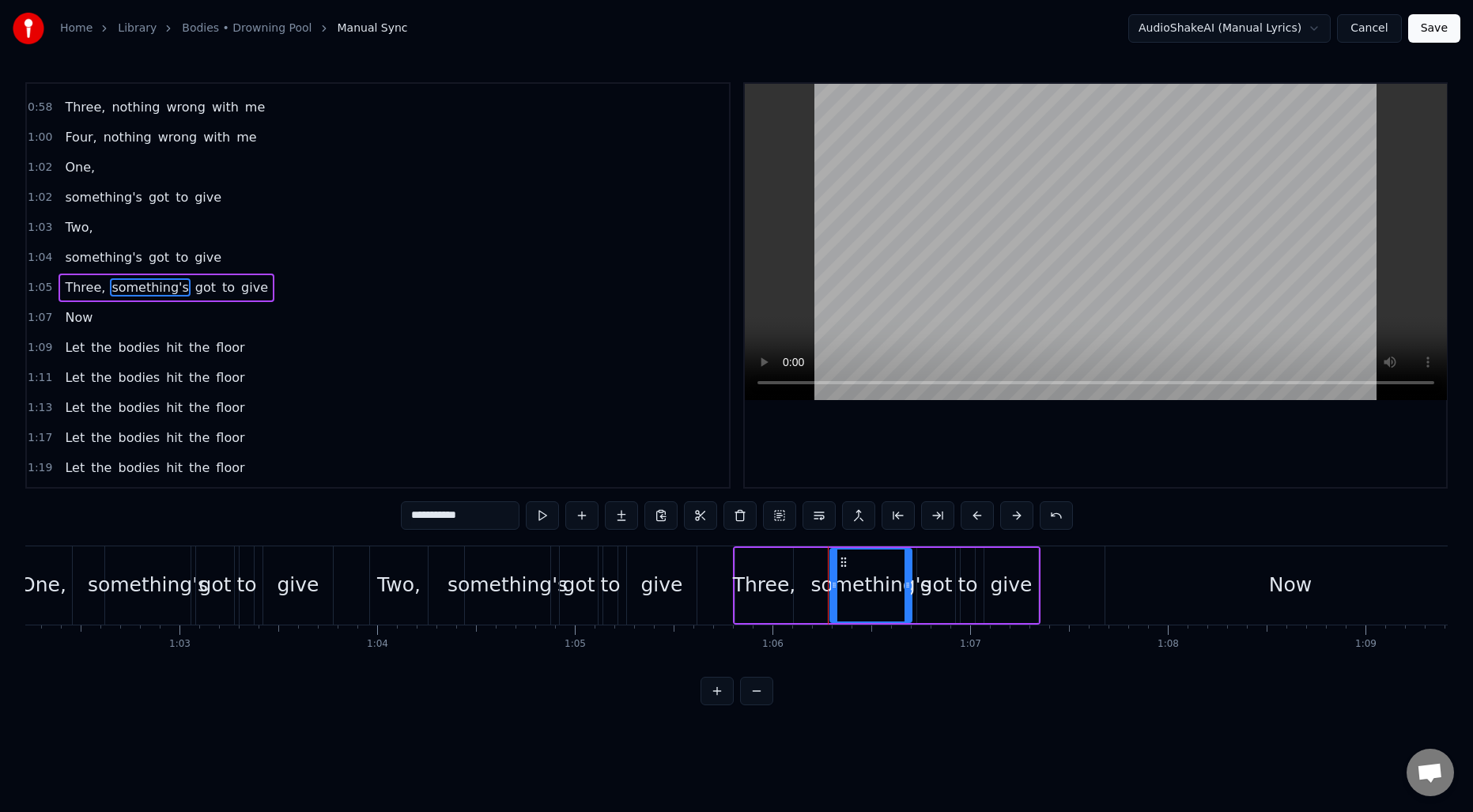
scroll to position [234, 0]
click at [808, 510] on button at bounding box center [820, 516] width 33 height 28
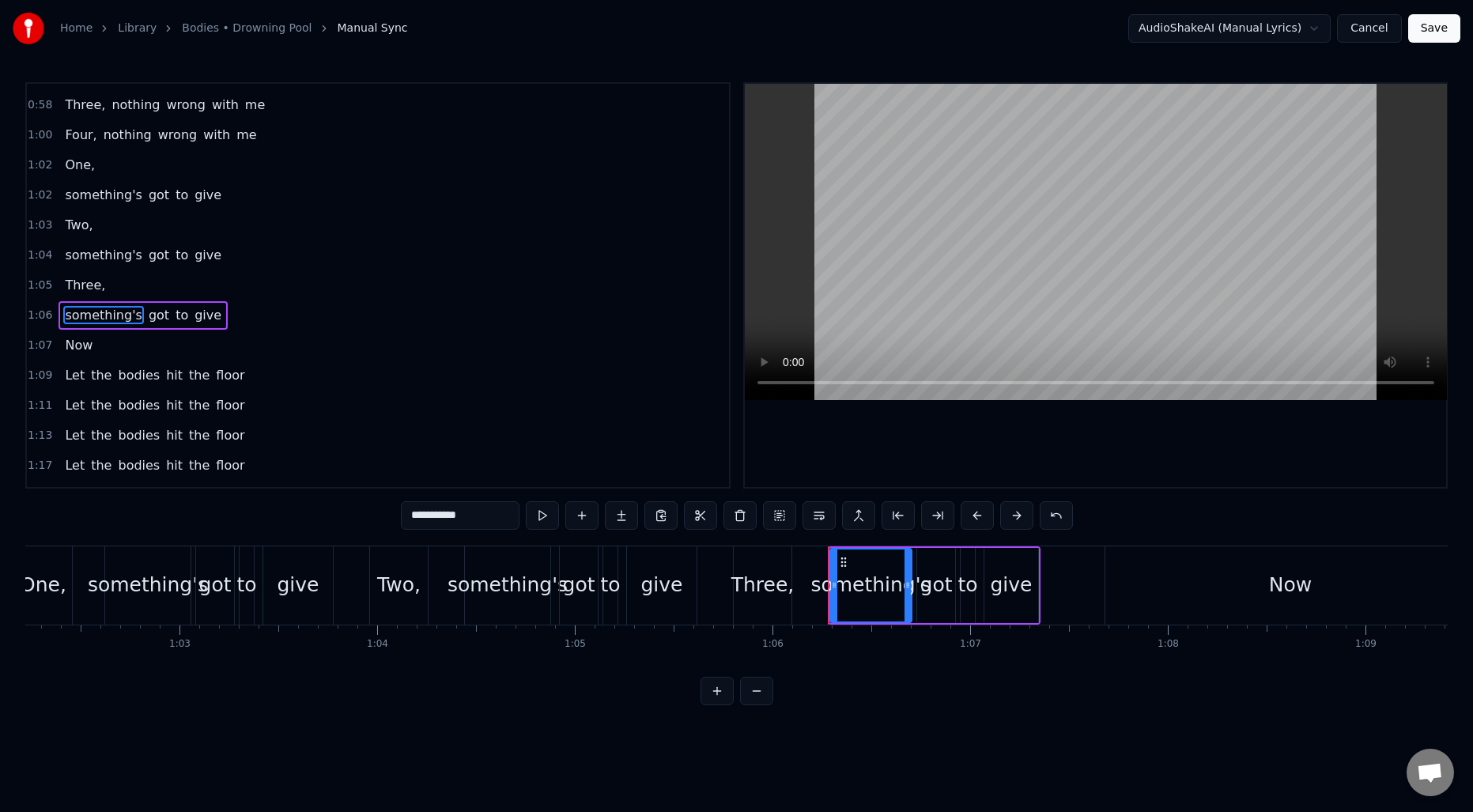
scroll to position [264, 0]
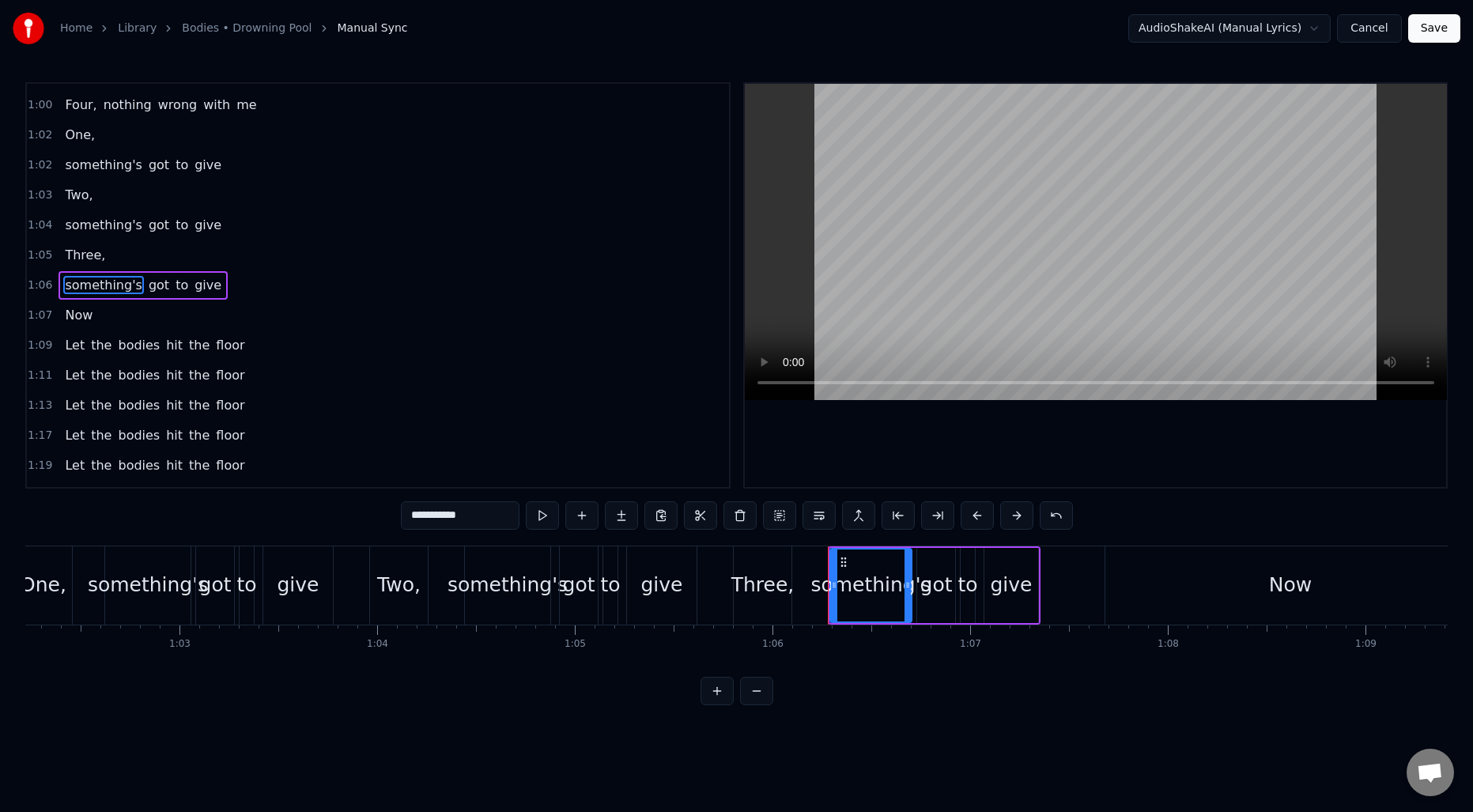
click at [63, 136] on span "One," at bounding box center [80, 134] width 33 height 18
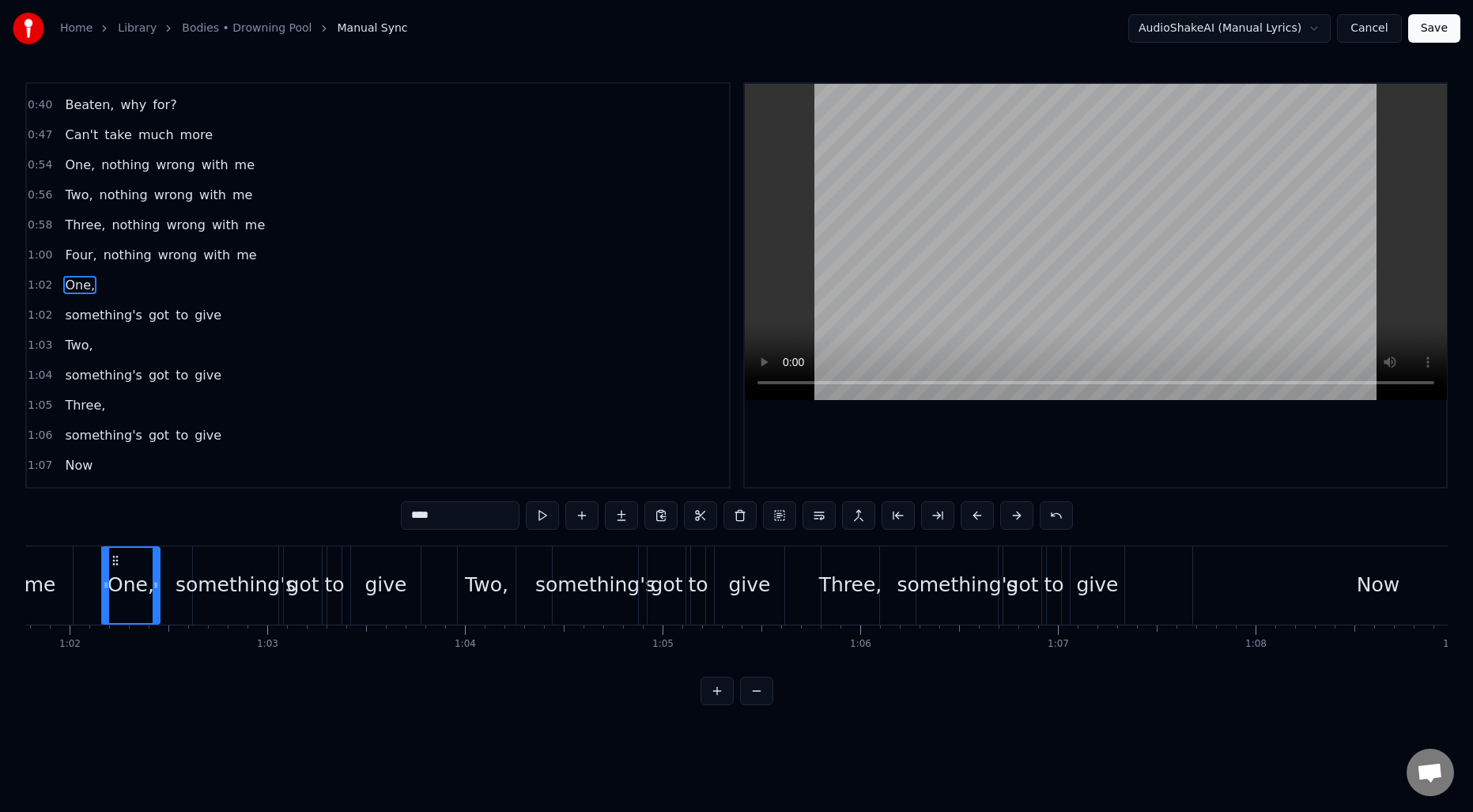
scroll to position [0, 12209]
click at [82, 289] on span "One," at bounding box center [80, 285] width 33 height 18
click at [494, 519] on input "****" at bounding box center [460, 516] width 119 height 28
click at [77, 293] on span "One" at bounding box center [78, 285] width 29 height 18
click at [78, 312] on span "something's" at bounding box center [103, 315] width 80 height 18
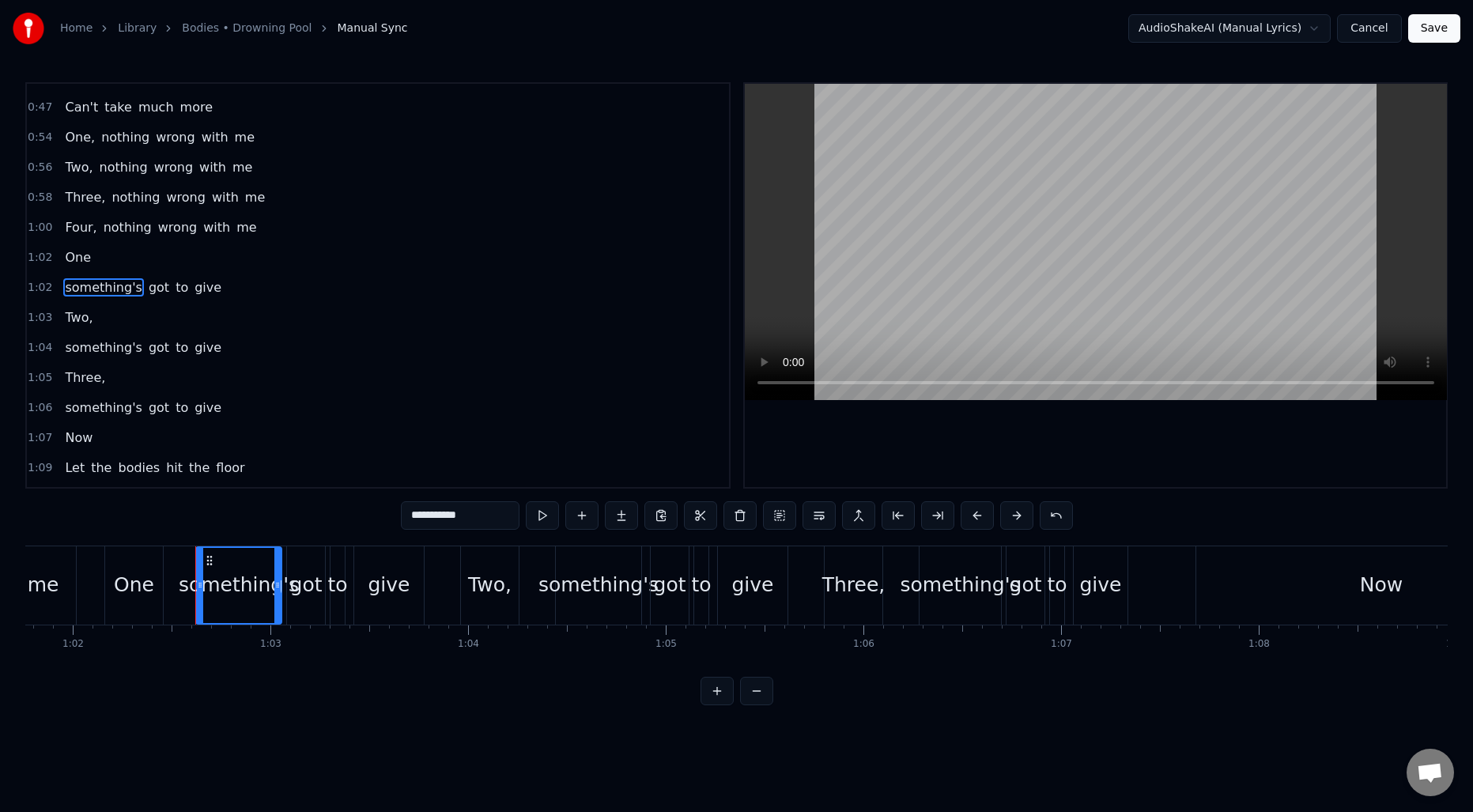
scroll to position [144, 0]
drag, startPoint x: 418, startPoint y: 510, endPoint x: 368, endPoint y: 507, distance: 50.1
click at [368, 507] on div "0:10 Let the bodies hit the floor 0:12 Let the bodies hit the floor 0:14 Let th…" at bounding box center [736, 394] width 1422 height 623
click at [92, 287] on span "Something's" at bounding box center [104, 285] width 81 height 18
click at [85, 255] on span "One" at bounding box center [78, 255] width 29 height 18
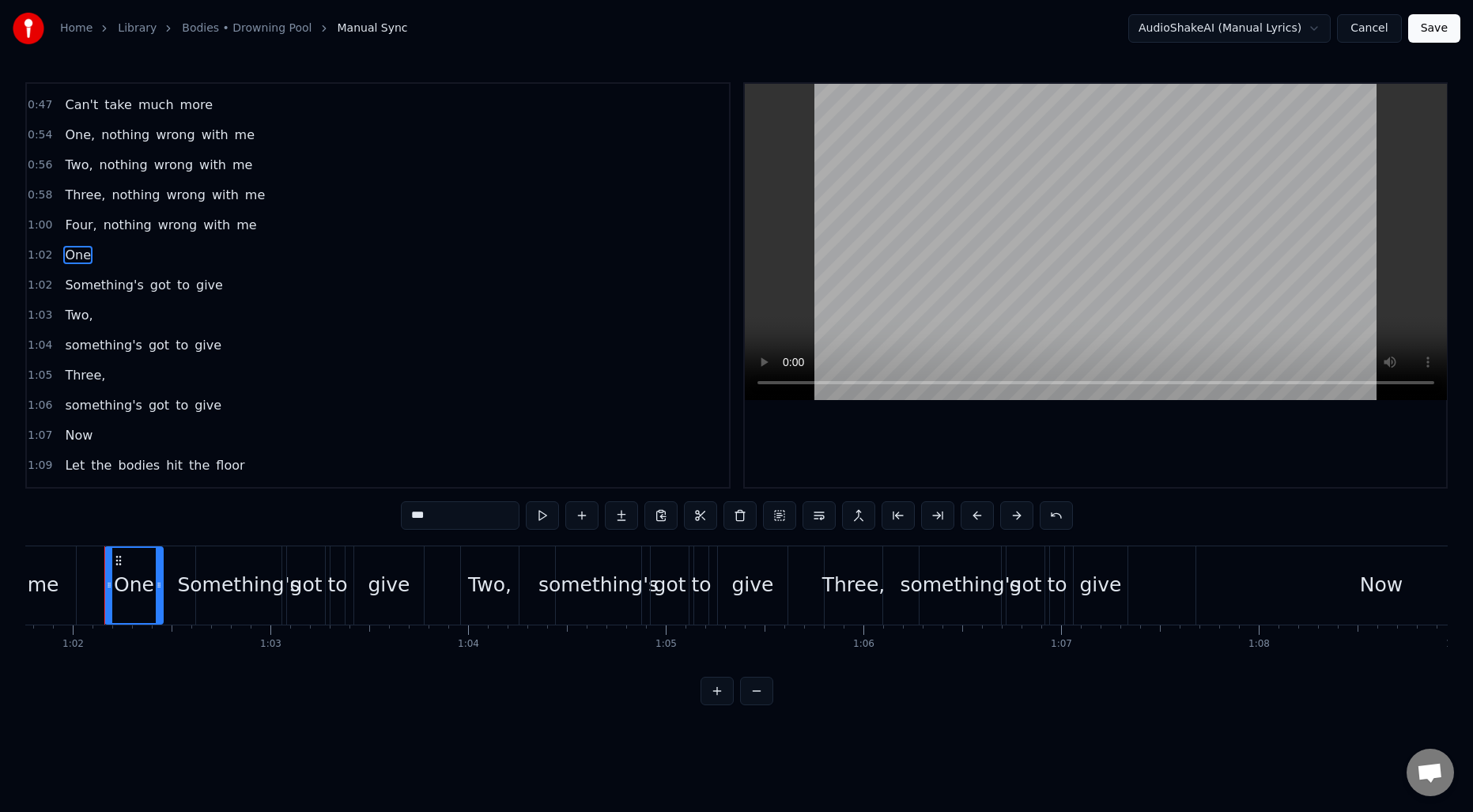
scroll to position [114, 0]
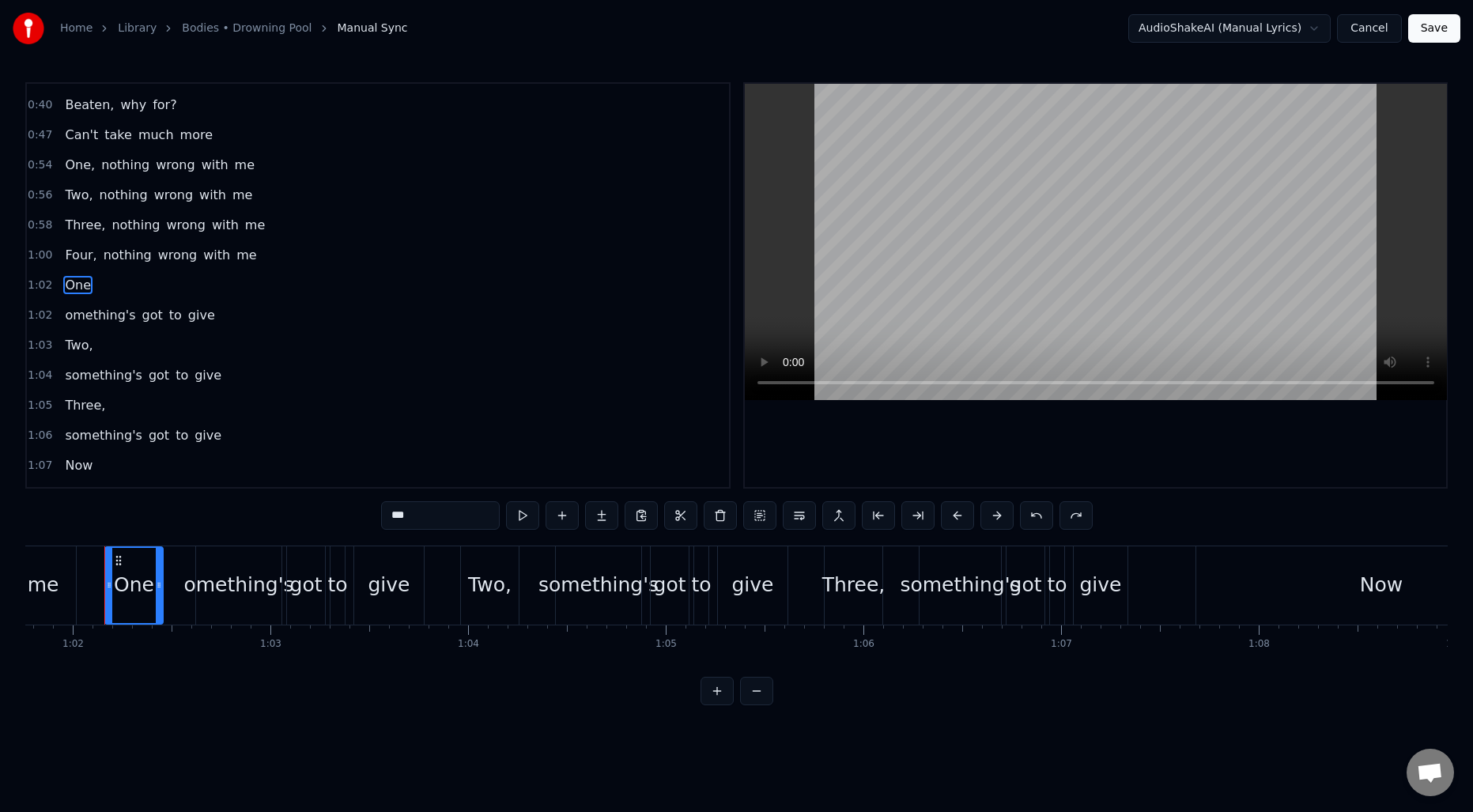
type input "****"
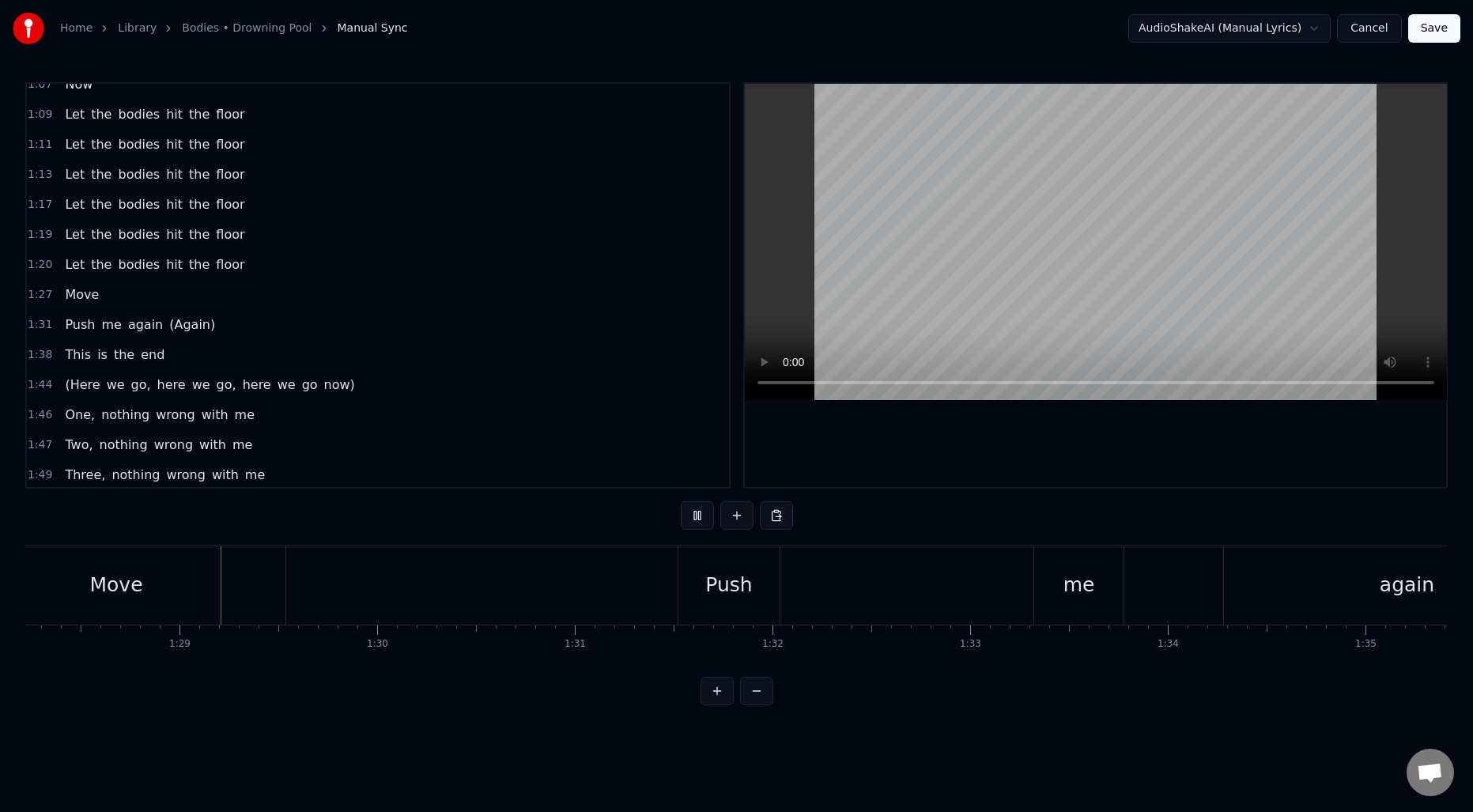
scroll to position [0, 17441]
click at [153, 570] on div "Move" at bounding box center [115, 585] width 339 height 78
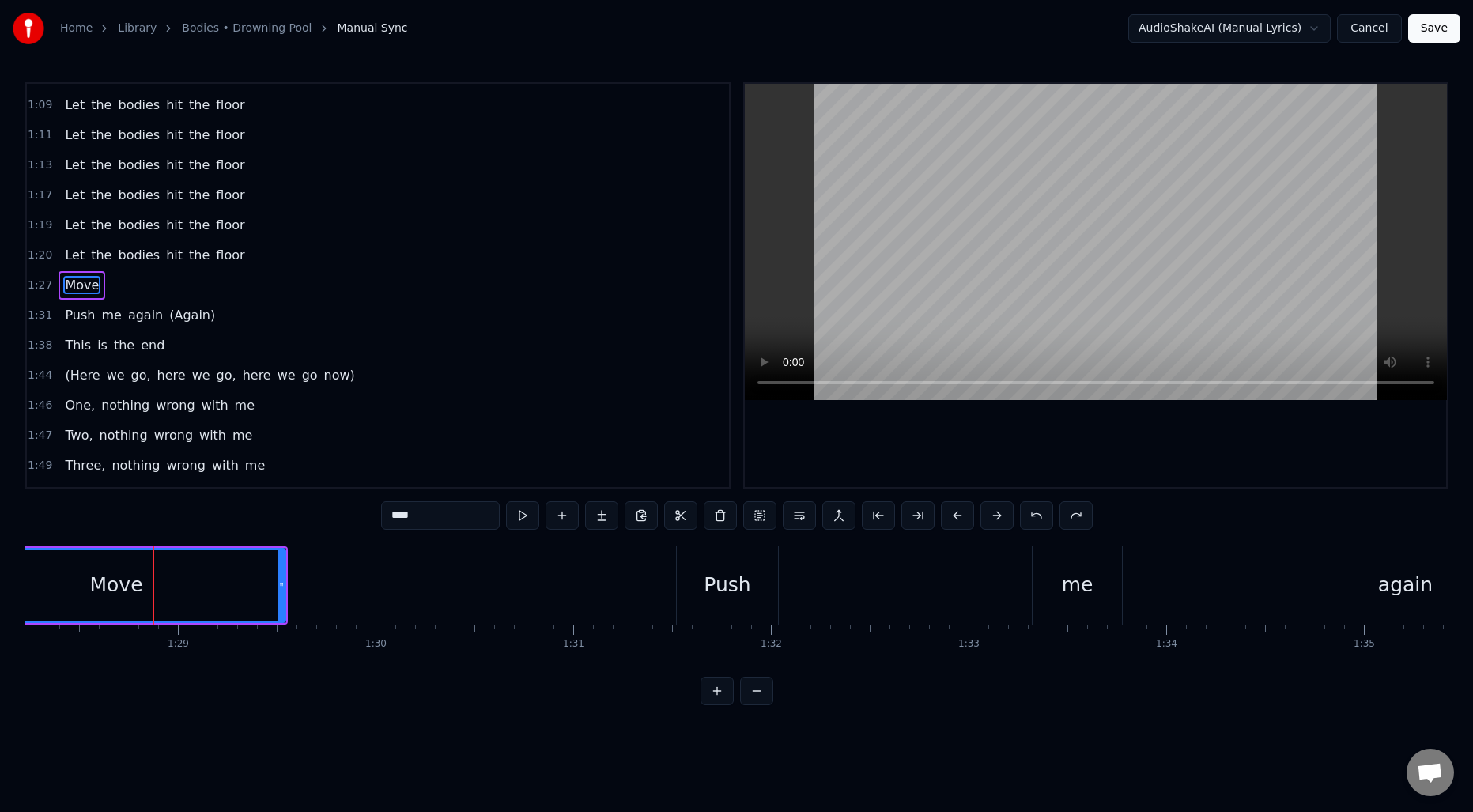
click at [476, 504] on input "****" at bounding box center [441, 516] width 119 height 28
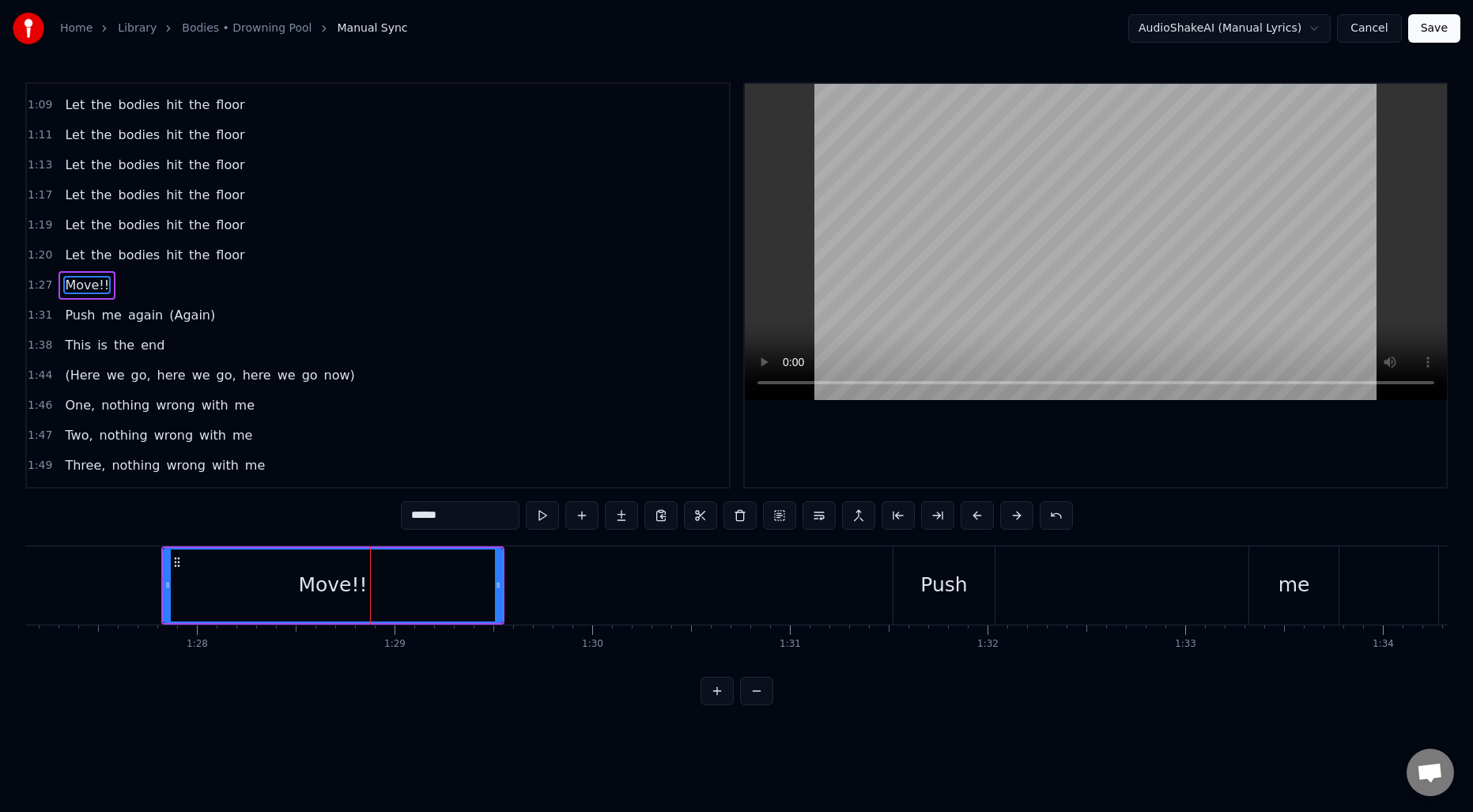
scroll to position [0, 17179]
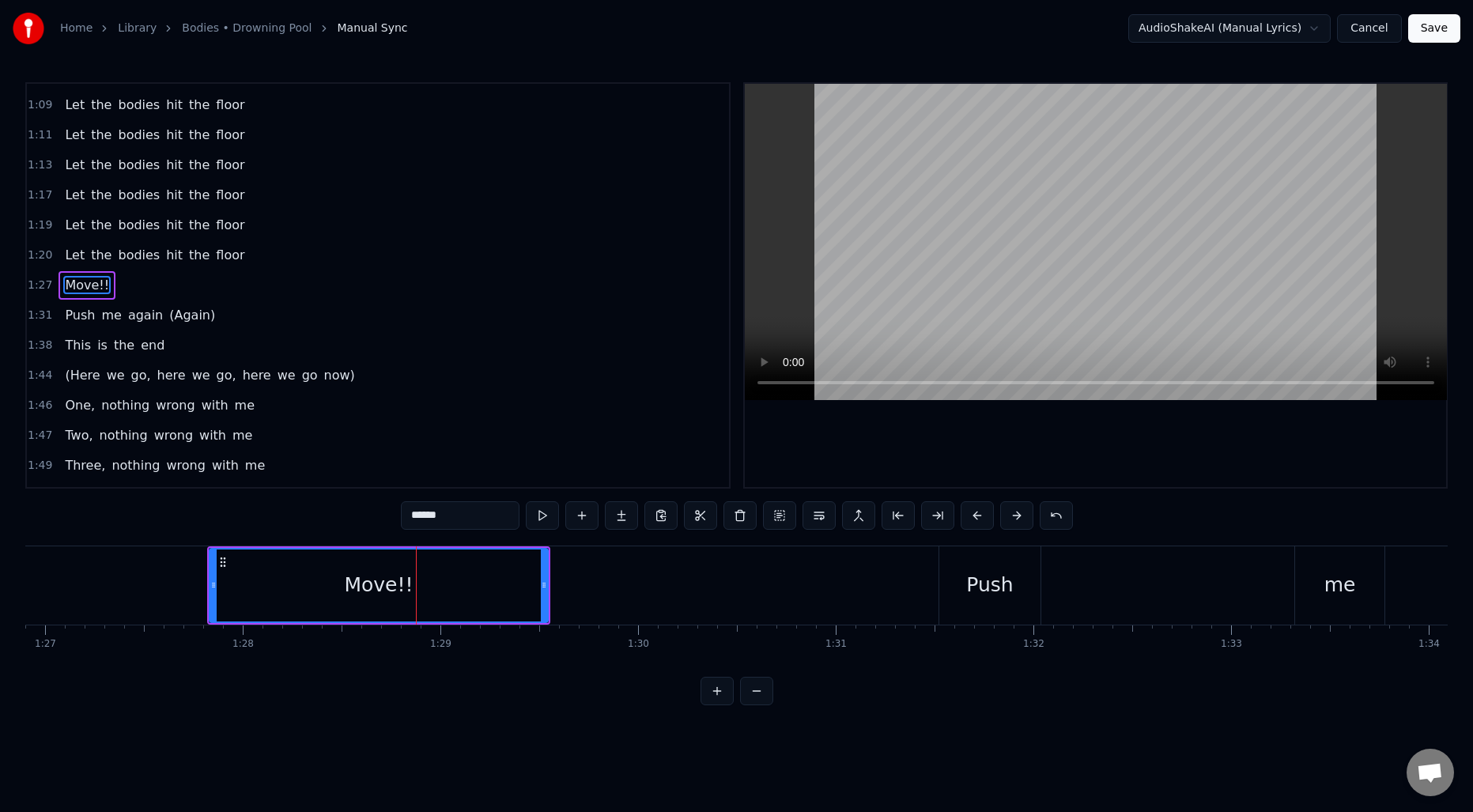
type input "******"
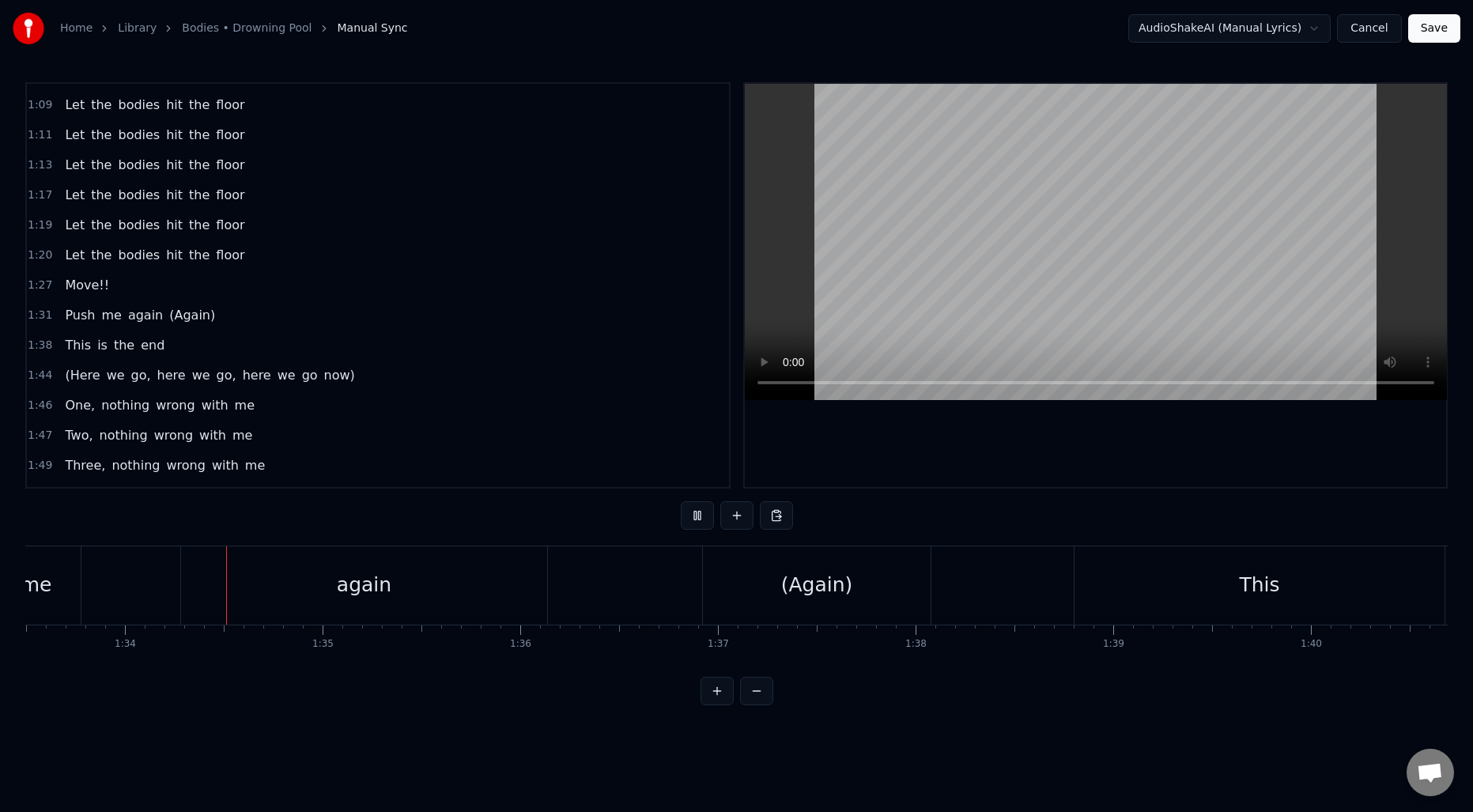
scroll to position [0, 18488]
click at [753, 588] on div "(Again)" at bounding box center [812, 585] width 228 height 78
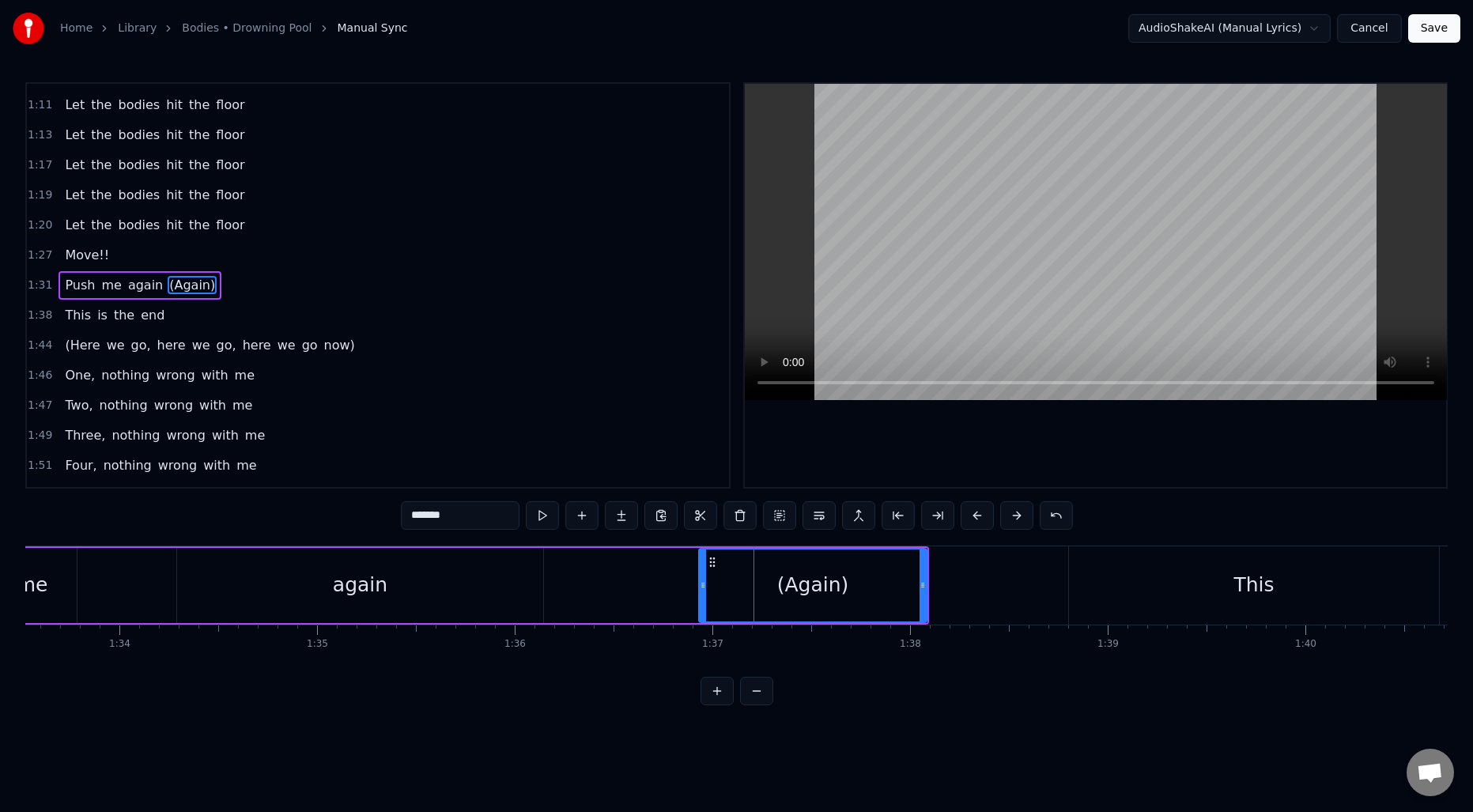
type input "****"
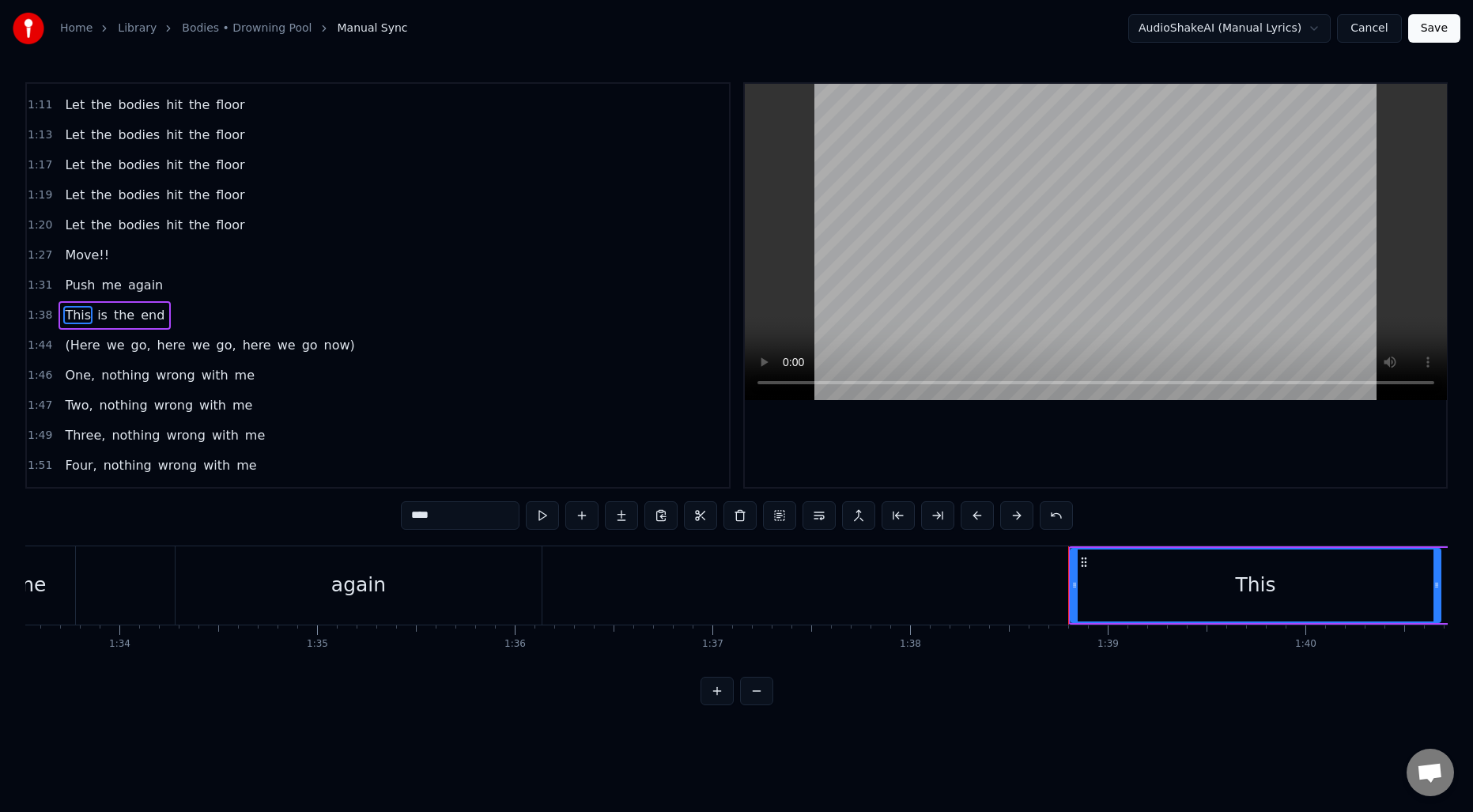
scroll to position [474, 0]
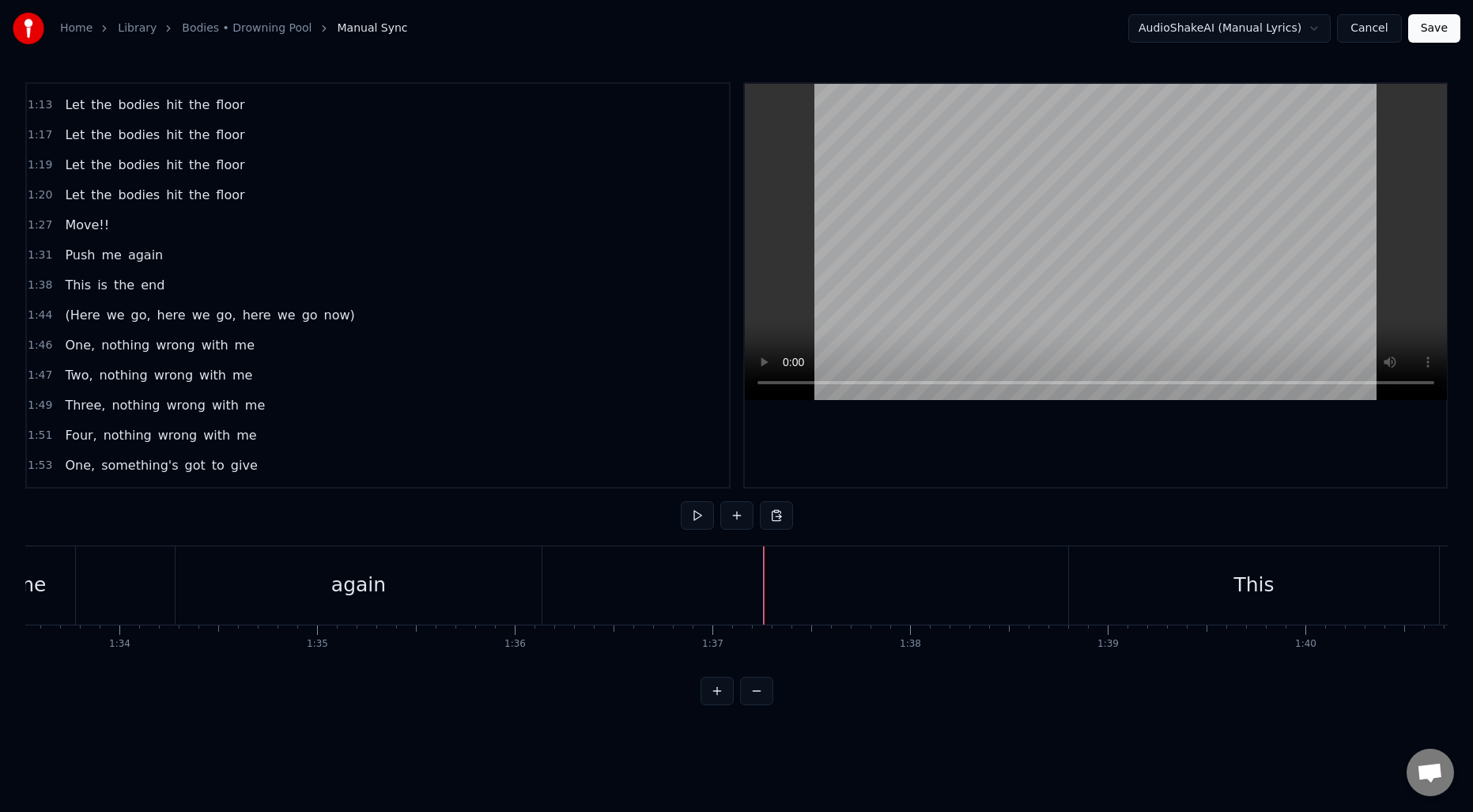
click at [155, 575] on div "Push me again" at bounding box center [87, 585] width 916 height 78
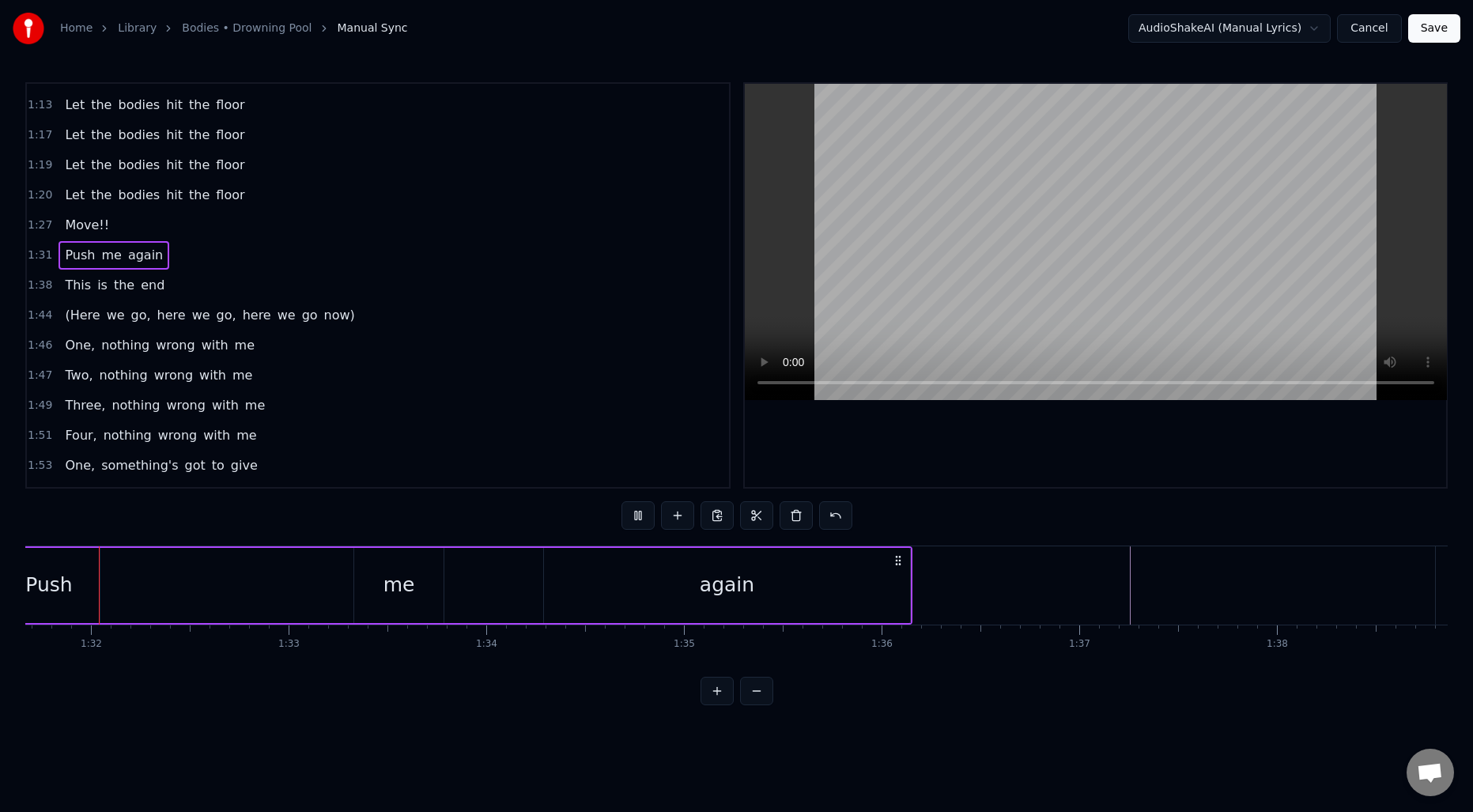
scroll to position [0, 18107]
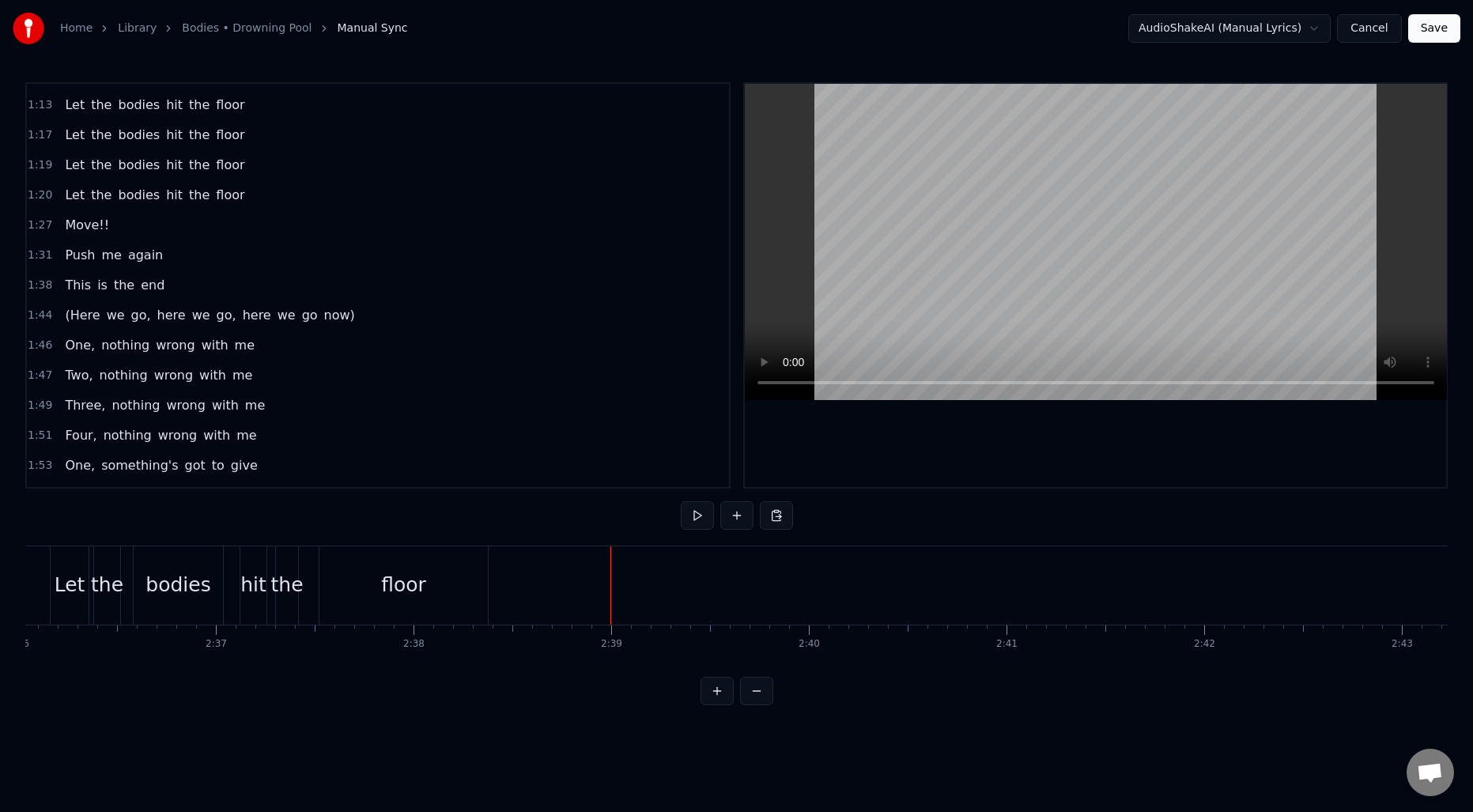
scroll to position [0, 30823]
click at [429, 596] on div "floor" at bounding box center [426, 585] width 45 height 30
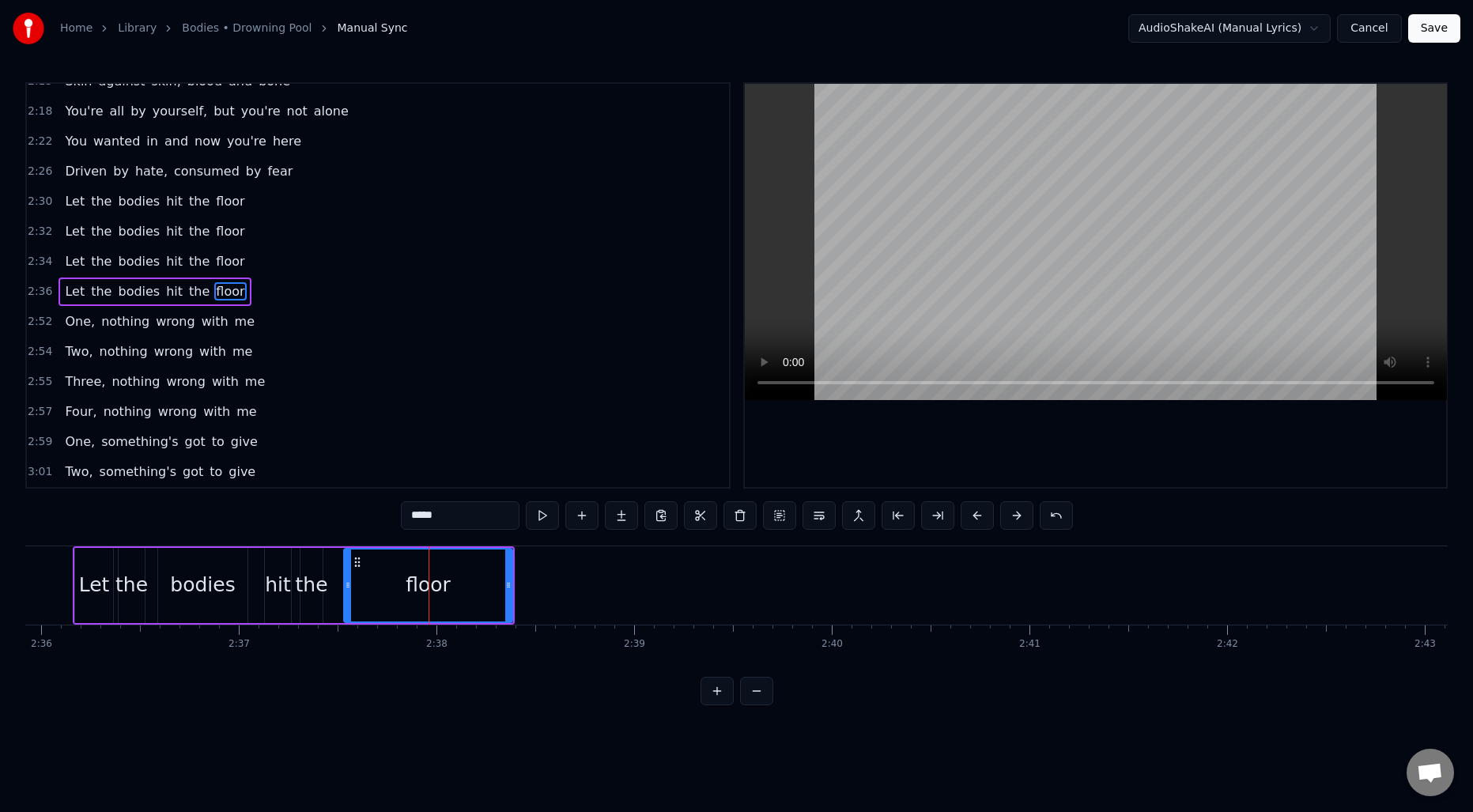
scroll to position [1165, 0]
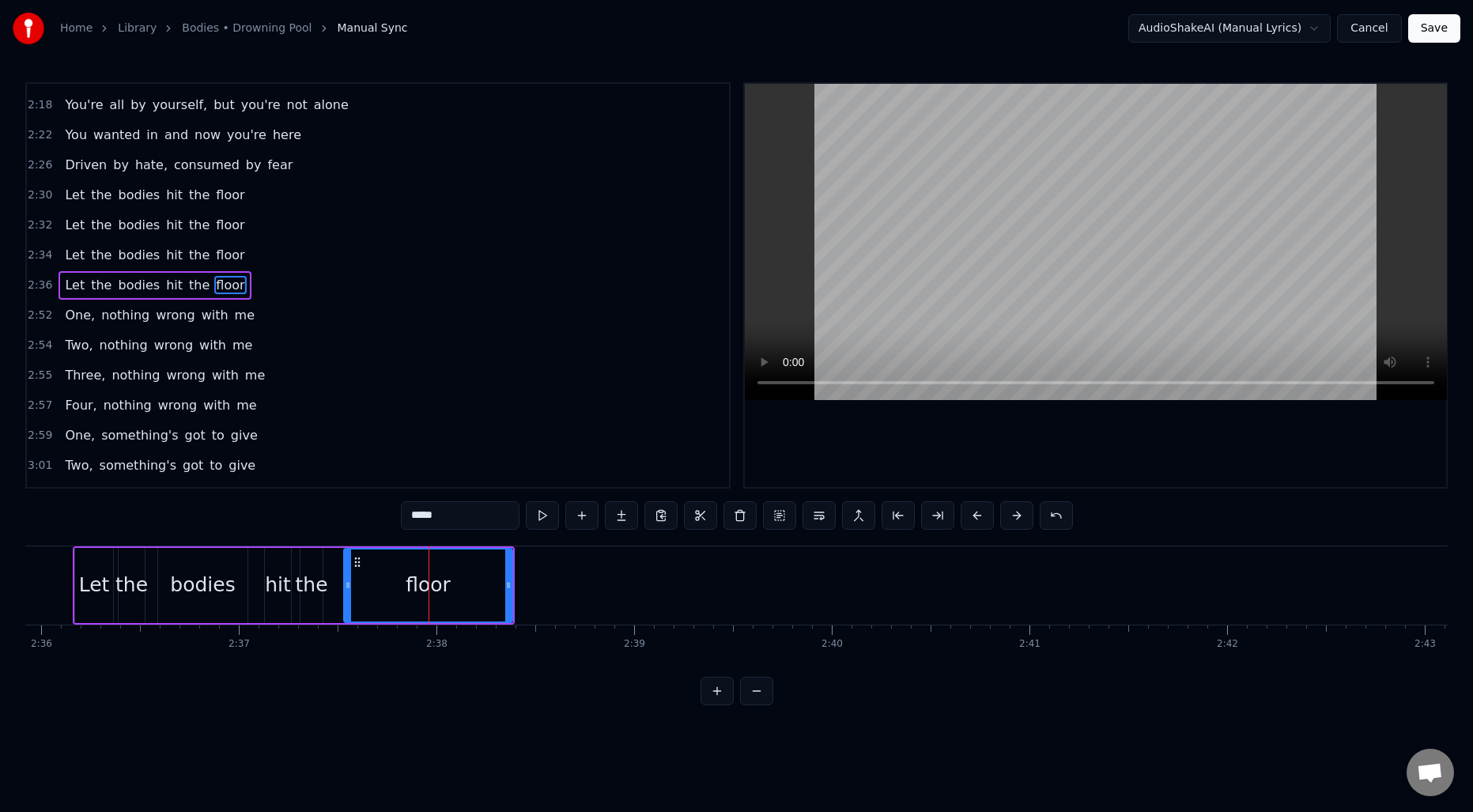
click at [478, 515] on input "*****" at bounding box center [460, 516] width 119 height 28
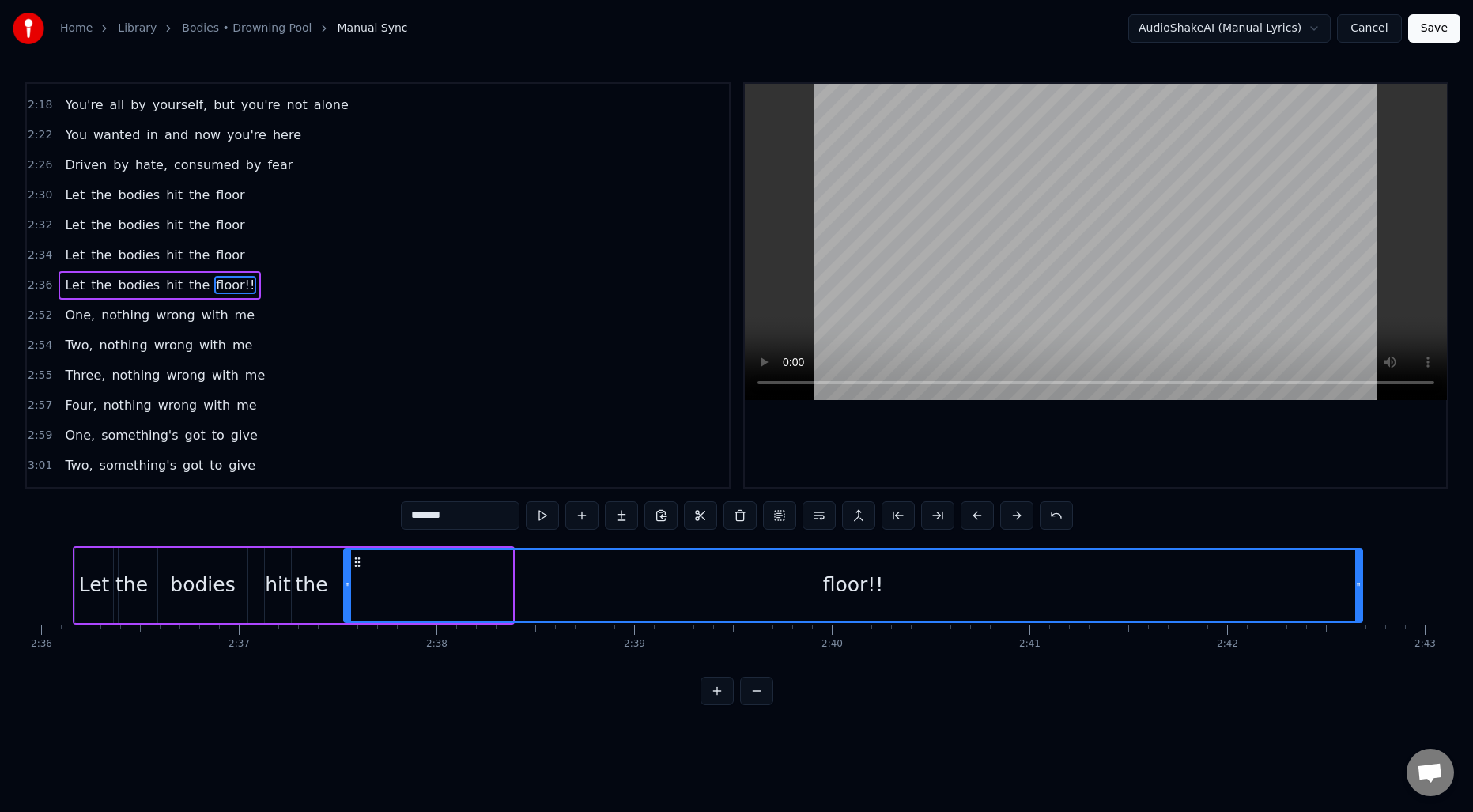
drag, startPoint x: 509, startPoint y: 579, endPoint x: 1358, endPoint y: 599, distance: 849.2
click at [1358, 599] on div at bounding box center [1358, 585] width 6 height 72
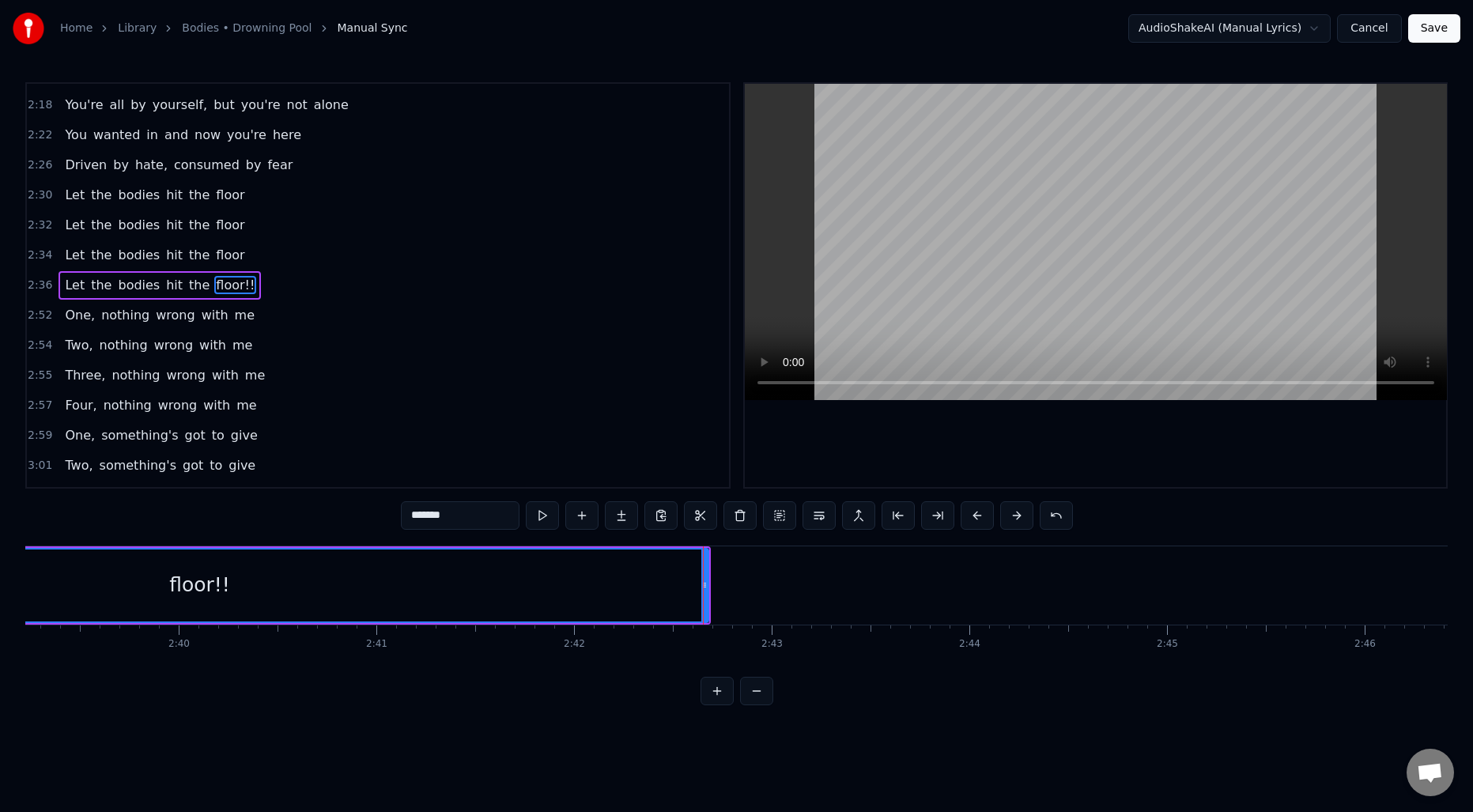
scroll to position [0, 31497]
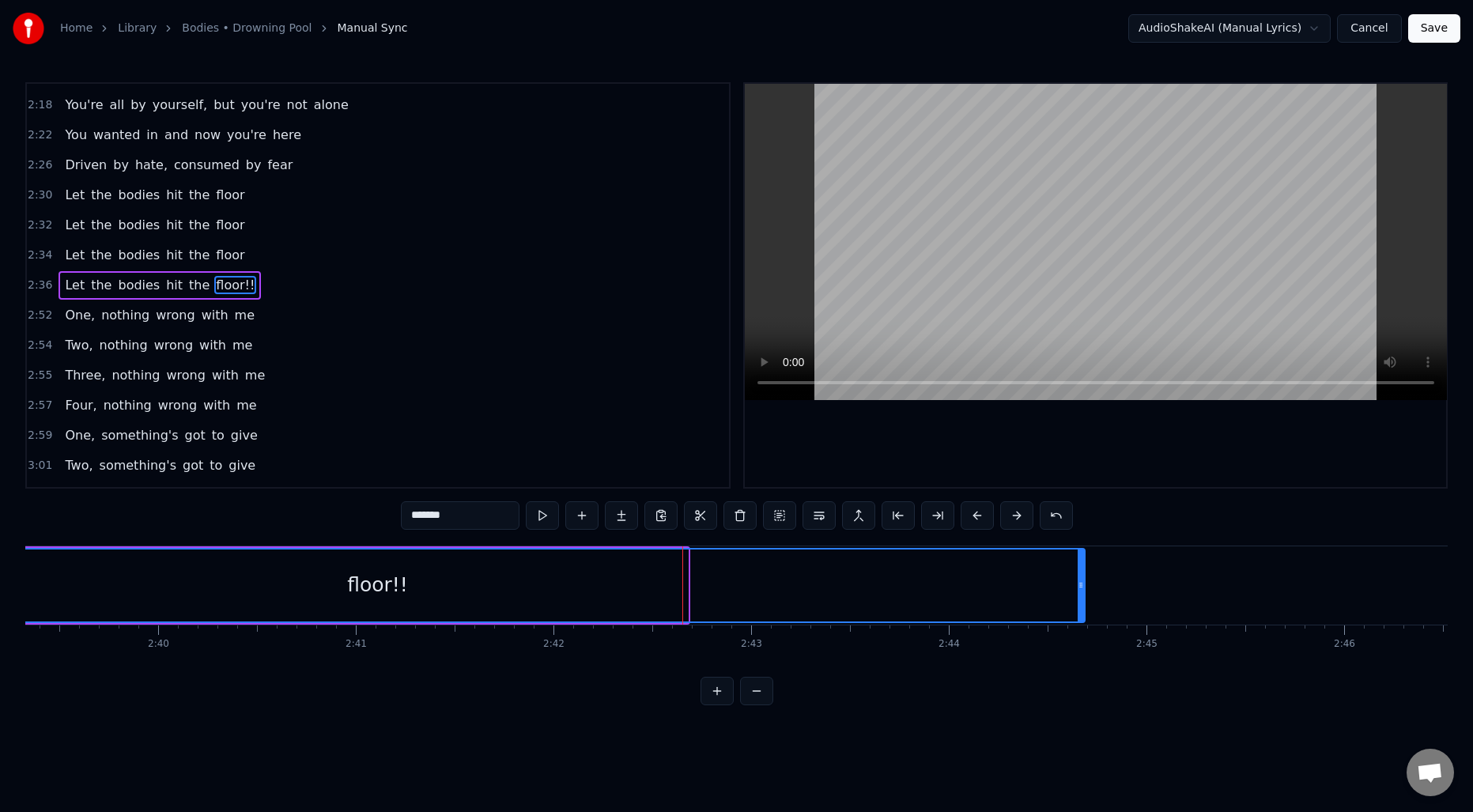
drag, startPoint x: 683, startPoint y: 580, endPoint x: 1080, endPoint y: 568, distance: 397.2
click at [1080, 568] on div at bounding box center [1081, 585] width 6 height 72
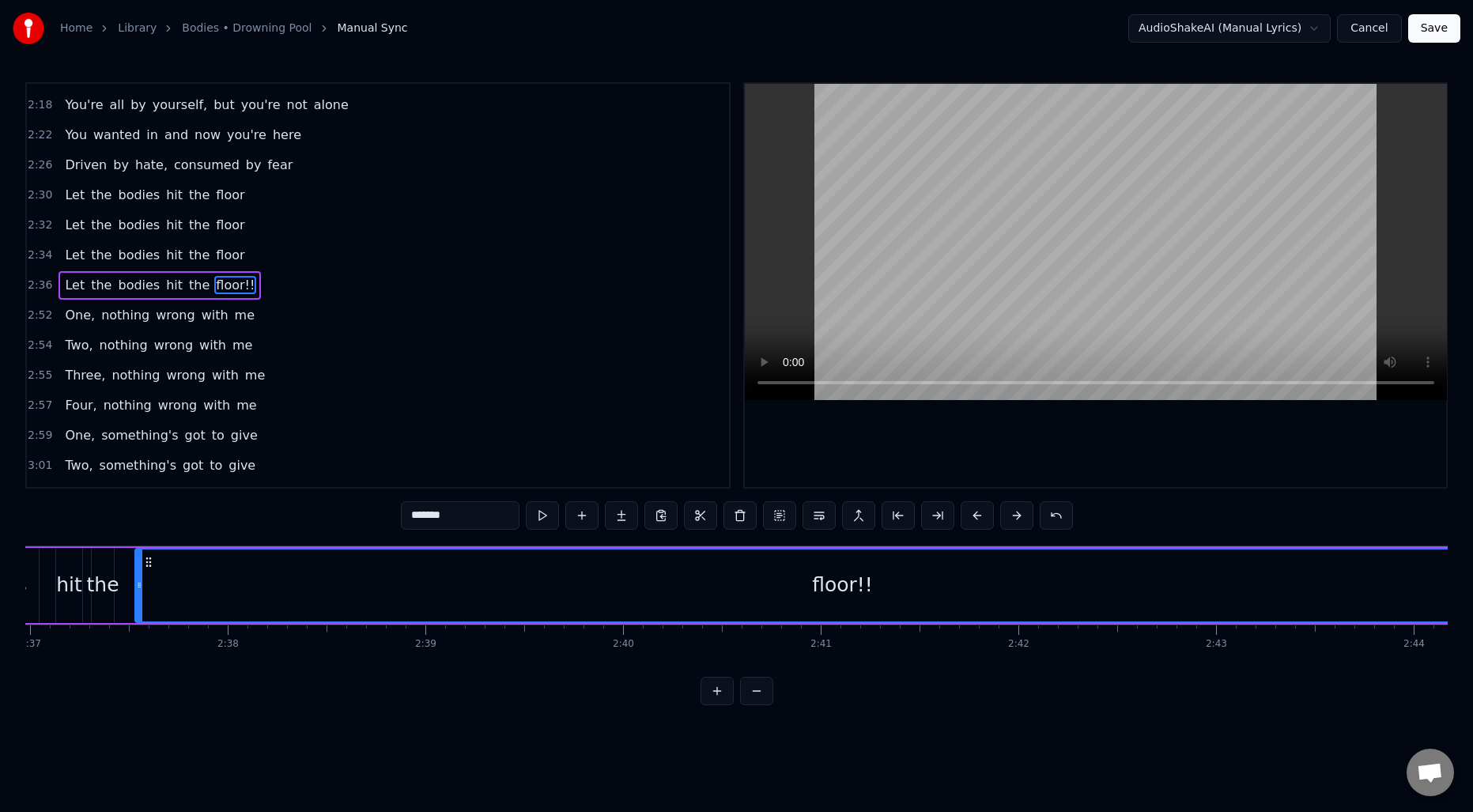
scroll to position [0, 30810]
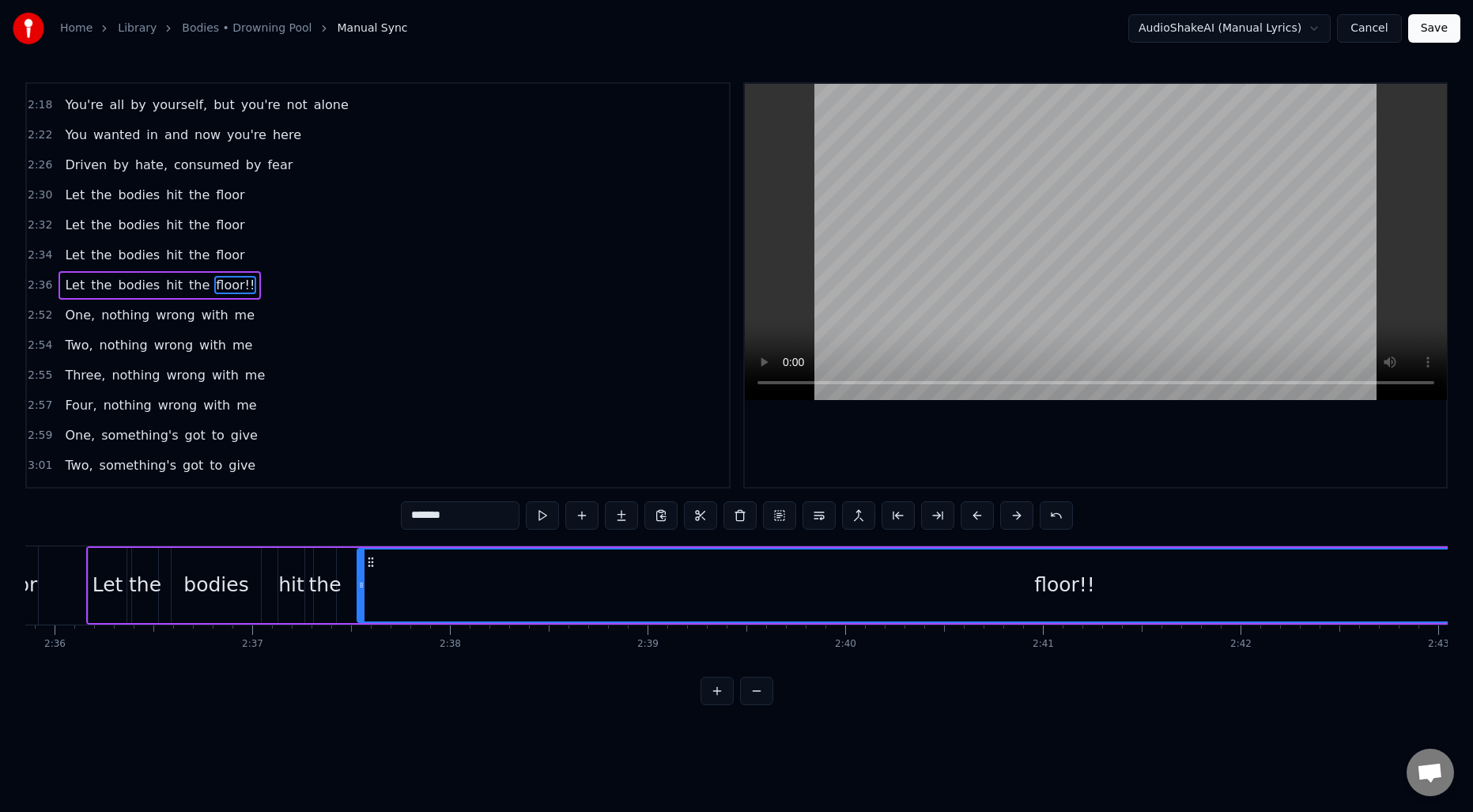
type input "*******"
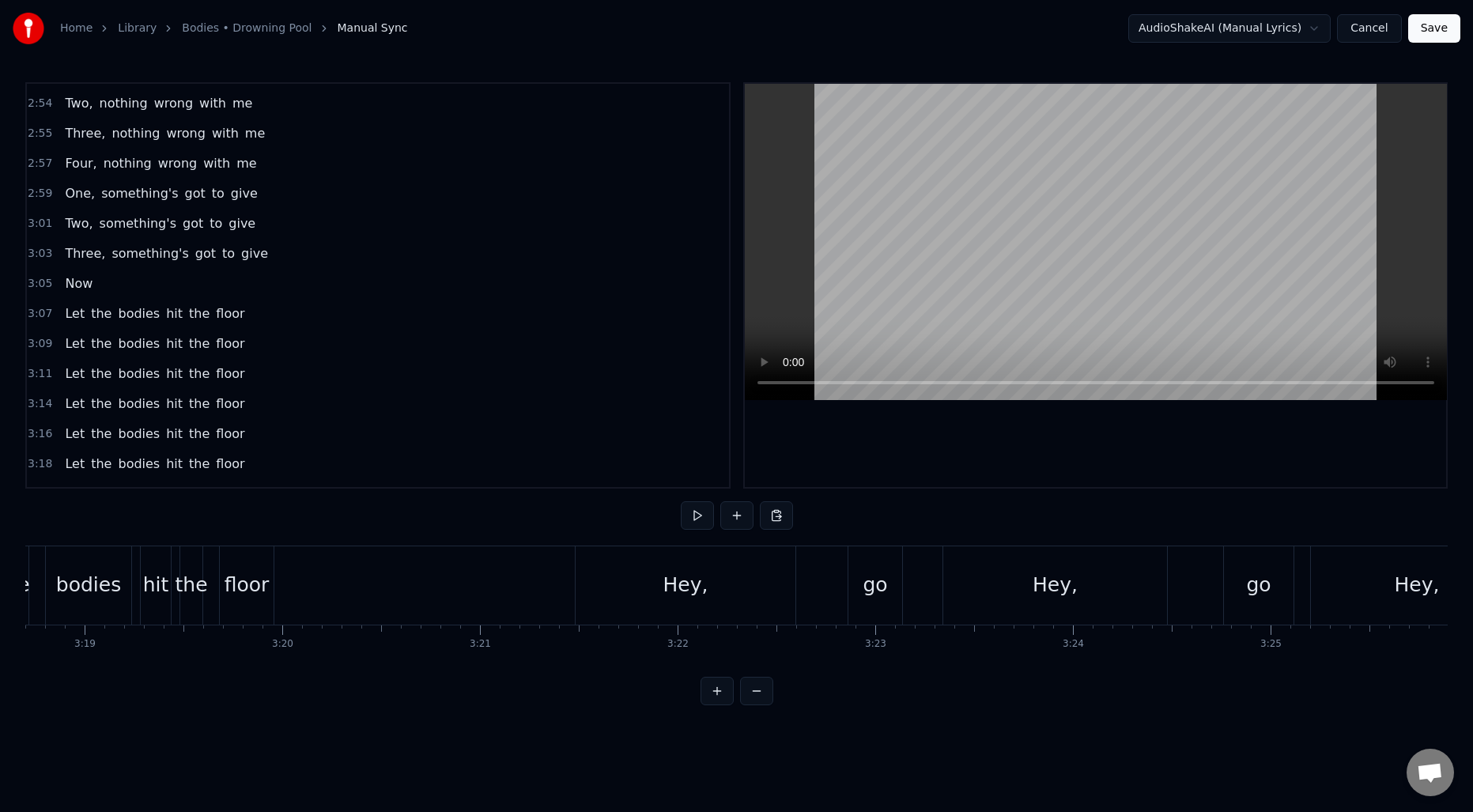
scroll to position [0, 39387]
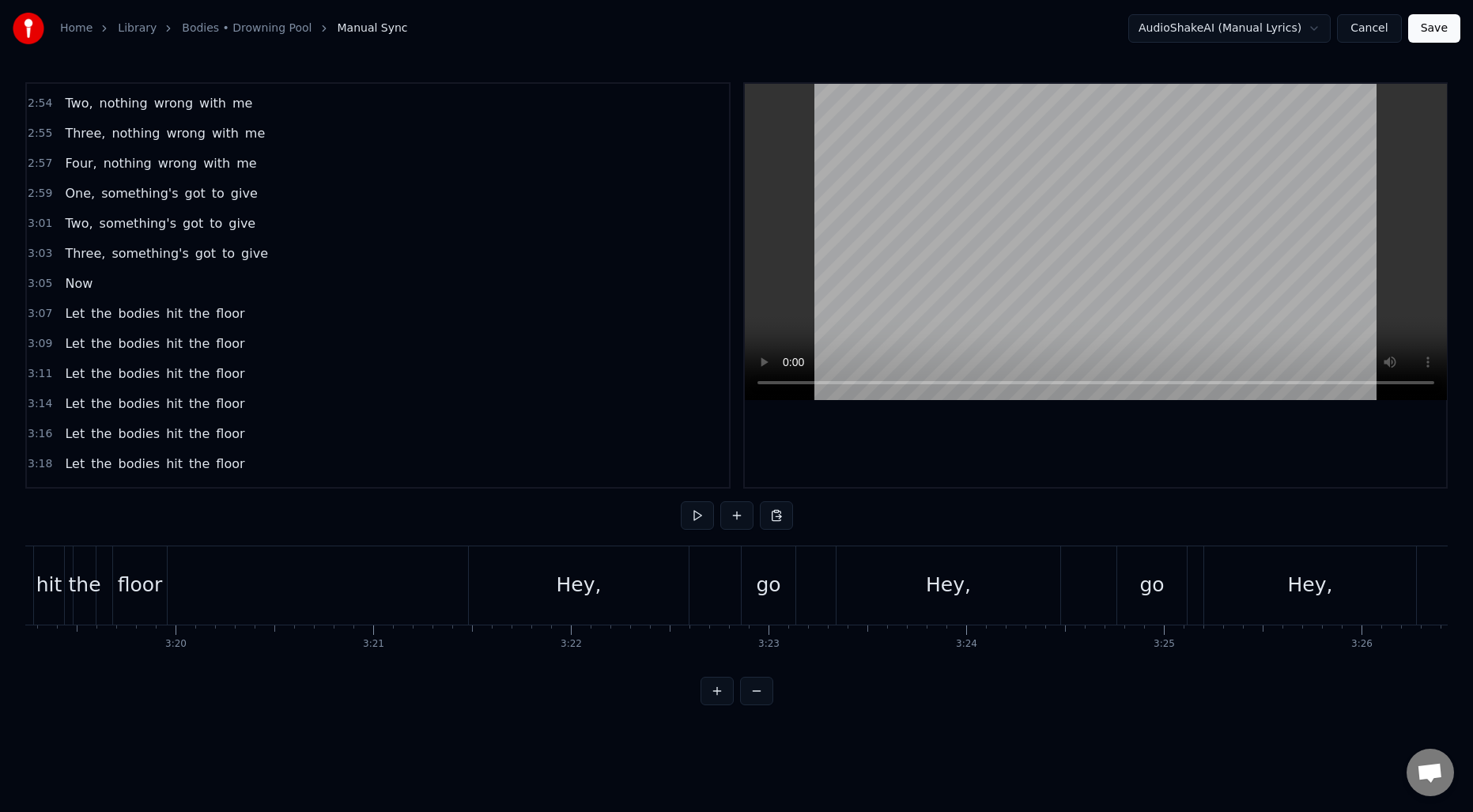
click at [536, 593] on div "Hey," at bounding box center [579, 585] width 220 height 78
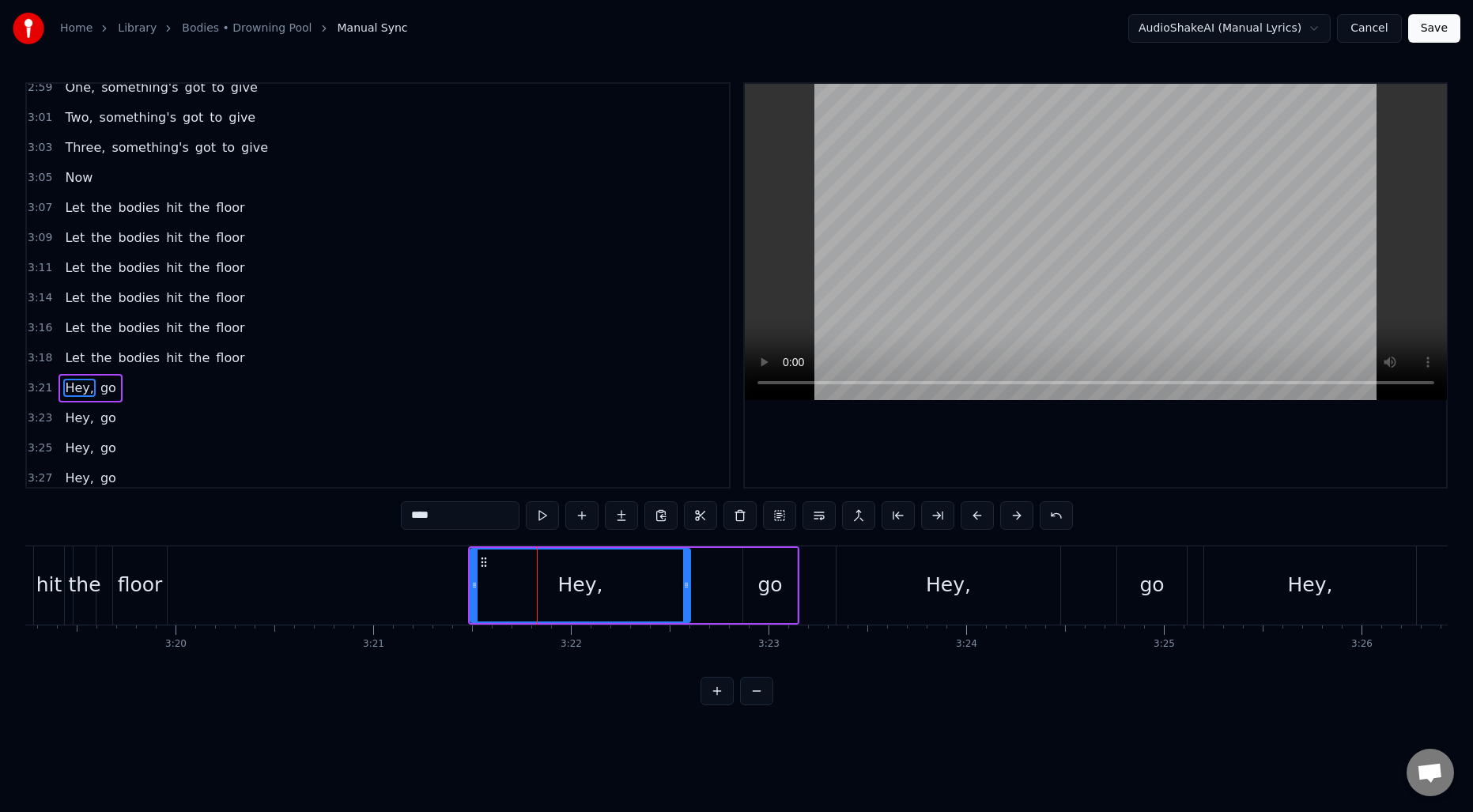
scroll to position [1519, 0]
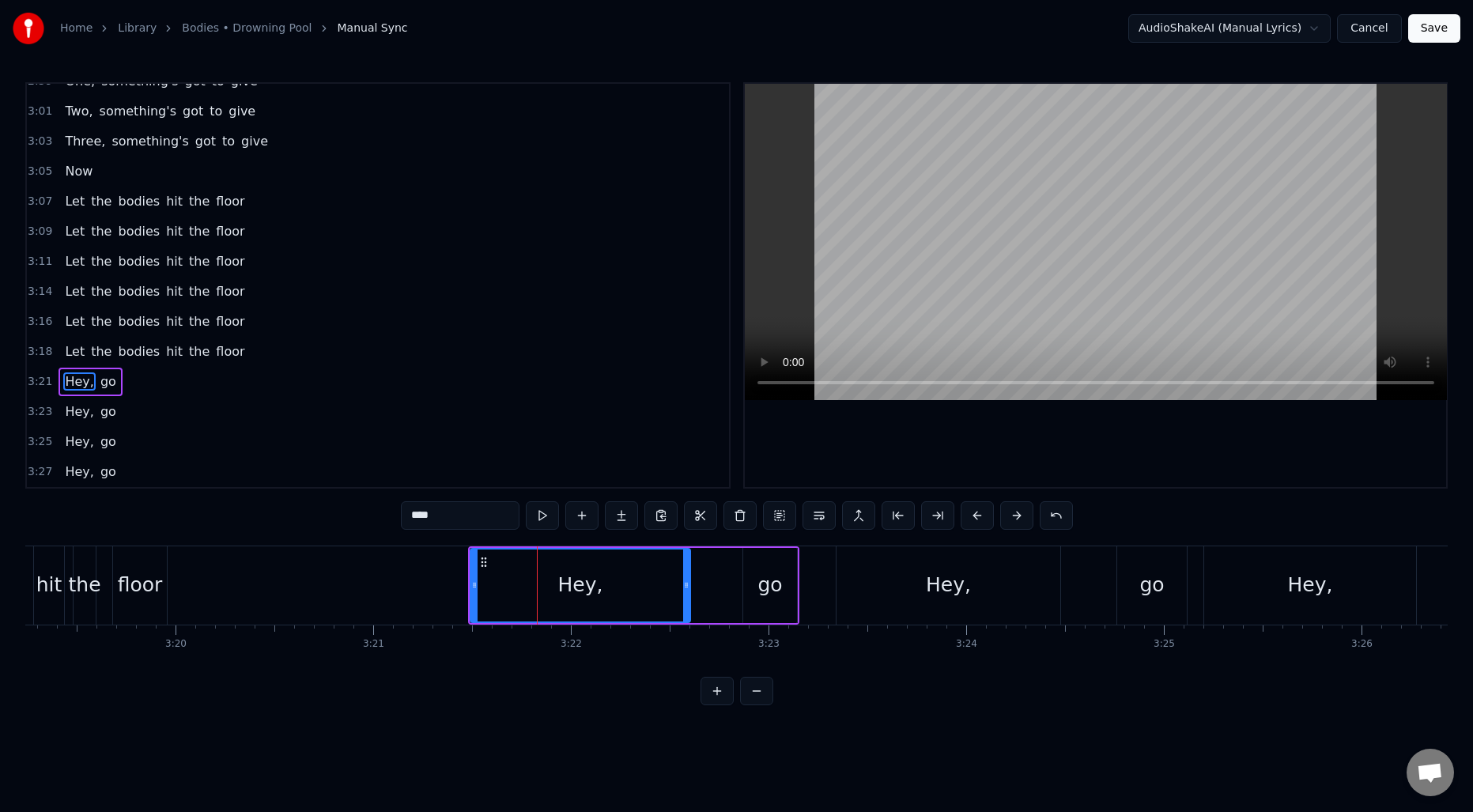
click at [483, 517] on input "****" at bounding box center [460, 516] width 119 height 28
click at [998, 621] on div "Hey," at bounding box center [949, 585] width 224 height 78
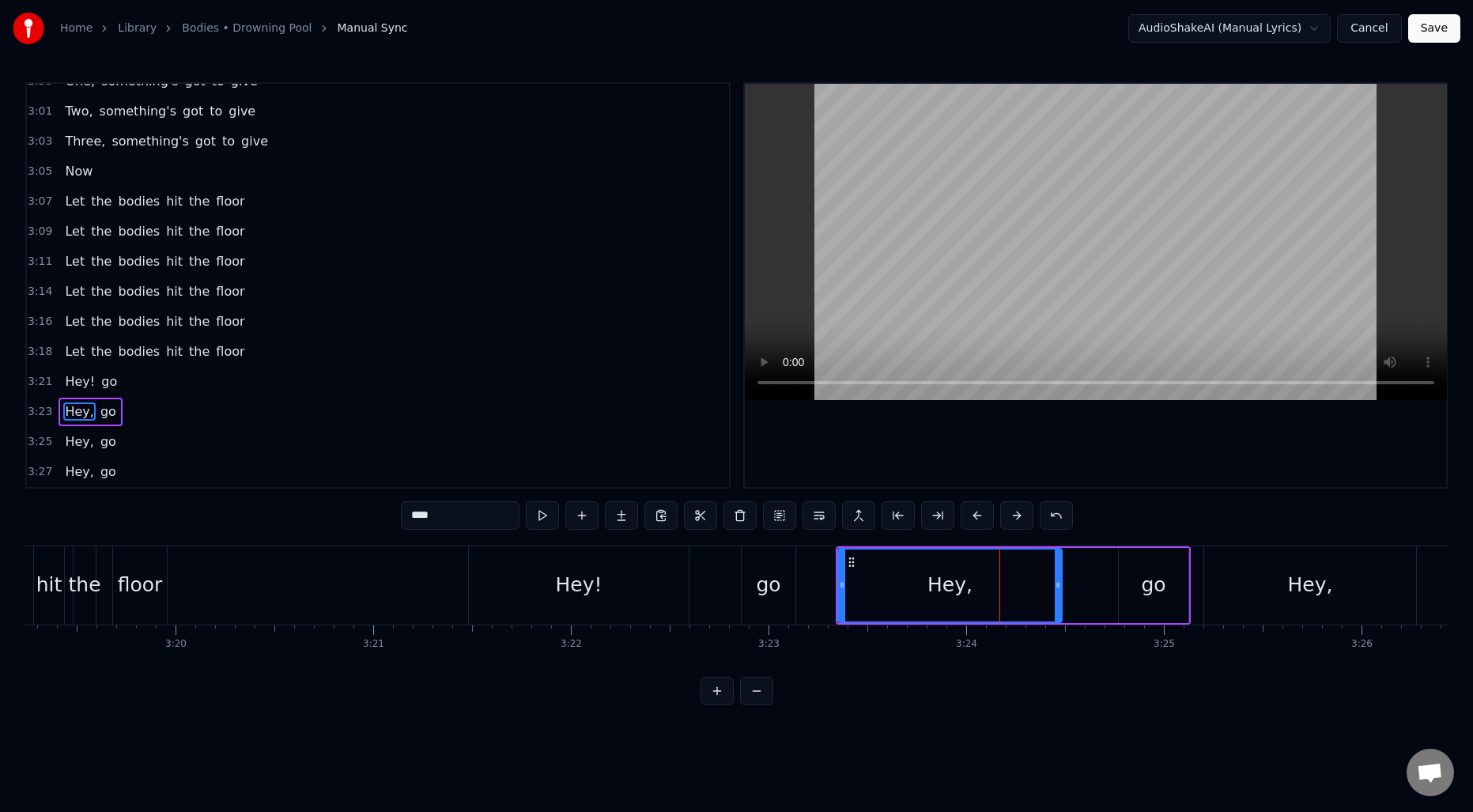
click at [513, 521] on input "****" at bounding box center [460, 516] width 119 height 28
click at [1288, 589] on div "Hey," at bounding box center [1310, 585] width 212 height 78
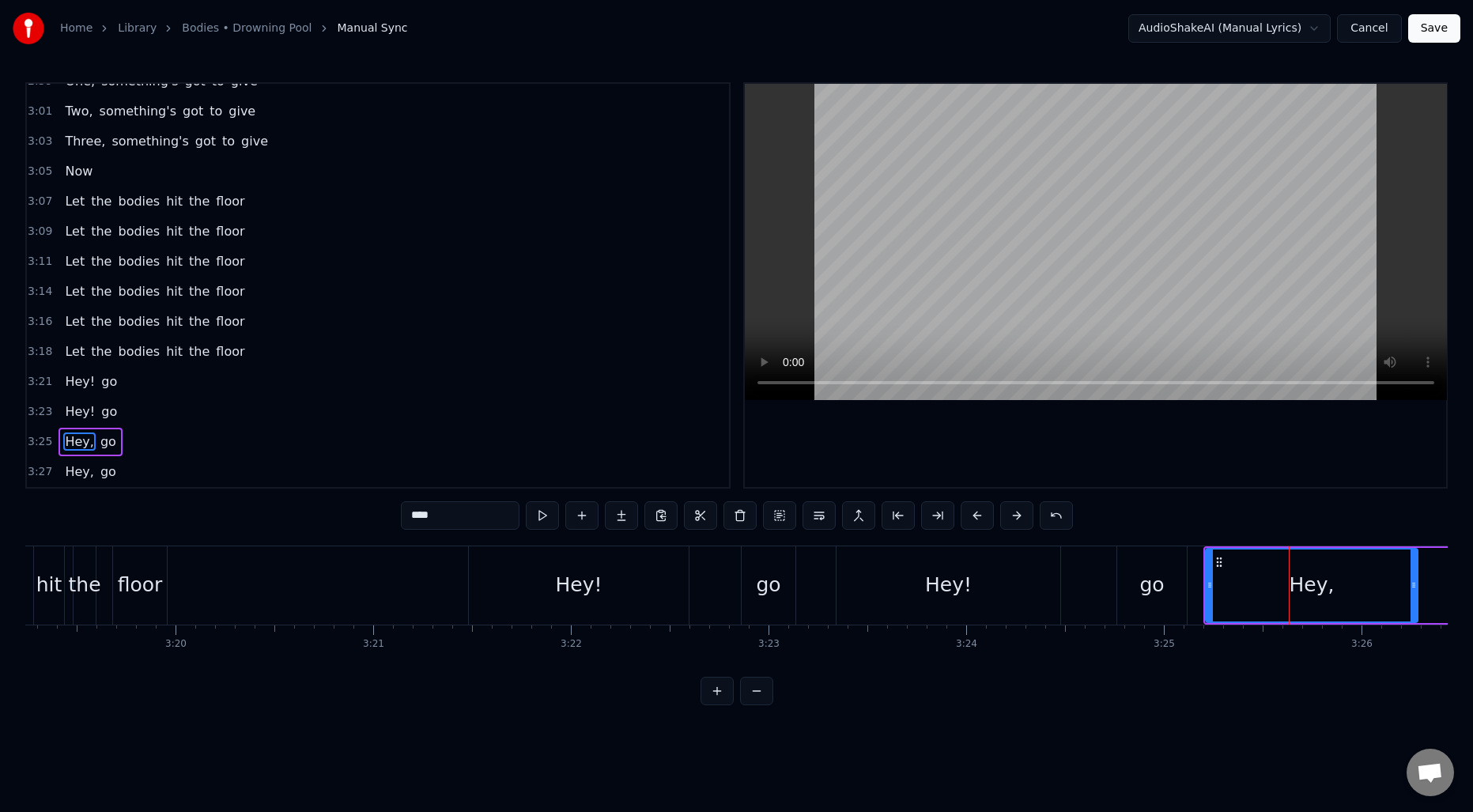
click at [450, 521] on input "****" at bounding box center [460, 516] width 119 height 28
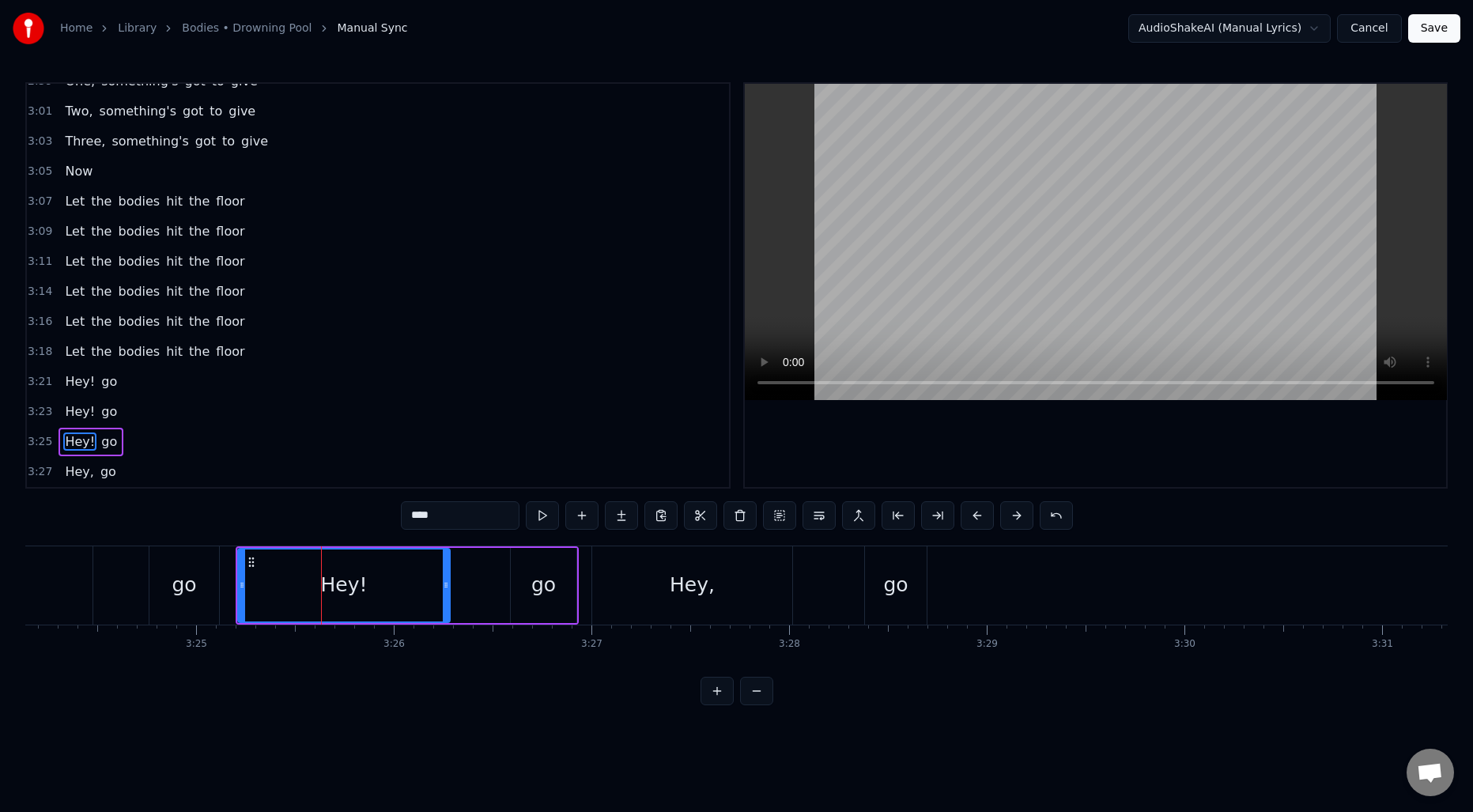
scroll to position [0, 40358]
click at [689, 587] on div "Hey," at bounding box center [689, 585] width 45 height 30
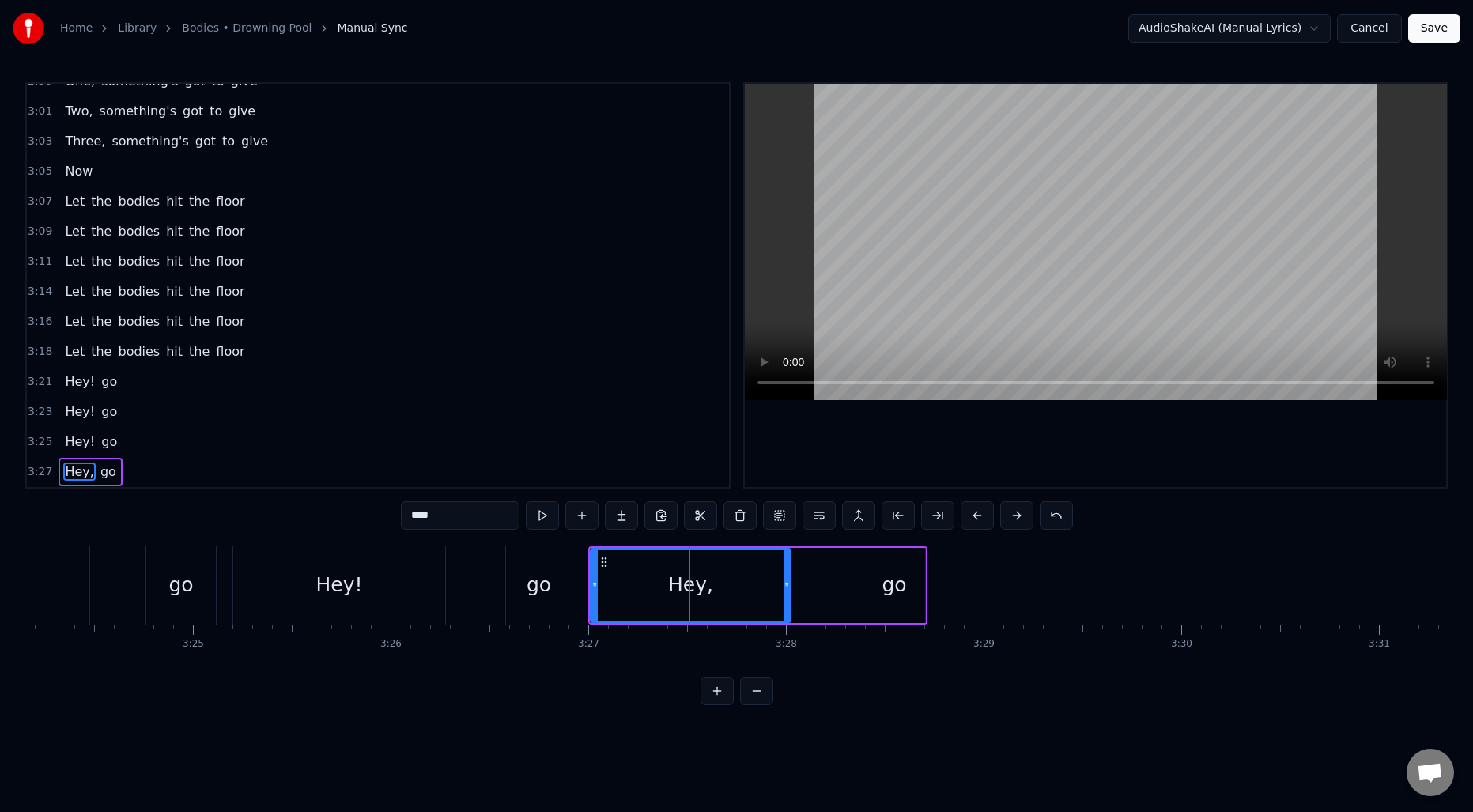
click at [490, 523] on input "****" at bounding box center [460, 516] width 119 height 28
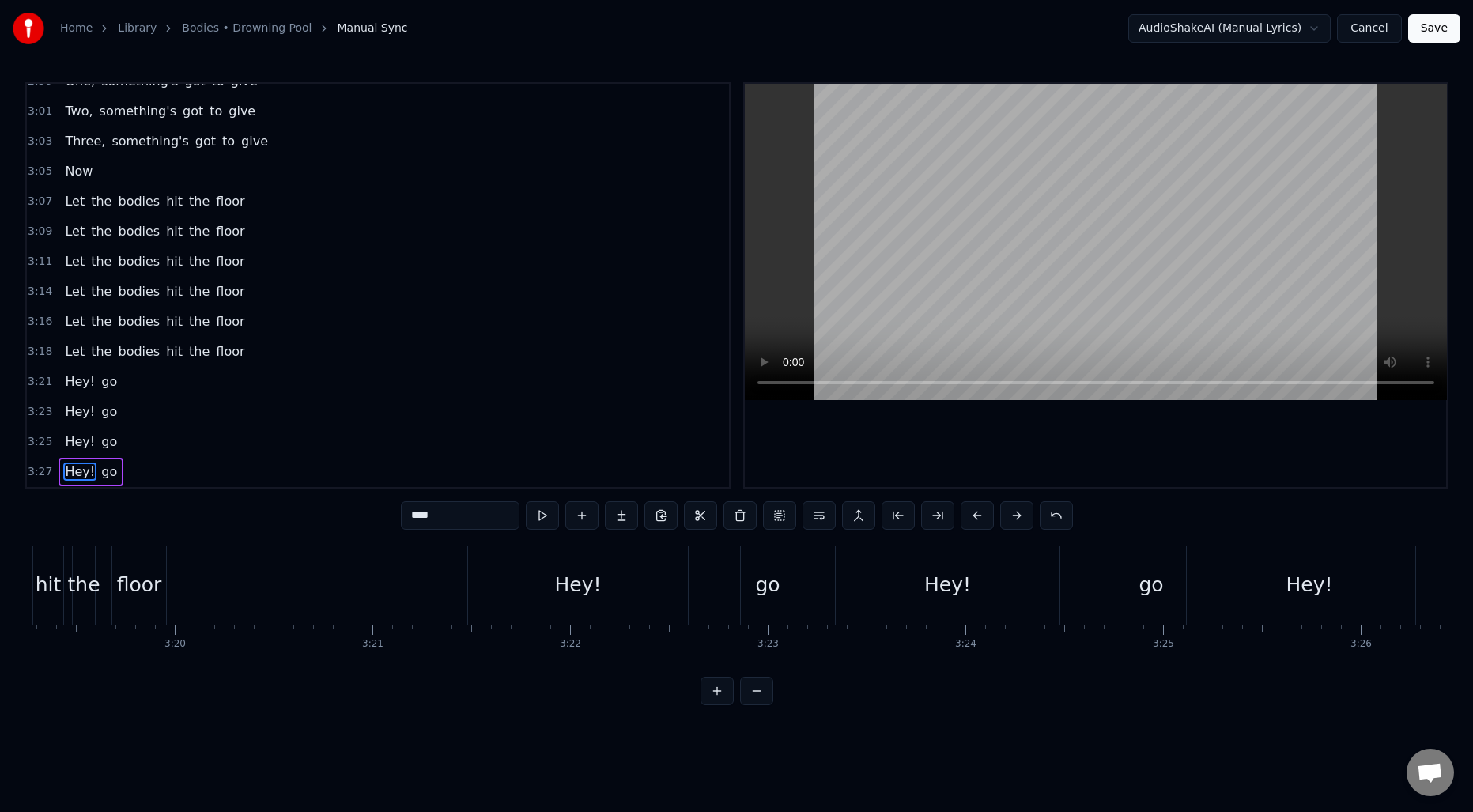
scroll to position [0, 39228]
type input "****"
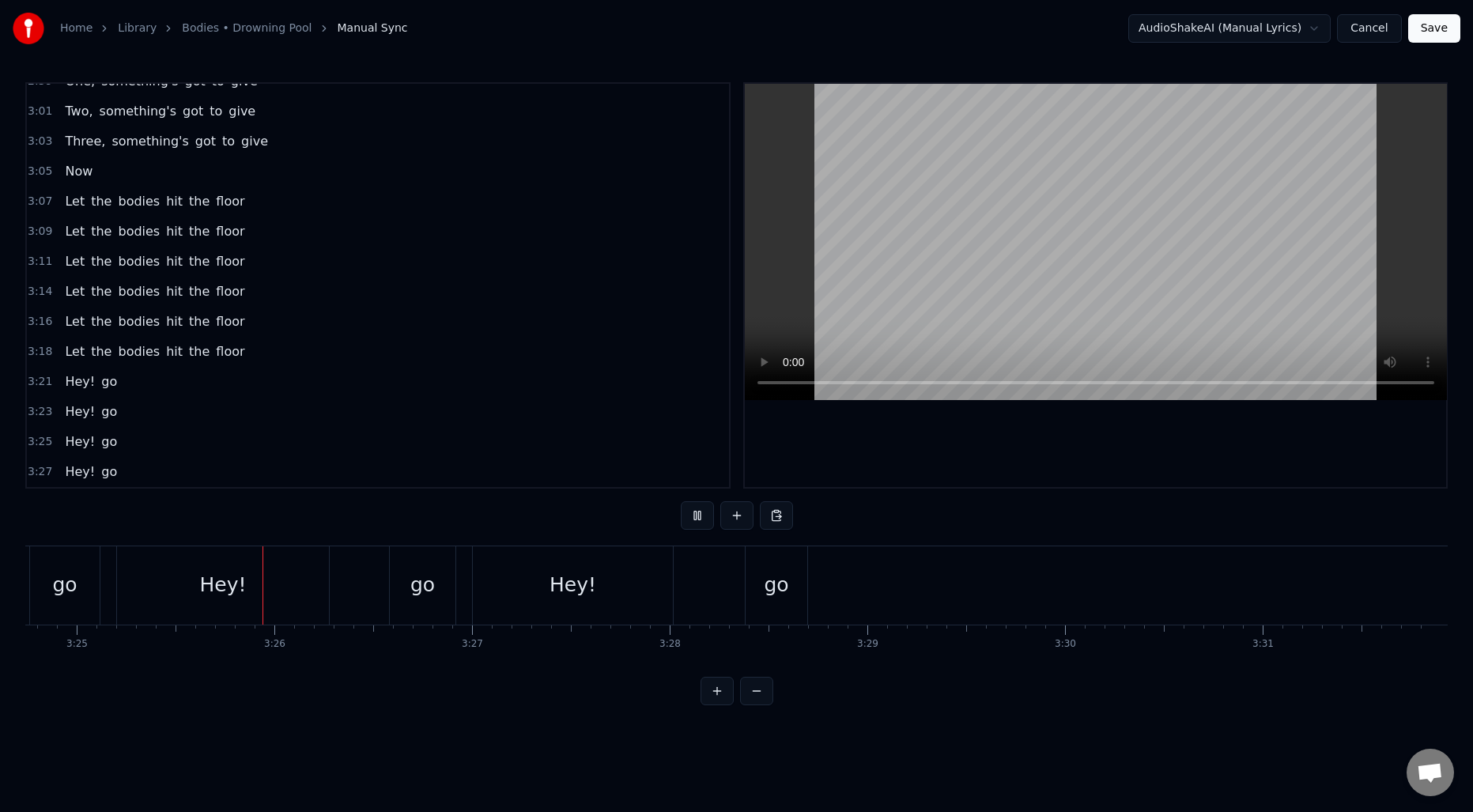
scroll to position [0, 40480]
click at [767, 589] on div "go" at bounding box center [771, 585] width 25 height 30
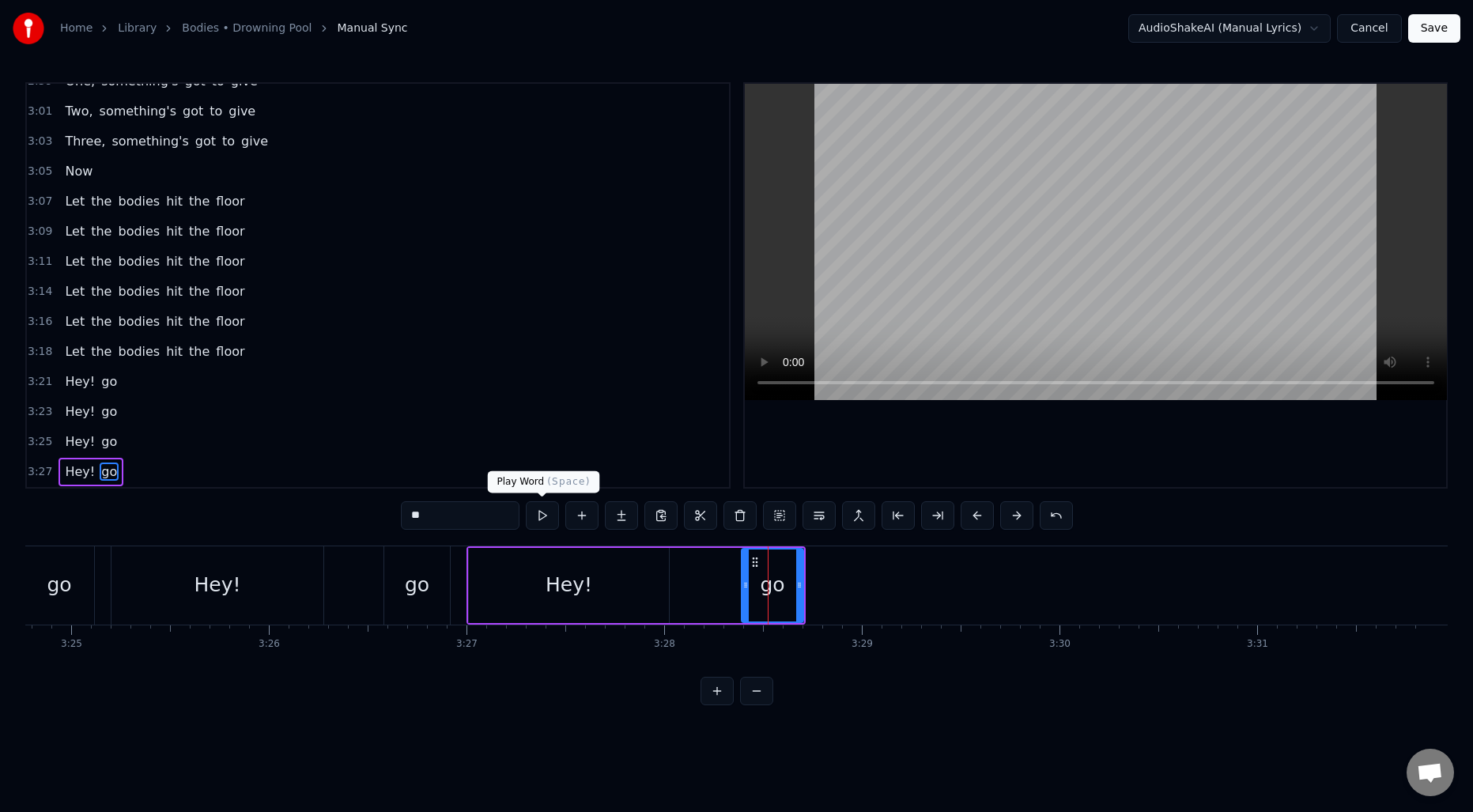
click at [502, 513] on input "**" at bounding box center [460, 516] width 119 height 28
type input "***"
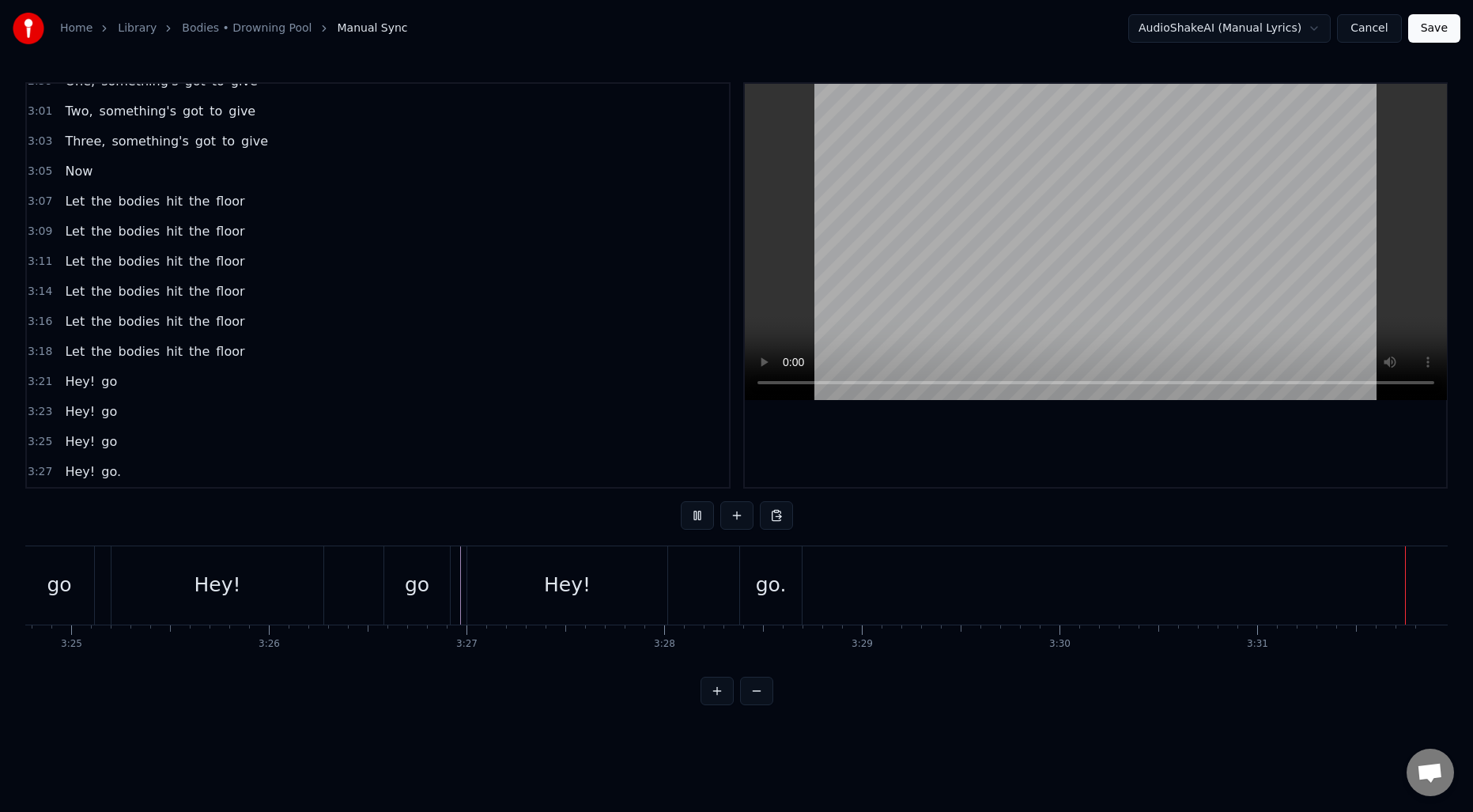
click at [1414, 32] on button "Save" at bounding box center [1434, 28] width 52 height 28
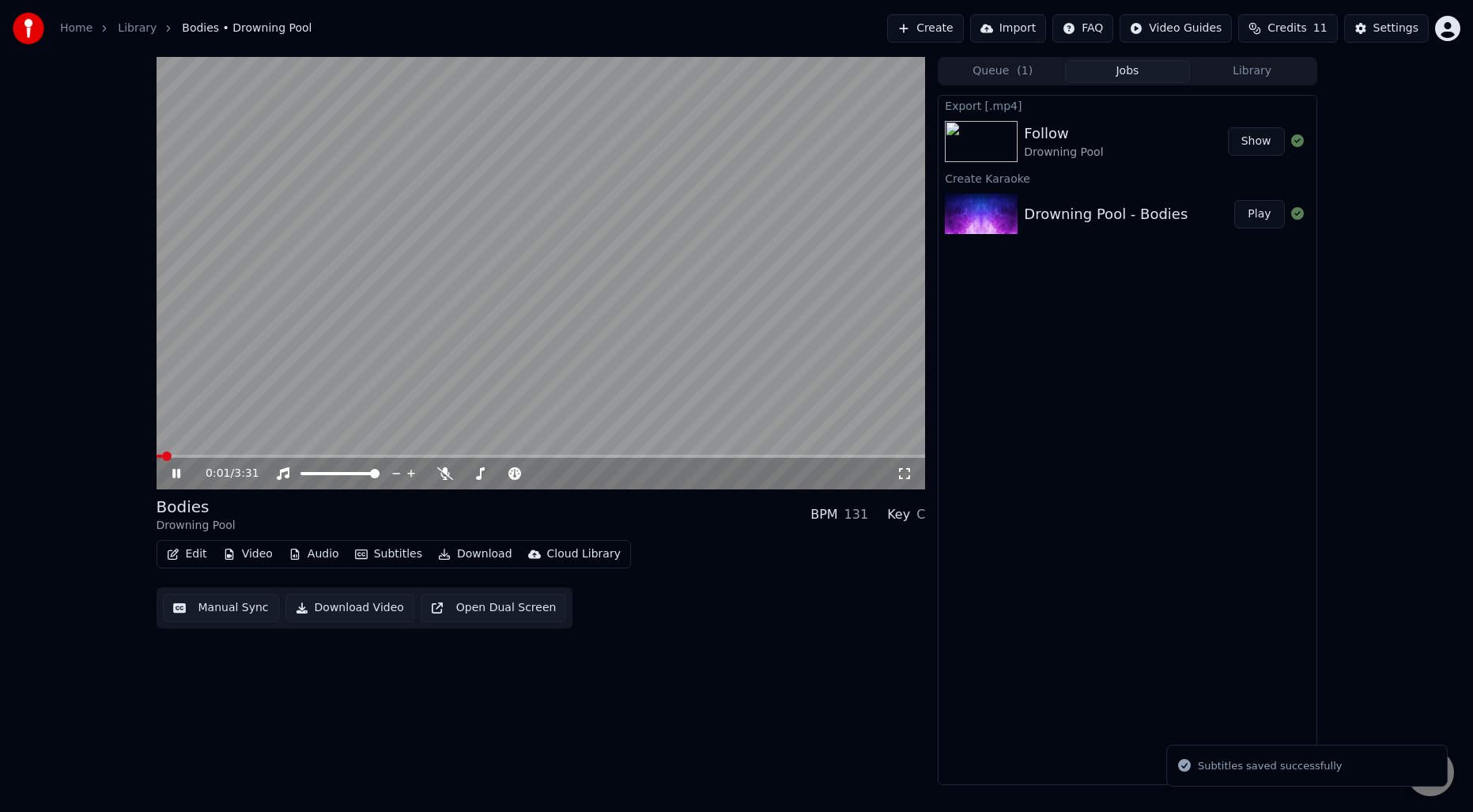
click at [790, 316] on video at bounding box center [541, 273] width 770 height 432
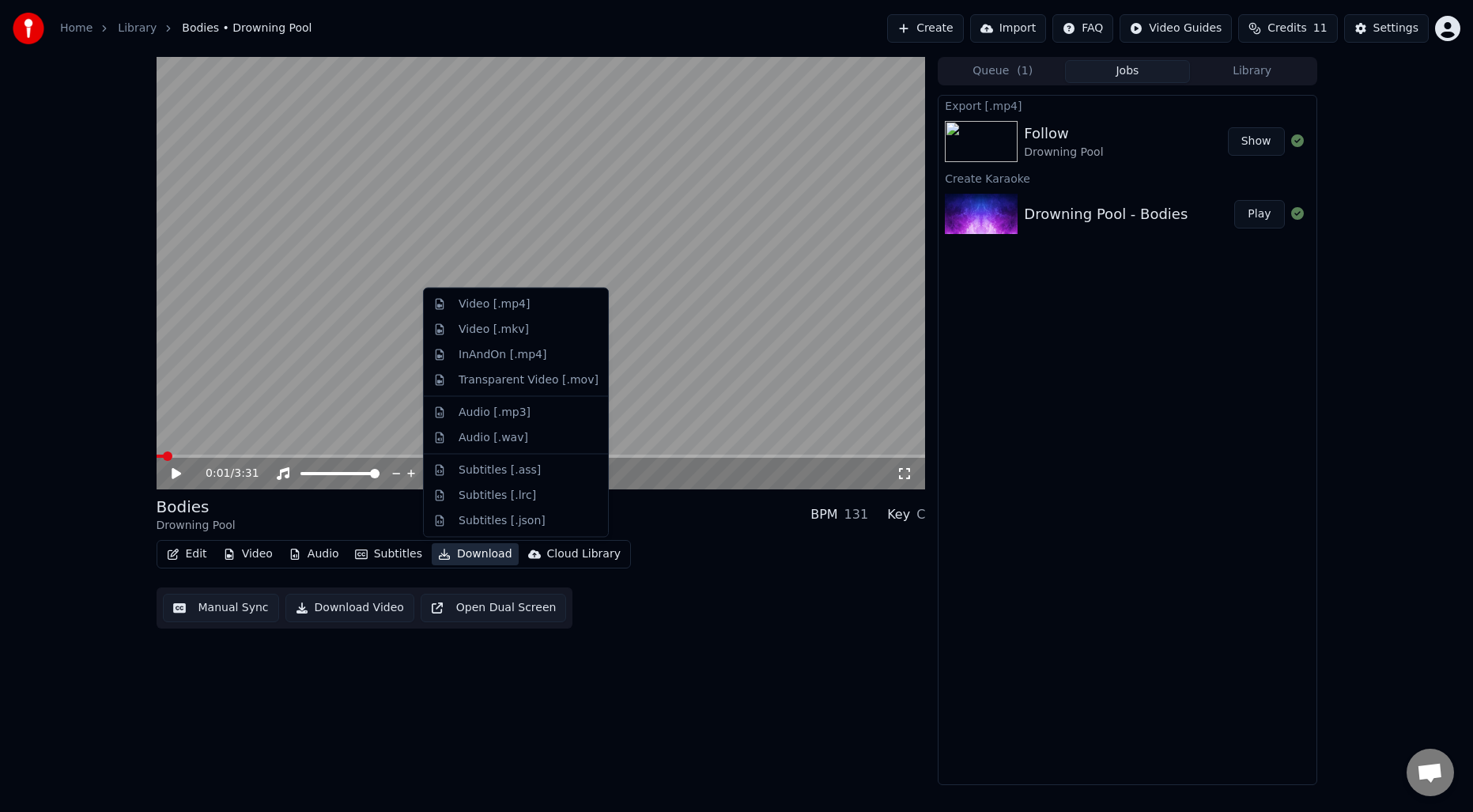
click at [484, 550] on button "Download" at bounding box center [475, 554] width 87 height 22
click at [497, 300] on div "Video [.mp4]" at bounding box center [494, 304] width 71 height 16
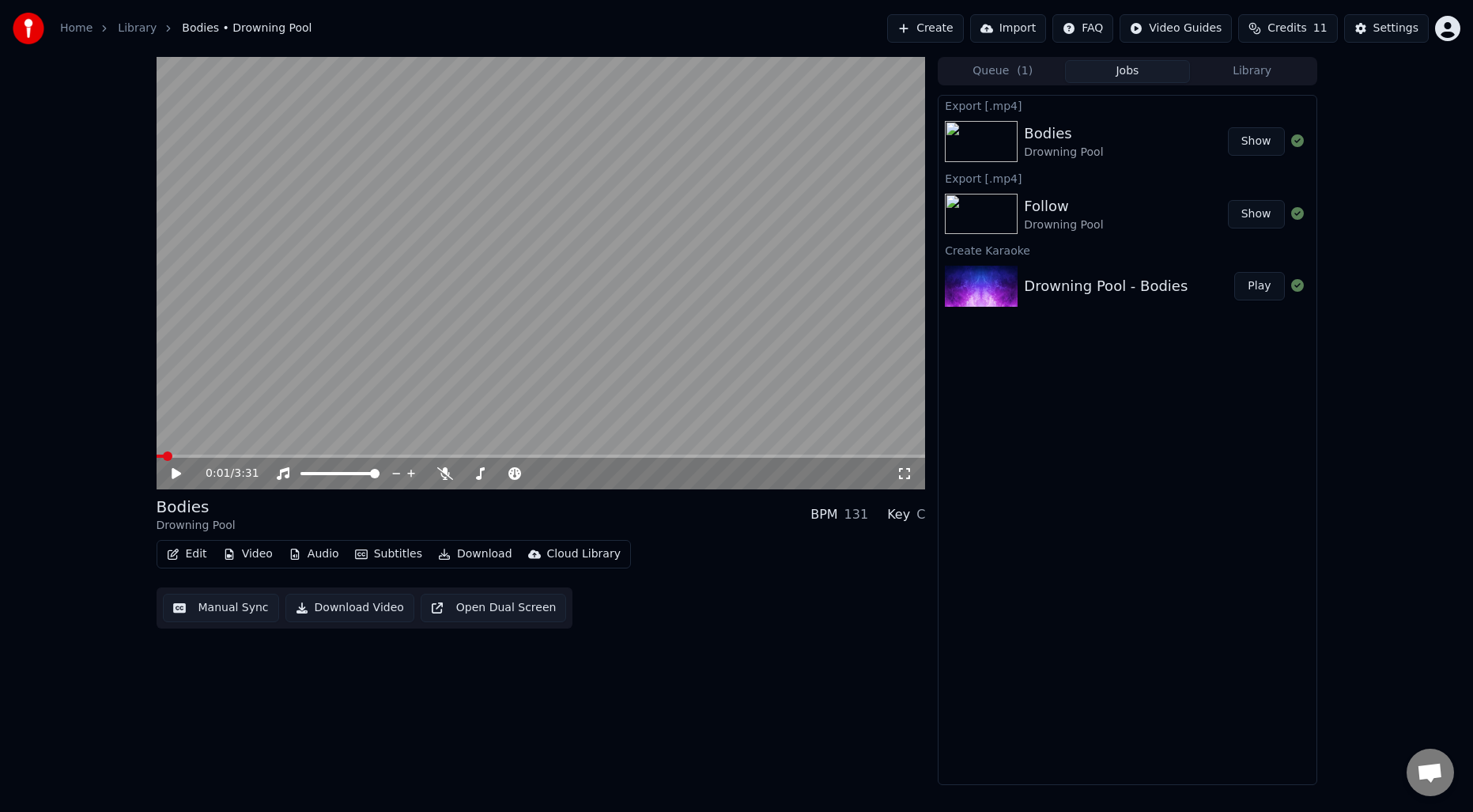
click at [949, 30] on button "Create" at bounding box center [926, 28] width 77 height 28
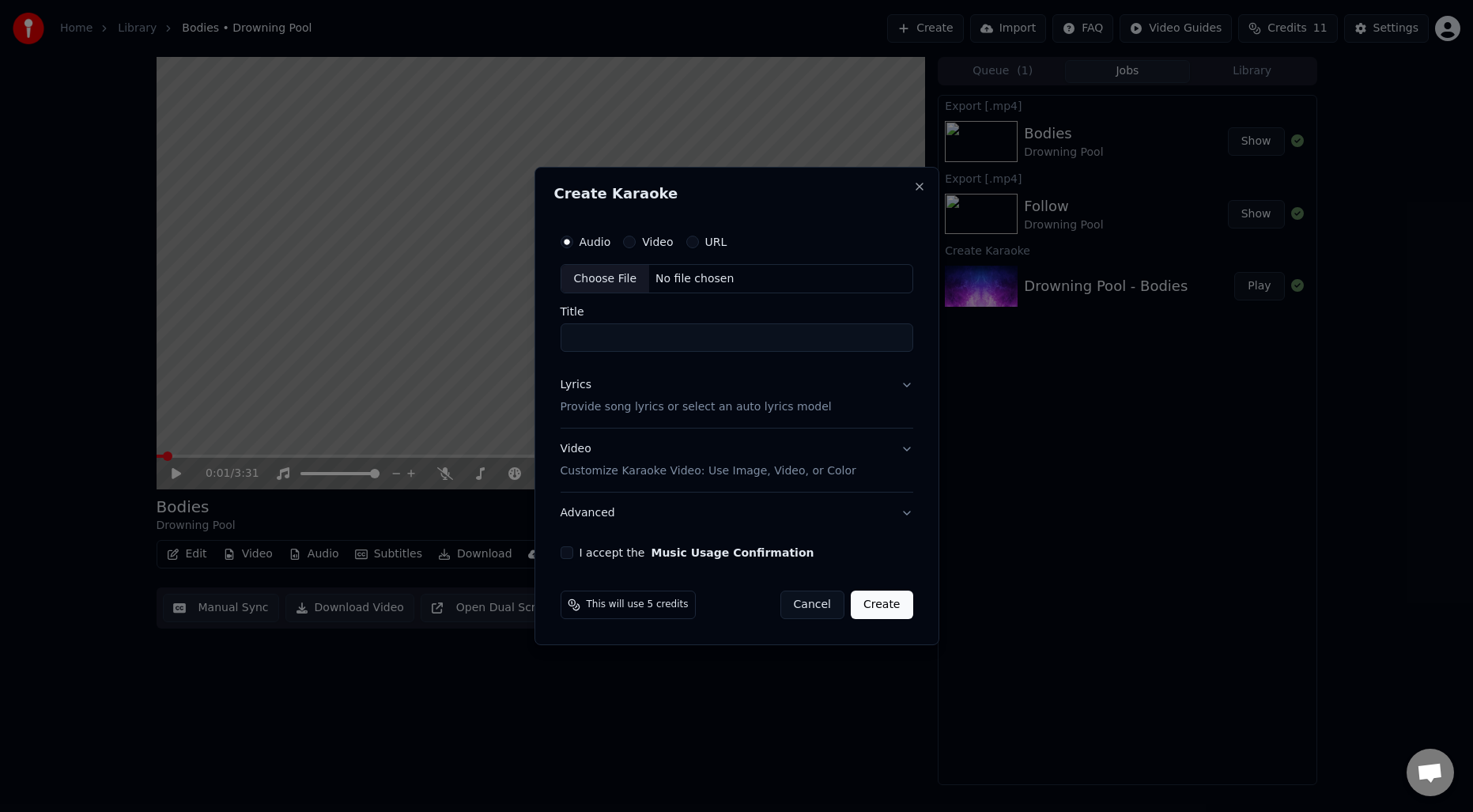
click at [621, 269] on div "Choose File" at bounding box center [606, 279] width 89 height 28
type input "**********"
click at [663, 410] on p "Provide song lyrics or select an auto lyrics model" at bounding box center [693, 408] width 271 height 16
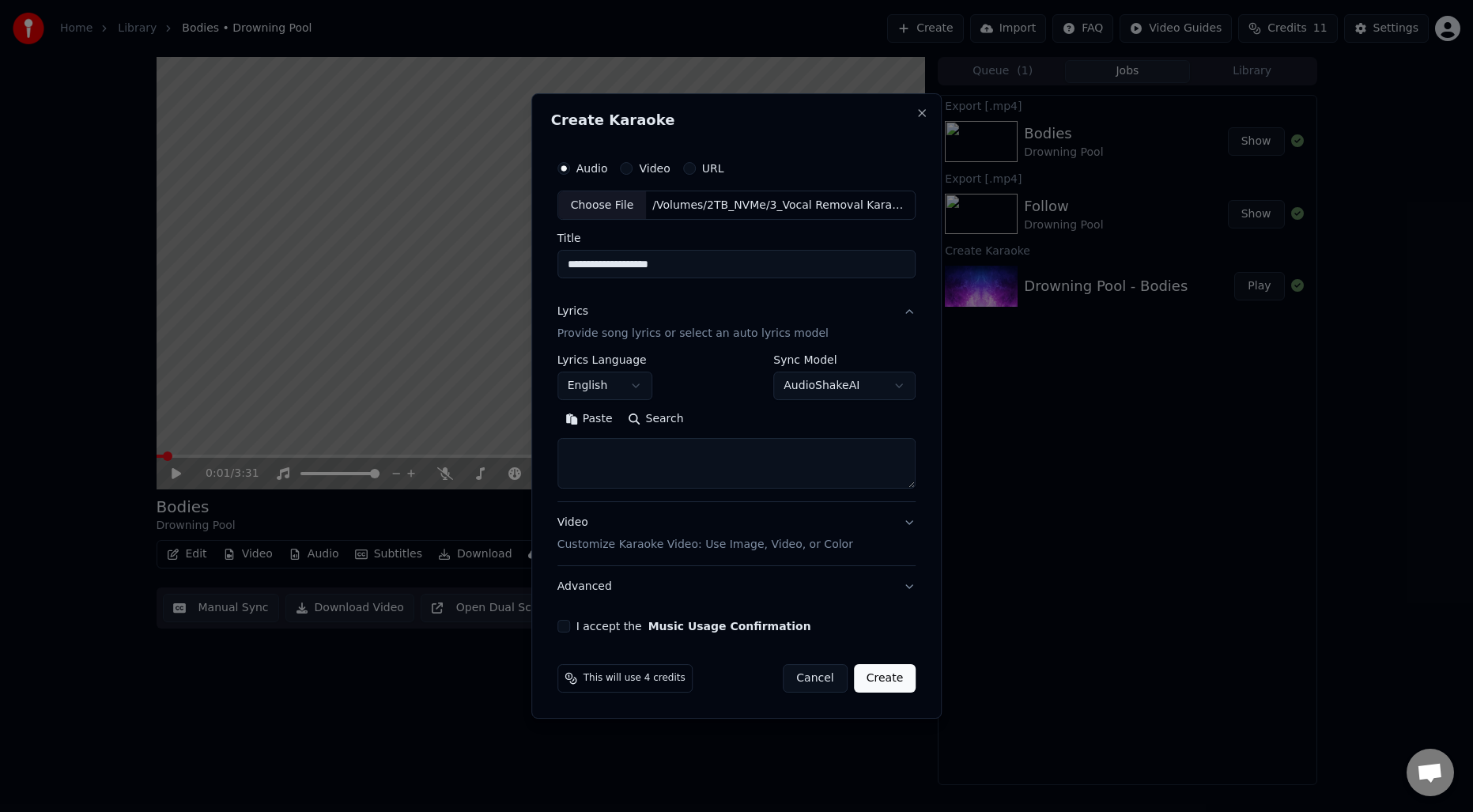
click at [661, 426] on button "Search" at bounding box center [657, 420] width 71 height 25
type textarea "**********"
click at [572, 622] on div "I accept the Music Usage Confirmation" at bounding box center [737, 626] width 359 height 13
click at [569, 628] on button "I accept the Music Usage Confirmation" at bounding box center [564, 626] width 13 height 13
click at [888, 679] on button "Create" at bounding box center [885, 678] width 62 height 28
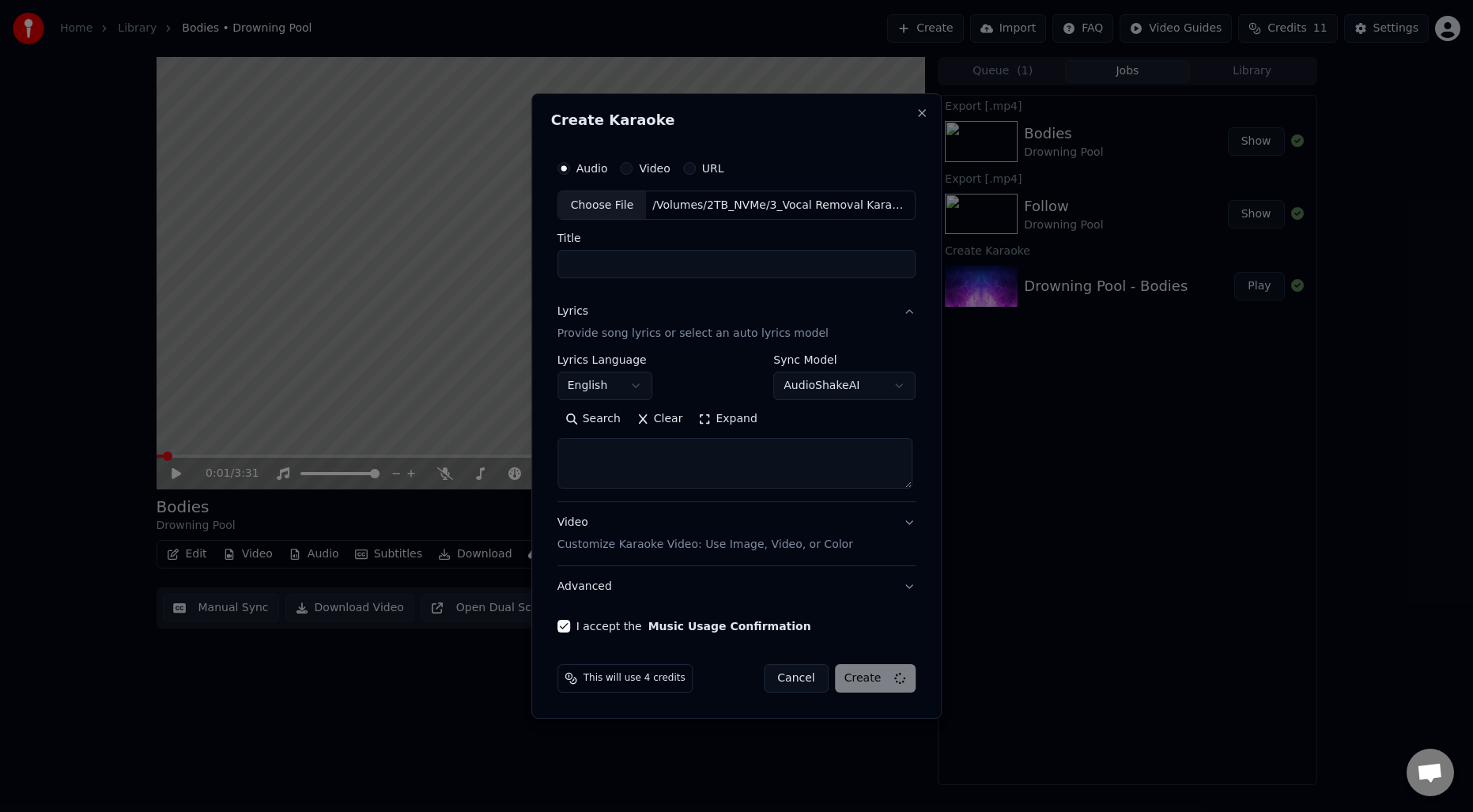
select select
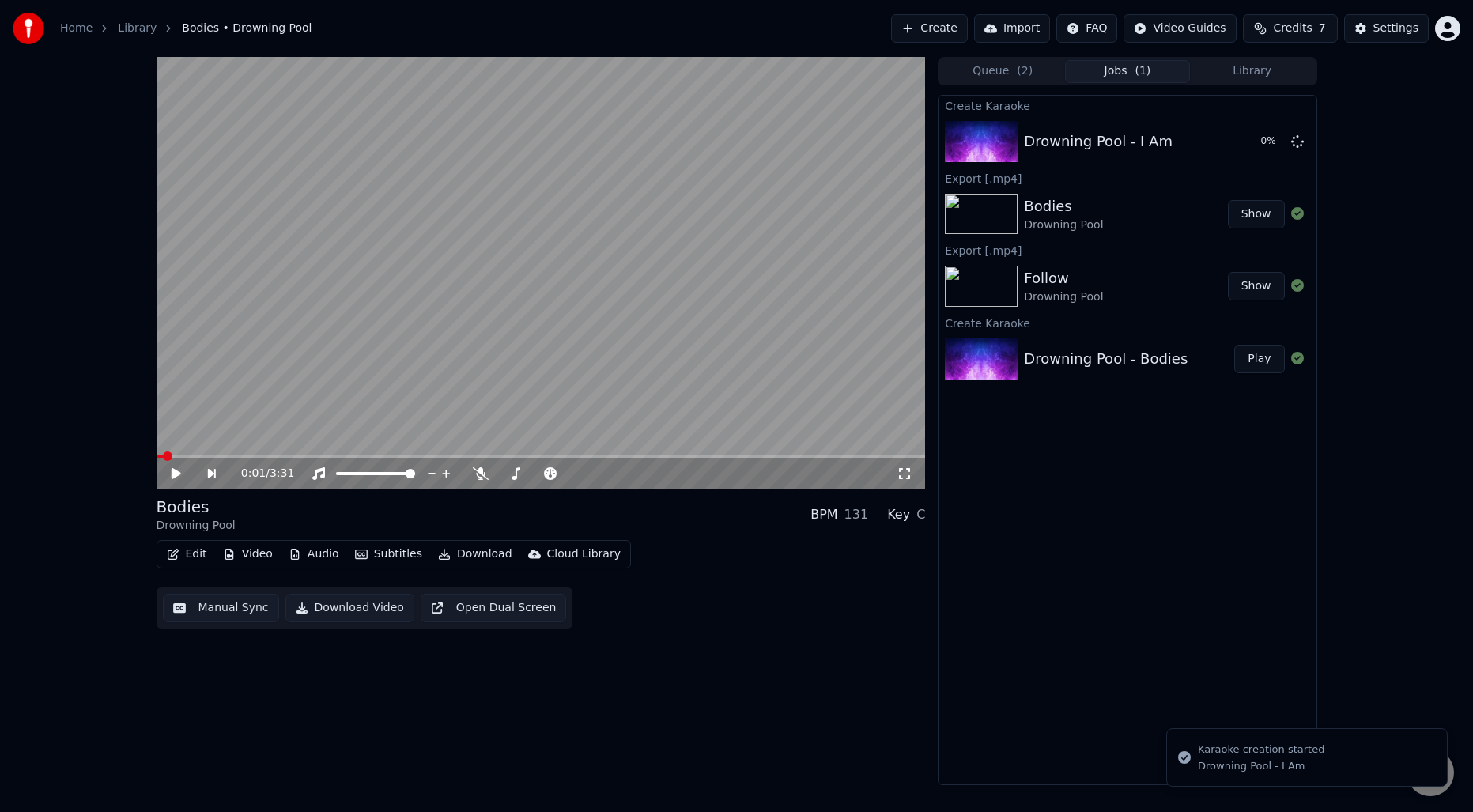
click at [933, 32] on button "Create" at bounding box center [930, 28] width 77 height 28
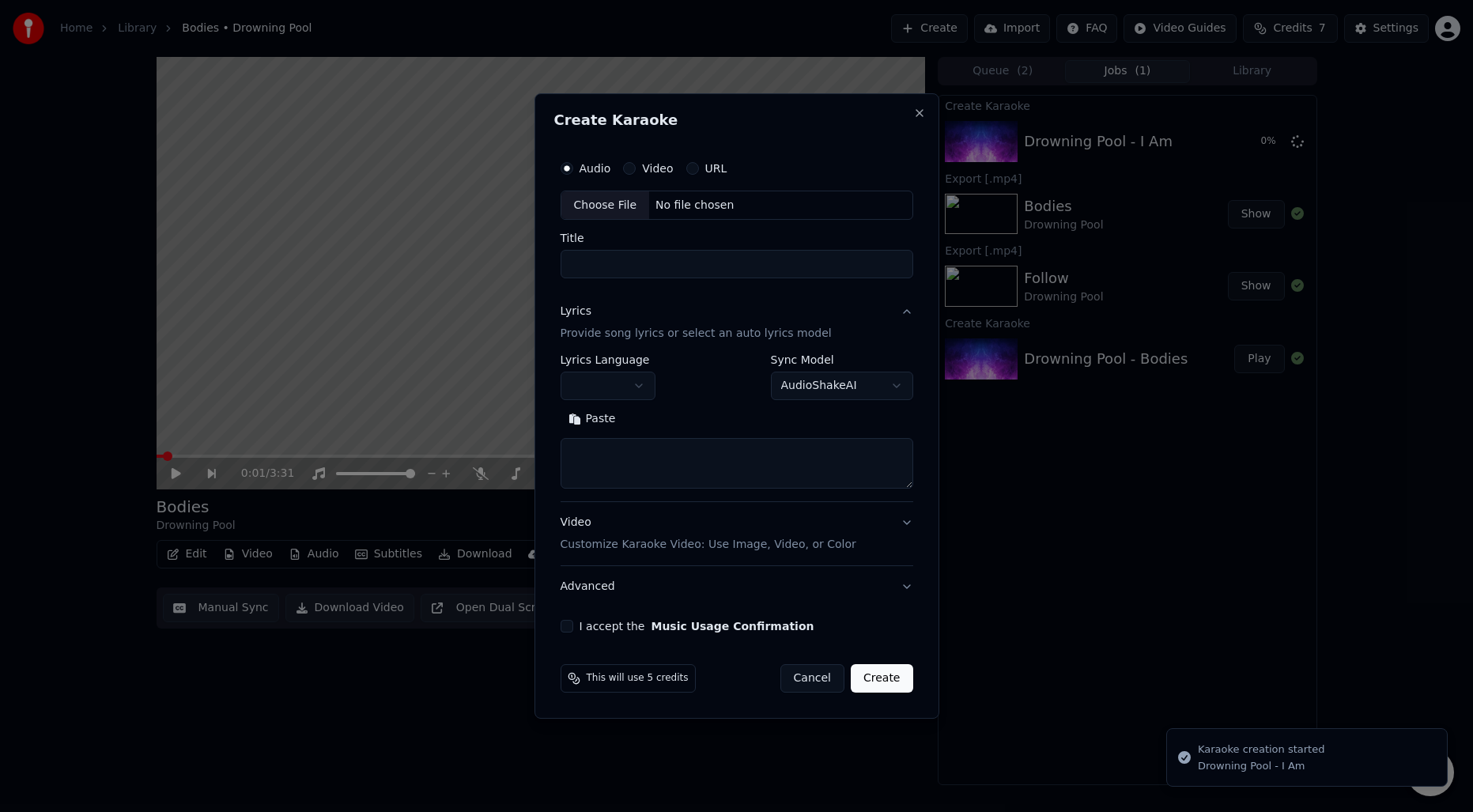
click at [602, 207] on div "Choose File" at bounding box center [606, 206] width 89 height 28
type input "**********"
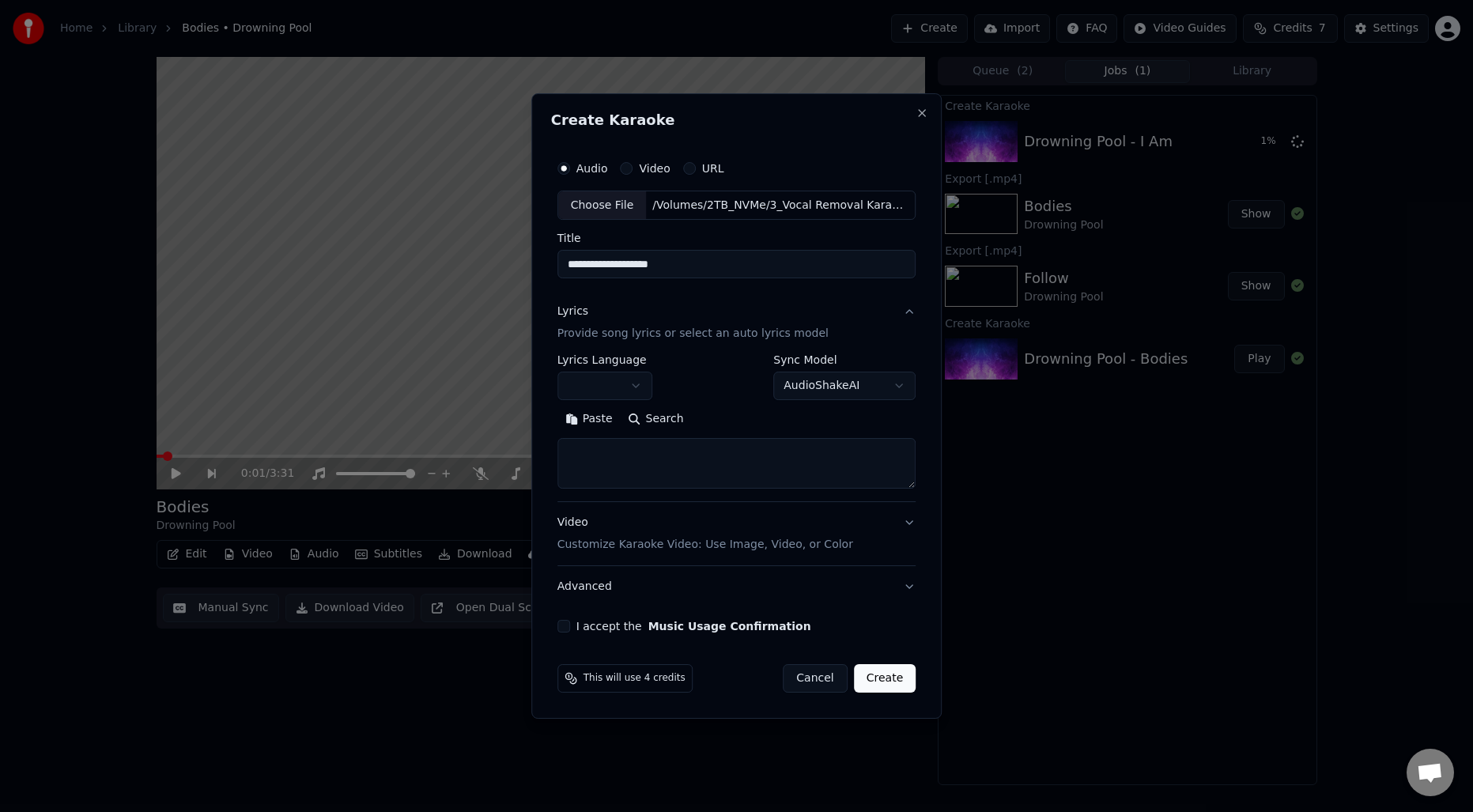
click at [627, 389] on button "button" at bounding box center [605, 387] width 95 height 28
click at [650, 421] on button "Search" at bounding box center [657, 420] width 71 height 25
type textarea "**********"
click at [570, 624] on button "I accept the Music Usage Confirmation" at bounding box center [564, 626] width 13 height 13
click at [868, 678] on button "Create" at bounding box center [885, 678] width 62 height 28
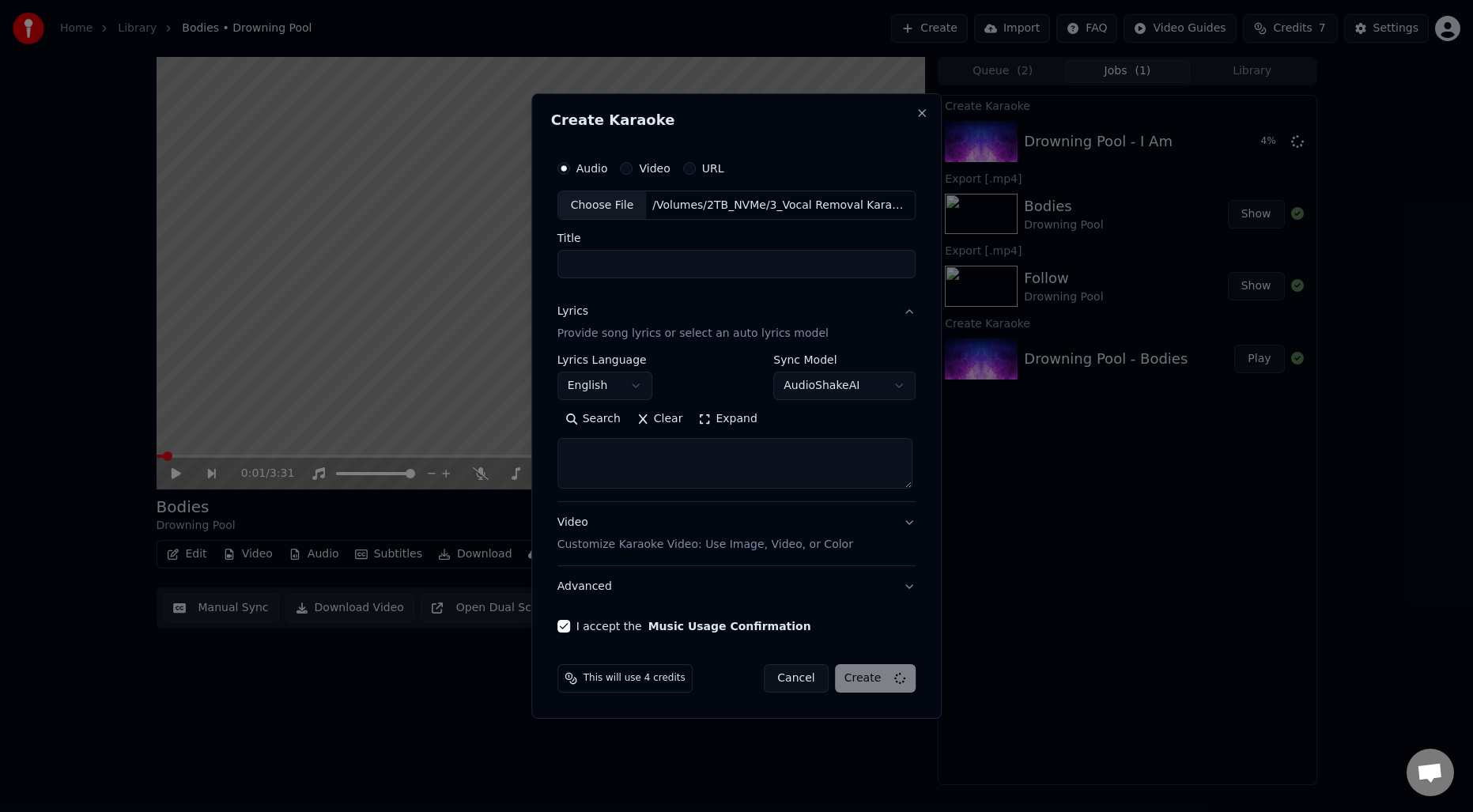
select select
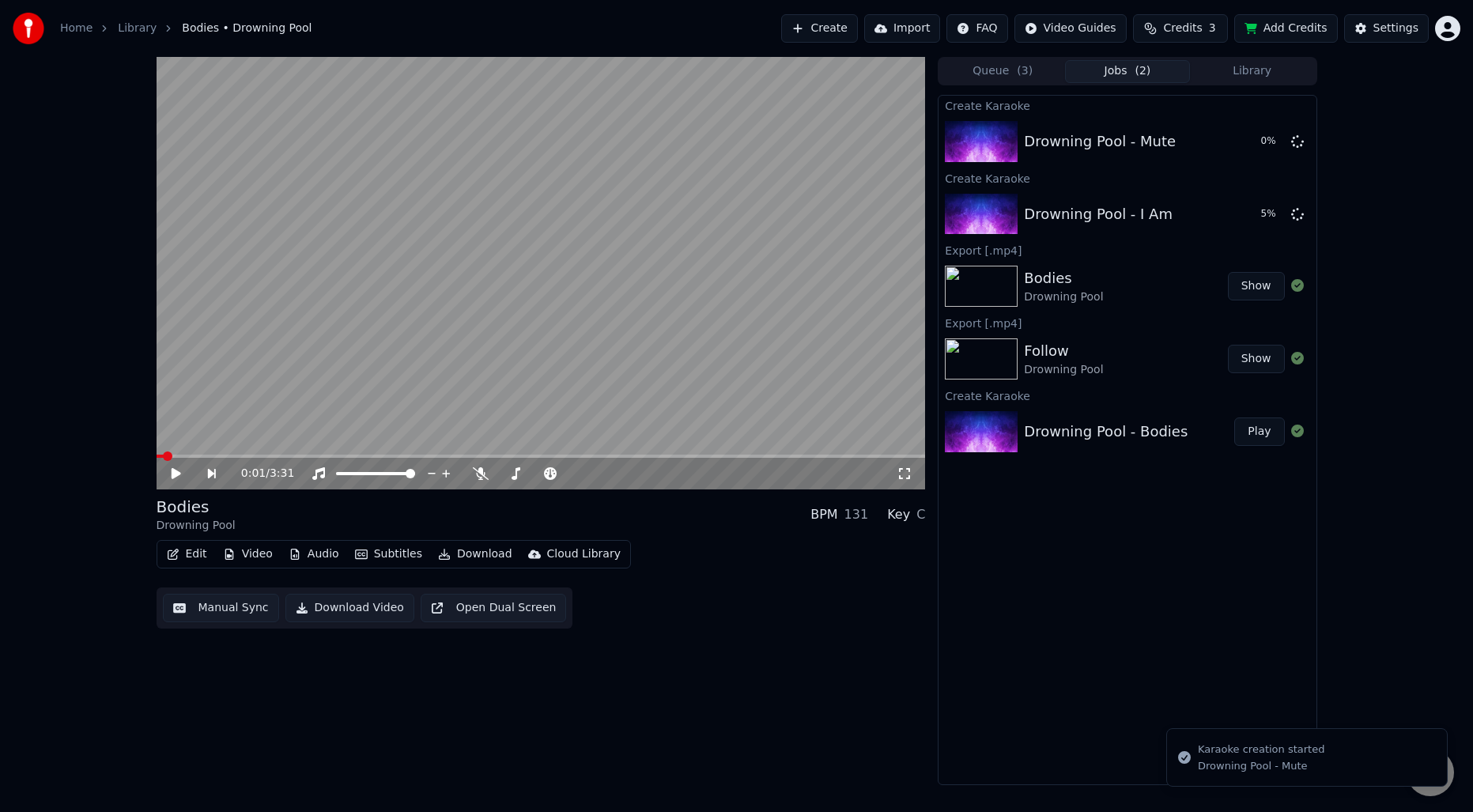
click at [879, 651] on div "0:01 / 3:31 Bodies Drowning Pool BPM 131 Key C Edit Video Audio Subtitles Downl…" at bounding box center [541, 421] width 770 height 728
